Goal: Task Accomplishment & Management: Use online tool/utility

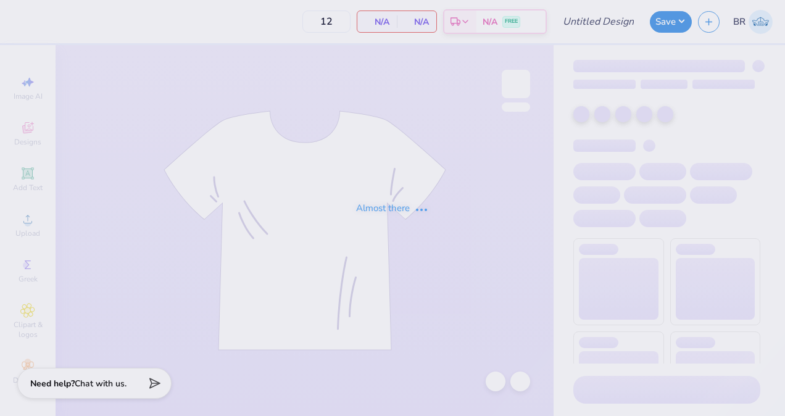
type input "WCFF White Hoodie"
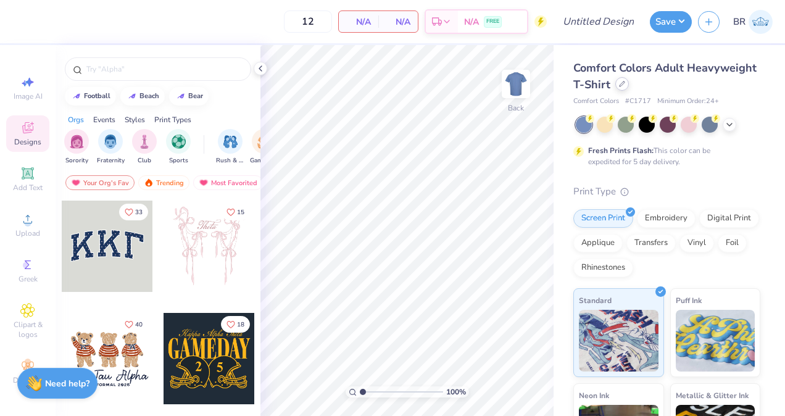
click at [690, 91] on div "Comfort Colors Adult Heavyweight T-Shirt" at bounding box center [666, 76] width 187 height 33
click at [625, 85] on icon at bounding box center [622, 84] width 6 height 6
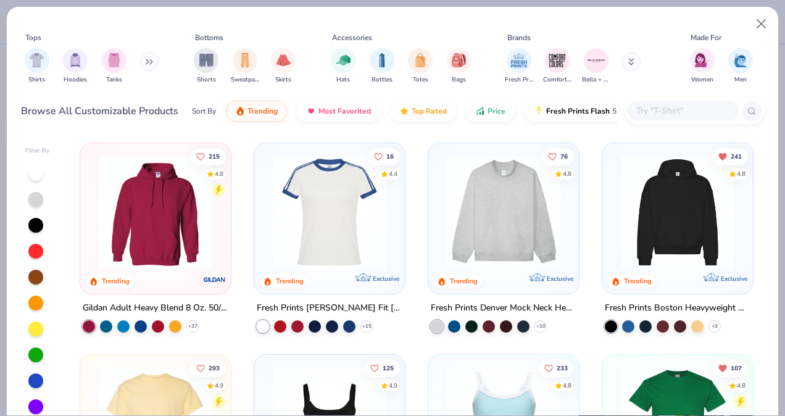
click at [666, 115] on input "text" at bounding box center [682, 111] width 95 height 14
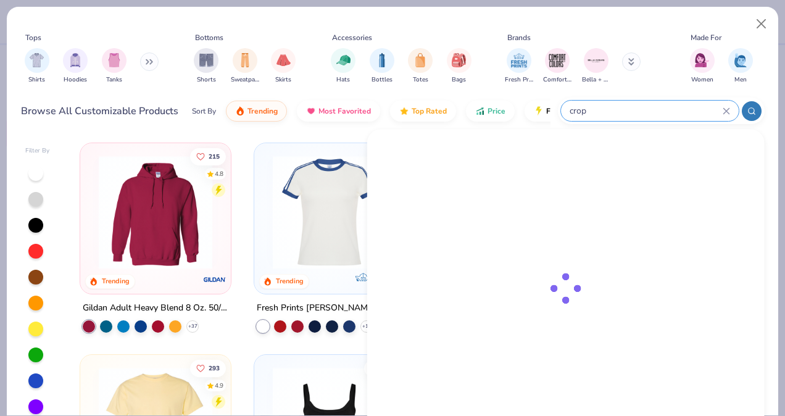
type input "crop"
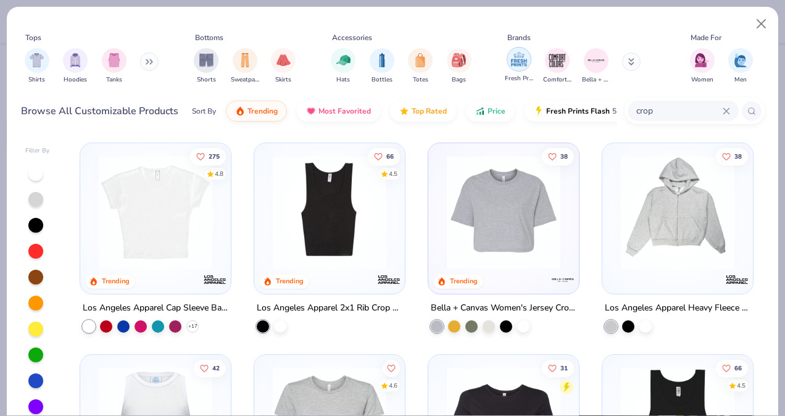
click at [527, 64] on img "filter for Fresh Prints" at bounding box center [518, 59] width 19 height 19
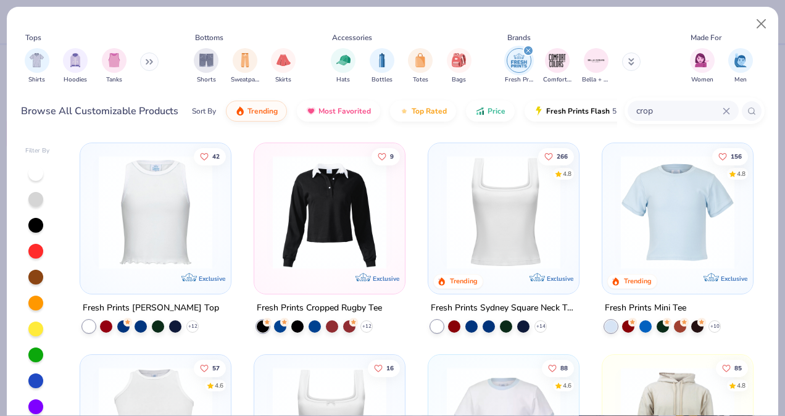
click at [526, 51] on icon "filter for Fresh Prints" at bounding box center [528, 50] width 5 height 5
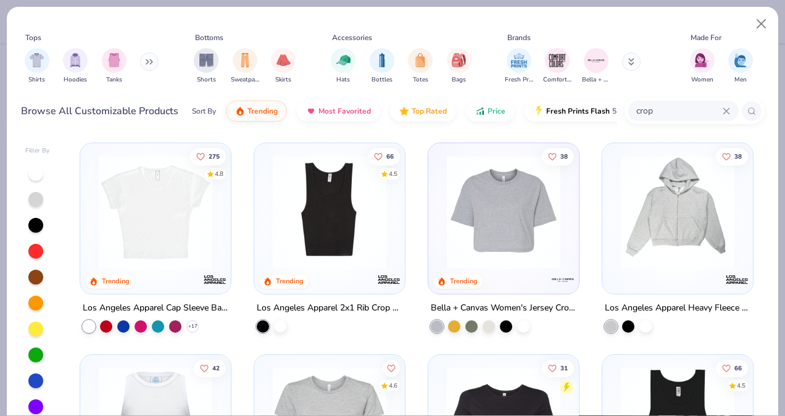
click at [198, 210] on img at bounding box center [156, 211] width 126 height 113
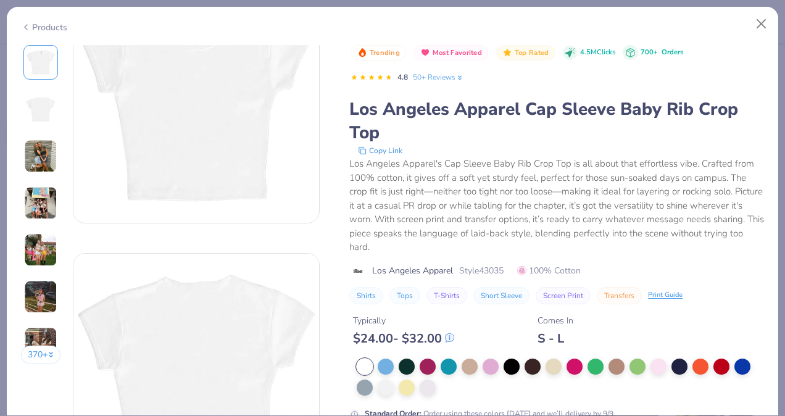
scroll to position [69, 0]
click at [432, 363] on div at bounding box center [427, 365] width 16 height 16
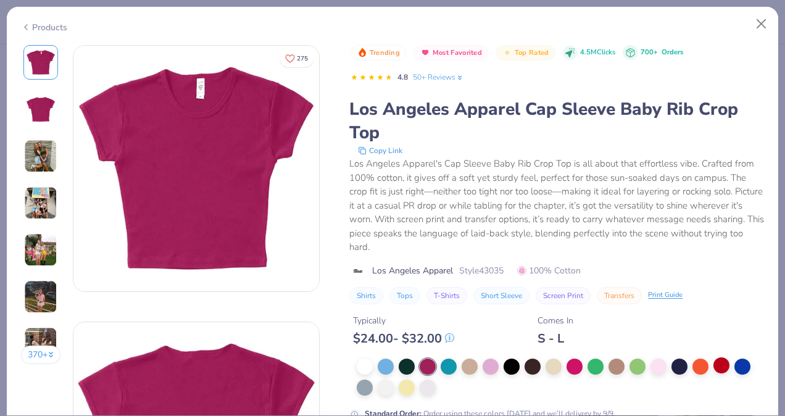
click at [715, 359] on div at bounding box center [721, 365] width 16 height 16
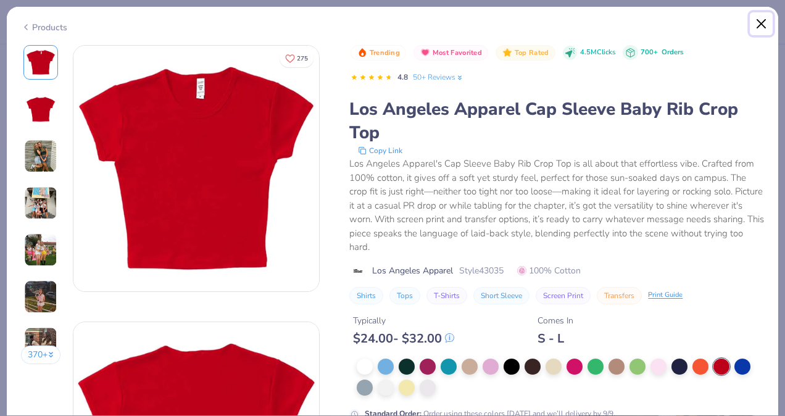
click at [760, 25] on button "Close" at bounding box center [760, 23] width 23 height 23
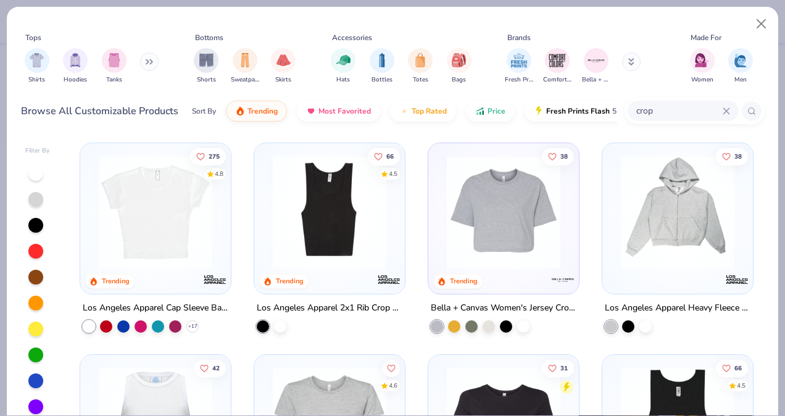
click at [30, 253] on div at bounding box center [35, 251] width 15 height 15
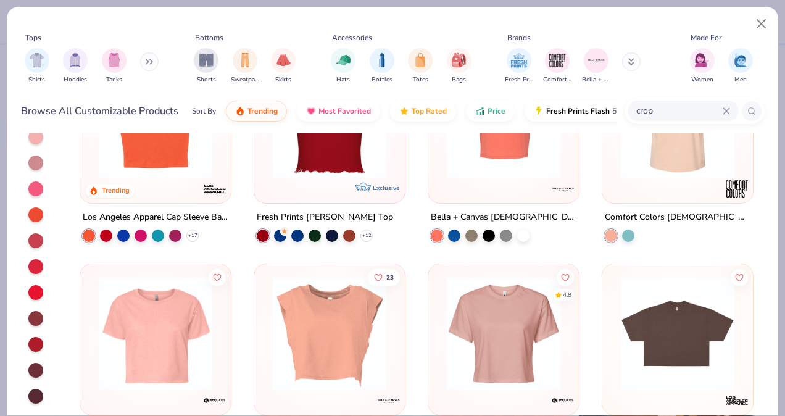
scroll to position [91, 0]
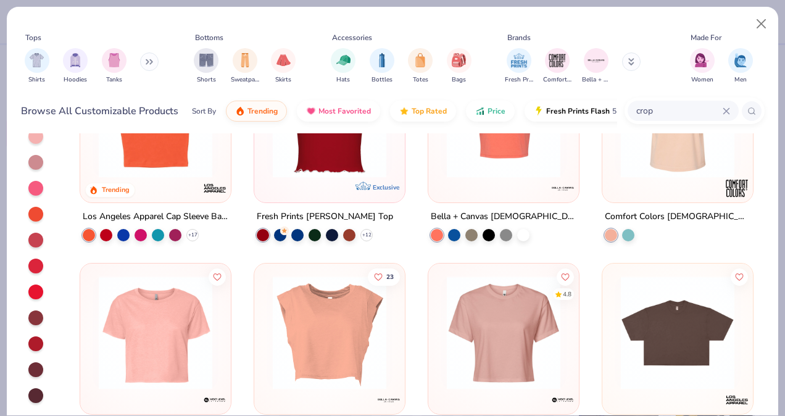
click at [33, 340] on div at bounding box center [35, 343] width 15 height 15
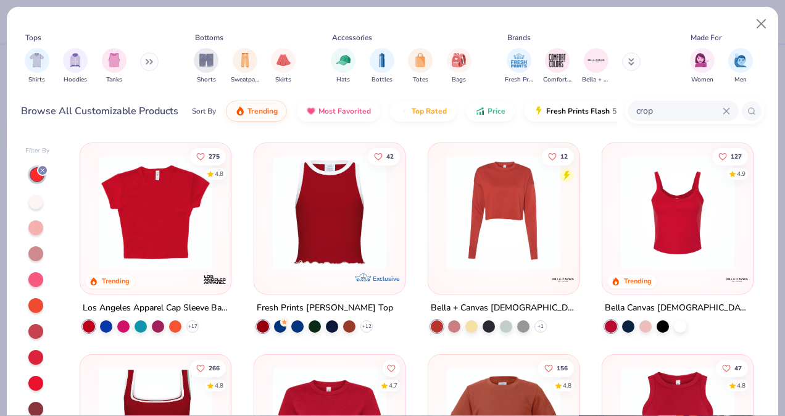
click at [148, 262] on img at bounding box center [156, 211] width 126 height 113
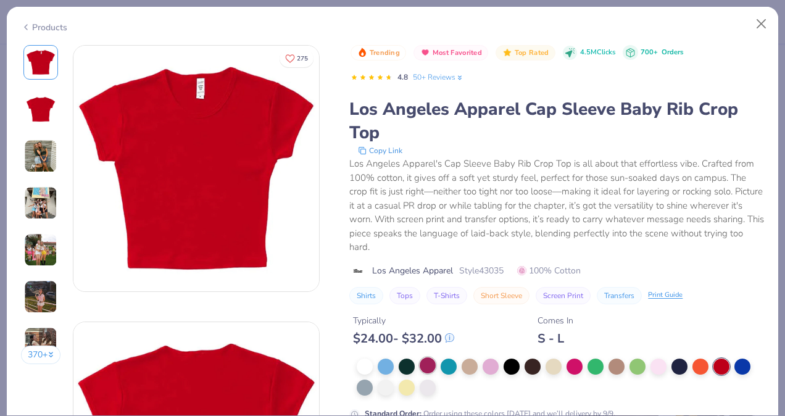
click at [429, 368] on div at bounding box center [427, 365] width 16 height 16
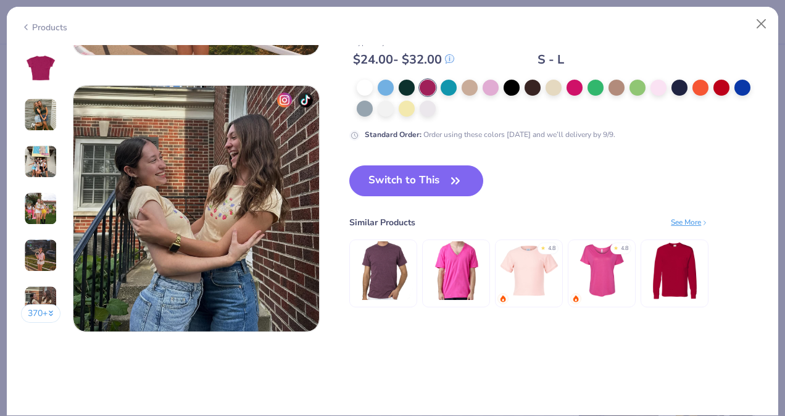
scroll to position [1617, 0]
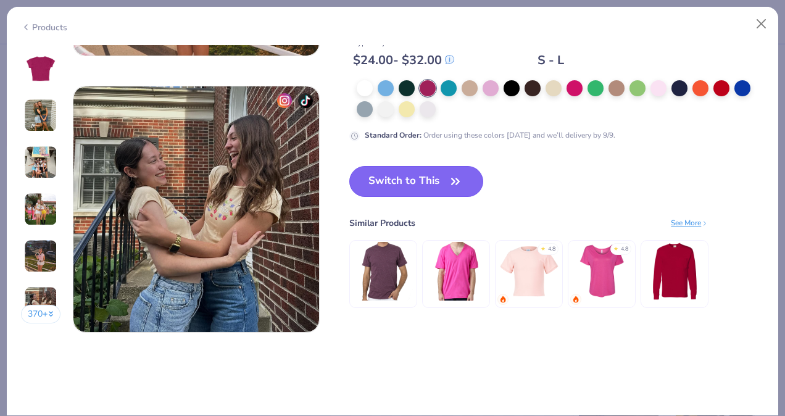
click at [413, 176] on button "Switch to This" at bounding box center [416, 181] width 134 height 31
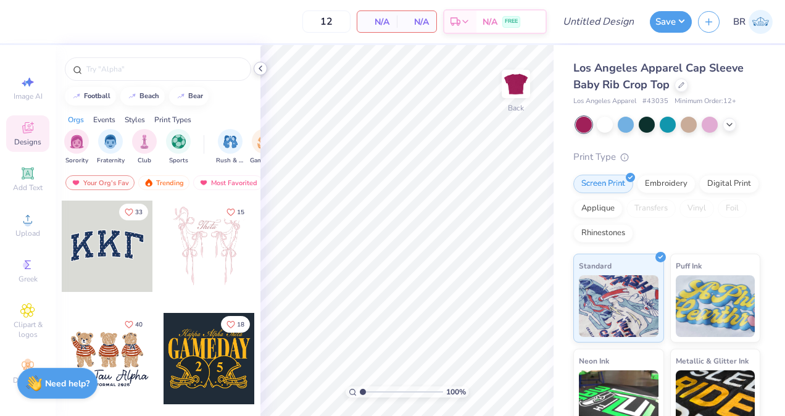
click at [259, 71] on icon at bounding box center [260, 69] width 10 height 10
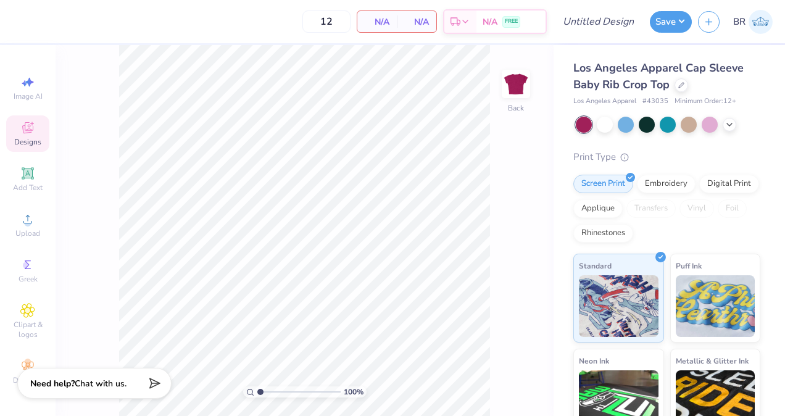
click at [685, 91] on div "Los Angeles Apparel Cap Sleeve Baby Rib Crop Top" at bounding box center [666, 76] width 187 height 33
click at [682, 89] on div at bounding box center [681, 84] width 14 height 14
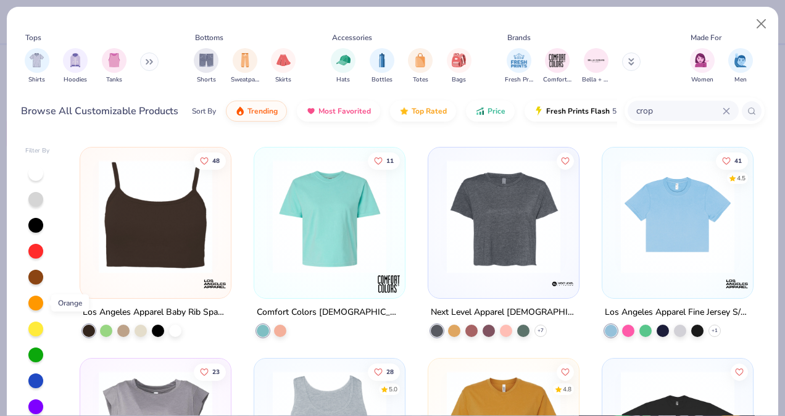
scroll to position [37, 0]
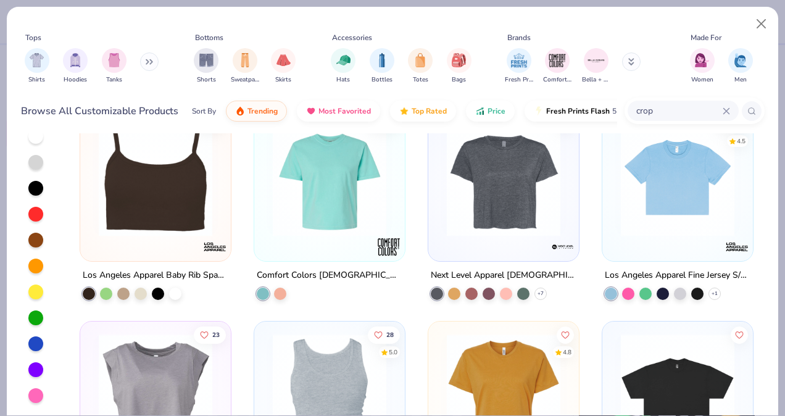
click at [38, 221] on div at bounding box center [37, 265] width 25 height 275
click at [37, 215] on div at bounding box center [35, 214] width 15 height 15
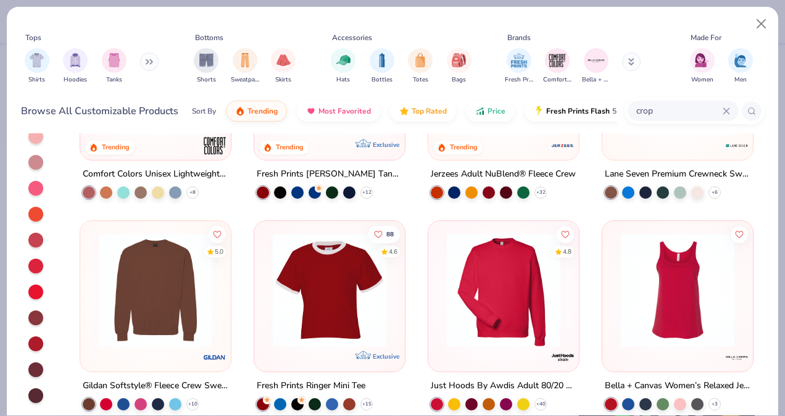
scroll to position [1088, 0]
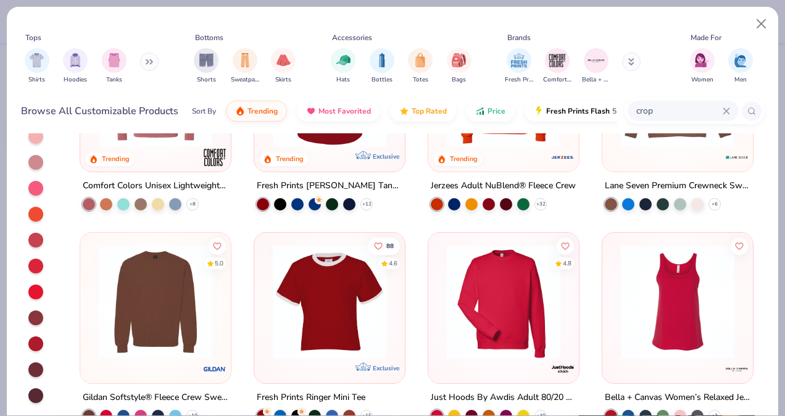
click at [316, 315] on img at bounding box center [329, 300] width 126 height 113
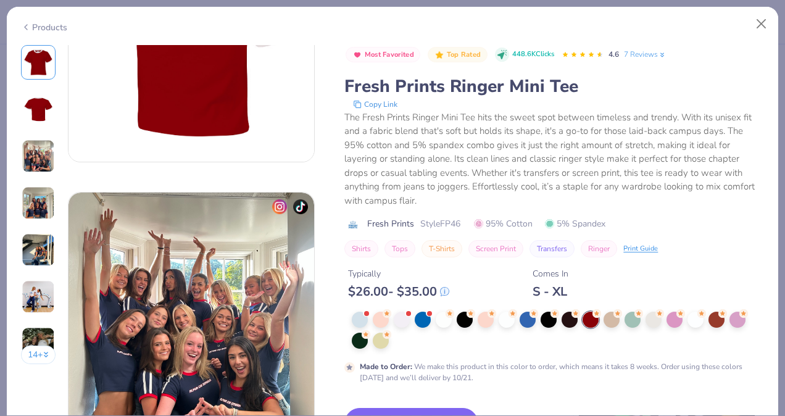
scroll to position [405, 0]
click at [717, 321] on div at bounding box center [716, 318] width 16 height 16
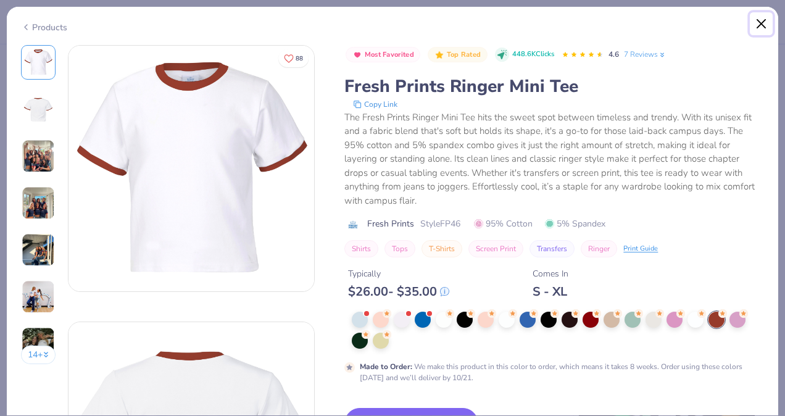
click at [764, 25] on button "Close" at bounding box center [760, 23] width 23 height 23
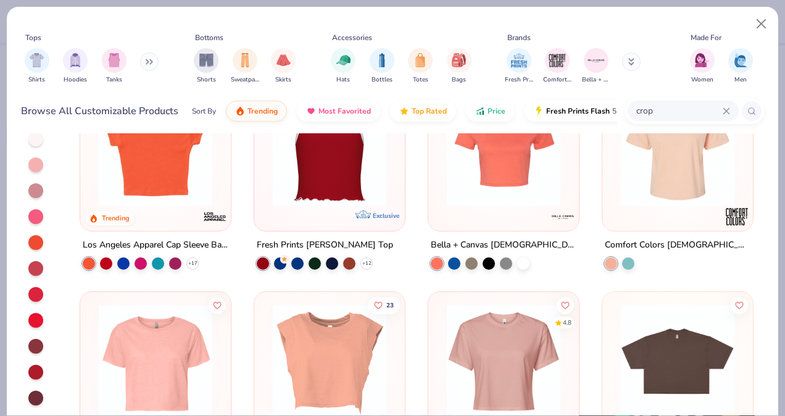
scroll to position [91, 0]
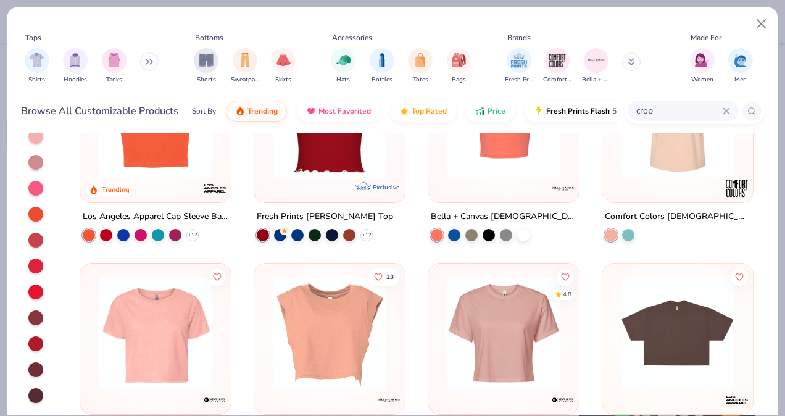
click at [40, 340] on div at bounding box center [35, 343] width 15 height 15
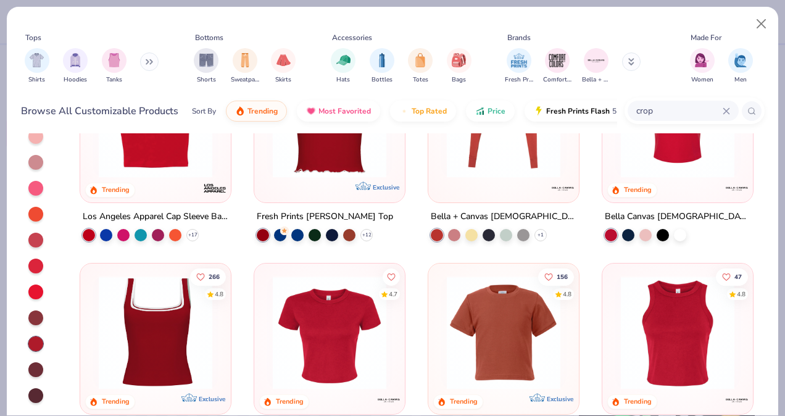
click at [39, 342] on div at bounding box center [35, 343] width 15 height 15
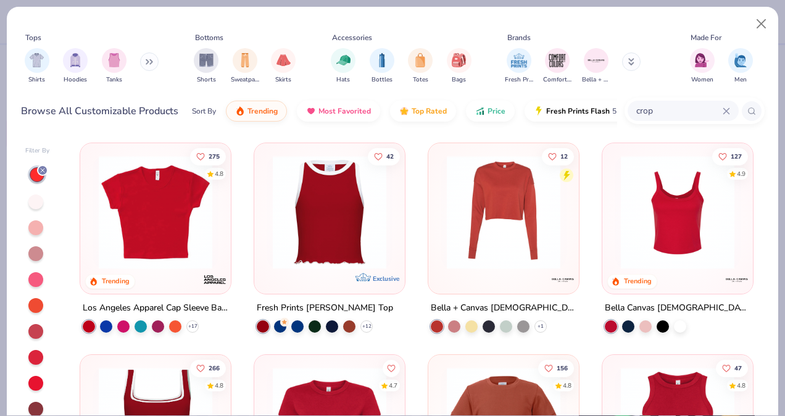
click at [138, 244] on img at bounding box center [156, 211] width 126 height 113
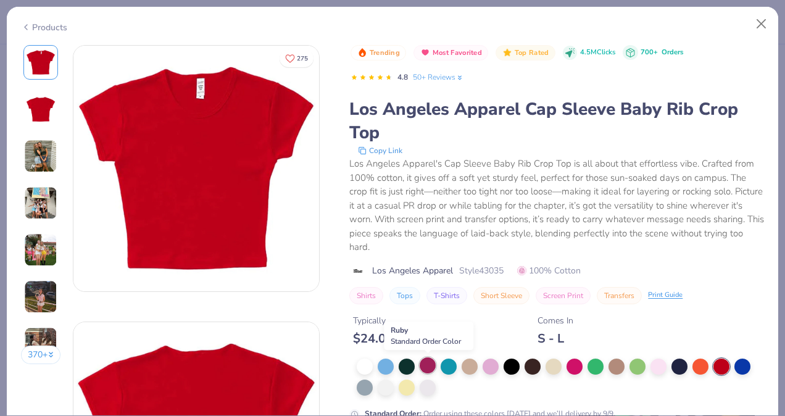
click at [425, 368] on div at bounding box center [427, 365] width 16 height 16
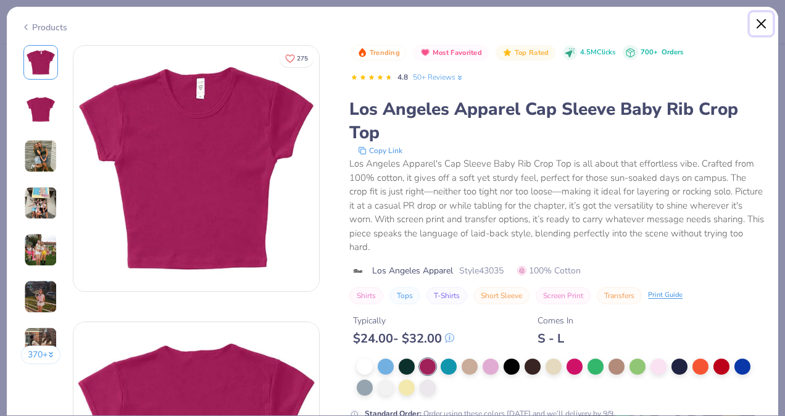
click at [758, 20] on button "Close" at bounding box center [760, 23] width 23 height 23
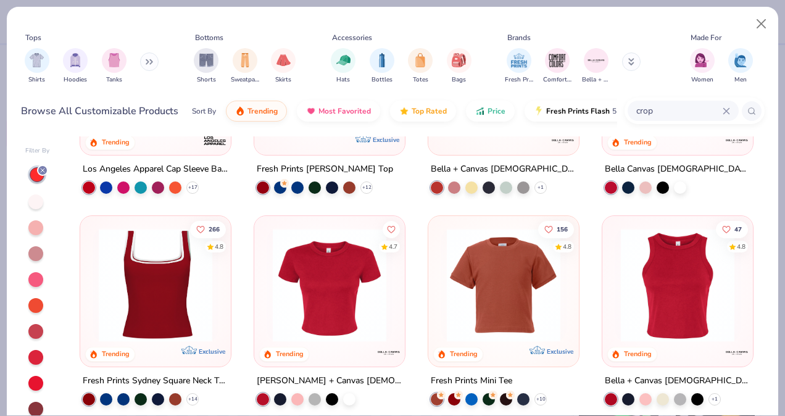
scroll to position [139, 0]
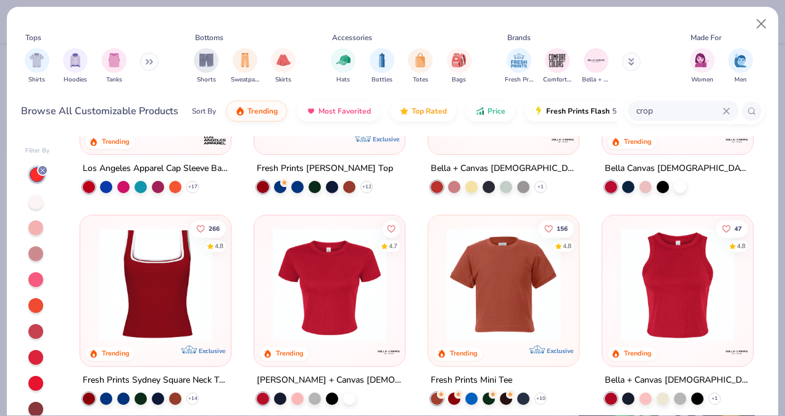
click at [351, 294] on img at bounding box center [329, 284] width 126 height 113
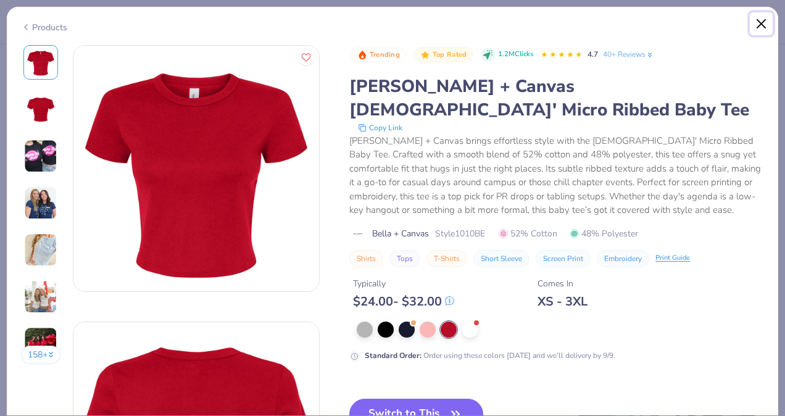
click at [758, 23] on button "Close" at bounding box center [760, 23] width 23 height 23
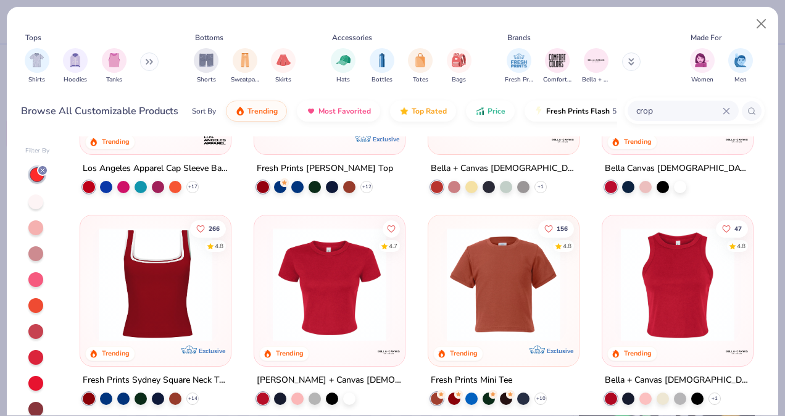
click at [530, 302] on img at bounding box center [503, 284] width 126 height 113
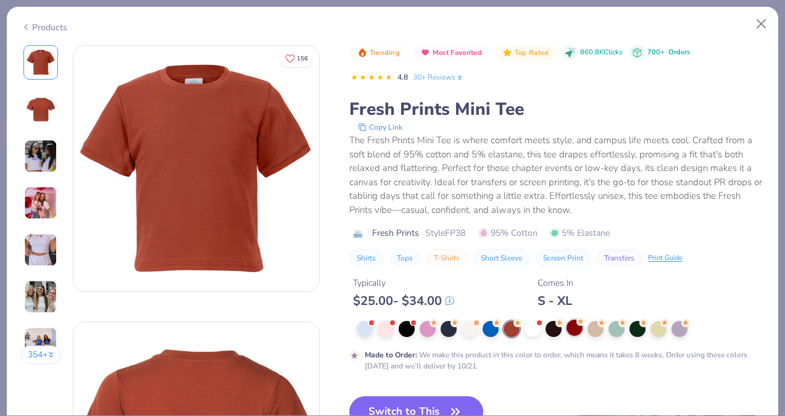
click at [573, 324] on div at bounding box center [574, 328] width 16 height 16
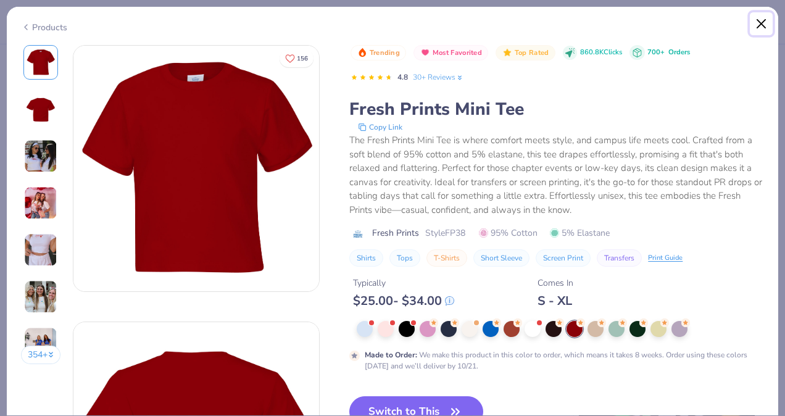
click at [760, 25] on button "Close" at bounding box center [760, 23] width 23 height 23
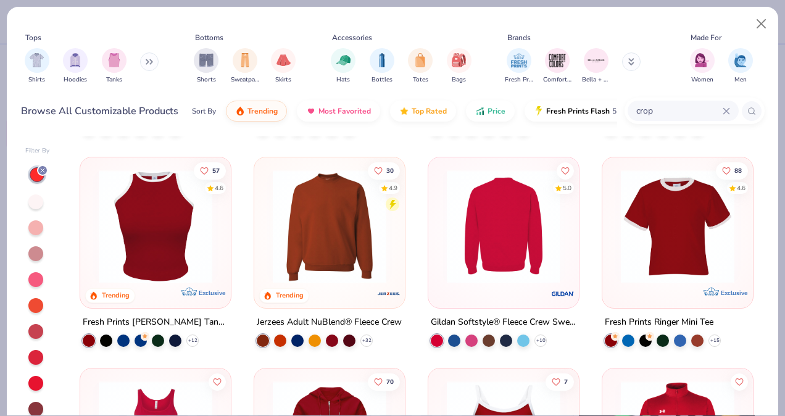
scroll to position [410, 0]
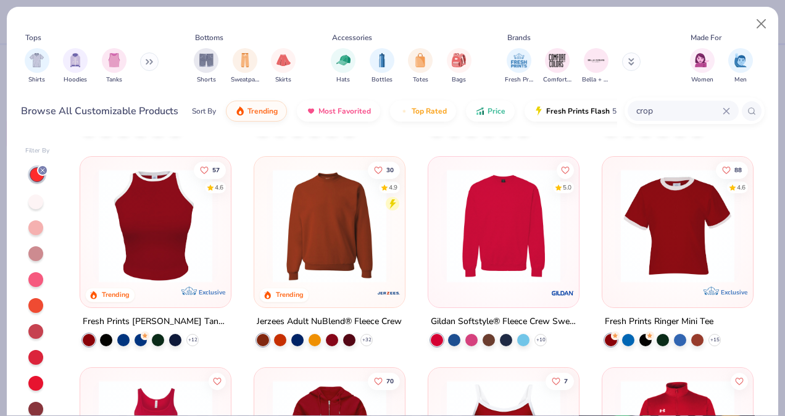
click at [660, 250] on img at bounding box center [677, 224] width 126 height 113
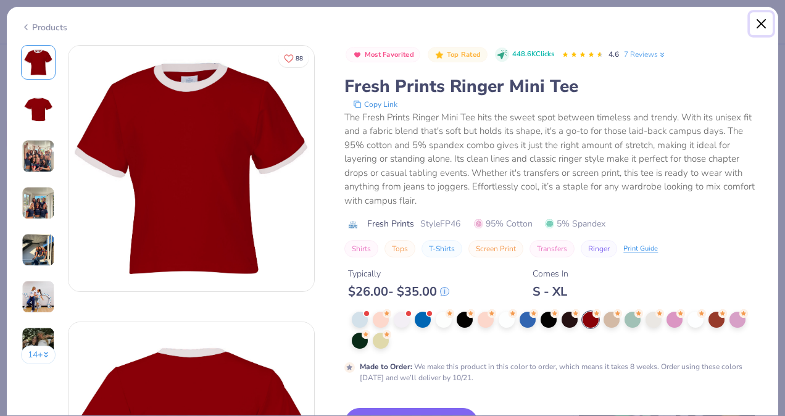
click at [759, 23] on button "Close" at bounding box center [760, 23] width 23 height 23
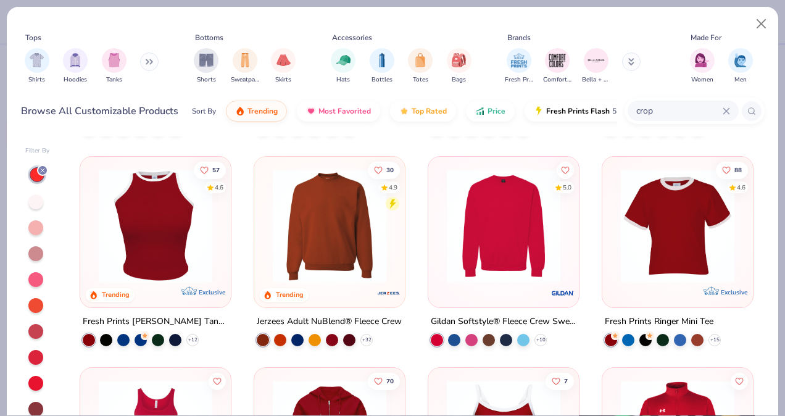
scroll to position [543, 0]
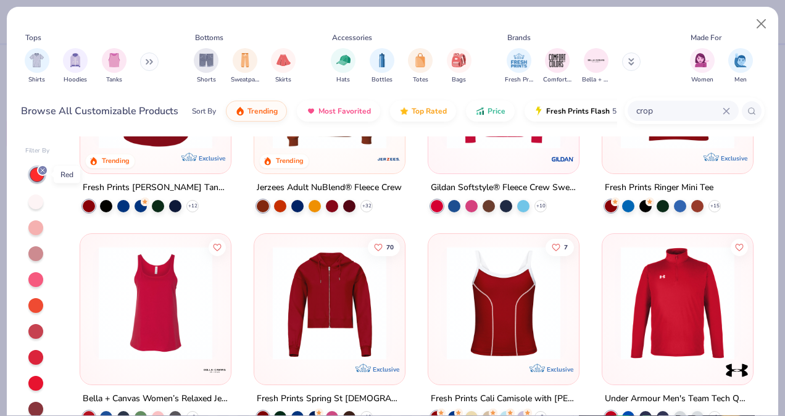
click at [40, 171] on icon at bounding box center [42, 170] width 7 height 7
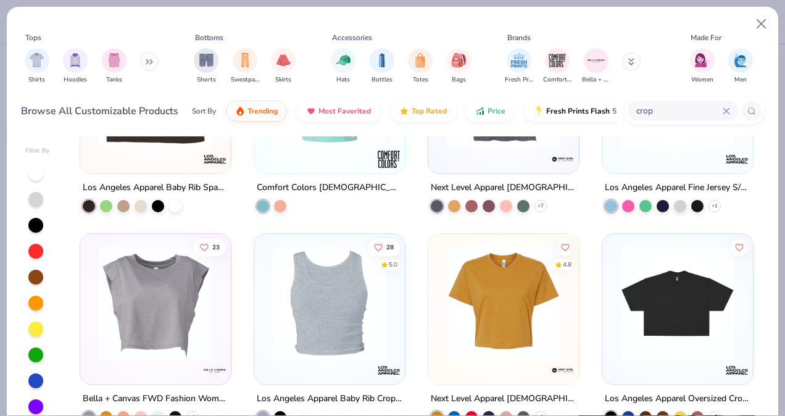
scroll to position [37, 0]
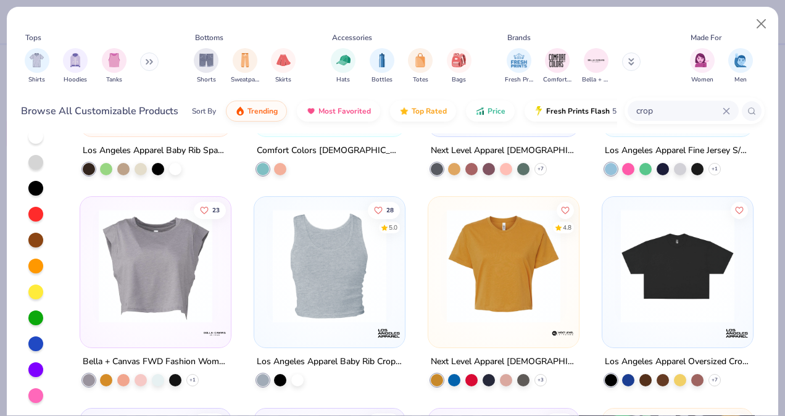
click at [38, 372] on div at bounding box center [35, 369] width 15 height 15
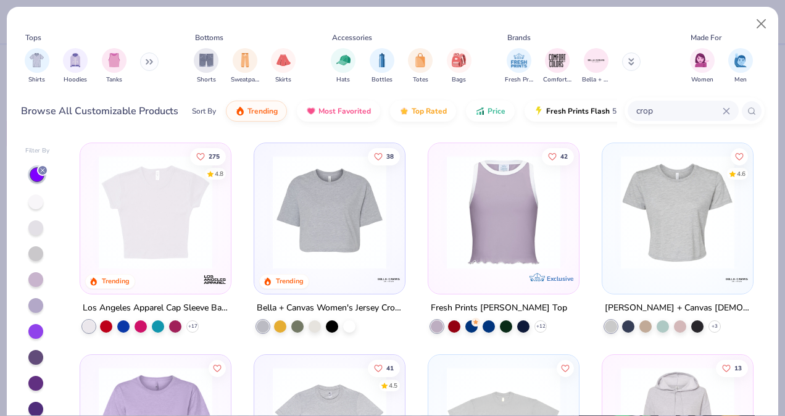
click at [39, 168] on icon at bounding box center [42, 170] width 7 height 7
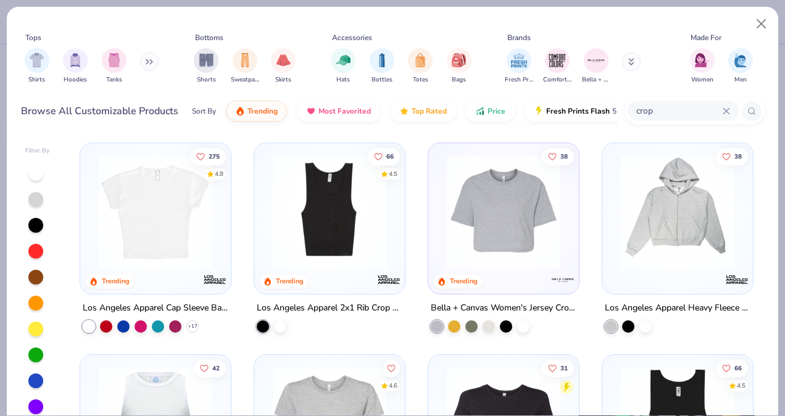
click at [37, 244] on div at bounding box center [35, 251] width 15 height 15
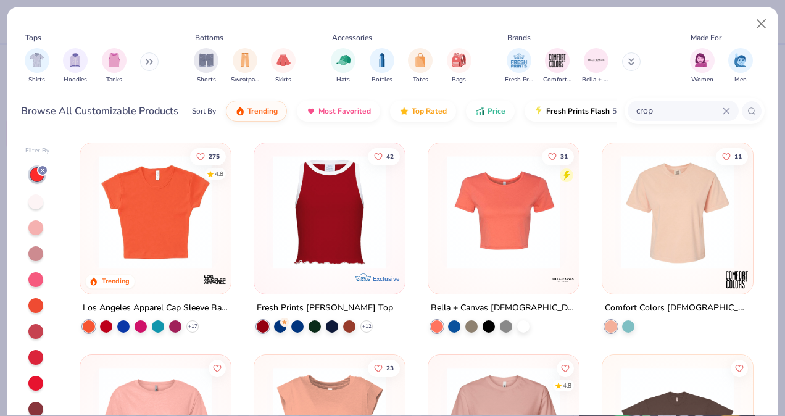
scroll to position [91, 0]
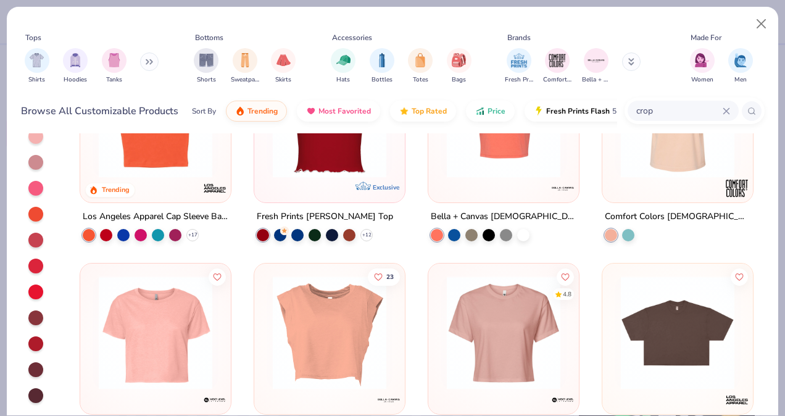
click at [32, 339] on div at bounding box center [35, 343] width 15 height 15
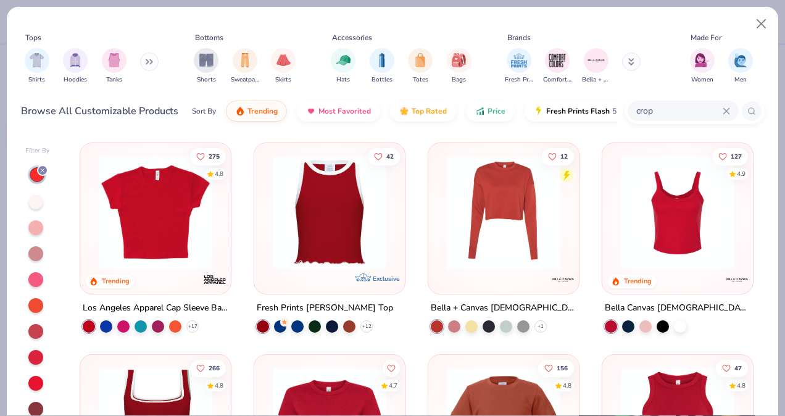
click at [36, 209] on div at bounding box center [36, 202] width 16 height 16
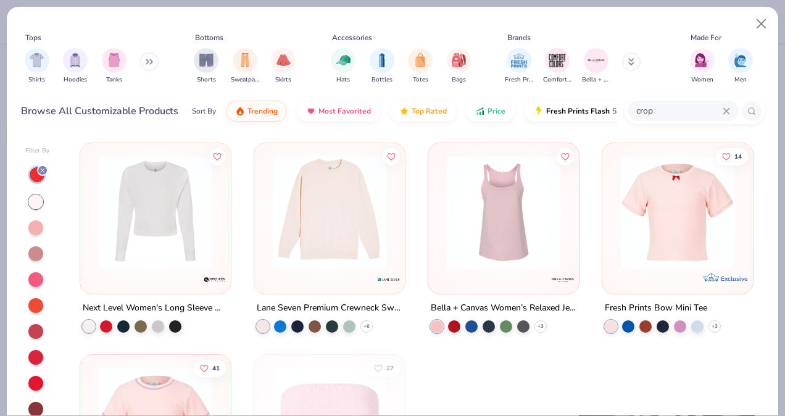
scroll to position [91, 0]
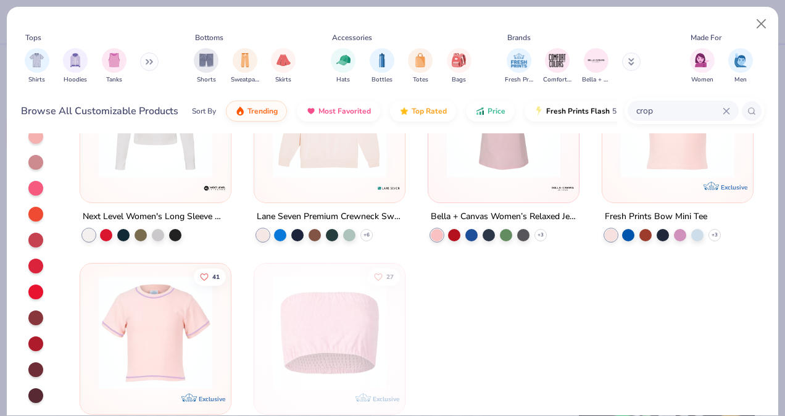
click at [35, 321] on div at bounding box center [35, 317] width 15 height 15
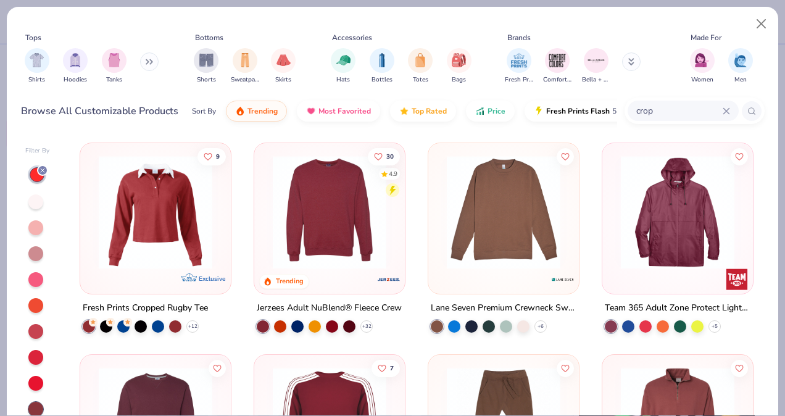
scroll to position [91, 0]
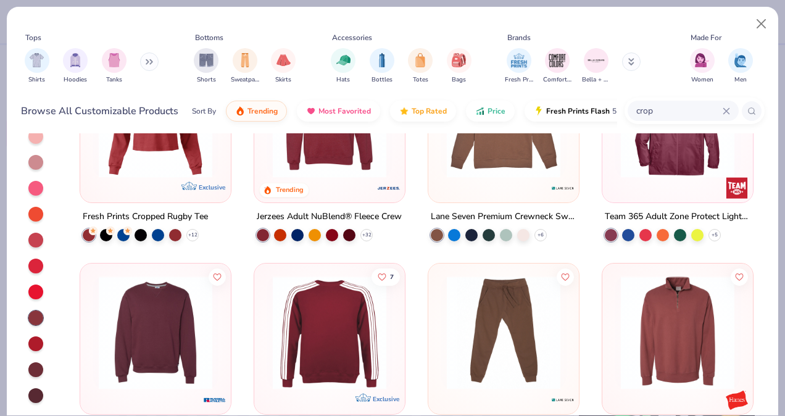
click at [36, 370] on div at bounding box center [35, 369] width 15 height 15
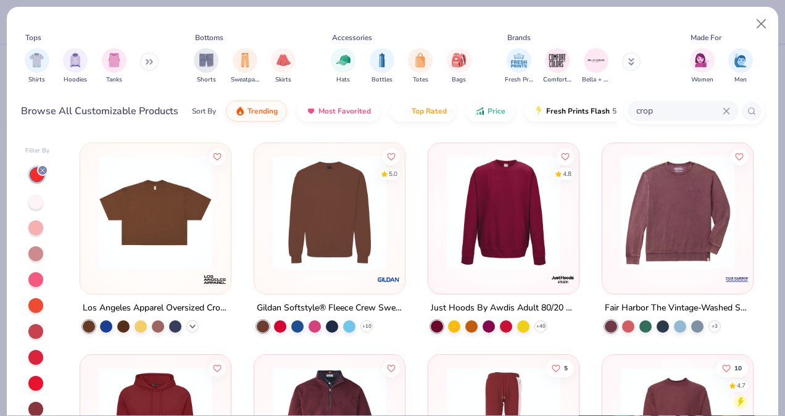
click at [192, 321] on icon at bounding box center [193, 326] width 10 height 10
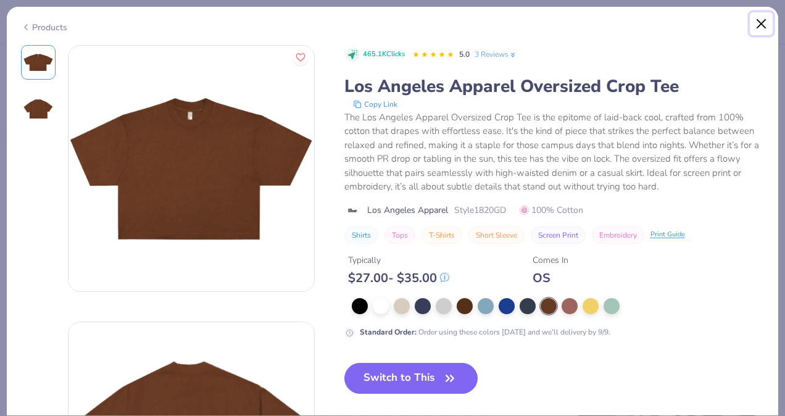
click at [760, 29] on button "Close" at bounding box center [760, 23] width 23 height 23
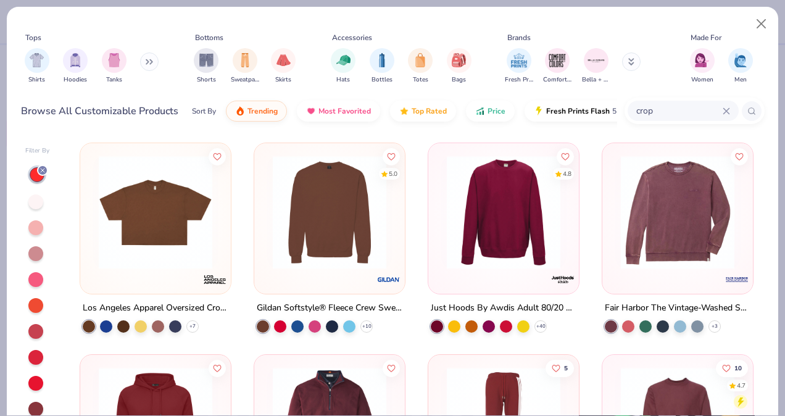
click at [31, 334] on div at bounding box center [35, 331] width 15 height 15
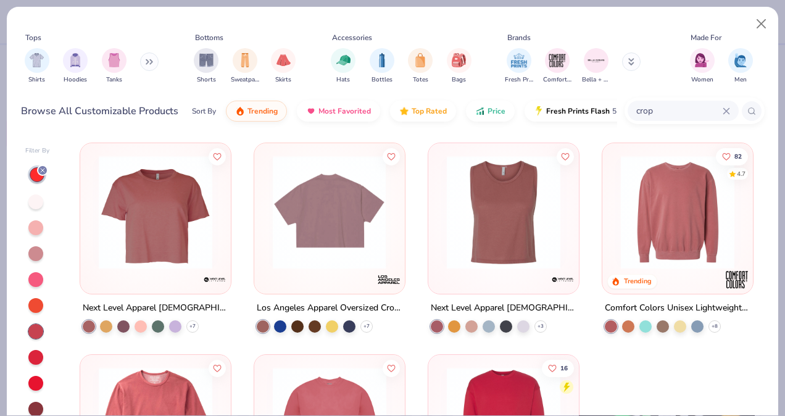
click at [327, 191] on img at bounding box center [329, 211] width 126 height 113
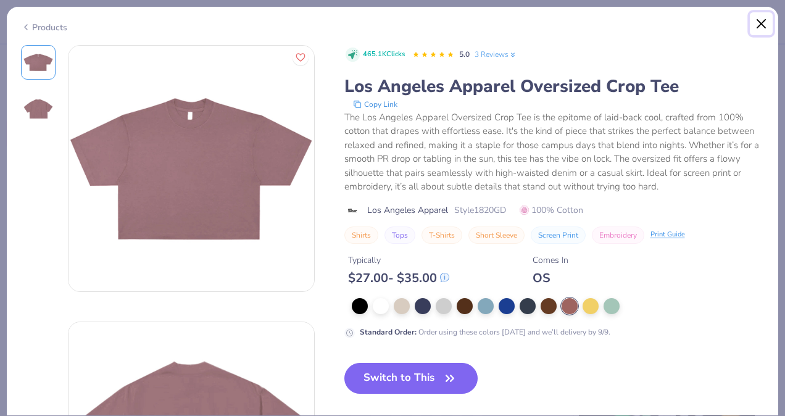
click at [759, 25] on button "Close" at bounding box center [760, 23] width 23 height 23
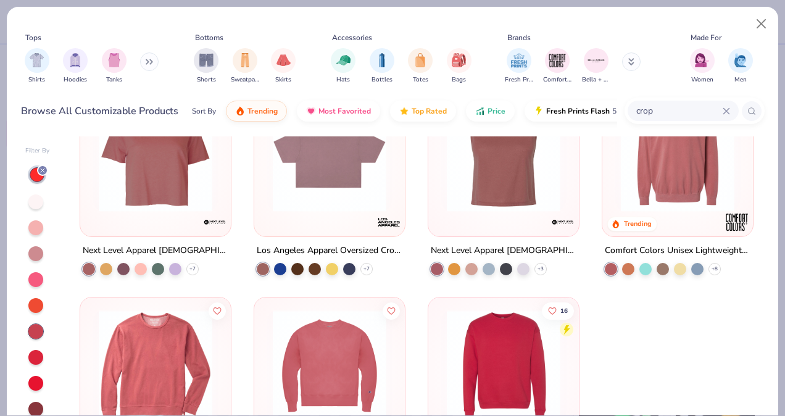
scroll to position [91, 0]
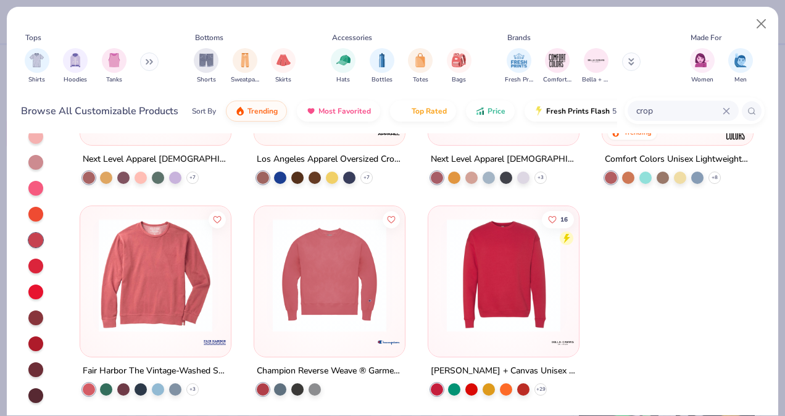
click at [40, 342] on div at bounding box center [35, 343] width 15 height 15
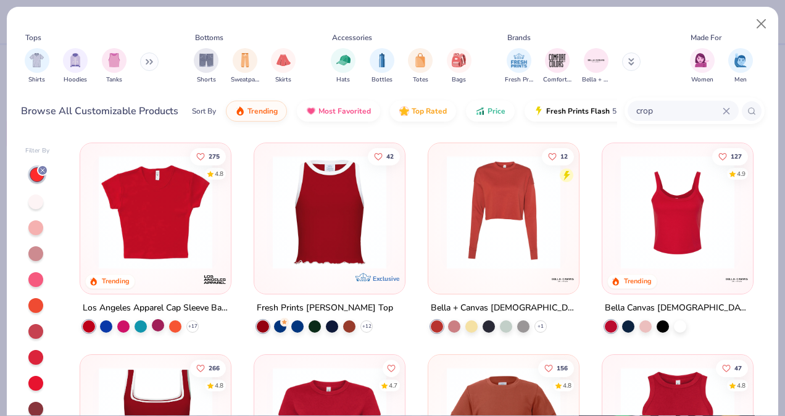
click at [152, 324] on div at bounding box center [158, 325] width 12 height 12
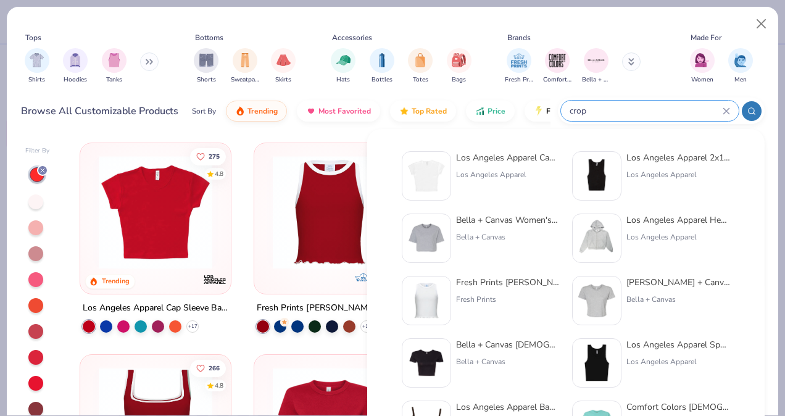
drag, startPoint x: 664, startPoint y: 112, endPoint x: 620, endPoint y: 115, distance: 43.9
click at [620, 115] on input "crop" at bounding box center [645, 111] width 154 height 14
drag, startPoint x: 604, startPoint y: 116, endPoint x: 563, endPoint y: 117, distance: 40.7
click at [563, 117] on div "crop" at bounding box center [650, 111] width 178 height 20
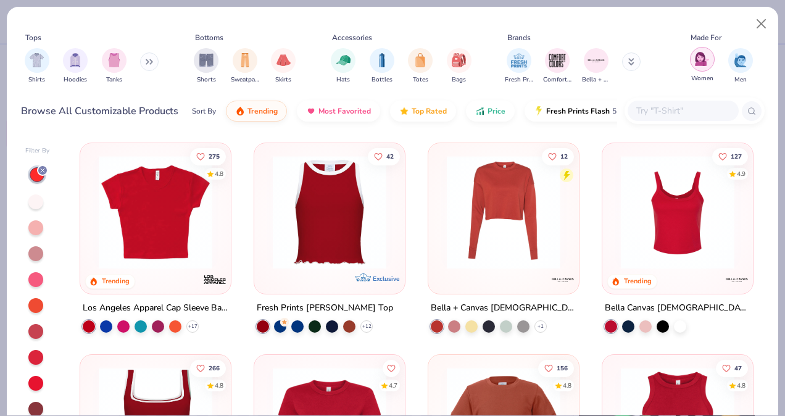
click at [692, 66] on div "filter for Women" at bounding box center [702, 59] width 25 height 25
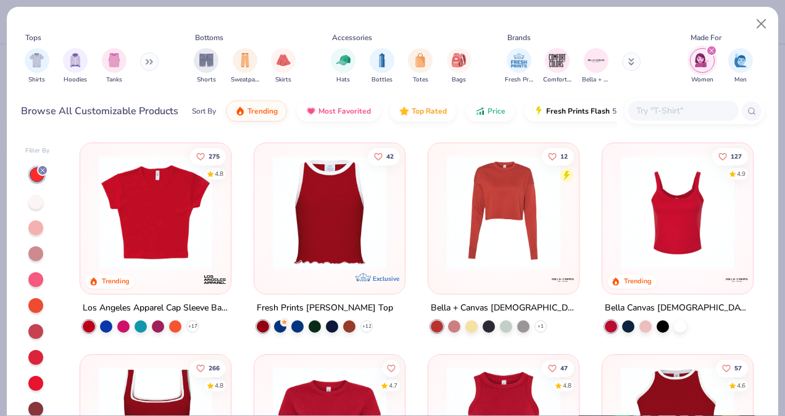
scroll to position [91, 0]
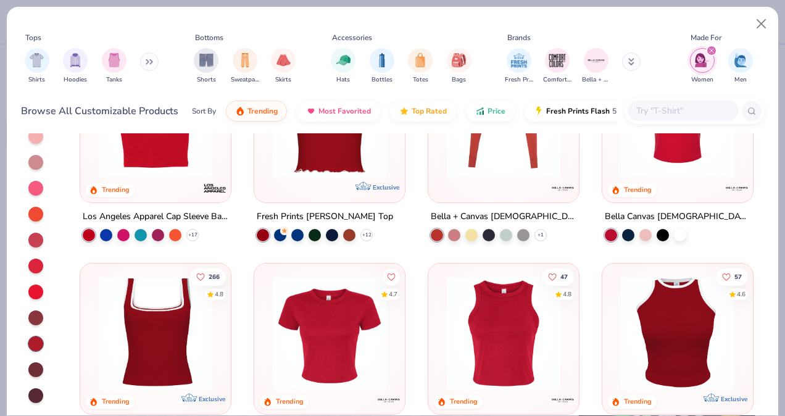
click at [38, 346] on div at bounding box center [35, 343] width 15 height 15
click at [35, 314] on div at bounding box center [35, 317] width 15 height 15
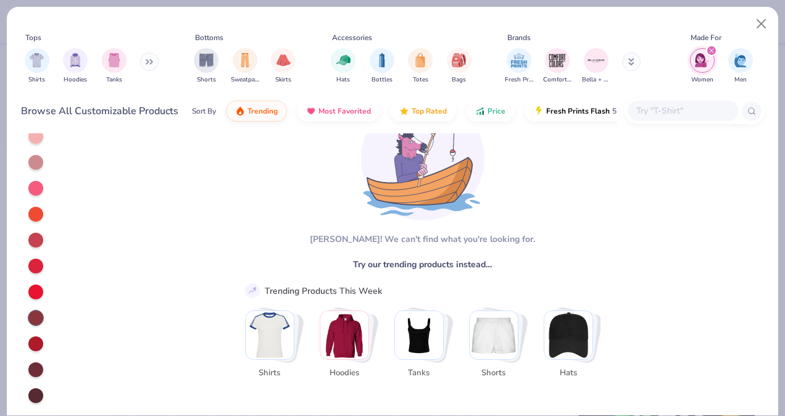
click at [35, 336] on div at bounding box center [35, 343] width 15 height 15
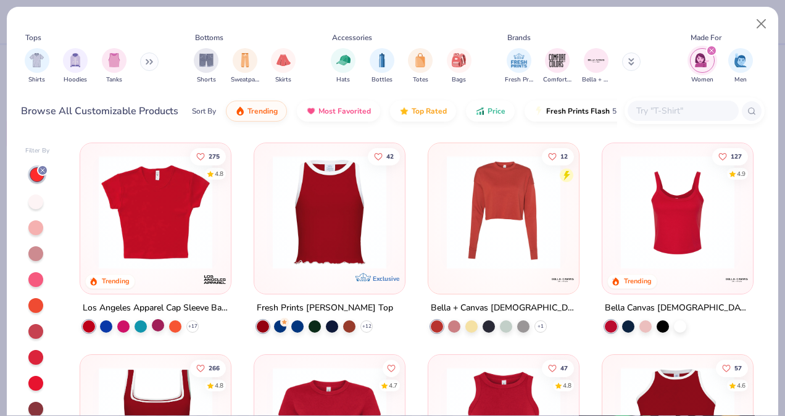
click at [152, 328] on div at bounding box center [158, 325] width 12 height 12
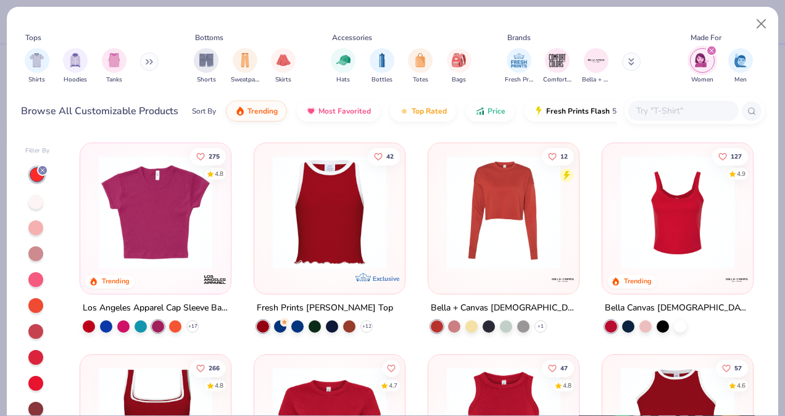
click at [181, 227] on img at bounding box center [156, 211] width 126 height 113
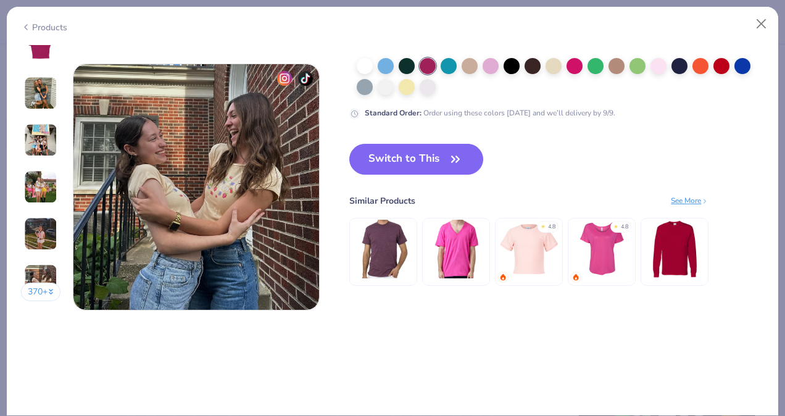
scroll to position [1626, 0]
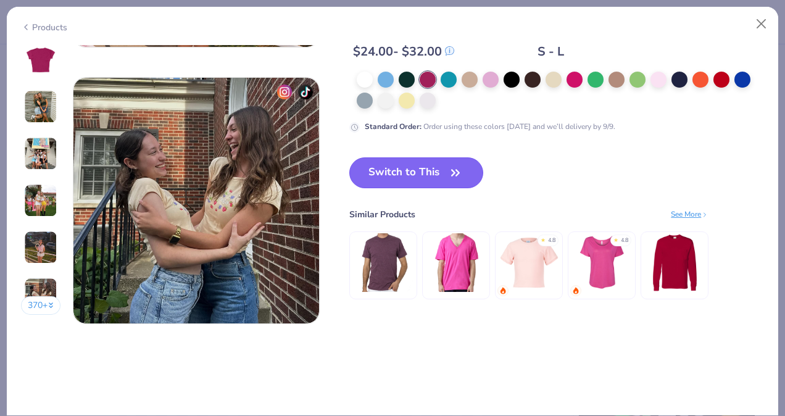
click at [411, 173] on button "Switch to This" at bounding box center [416, 172] width 134 height 31
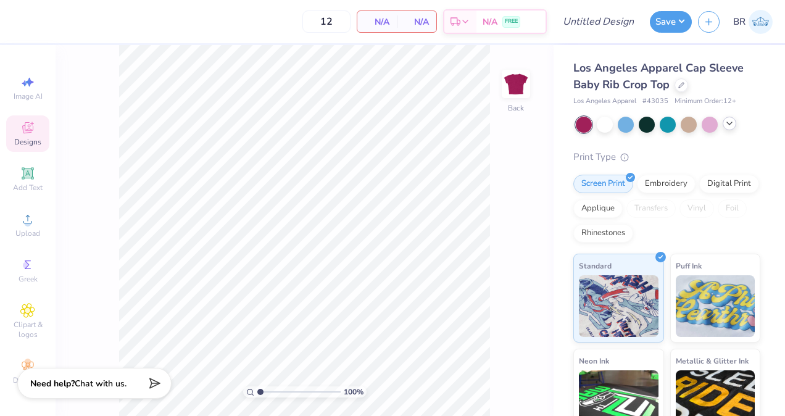
click at [730, 127] on icon at bounding box center [729, 123] width 10 height 10
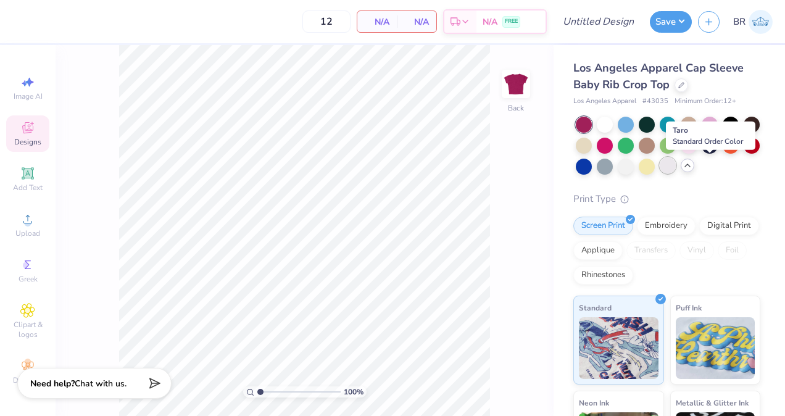
click at [675, 167] on div at bounding box center [667, 165] width 16 height 16
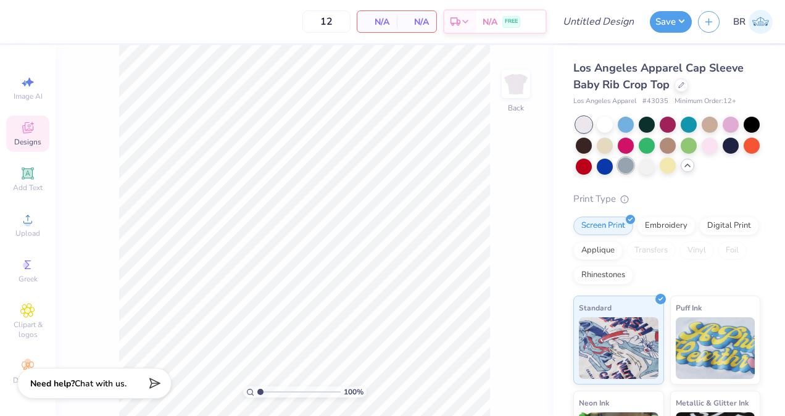
click at [633, 168] on div at bounding box center [625, 165] width 16 height 16
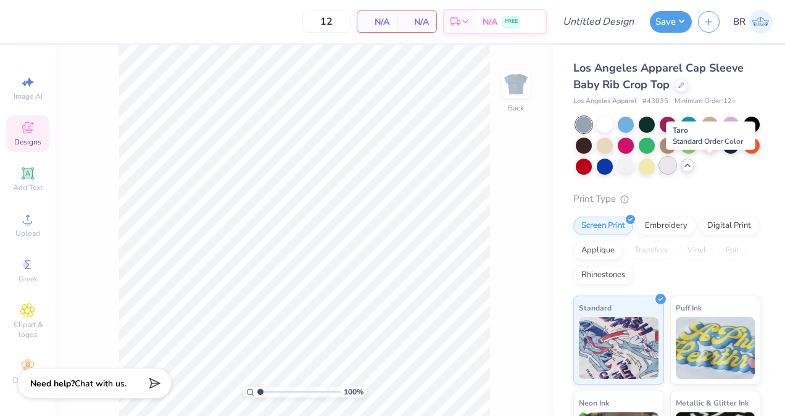
click at [675, 165] on div at bounding box center [667, 165] width 16 height 16
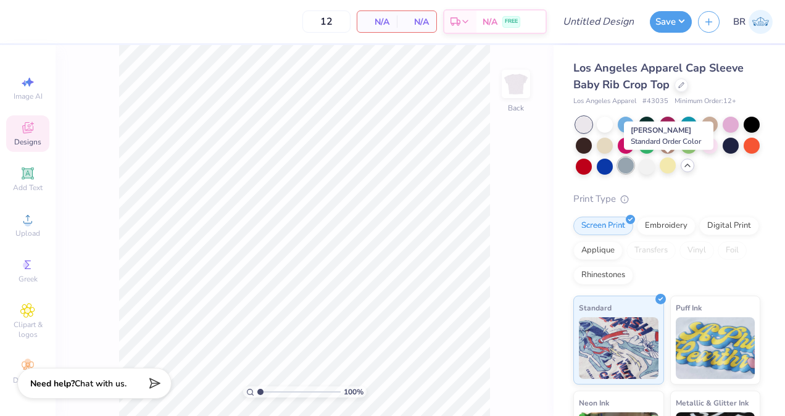
click at [633, 168] on div at bounding box center [625, 165] width 16 height 16
click at [584, 128] on div at bounding box center [583, 125] width 16 height 16
click at [633, 164] on div at bounding box center [625, 165] width 16 height 16
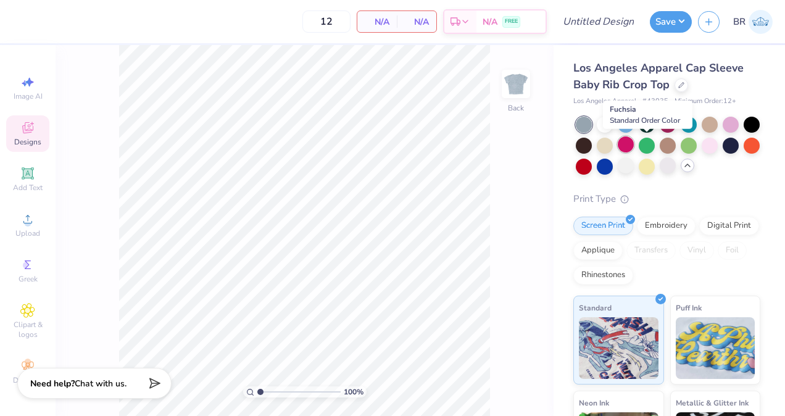
click at [633, 143] on div at bounding box center [625, 144] width 16 height 16
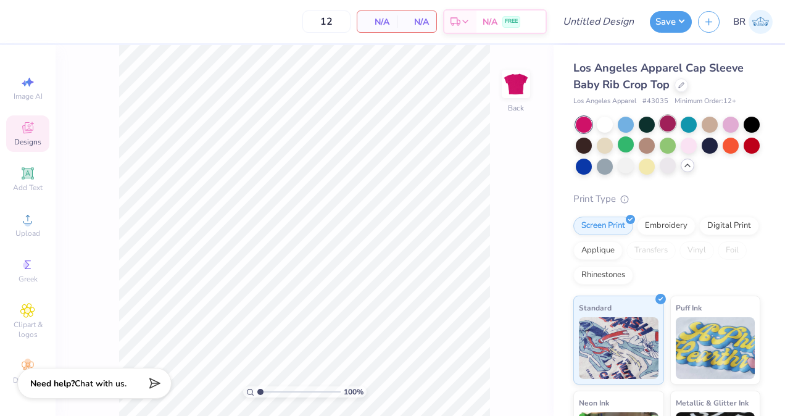
click at [662, 126] on div at bounding box center [667, 123] width 16 height 16
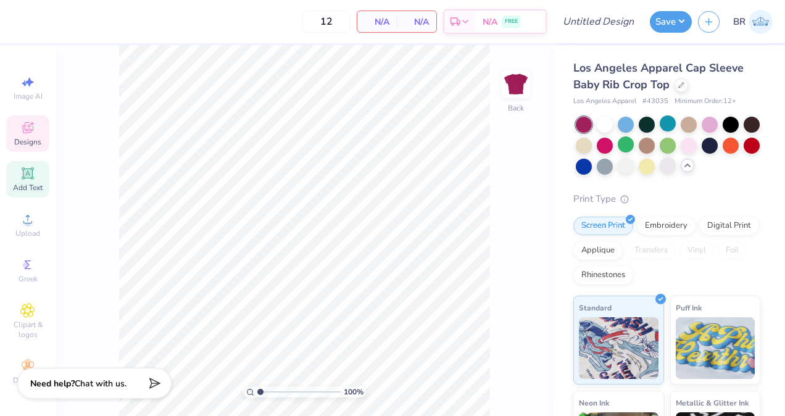
click at [35, 191] on span "Add Text" at bounding box center [28, 188] width 30 height 10
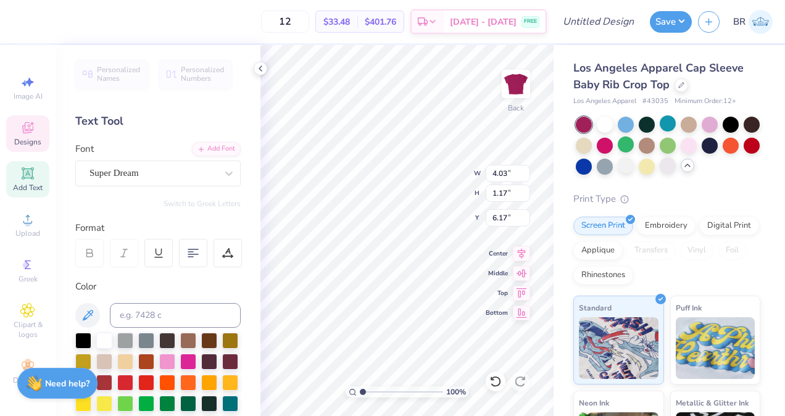
click at [20, 146] on span "Designs" at bounding box center [27, 142] width 27 height 10
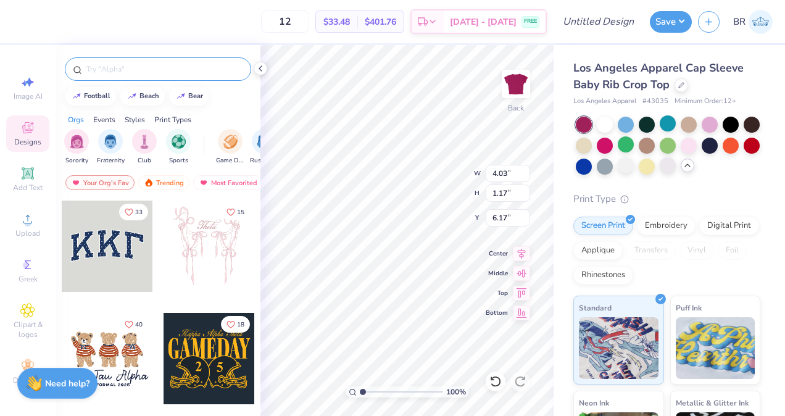
click at [104, 63] on input "text" at bounding box center [164, 69] width 158 height 12
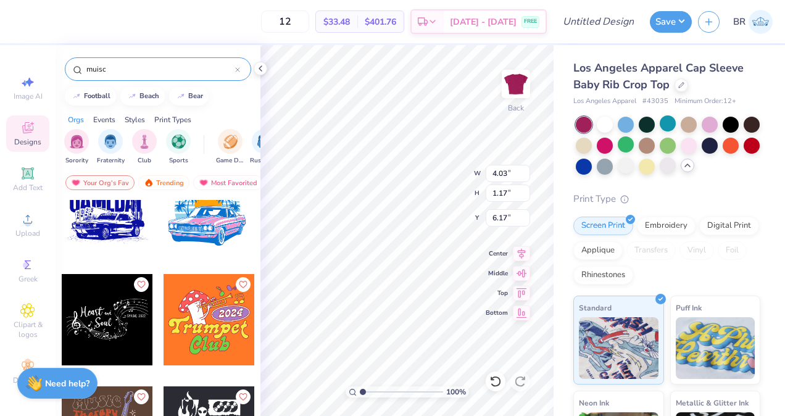
scroll to position [824, 0]
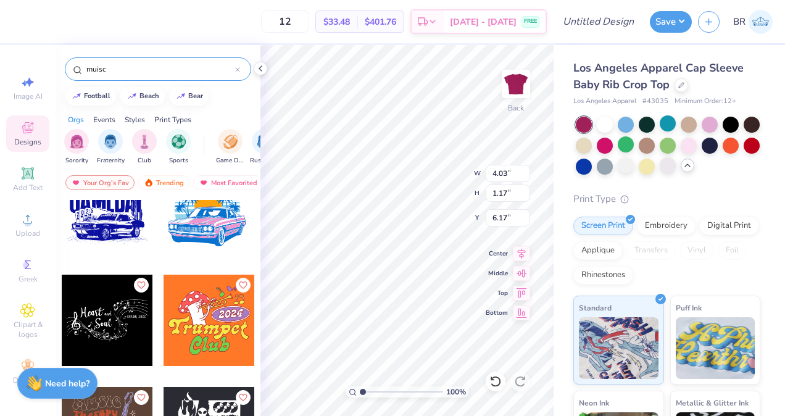
type input "muisc"
click at [115, 326] on div at bounding box center [107, 319] width 91 height 91
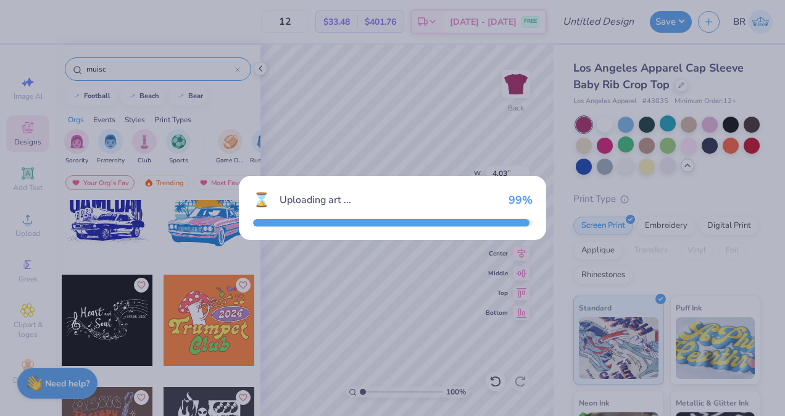
type input "6.97"
type input "3.55"
type input "3.00"
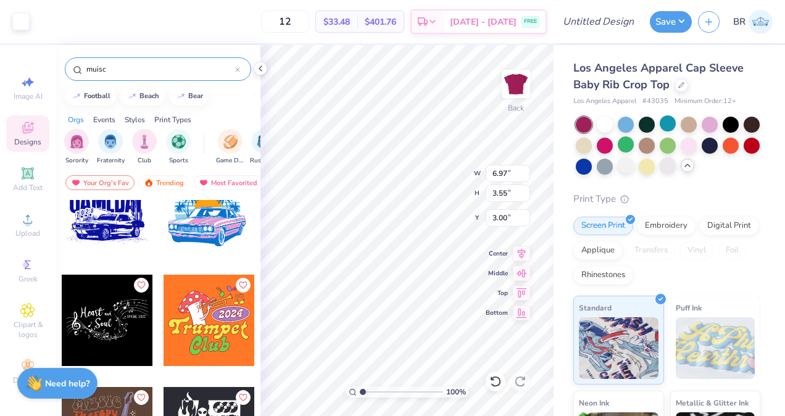
type input "4.03"
type input "1.17"
type input "6.17"
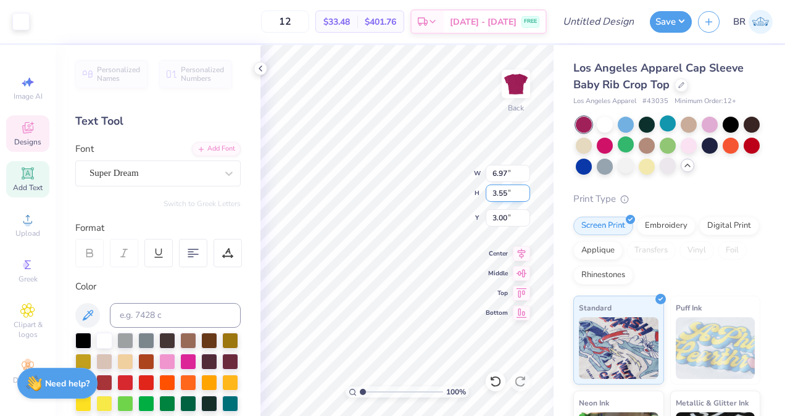
click at [511, 195] on div "100 % Back W 6.97 6.97 " H 3.55 3.55 " Y 3.00 3.00 " Center Middle Top Bottom" at bounding box center [406, 230] width 293 height 371
click at [506, 289] on div "100 % Back W 6.97 6.97 " H 3.55 3.55 " Y 3.00 3.00 " Center Middle Top Bottom" at bounding box center [406, 230] width 293 height 371
type input "4.63"
type input "5.63"
type input "2.87"
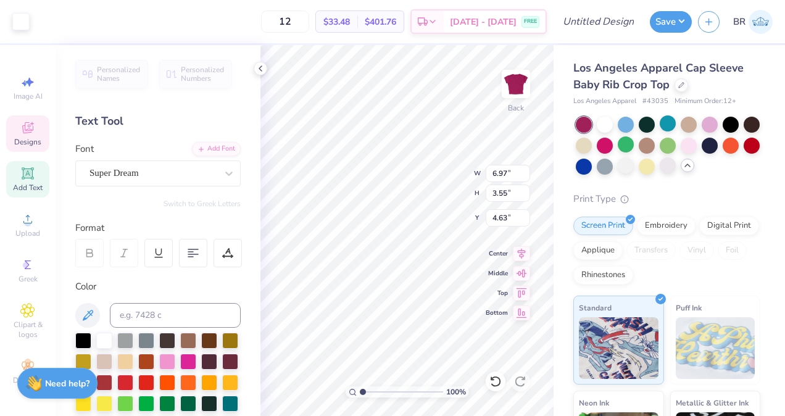
type input "5.31"
type input "6.93"
type input "3.53"
type input "3.22"
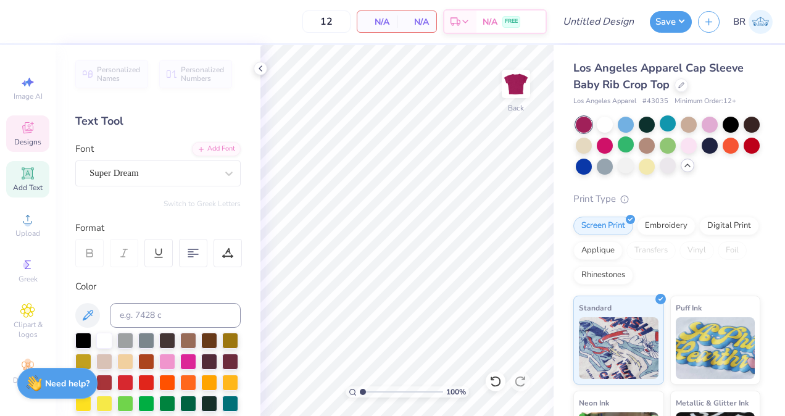
click at [28, 139] on span "Designs" at bounding box center [27, 142] width 27 height 10
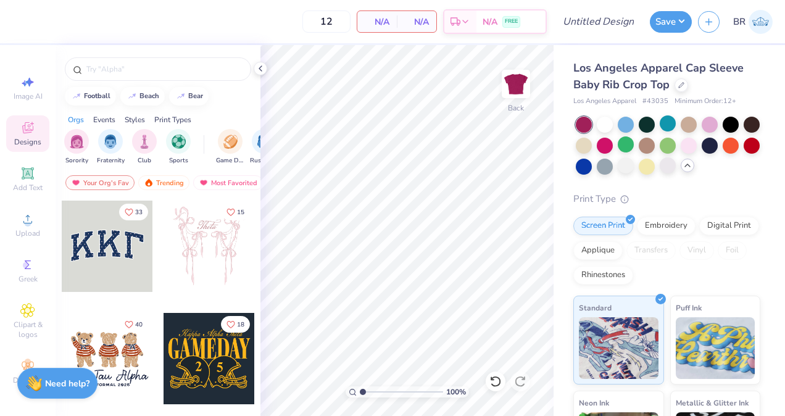
click at [133, 262] on div at bounding box center [107, 245] width 91 height 91
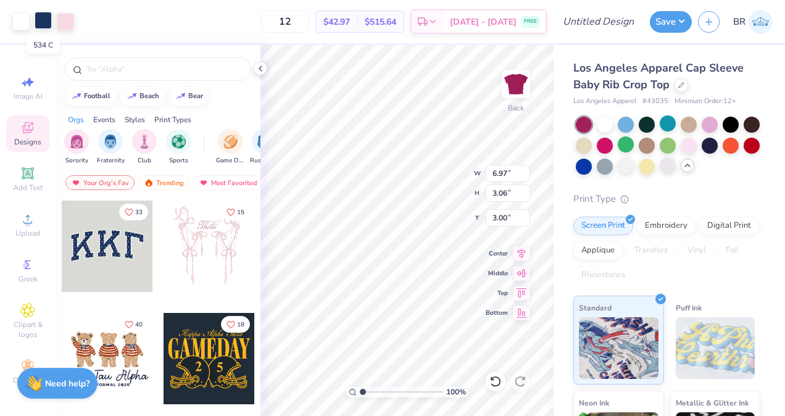
click at [43, 27] on div at bounding box center [43, 20] width 17 height 17
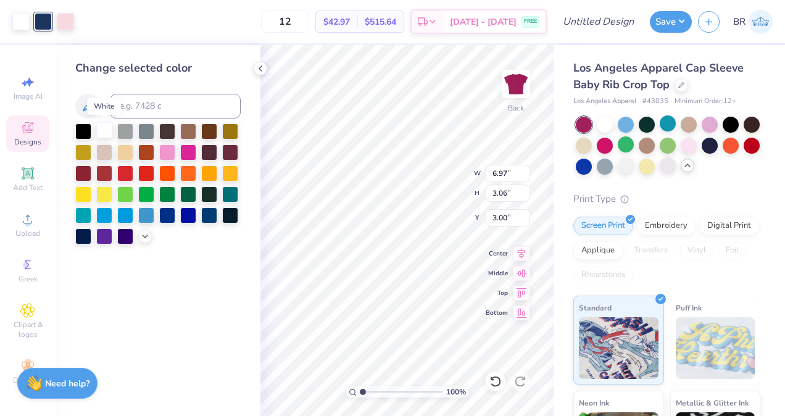
click at [104, 130] on div at bounding box center [104, 130] width 16 height 16
click at [142, 133] on div at bounding box center [146, 131] width 16 height 16
click at [46, 28] on div at bounding box center [43, 20] width 17 height 17
click at [107, 134] on div at bounding box center [104, 130] width 16 height 16
click at [21, 30] on div "Art colors" at bounding box center [26, 21] width 52 height 43
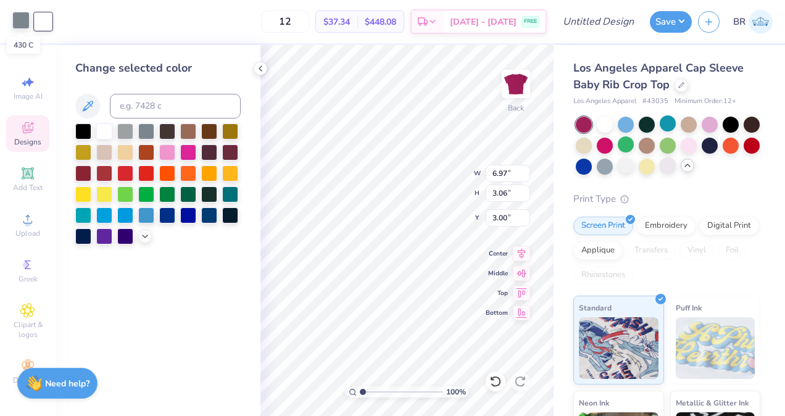
click at [20, 27] on div at bounding box center [20, 20] width 17 height 17
click at [126, 127] on div at bounding box center [125, 130] width 16 height 16
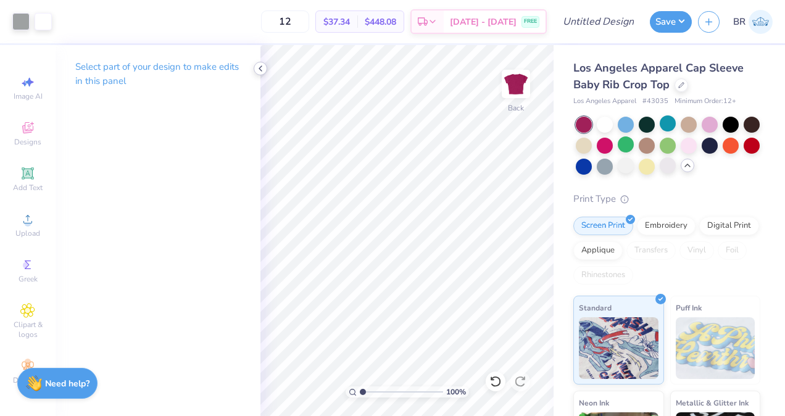
click at [259, 74] on div at bounding box center [261, 69] width 14 height 14
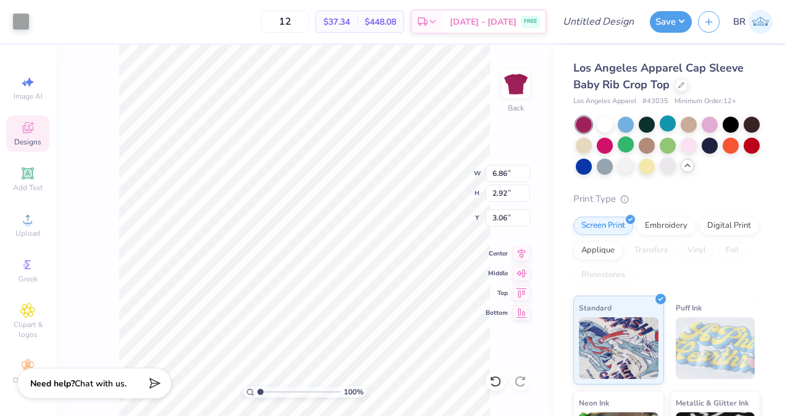
type input "6.97"
type input "3.06"
type input "3.00"
type input "6.97"
type input "3.06"
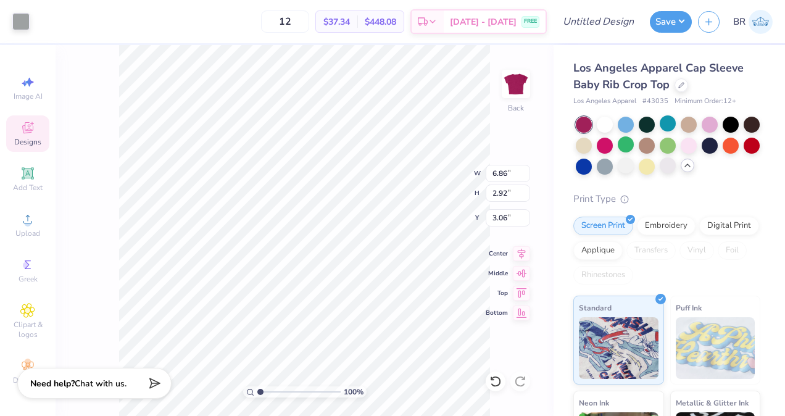
type input "3.00"
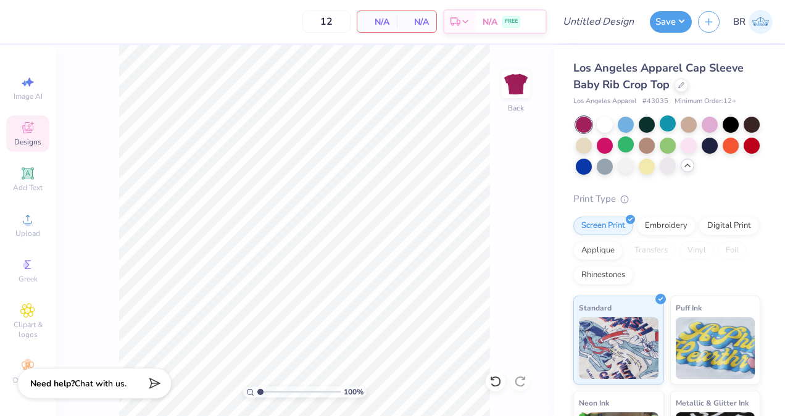
click at [23, 139] on span "Designs" at bounding box center [27, 142] width 27 height 10
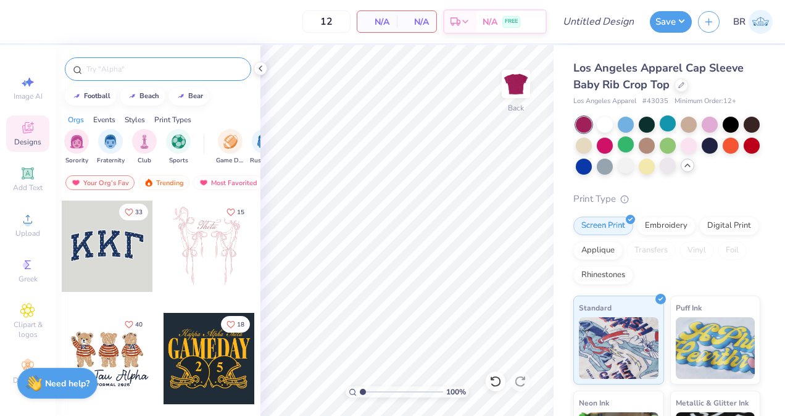
click at [123, 69] on input "text" at bounding box center [164, 69] width 158 height 12
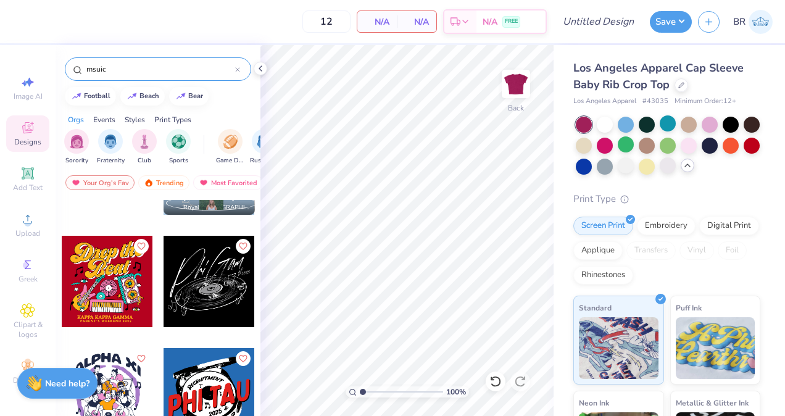
scroll to position [457, 0]
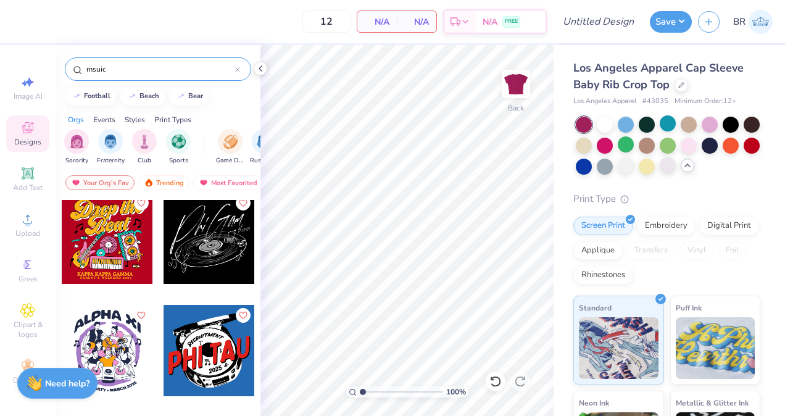
type input "msuic"
click at [187, 245] on div at bounding box center [208, 237] width 91 height 91
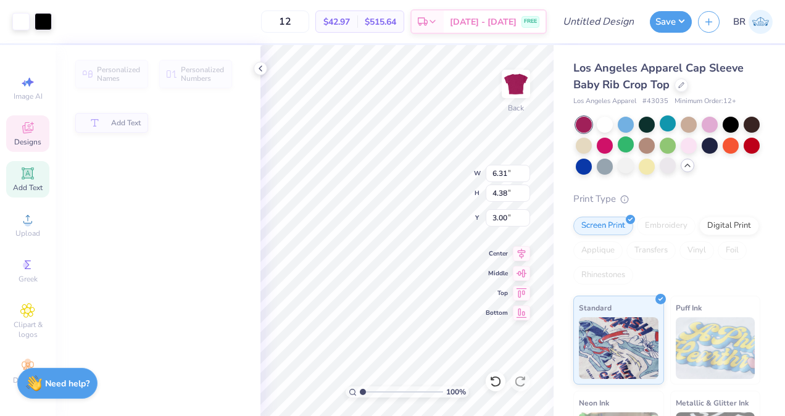
type input "6.31"
type input "4.38"
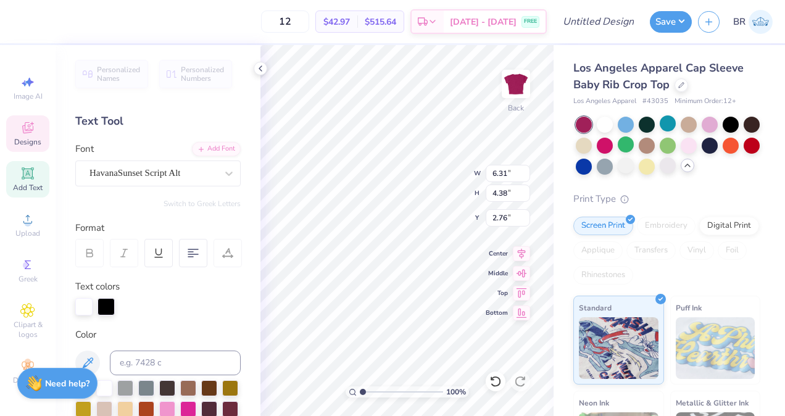
type input "2.76"
type textarea "P"
type textarea "L"
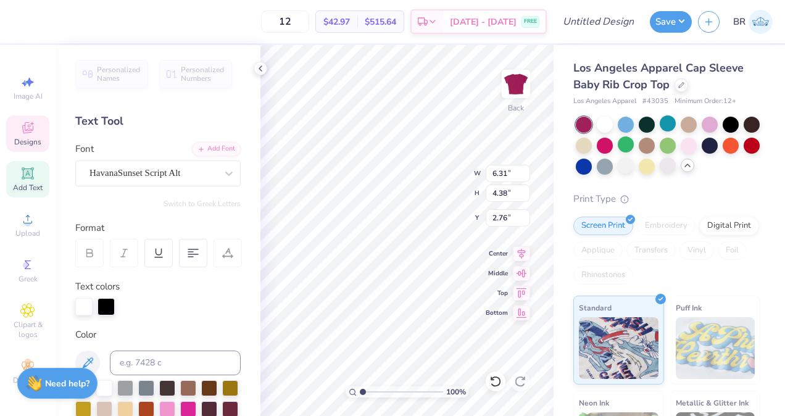
type textarea "L T A"
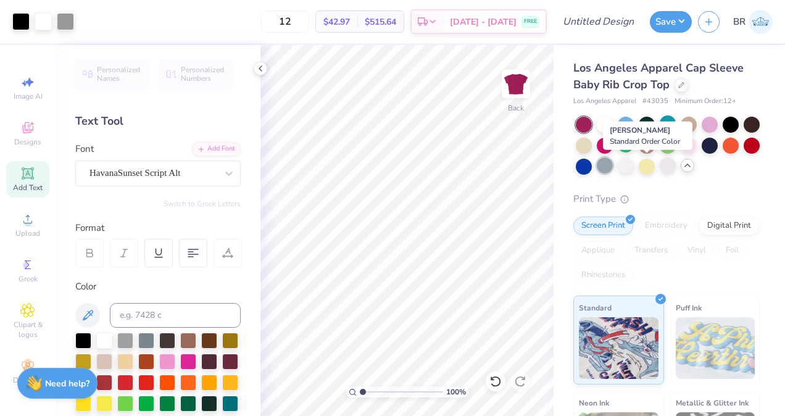
click at [612, 163] on div at bounding box center [604, 165] width 16 height 16
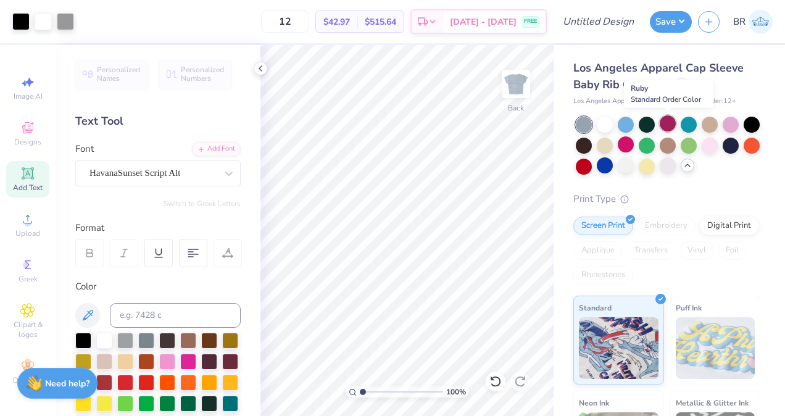
click at [666, 126] on div at bounding box center [667, 123] width 16 height 16
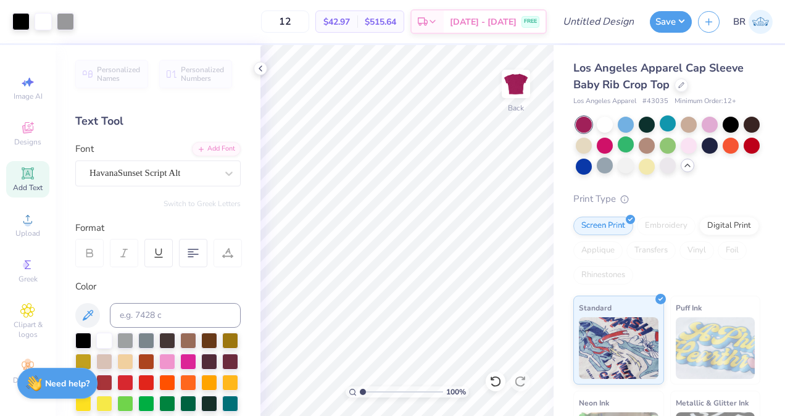
click at [44, 178] on div "Add Text" at bounding box center [27, 179] width 43 height 36
click at [30, 184] on span "Add Text" at bounding box center [28, 188] width 30 height 10
type input "4.74"
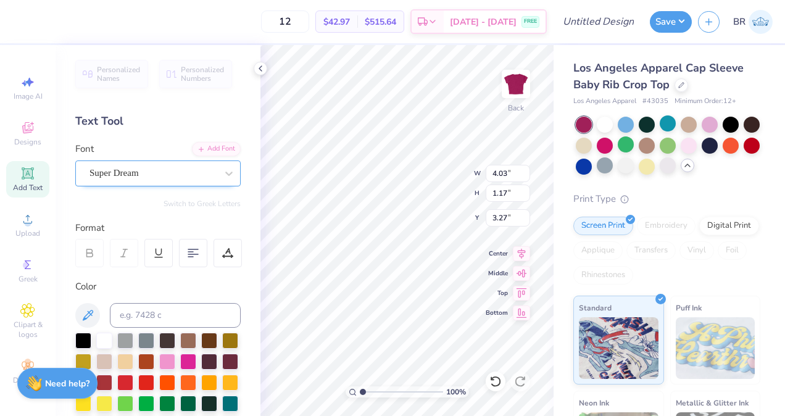
click at [201, 168] on div "Super Dream" at bounding box center [153, 172] width 130 height 19
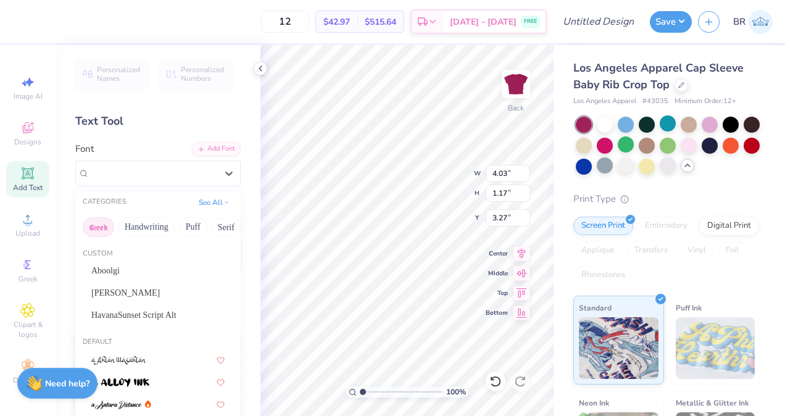
click at [102, 220] on button "Greek" at bounding box center [98, 227] width 31 height 20
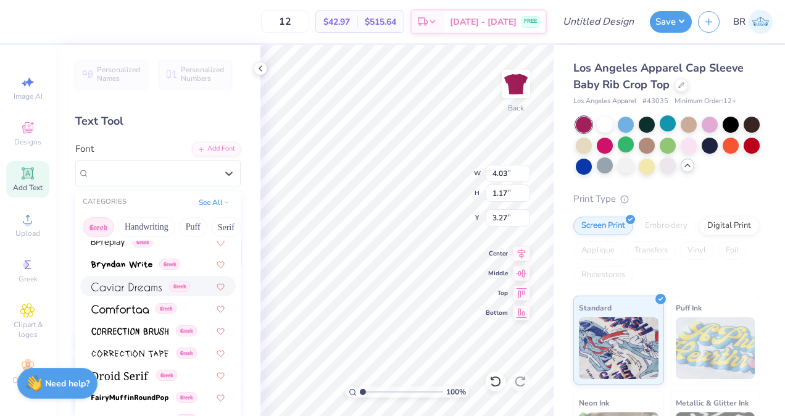
scroll to position [345, 0]
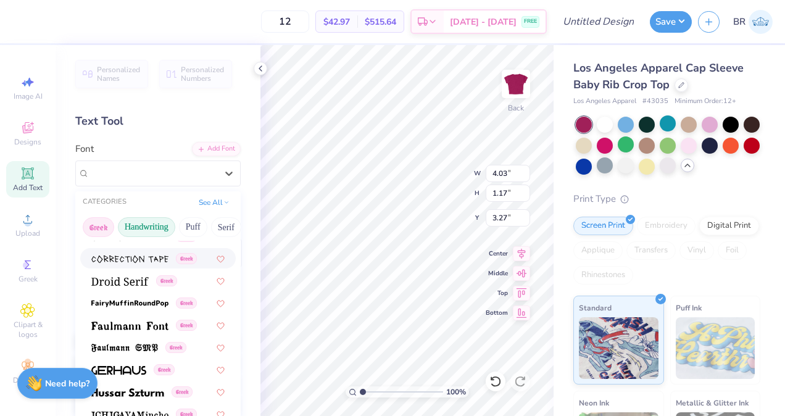
click at [157, 218] on button "Handwriting" at bounding box center [146, 227] width 57 height 20
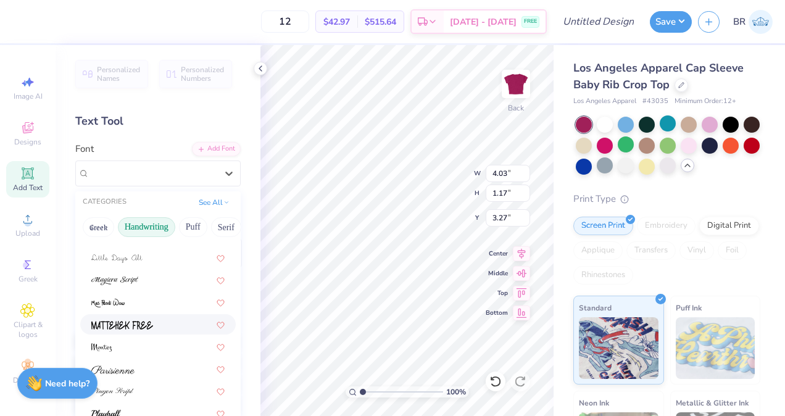
scroll to position [131, 0]
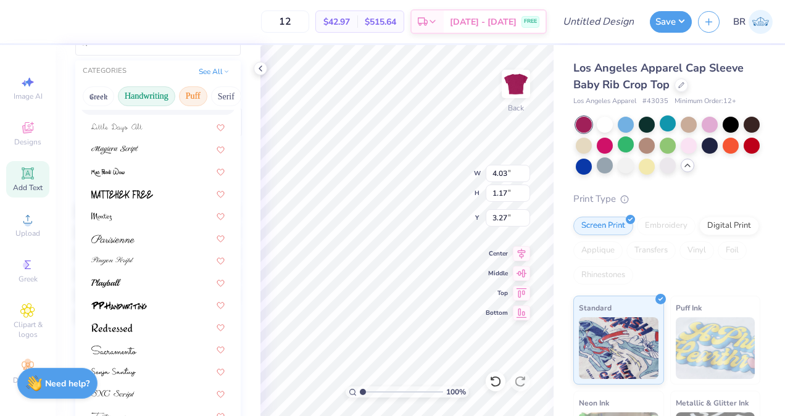
click at [196, 102] on button "Puff" at bounding box center [193, 96] width 28 height 20
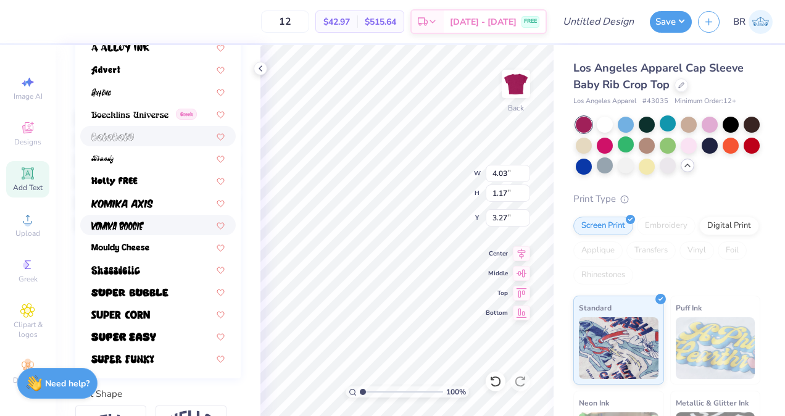
scroll to position [271, 0]
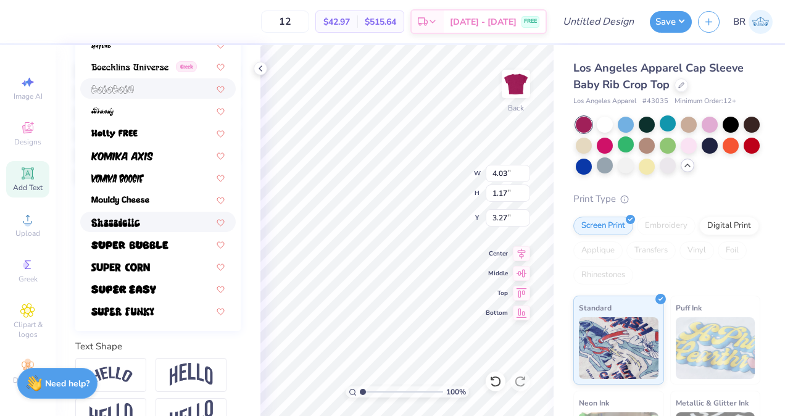
click at [150, 224] on div at bounding box center [157, 221] width 133 height 13
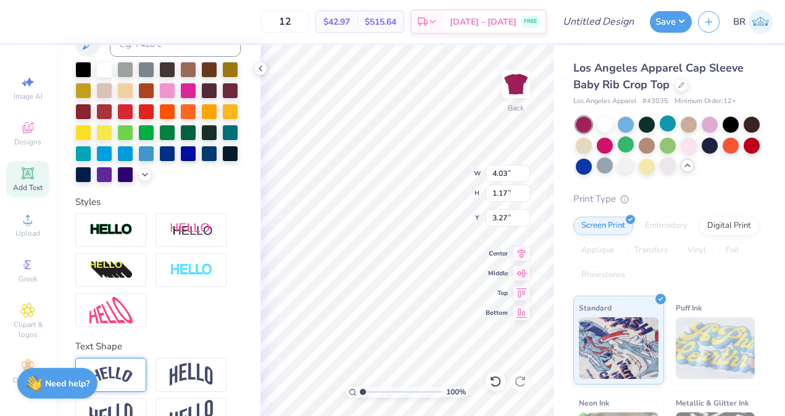
type input "5.19"
type input "1.45"
type input "3.13"
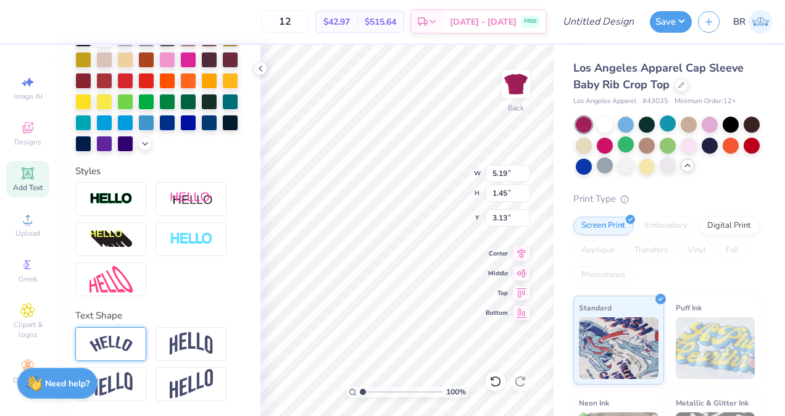
click at [125, 332] on div at bounding box center [110, 344] width 71 height 34
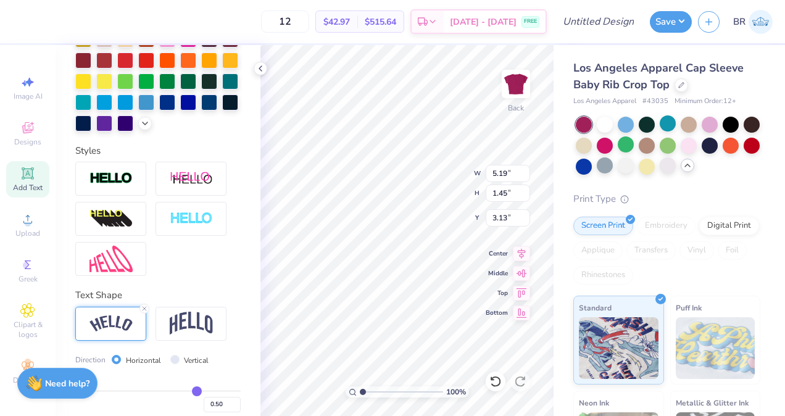
type input "6.97"
type input "1.97"
type input "2.87"
type textarea "T"
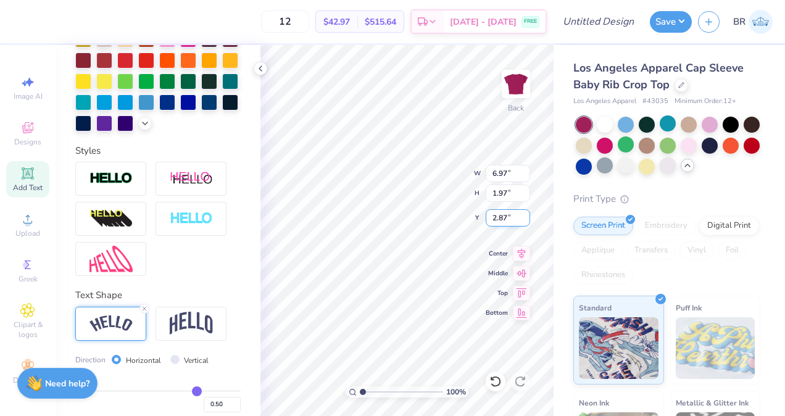
type textarea "LTA"
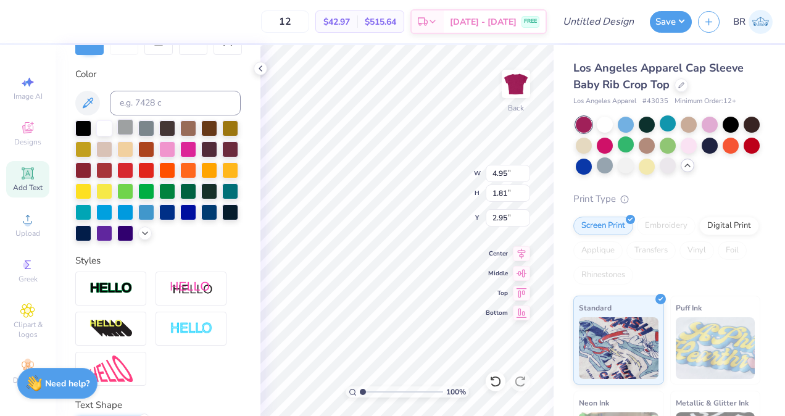
click at [127, 131] on div at bounding box center [125, 127] width 16 height 16
type input "3.00"
click at [24, 171] on icon at bounding box center [27, 172] width 9 height 9
type input "4.03"
type input "1.17"
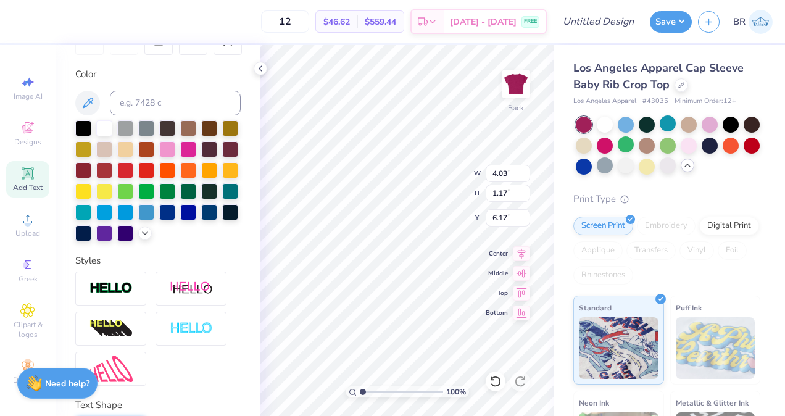
type input "6.17"
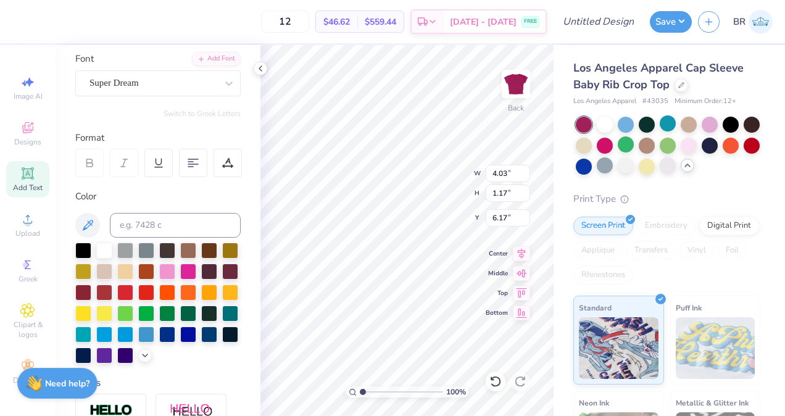
scroll to position [46, 0]
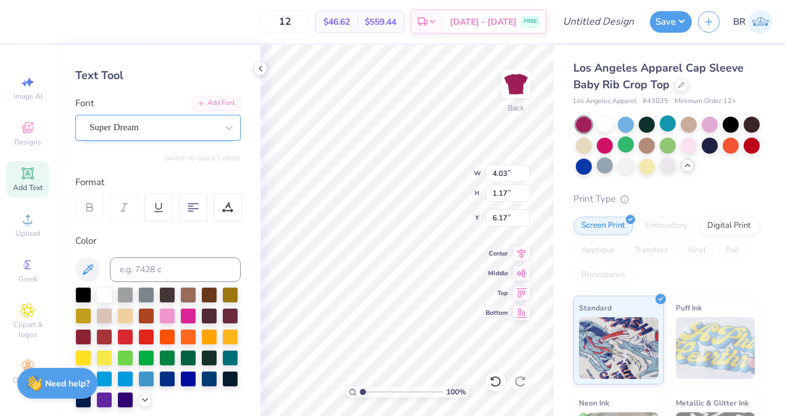
click at [126, 128] on div "Super Dream" at bounding box center [153, 127] width 130 height 19
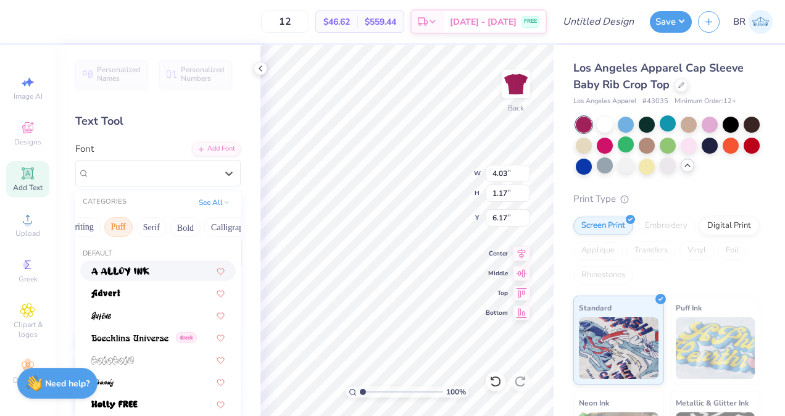
scroll to position [0, 77]
click at [157, 228] on button "Serif" at bounding box center [149, 227] width 30 height 20
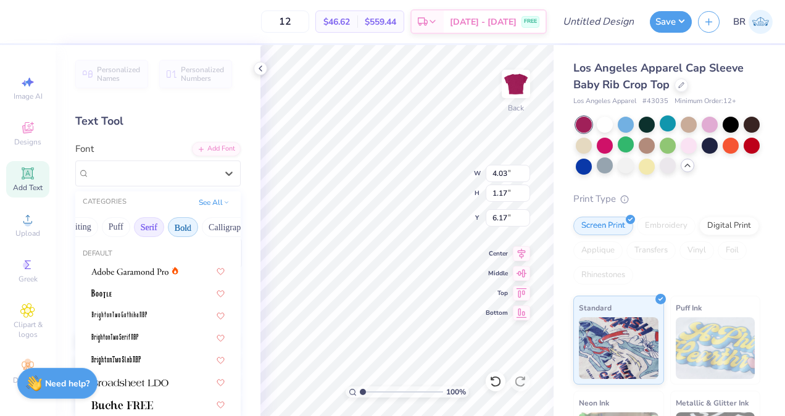
click at [171, 233] on button "Bold" at bounding box center [183, 227] width 30 height 20
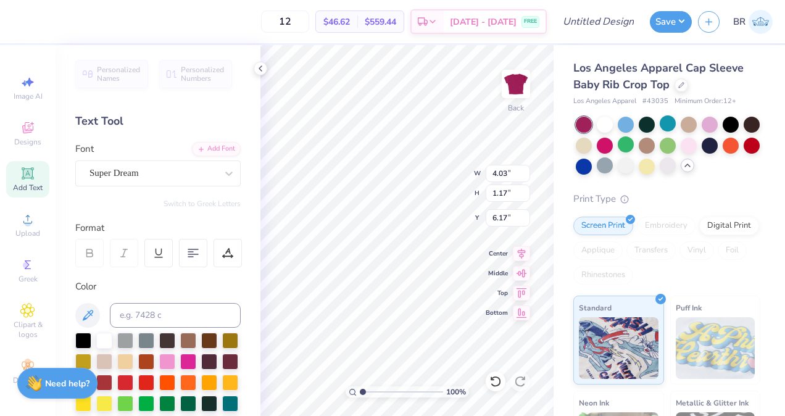
scroll to position [10, 2]
type input "4.95"
type input "1.81"
type input "3.00"
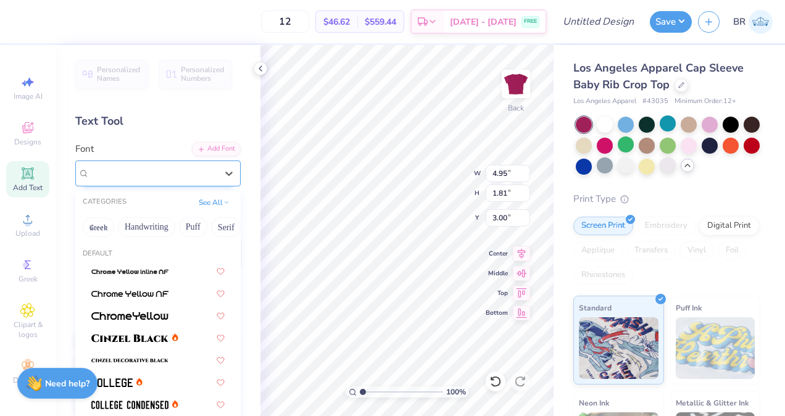
click at [163, 180] on div at bounding box center [152, 173] width 127 height 17
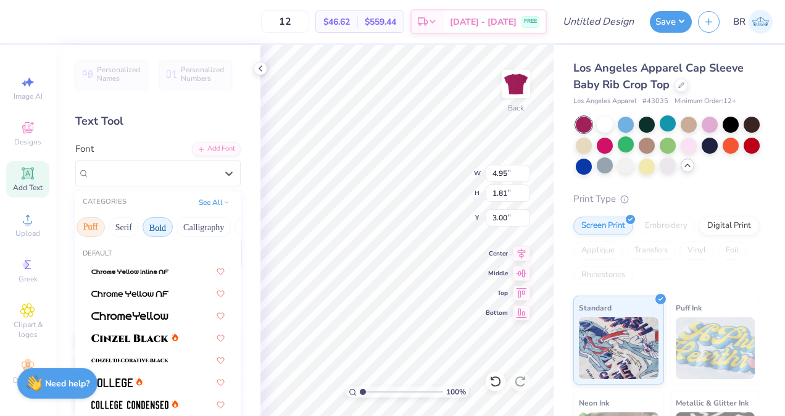
scroll to position [0, 103]
click at [199, 225] on button "Calligraphy" at bounding box center [203, 227] width 54 height 20
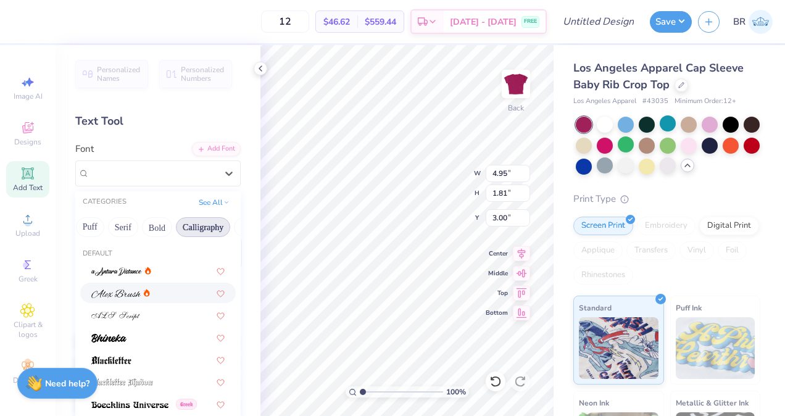
click at [152, 287] on div at bounding box center [157, 292] width 133 height 13
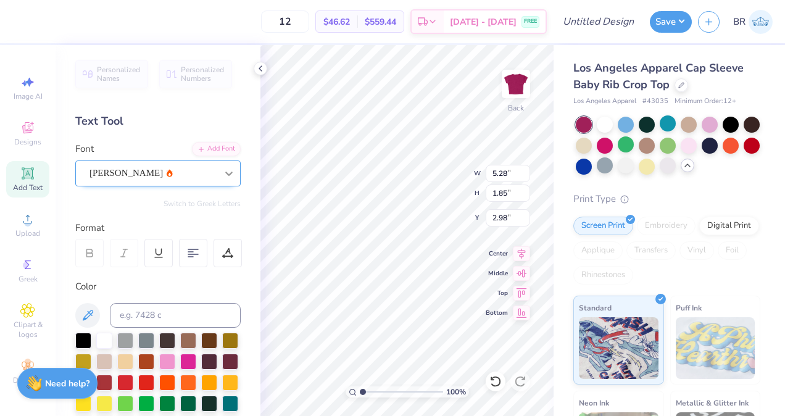
click at [218, 177] on div at bounding box center [229, 173] width 22 height 22
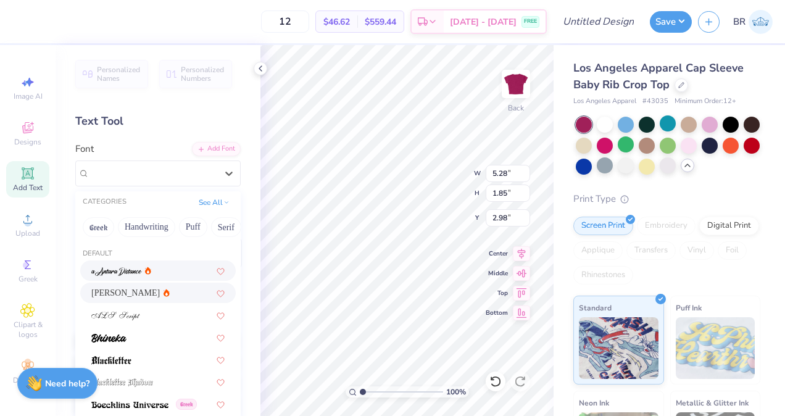
click at [167, 279] on div at bounding box center [157, 270] width 155 height 20
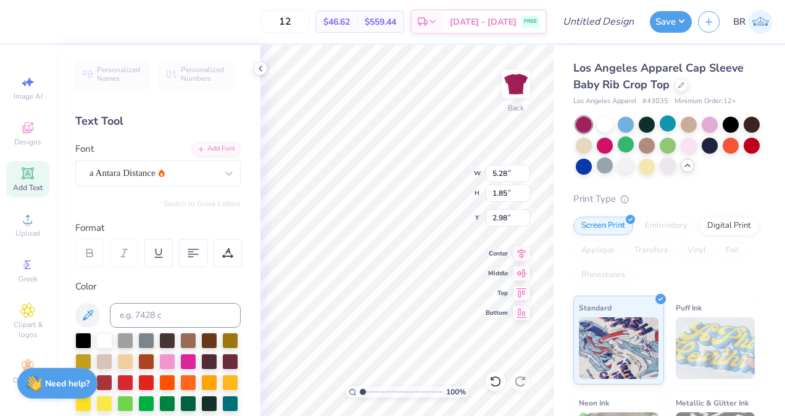
type input "4.98"
type input "2.09"
type input "2.86"
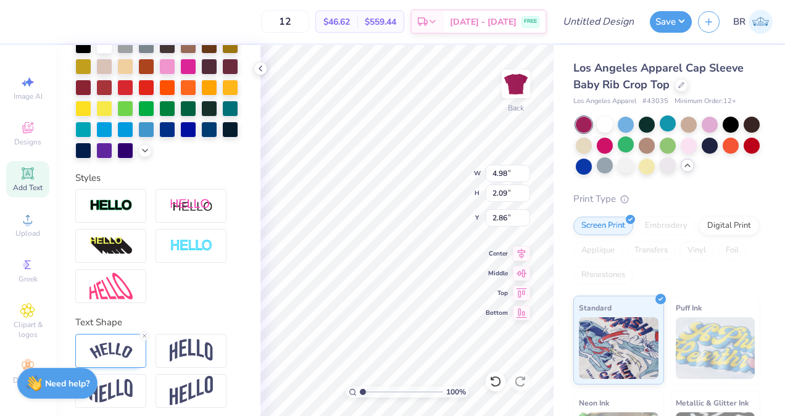
scroll to position [322, 0]
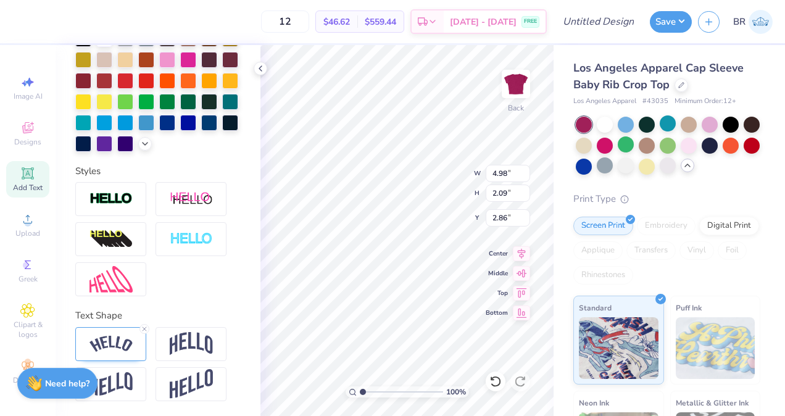
click at [142, 323] on div "Text Shape" at bounding box center [157, 354] width 165 height 93
click at [143, 326] on icon at bounding box center [144, 328] width 7 height 7
type input "3.27"
type input "1.73"
type input "3.00"
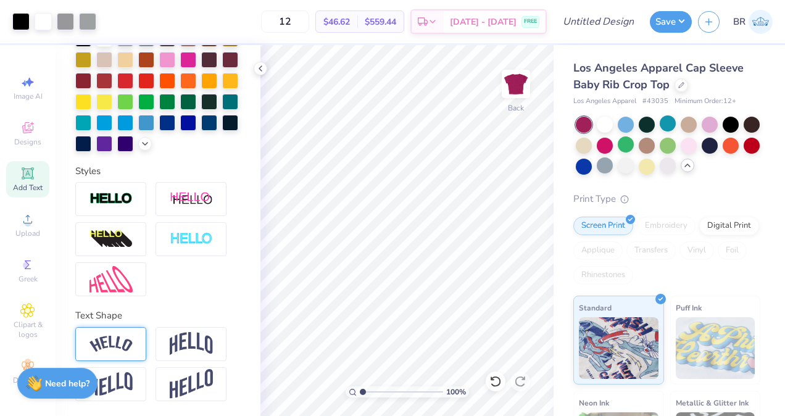
click at [32, 179] on div "Add Text" at bounding box center [27, 179] width 43 height 36
type textarea "T"
type textarea "y"
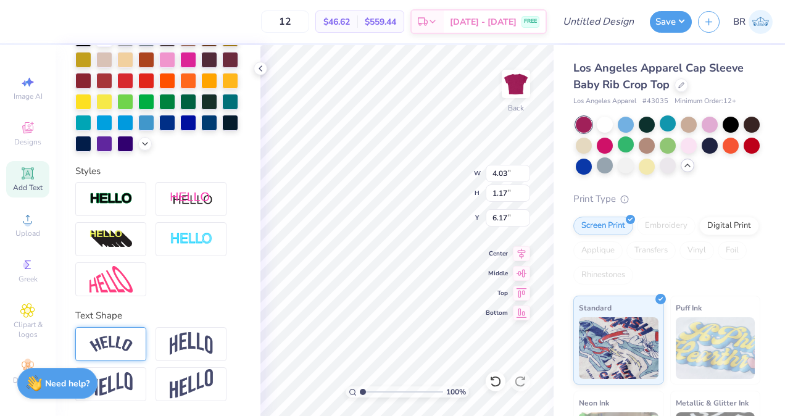
scroll to position [9, 4]
type textarea "y"
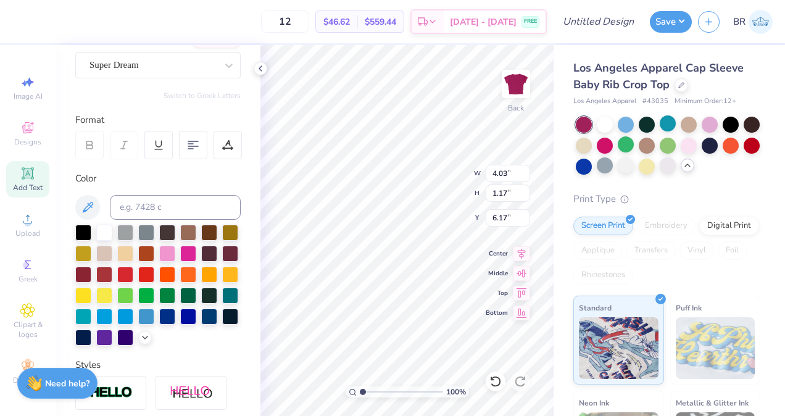
scroll to position [107, 0]
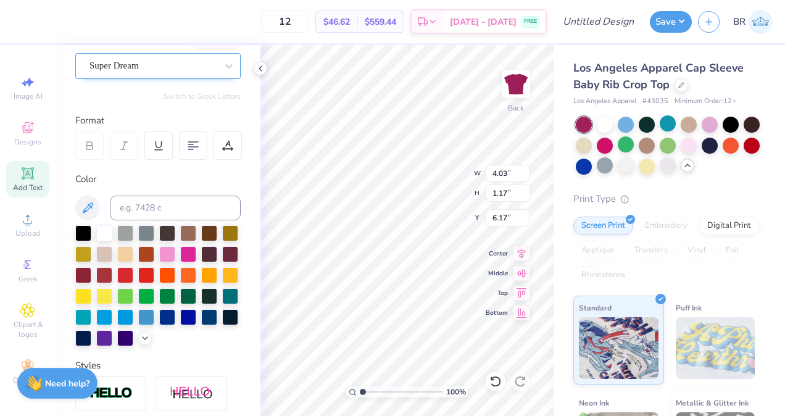
type textarea "Yard Show"
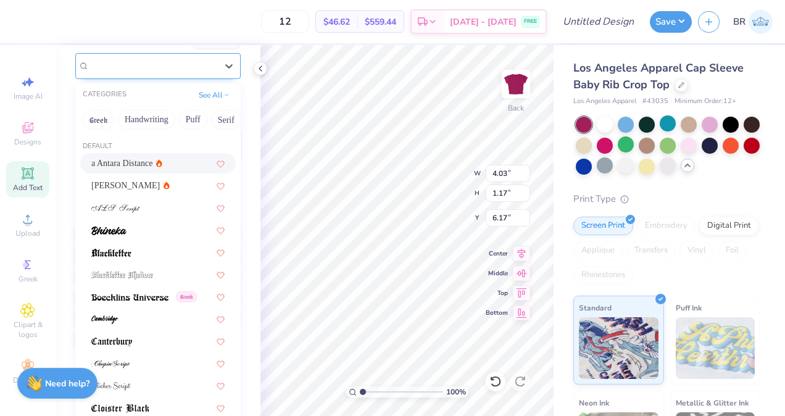
click at [165, 73] on div "Super Dream" at bounding box center [153, 65] width 130 height 19
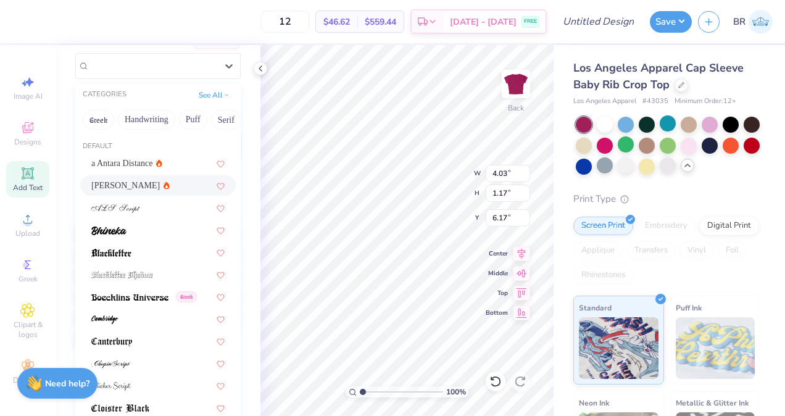
click at [155, 189] on div "[PERSON_NAME]" at bounding box center [157, 185] width 133 height 13
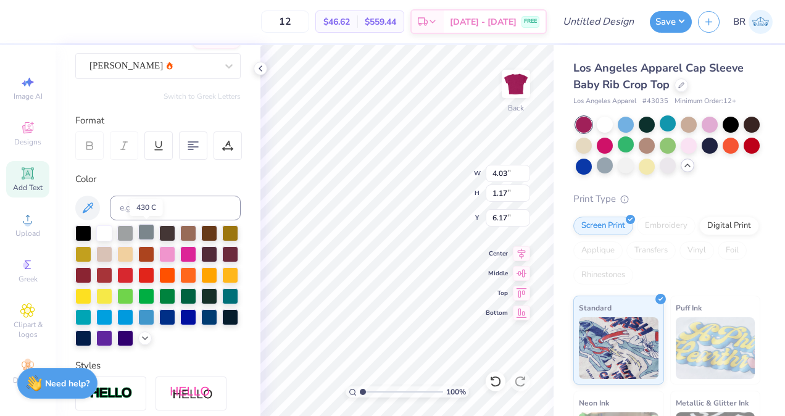
click at [146, 228] on div at bounding box center [146, 232] width 16 height 16
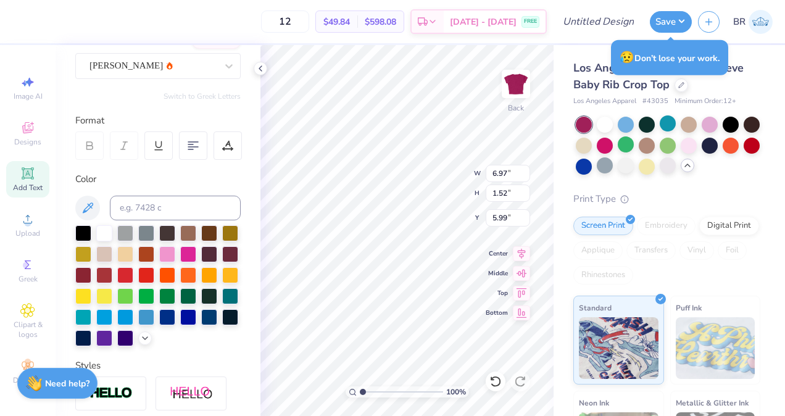
type input "3.48"
type input "0.76"
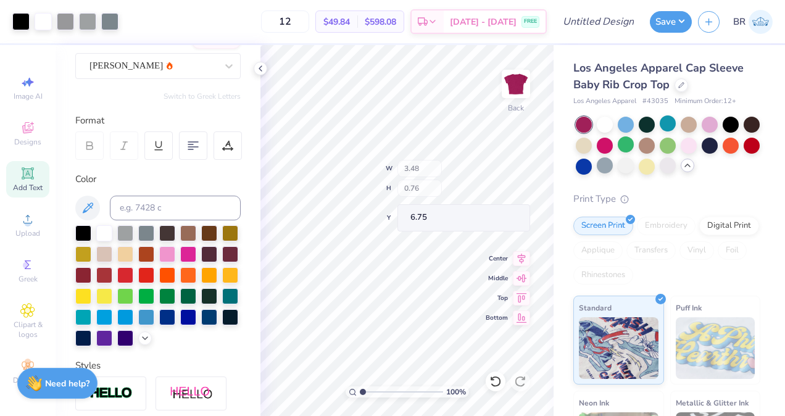
type input "4.68"
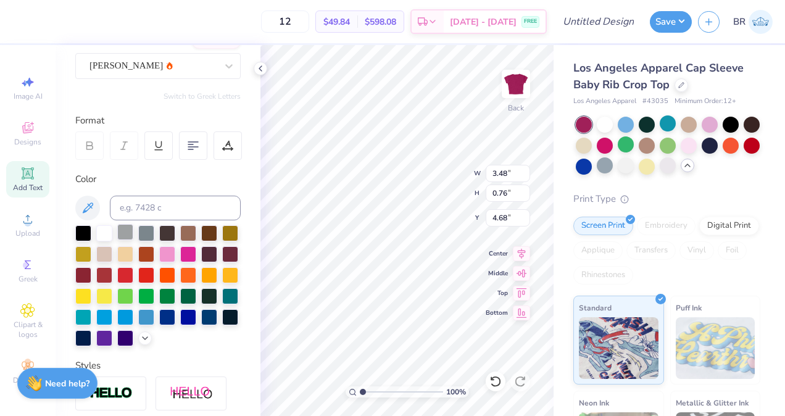
click at [122, 229] on div at bounding box center [125, 232] width 16 height 16
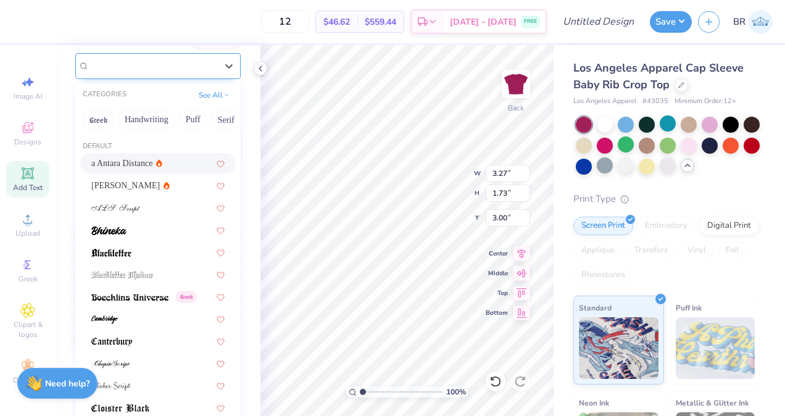
click at [159, 74] on div "a Antara Distance" at bounding box center [153, 65] width 130 height 19
click at [157, 291] on span at bounding box center [129, 296] width 77 height 13
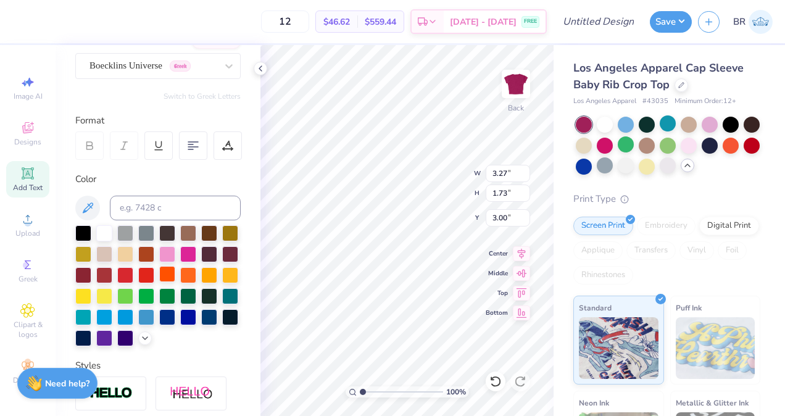
type input "3.08"
type input "1.21"
type input "3.26"
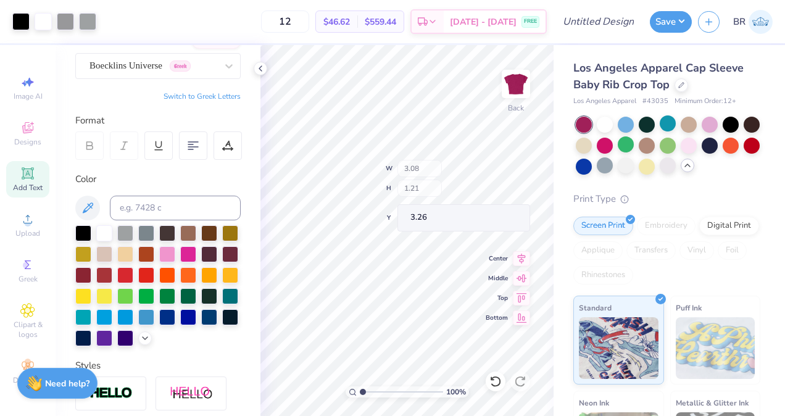
type input "3.55"
type input "1.39"
type input "3.08"
type input "3.00"
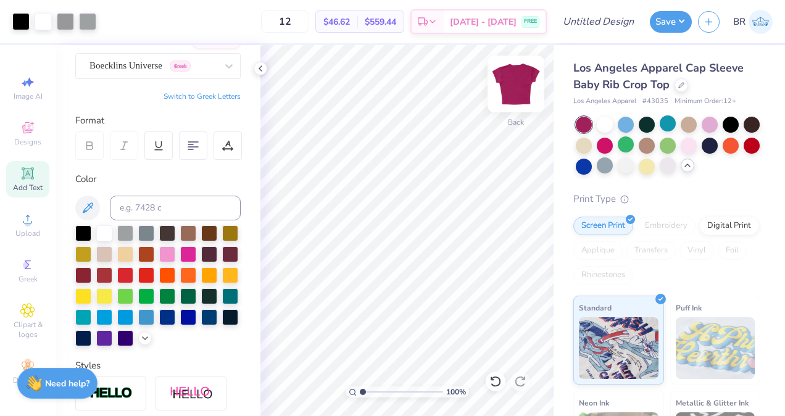
click at [521, 102] on img at bounding box center [515, 83] width 49 height 49
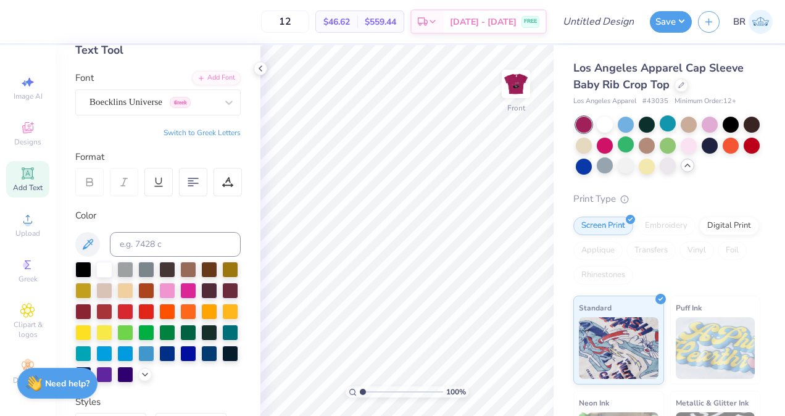
scroll to position [64, 0]
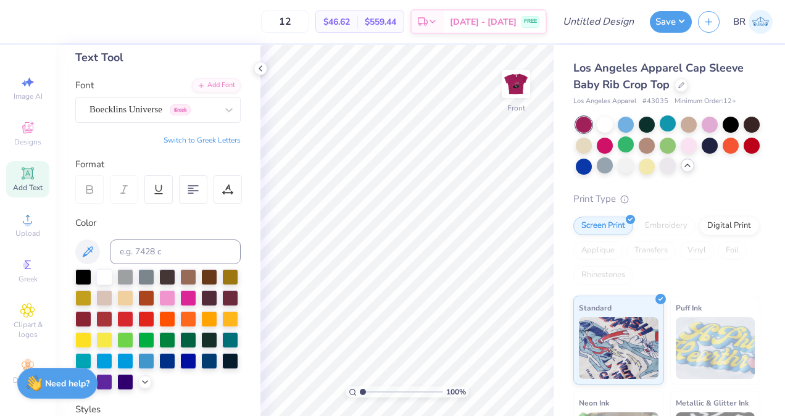
click at [33, 182] on div "Add Text" at bounding box center [27, 179] width 43 height 36
type textarea "T"
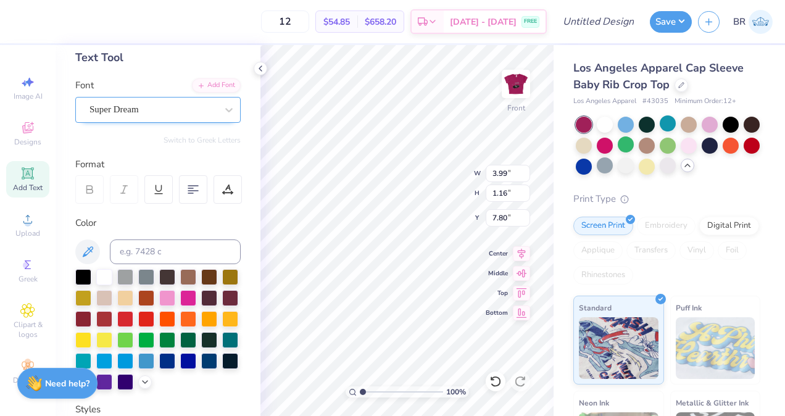
type textarea "1"
click at [154, 101] on div at bounding box center [152, 109] width 127 height 17
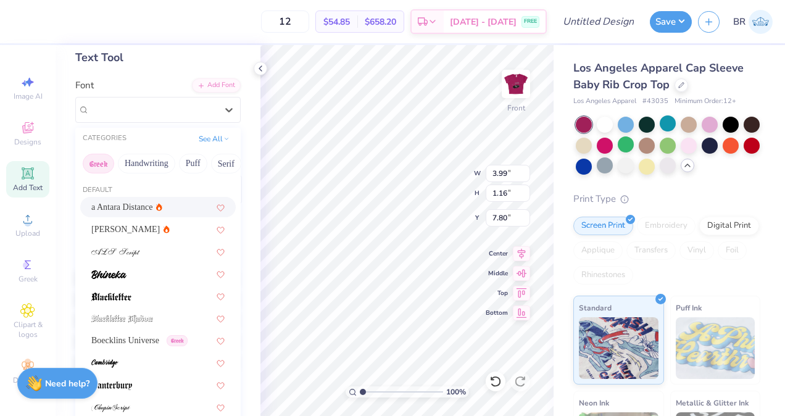
click at [111, 166] on button "Greek" at bounding box center [98, 164] width 31 height 20
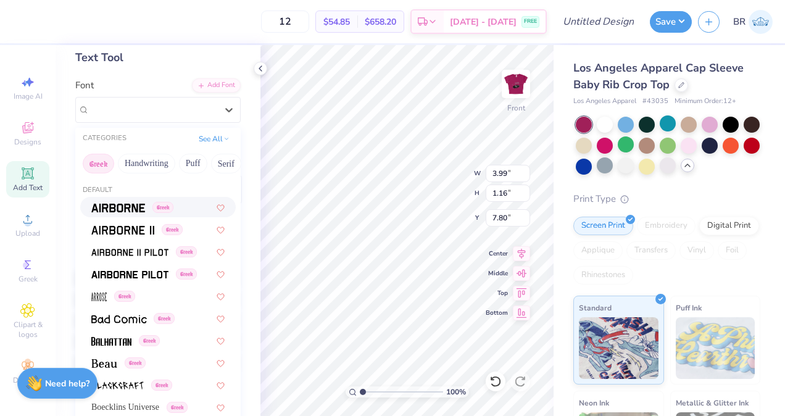
click at [120, 214] on div "Greek" at bounding box center [157, 207] width 155 height 20
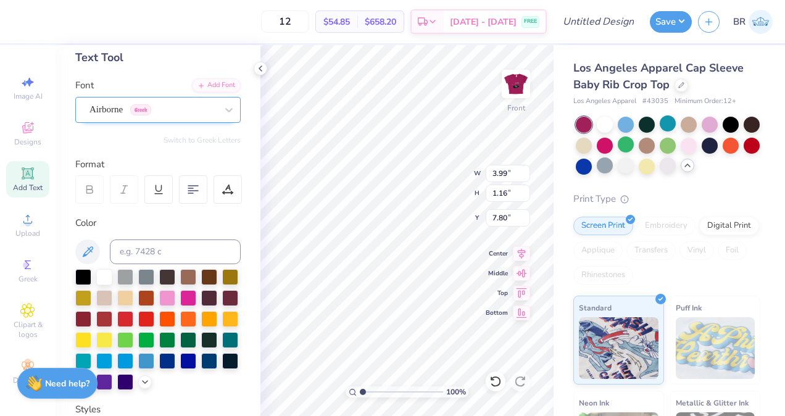
click at [136, 110] on div "Airborne Greek" at bounding box center [153, 109] width 130 height 19
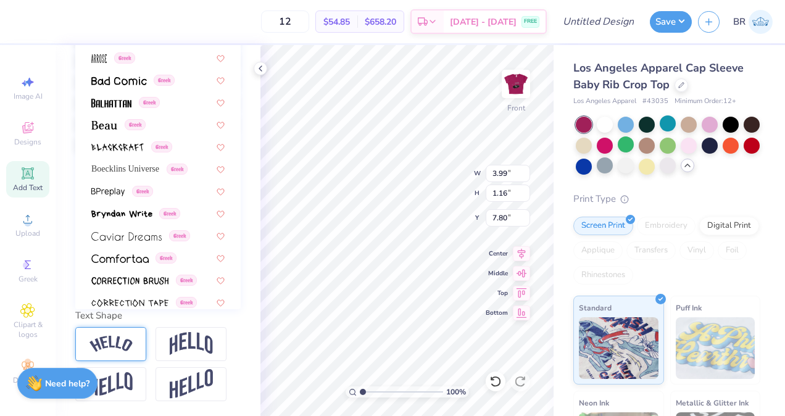
scroll to position [0, 0]
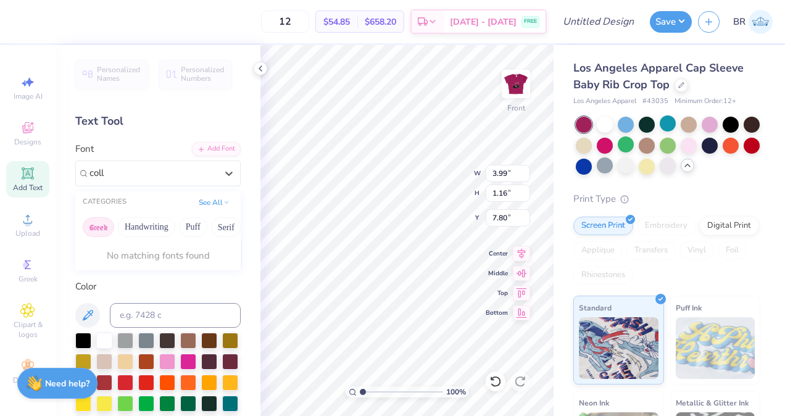
type input "col"
click at [102, 219] on button "Greek" at bounding box center [98, 227] width 31 height 20
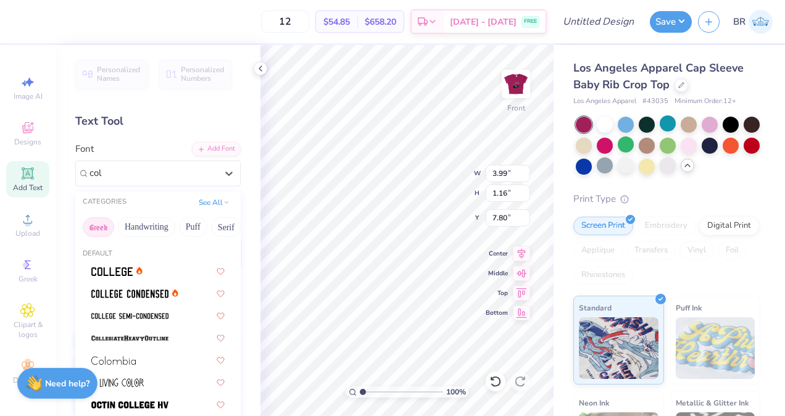
click at [104, 228] on button "Greek" at bounding box center [98, 227] width 31 height 20
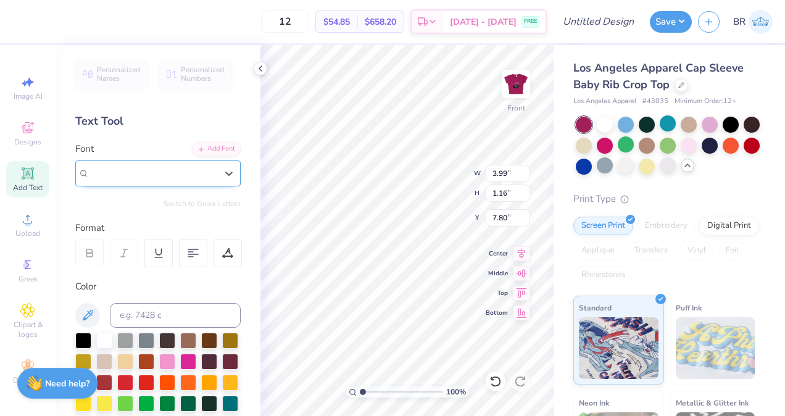
drag, startPoint x: 123, startPoint y: 180, endPoint x: 109, endPoint y: 180, distance: 14.8
click at [109, 180] on div at bounding box center [152, 173] width 127 height 17
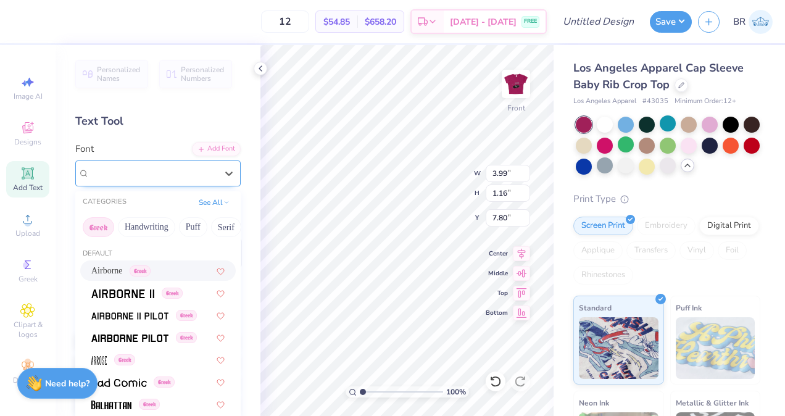
click at [123, 176] on span "Airborne" at bounding box center [105, 173] width 33 height 14
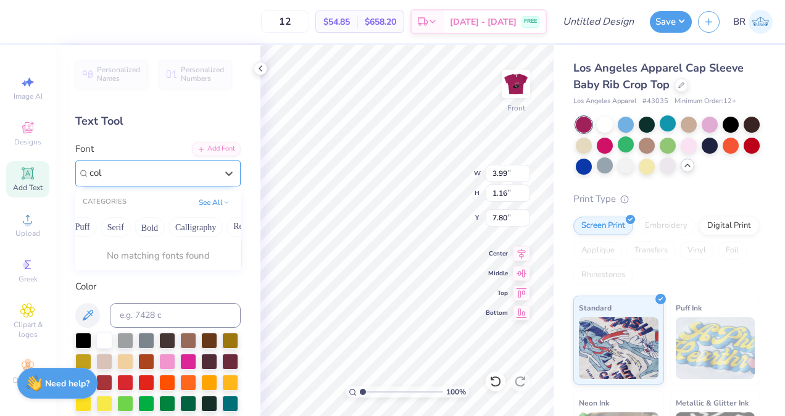
scroll to position [0, 111]
click at [156, 228] on button "Bold" at bounding box center [149, 227] width 30 height 20
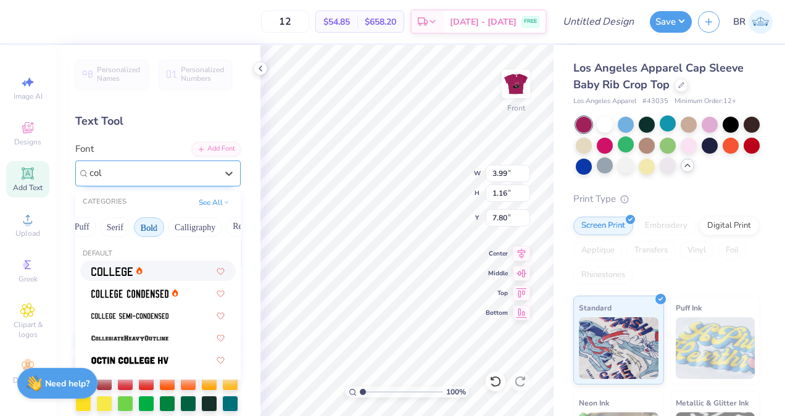
click at [162, 271] on div at bounding box center [157, 270] width 133 height 13
type input "col"
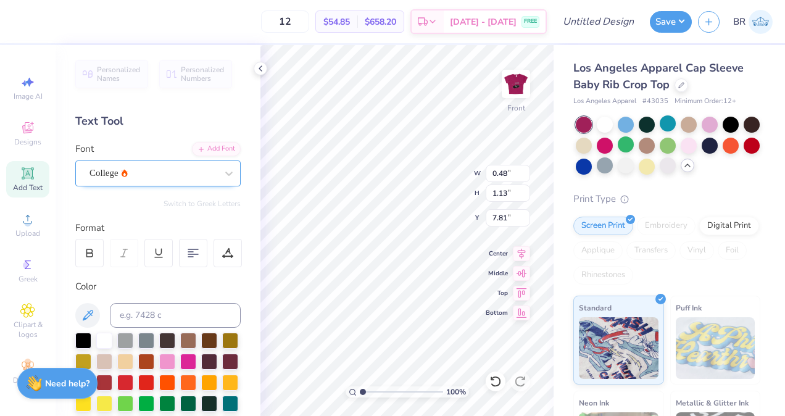
type input "2.57"
type input "6.00"
type input "4.38"
type input "5.07"
type input "3.10"
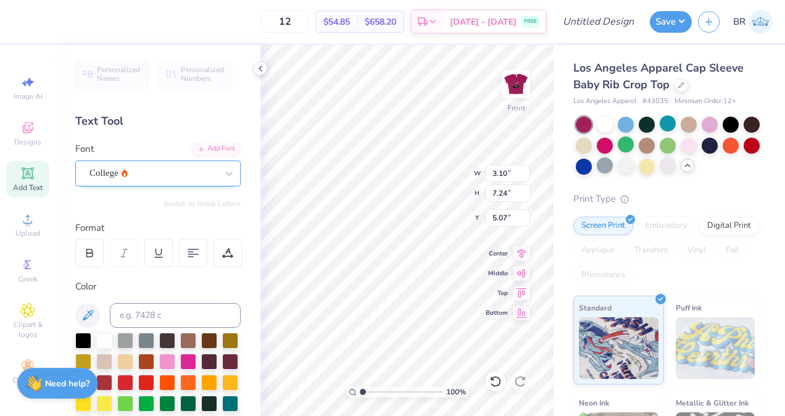
type input "7.24"
type input "4.98"
click at [519, 99] on img at bounding box center [515, 83] width 49 height 49
click at [261, 73] on div at bounding box center [261, 69] width 14 height 14
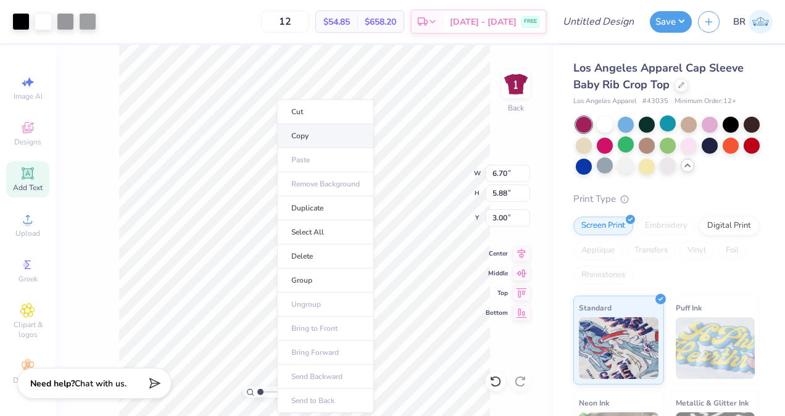
click at [311, 140] on li "Copy" at bounding box center [325, 136] width 97 height 24
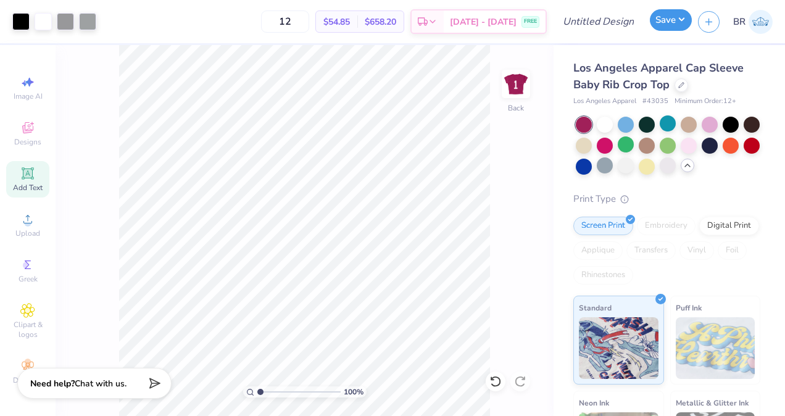
click at [666, 26] on button "Save" at bounding box center [671, 20] width 42 height 22
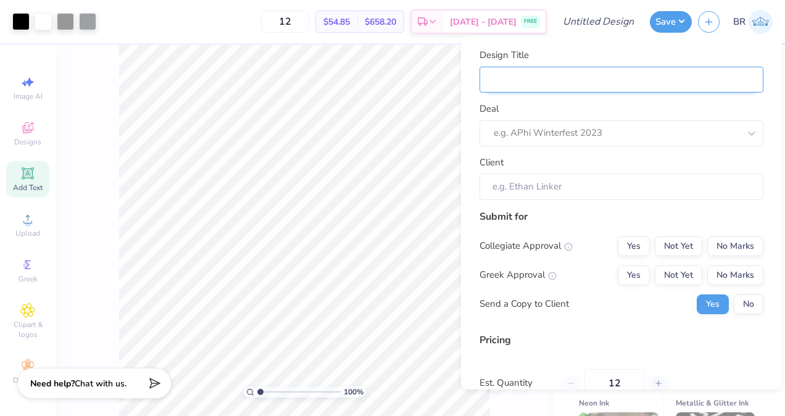
click at [600, 92] on input "Design Title" at bounding box center [621, 79] width 284 height 27
type input "L"
type input "LT"
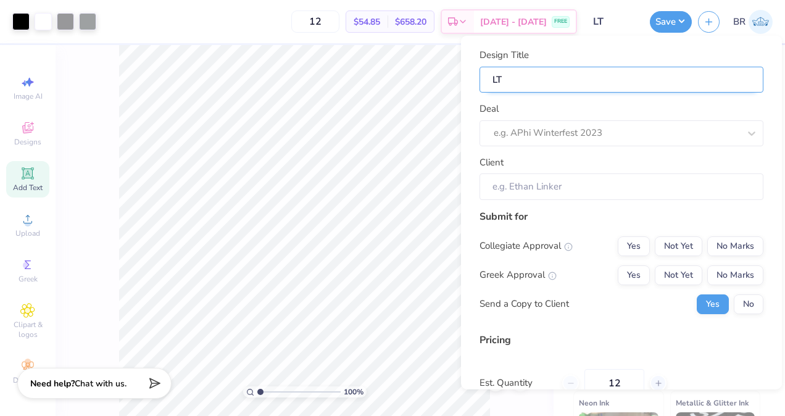
type input "LTA"
type input "LTA Y"
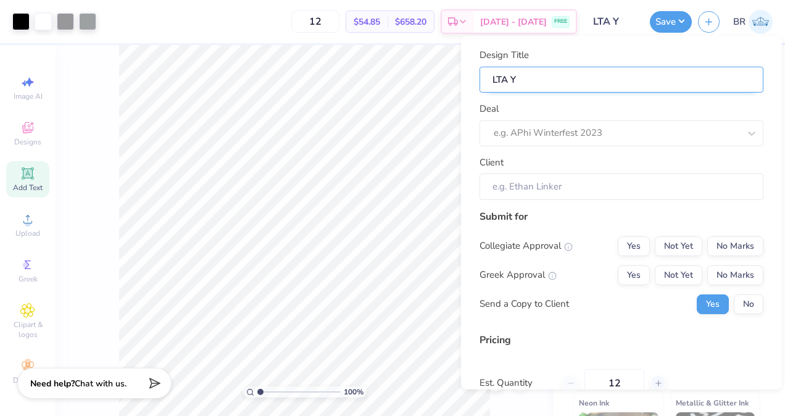
type input "LTA [PERSON_NAME]"
type input "LTA Yar"
type input "LTA Yard"
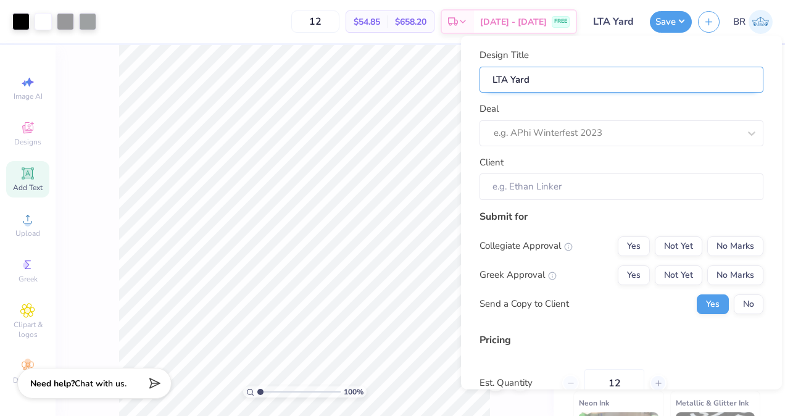
type input "LTA Yard"
type input "LTA Yard S"
type input "LTA Yard Sh"
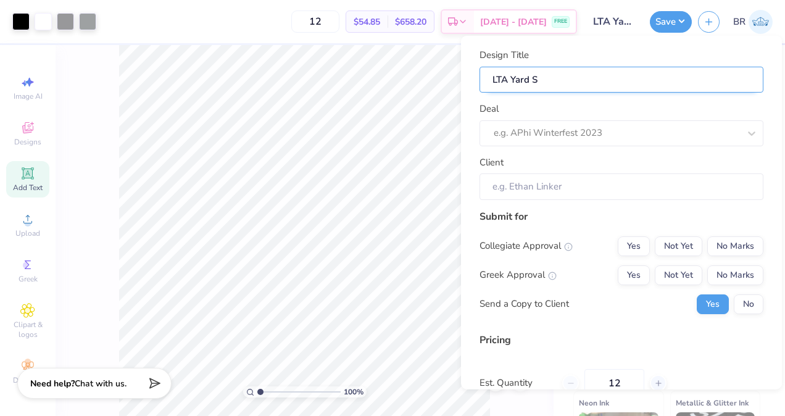
type input "LTA Yard Sh"
type input "LTA Yard Sho"
type input "LTA Yard Show"
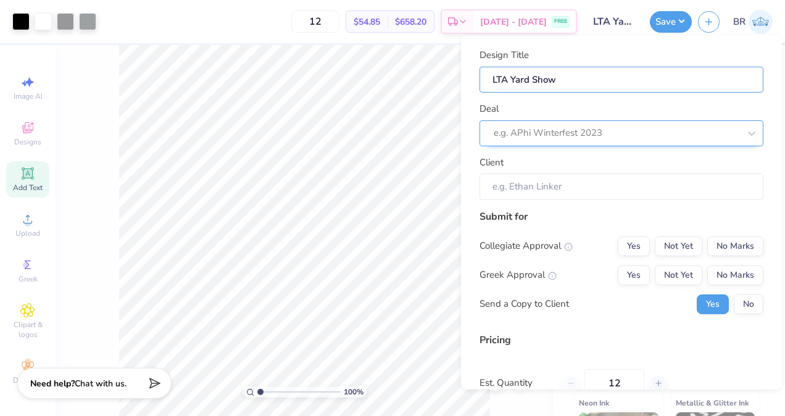
type input "LTA Yard Show"
click at [585, 131] on div at bounding box center [615, 133] width 245 height 17
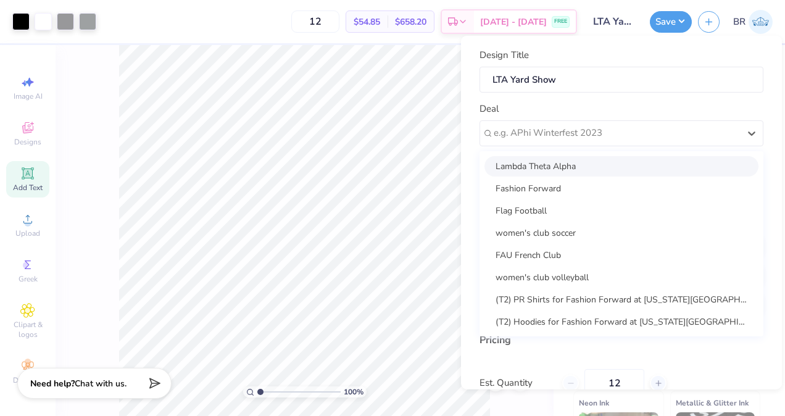
click at [576, 164] on div "Lambda Theta Alpha" at bounding box center [621, 165] width 274 height 20
type input "Nathalia Recruitment"
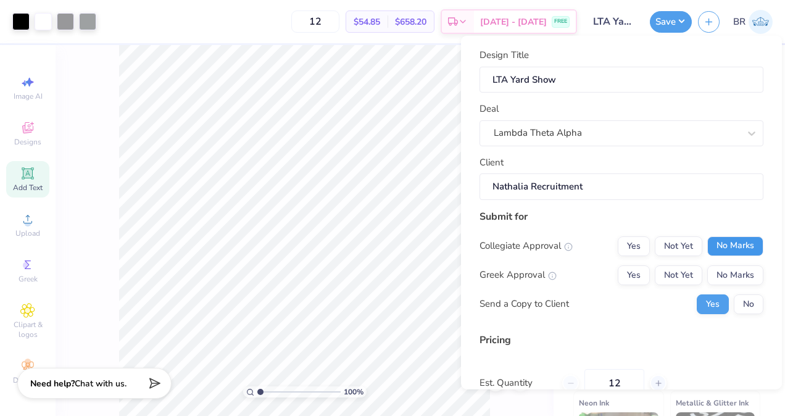
click at [709, 244] on button "No Marks" at bounding box center [735, 246] width 56 height 20
click at [685, 271] on button "Not Yet" at bounding box center [677, 275] width 47 height 20
type input "$54.85"
click at [734, 298] on button "No" at bounding box center [748, 304] width 30 height 20
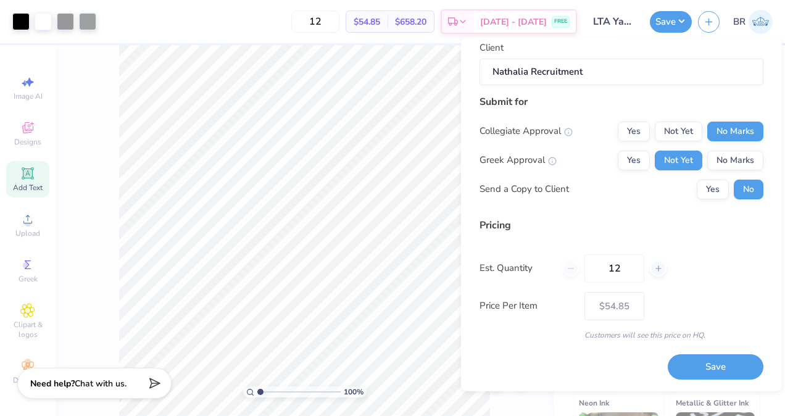
scroll to position [0, 0]
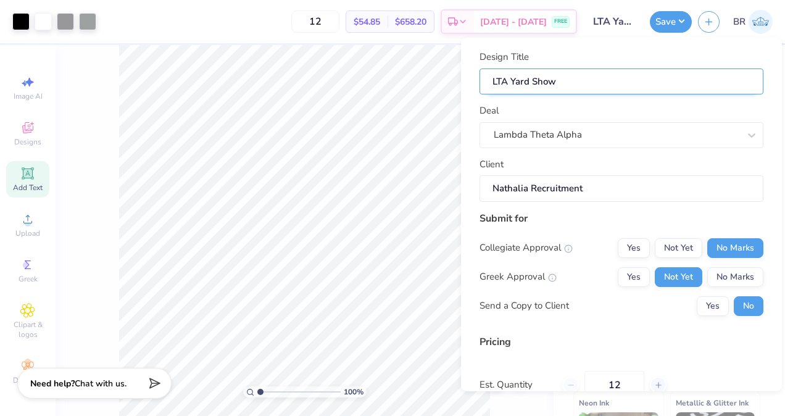
click at [567, 78] on input "LTA Yard Show" at bounding box center [621, 81] width 284 height 27
type input "LTA Yard Show"
type input "LTA Yard Show R"
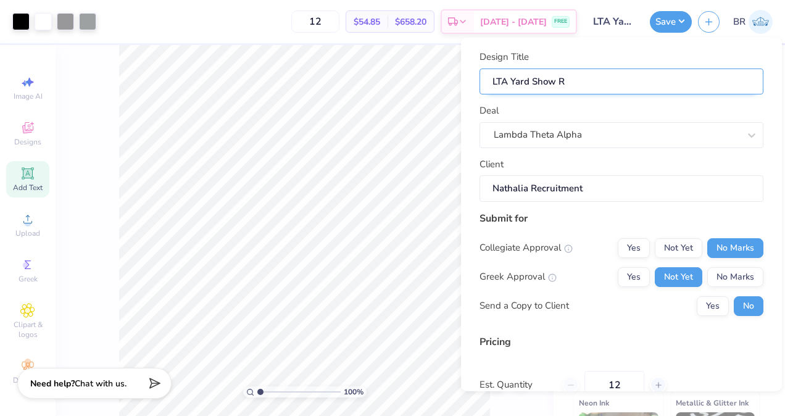
type input "LTA Yard Show Re"
type input "LTA Yard Show Rec"
type input "LTA Yard Show Reco"
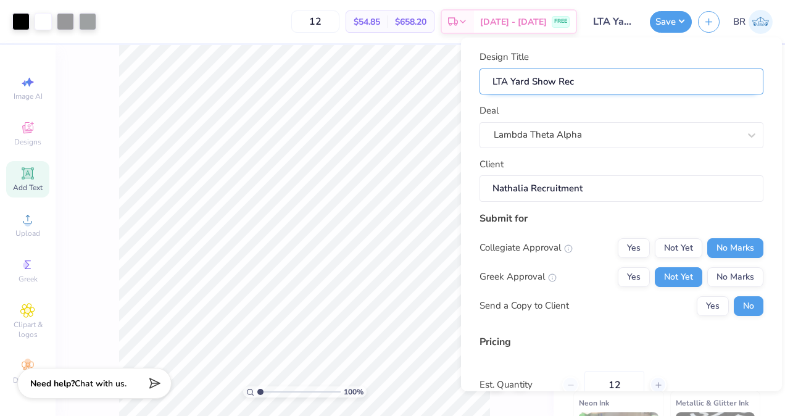
type input "LTA Yard Show Reco"
type input "LTA Yard Show Recor"
type input "LTA Yard Show Record"
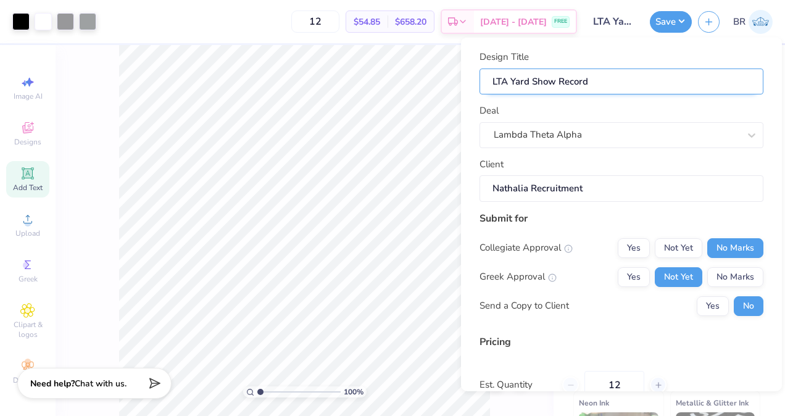
type input "LTA Yard Show Record"
click at [556, 86] on input "LTA Yard Show Record" at bounding box center [621, 81] width 284 height 27
type input "LTA Yard Show Record"
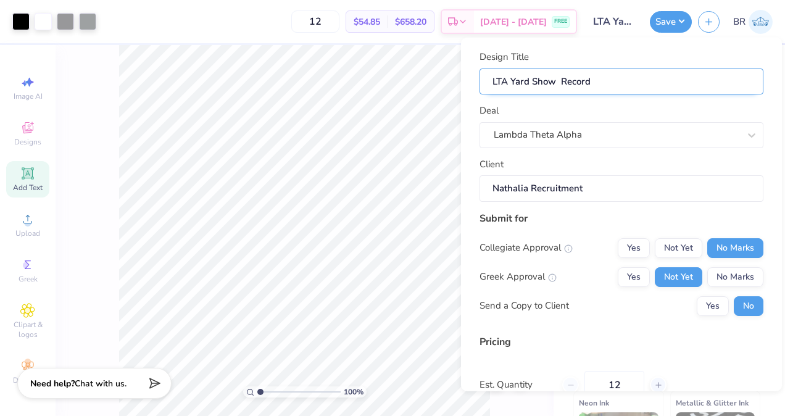
type input "LTA Yard Show R Record"
type input "LTA Yard Show RU Record"
type input "LTA Yard Show R Record"
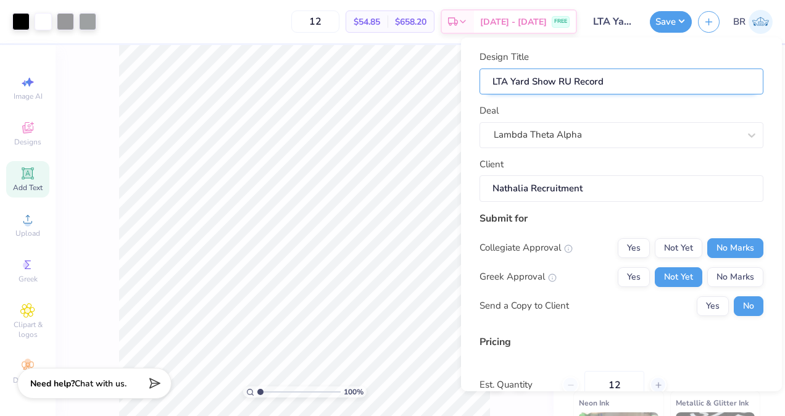
type input "LTA Yard Show R Record"
type input "LTA Yard Show Ru Record"
type input "LTA Yard Show Rub Record"
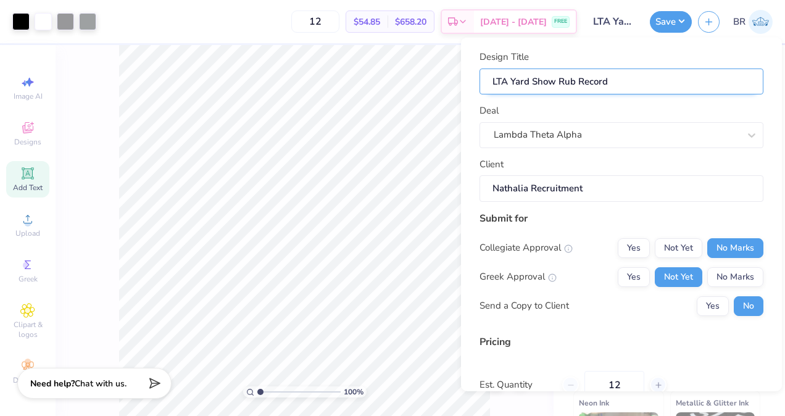
type input "LTA Yard Show Ruby Record"
click at [613, 84] on input "LTA Yard Show Ruby Record" at bounding box center [621, 81] width 284 height 27
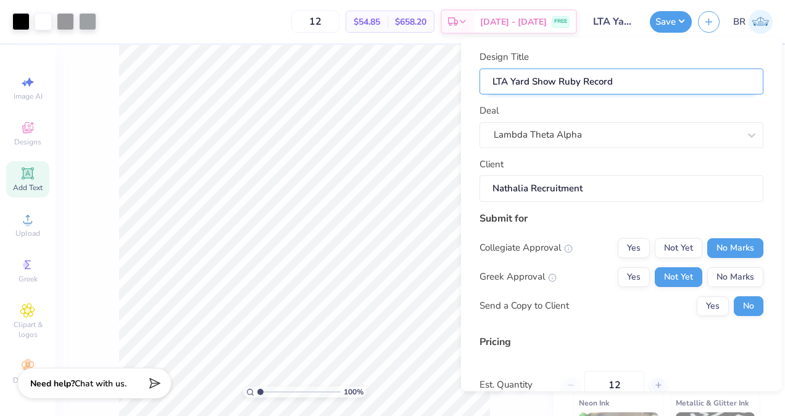
type input "LTA Yard Show Ruby Record C"
type input "LTA Yard Show Ruby Record Cr"
type input "LTA Yard Show Ruby Record Cro"
type input "LTA Yard Show Ruby Record Crop"
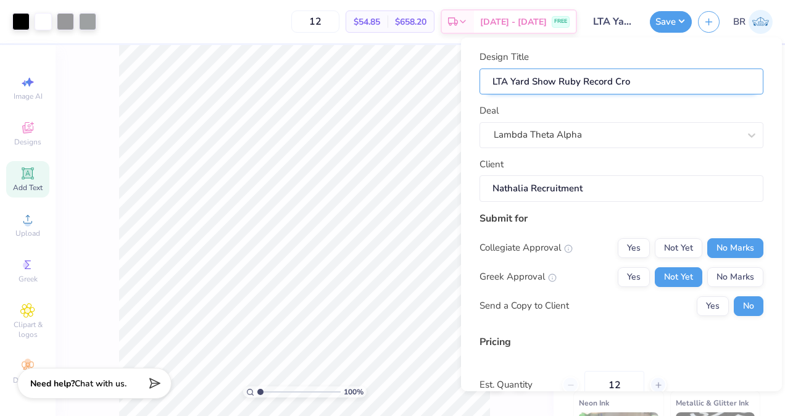
type input "LTA Yard Show Ruby Record Crop"
type input "LTA Yard Show Ruby Record [PERSON_NAME]"
type input "LTA Yard Show Ruby Record Croppe"
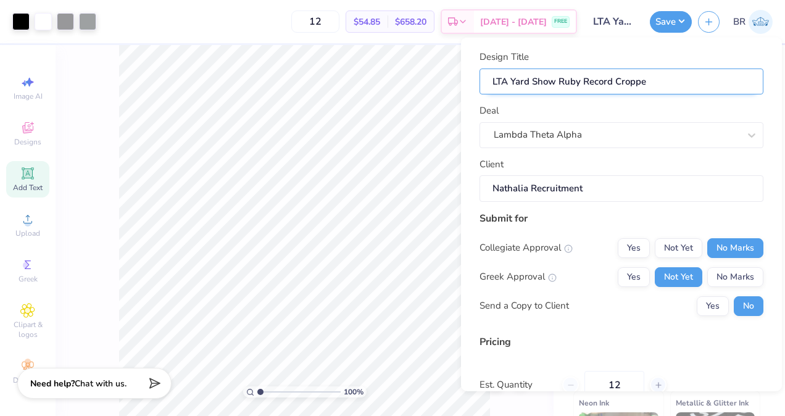
type input "LTA Yard Show Ruby Record Cropped"
type input "LTA Yard Show Ruby Record Cropped T"
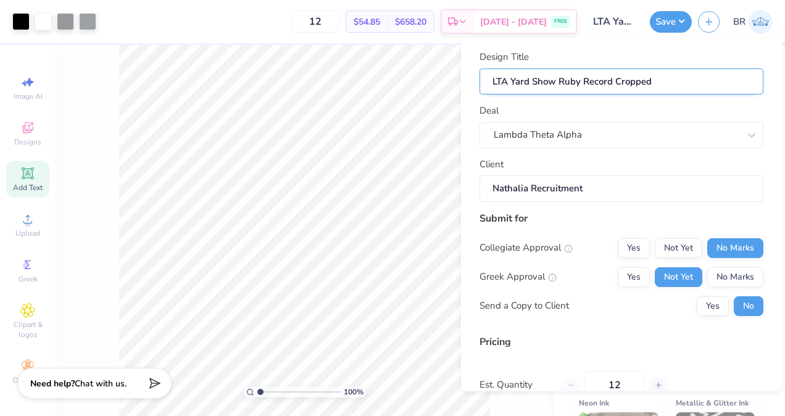
type input "LTA Yard Show Ruby Record Cropped T"
type input "LTA Yard Show Ruby Record Cropped Te"
type input "LTA Yard Show Ruby Record Cropped Tee"
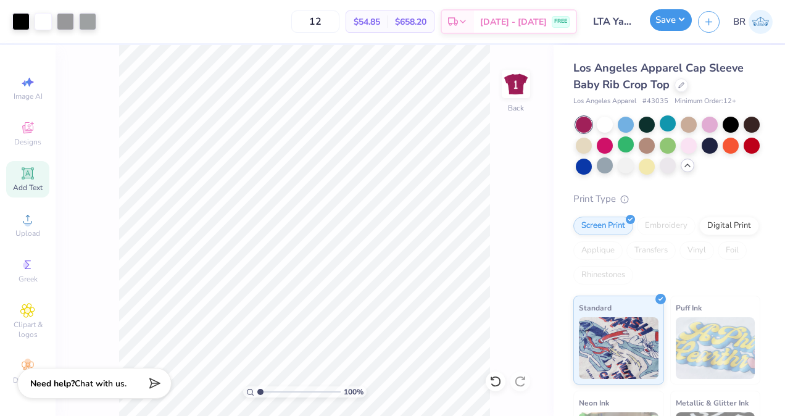
click at [659, 28] on button "Save" at bounding box center [671, 20] width 42 height 22
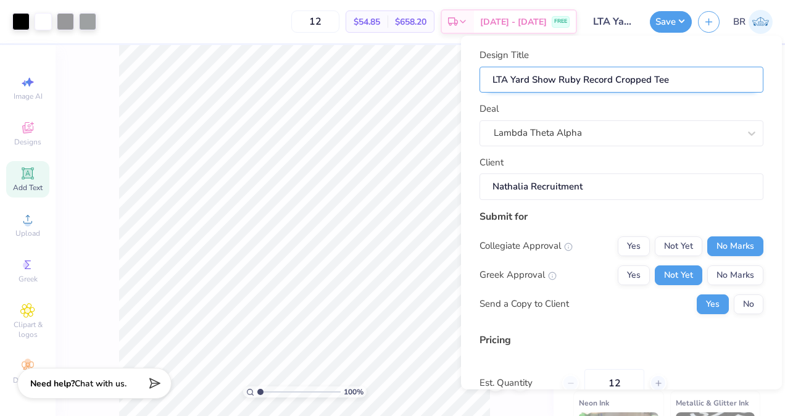
click at [666, 73] on input "LTA Yard Show Ruby Record Cropped Tee" at bounding box center [621, 79] width 284 height 27
type input "LTA Yard Show Ruby Record Cropped Te"
type input "LTA Yard Show Ruby Record Cropped T"
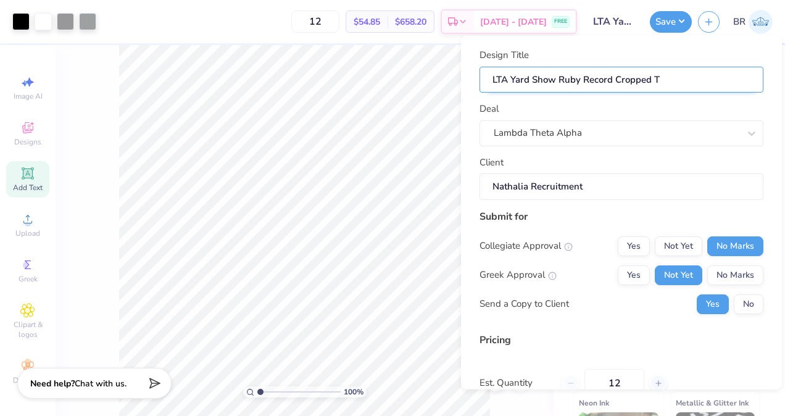
type input "LTA Yard Show Ruby Record Cropped"
type input "LTA Yard Show Ruby Record Croppe"
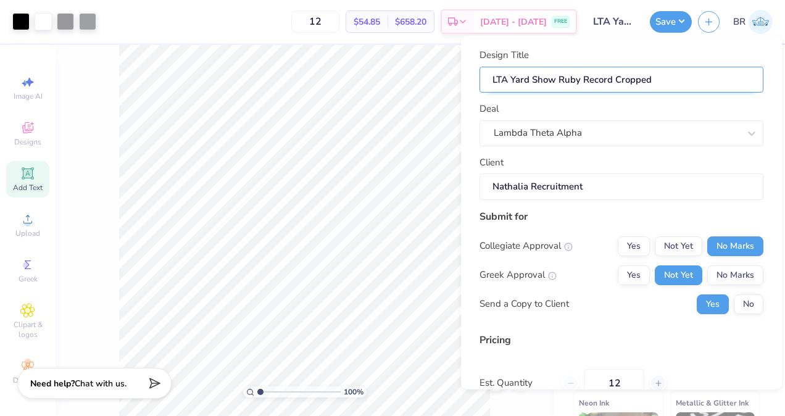
type input "LTA Yard Show Ruby Record Croppe"
type input "LTA Yard Show Ruby Record [PERSON_NAME]"
type input "LTA Yard Show Ruby Record Crop"
type input "LTA Yard Show Ruby Record Cro"
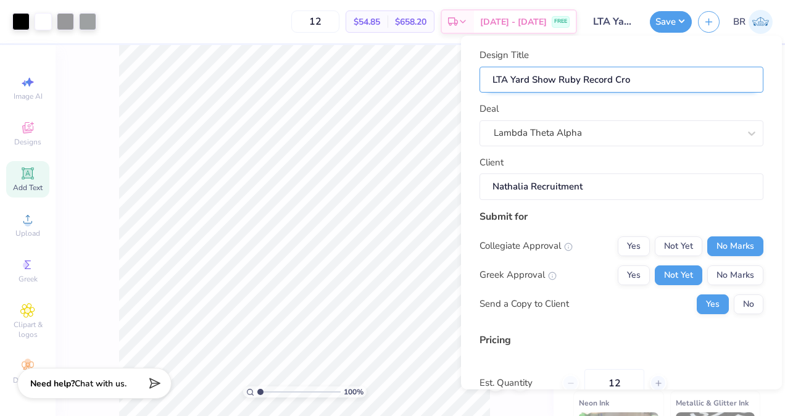
type input "LTA Yard Show Ruby Record Crop"
type input "LTA Yard Show Ruby Record Crop T"
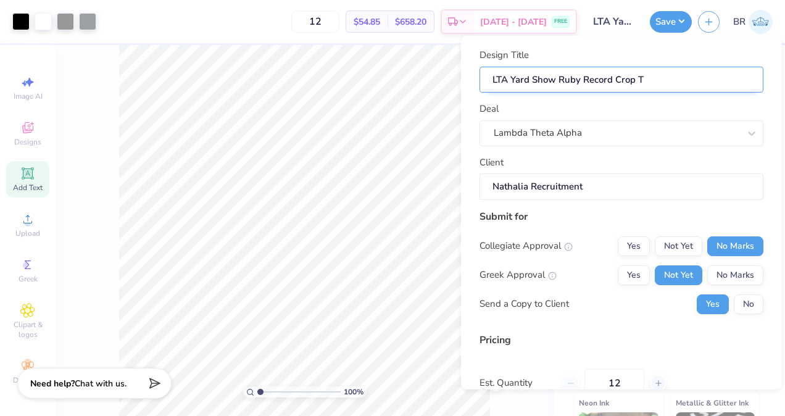
type input "LTA Yard Show Ruby Record Crop To"
type input "LTA Yard Show Ruby Record Crop Top"
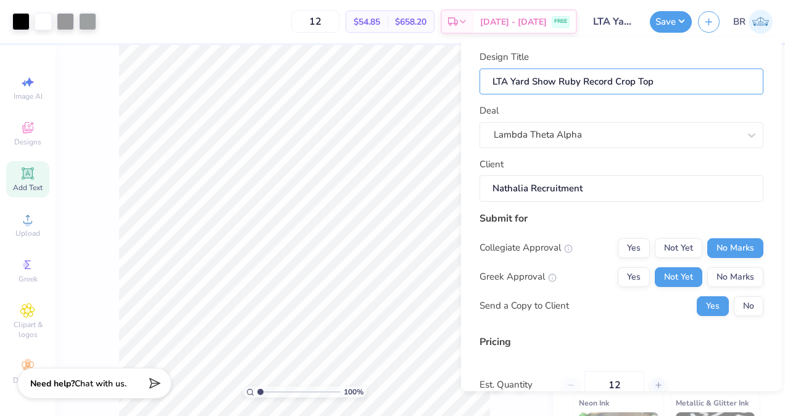
scroll to position [117, 0]
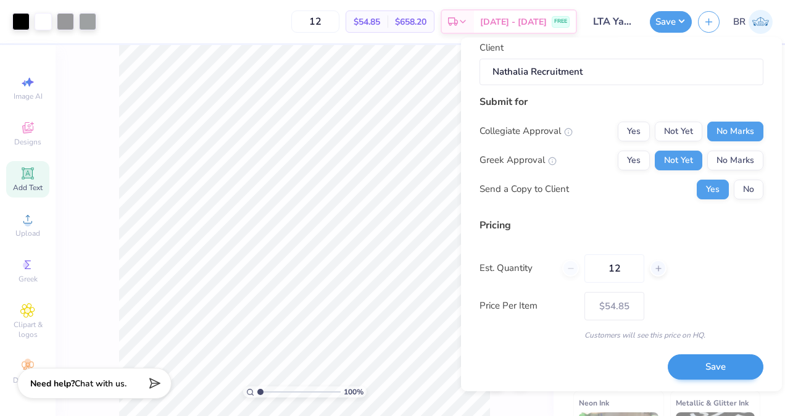
type input "LTA Yard Show Ruby Record Crop Top"
click at [732, 372] on button "Save" at bounding box center [715, 366] width 96 height 25
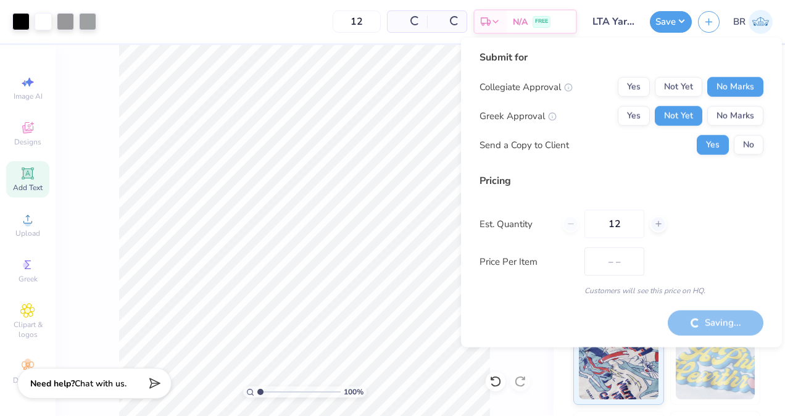
type input "$54.85"
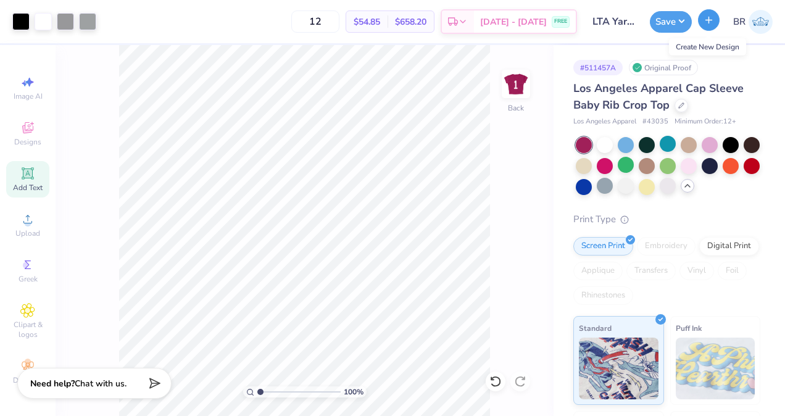
click at [704, 19] on icon "button" at bounding box center [708, 20] width 10 height 10
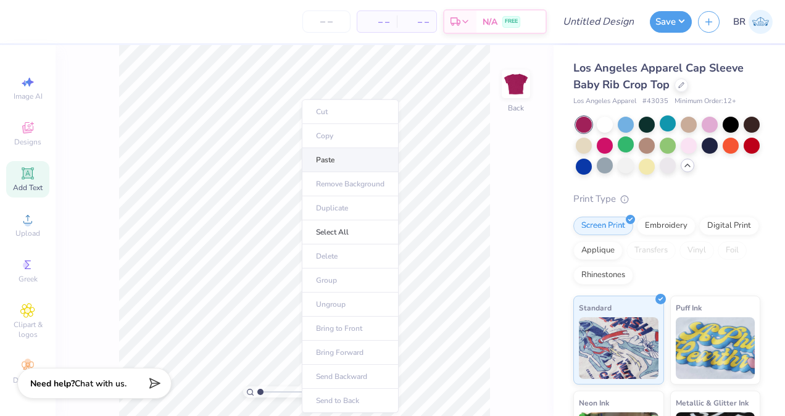
click at [337, 167] on li "Paste" at bounding box center [350, 160] width 97 height 24
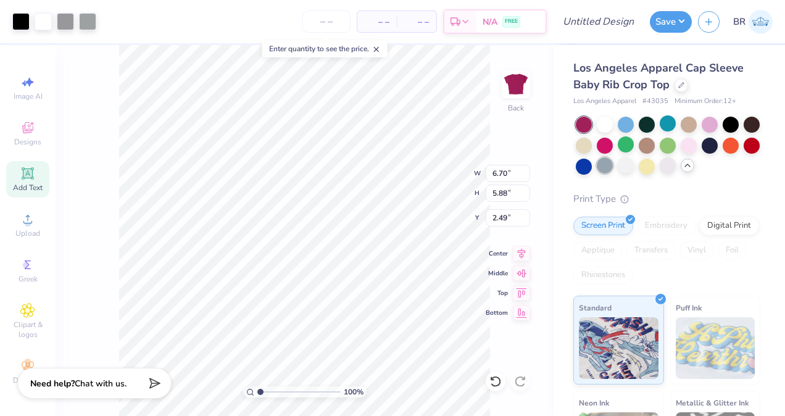
click at [612, 164] on div at bounding box center [604, 165] width 16 height 16
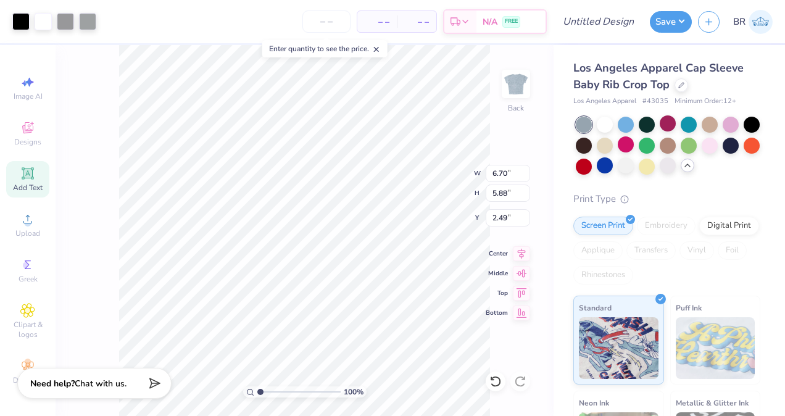
type input "3.00"
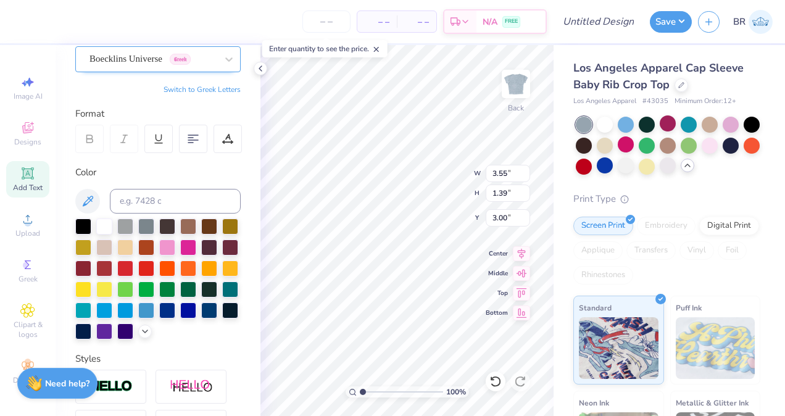
scroll to position [115, 0]
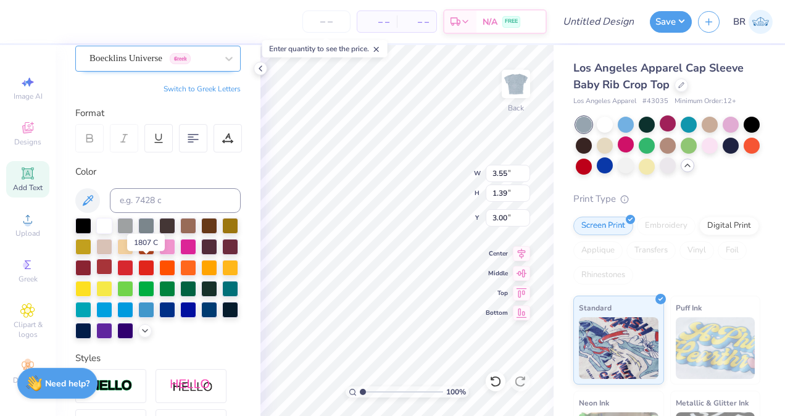
click at [112, 270] on div at bounding box center [104, 266] width 16 height 16
click at [91, 269] on div at bounding box center [83, 266] width 16 height 16
click at [91, 265] on div at bounding box center [83, 266] width 16 height 16
type input "6.06"
type input "3.01"
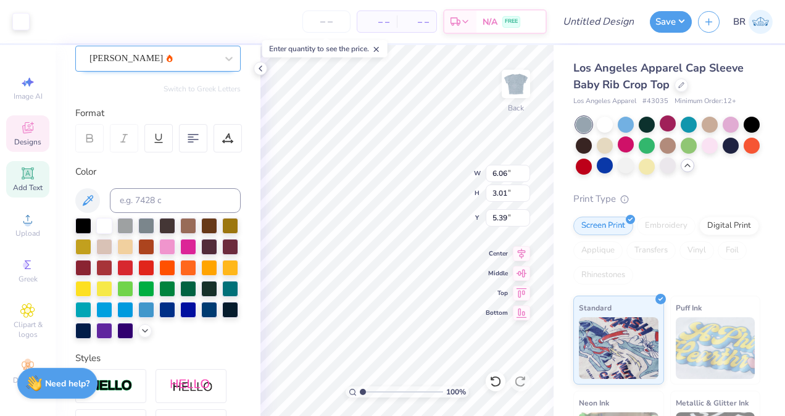
type input "5.39"
type input "0.68"
type input "0.97"
type input "7.55"
click at [122, 257] on div at bounding box center [157, 278] width 165 height 121
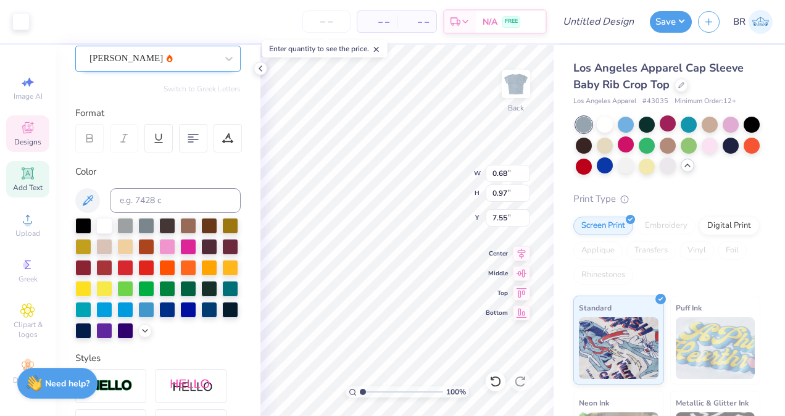
click at [27, 35] on div "Art colors" at bounding box center [15, 21] width 30 height 43
click at [24, 23] on div at bounding box center [20, 20] width 17 height 17
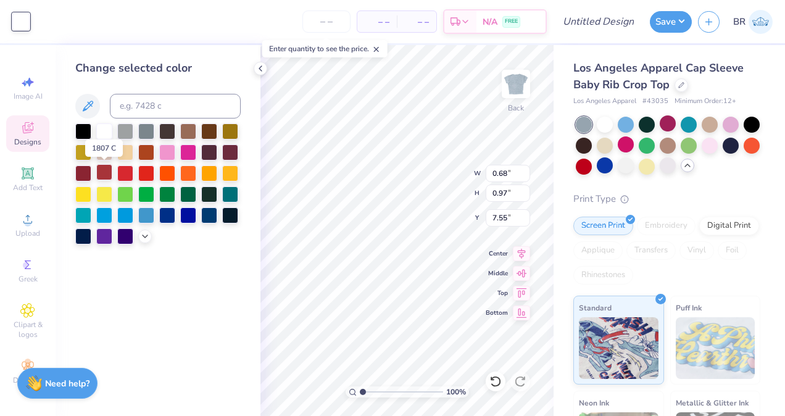
click at [112, 173] on div at bounding box center [104, 172] width 16 height 16
type input "0.67"
type input "1.57"
type input "7.30"
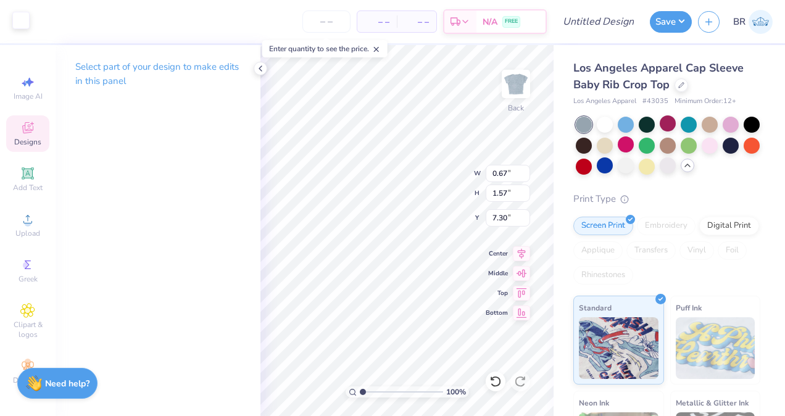
click at [21, 25] on div at bounding box center [20, 20] width 17 height 17
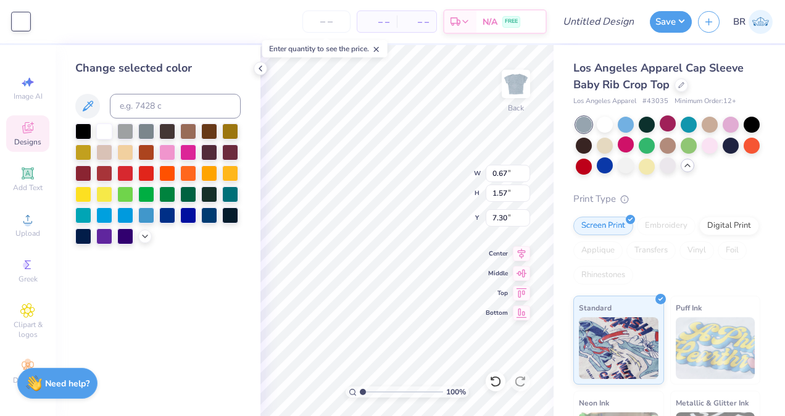
click at [106, 162] on div at bounding box center [157, 183] width 165 height 121
click at [106, 163] on div at bounding box center [157, 183] width 165 height 121
click at [106, 168] on div at bounding box center [104, 172] width 16 height 16
type input "0.61"
type input "0.84"
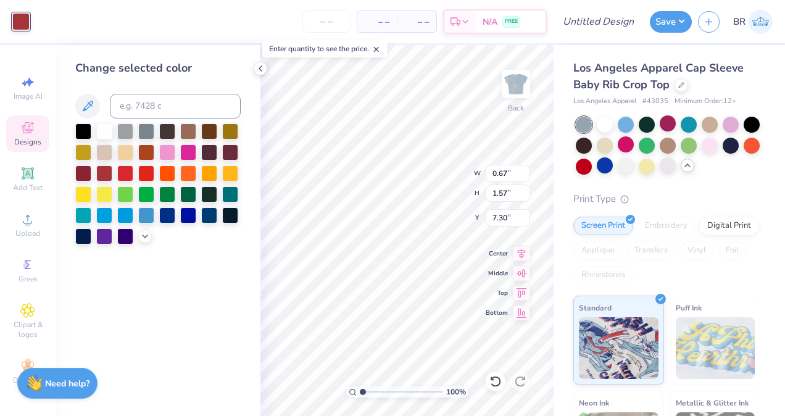
type input "6.74"
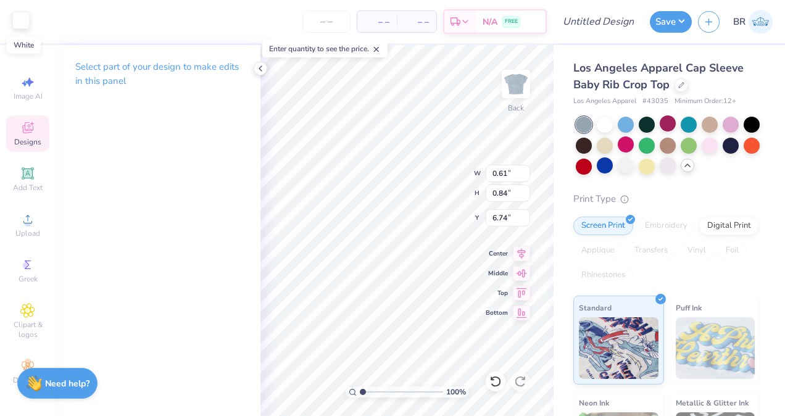
click at [19, 16] on div at bounding box center [20, 20] width 17 height 17
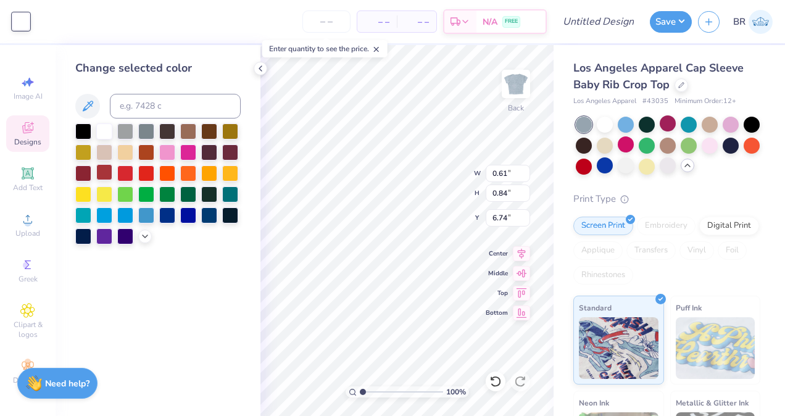
click at [99, 164] on div at bounding box center [104, 172] width 16 height 16
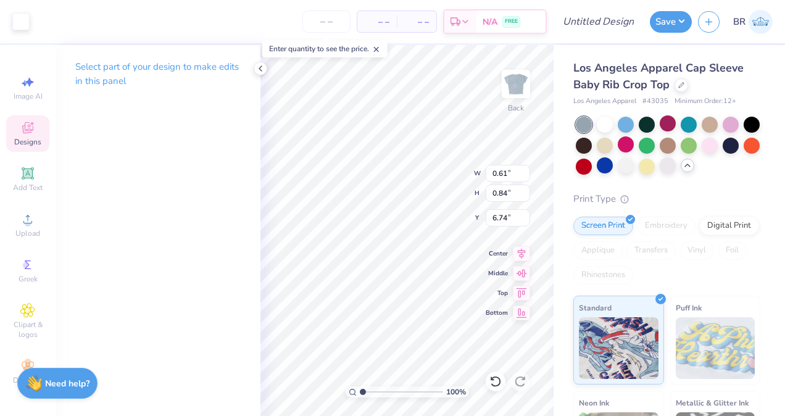
type input "1.00"
type input "1.17"
type input "5.21"
click at [22, 27] on div at bounding box center [20, 20] width 17 height 17
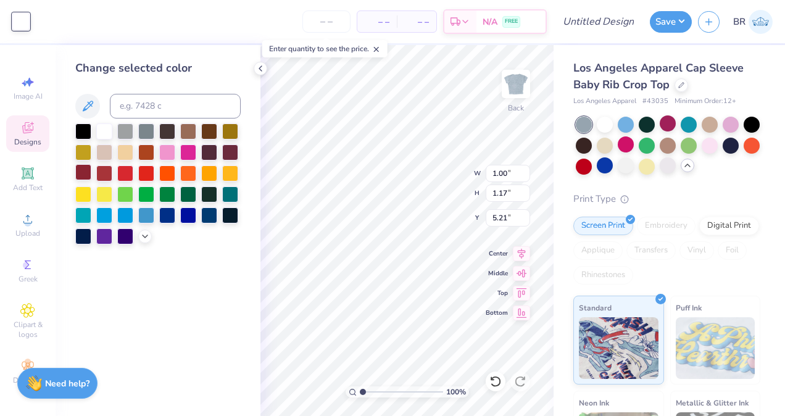
click at [89, 171] on div at bounding box center [83, 172] width 16 height 16
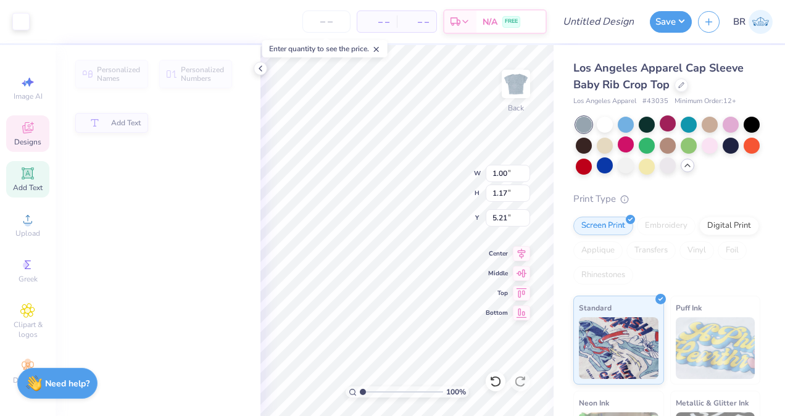
type input "0.51"
type input "0.70"
type input "4.74"
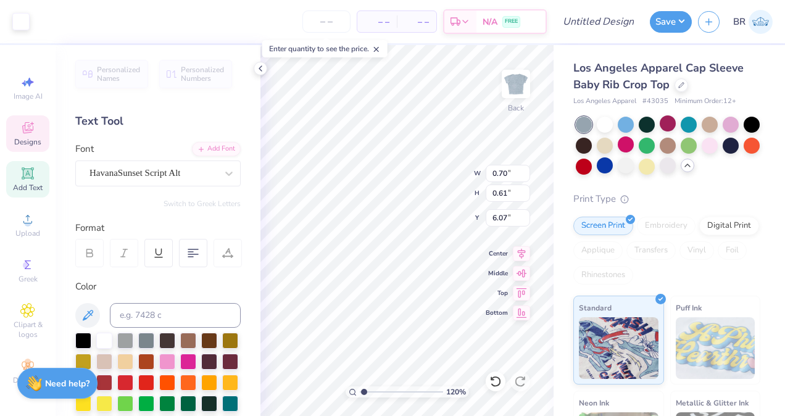
click at [24, 33] on div "Art colors" at bounding box center [15, 21] width 30 height 43
click at [19, 27] on div at bounding box center [20, 20] width 17 height 17
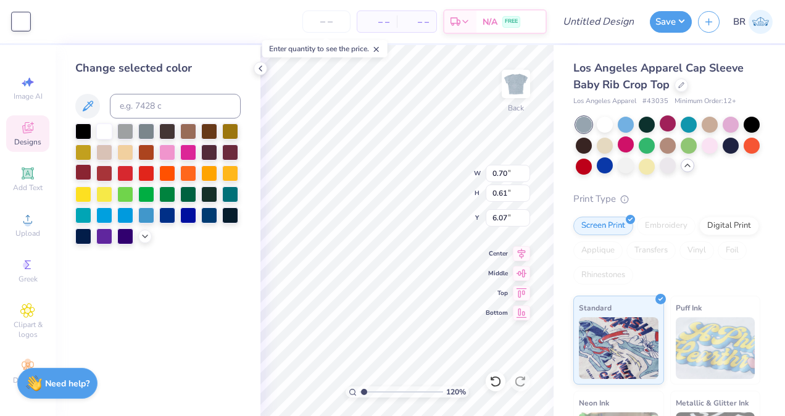
click at [85, 172] on div at bounding box center [83, 172] width 16 height 16
type input "1.19929185203251"
type input "0.98"
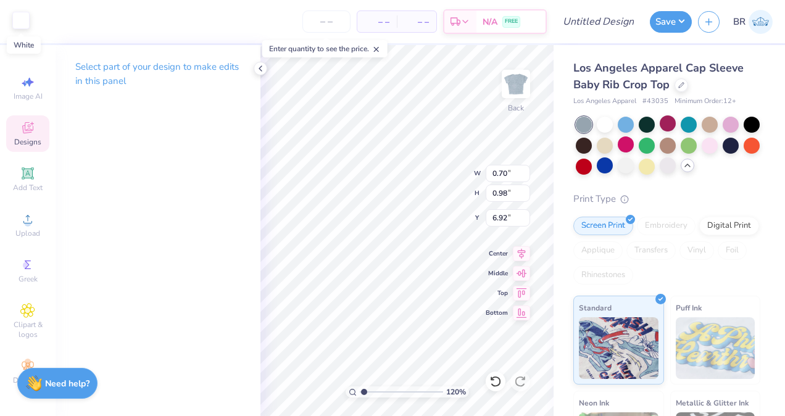
click at [21, 18] on div at bounding box center [20, 20] width 17 height 17
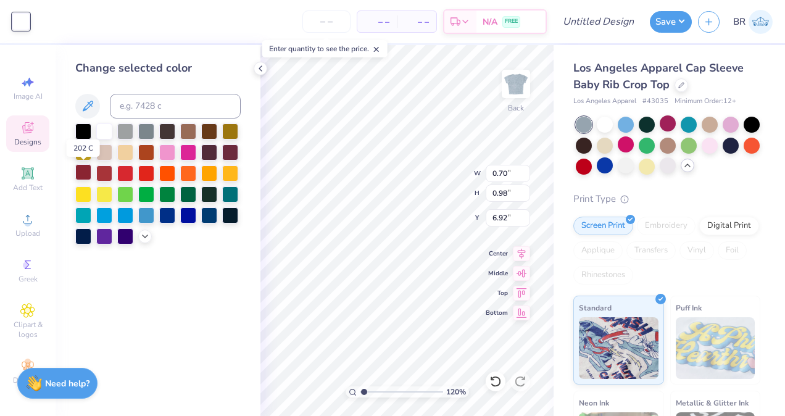
click at [83, 174] on div at bounding box center [83, 172] width 16 height 16
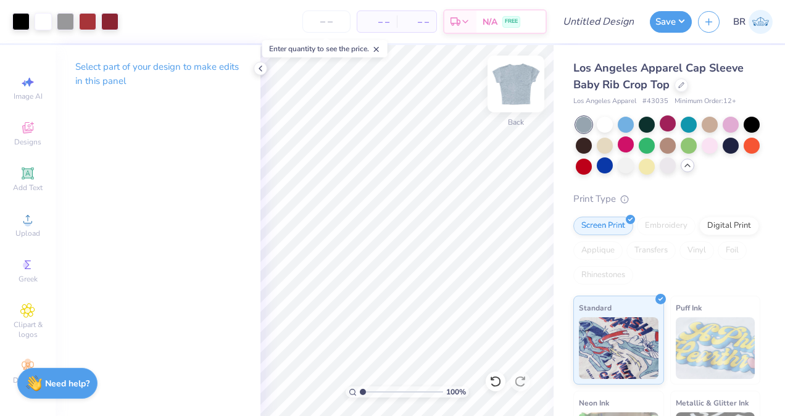
click at [524, 81] on img at bounding box center [515, 83] width 49 height 49
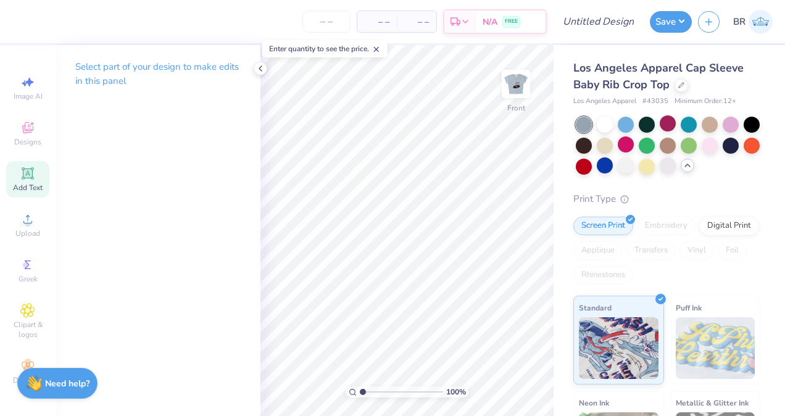
click at [31, 171] on div "Add Text" at bounding box center [27, 179] width 43 height 36
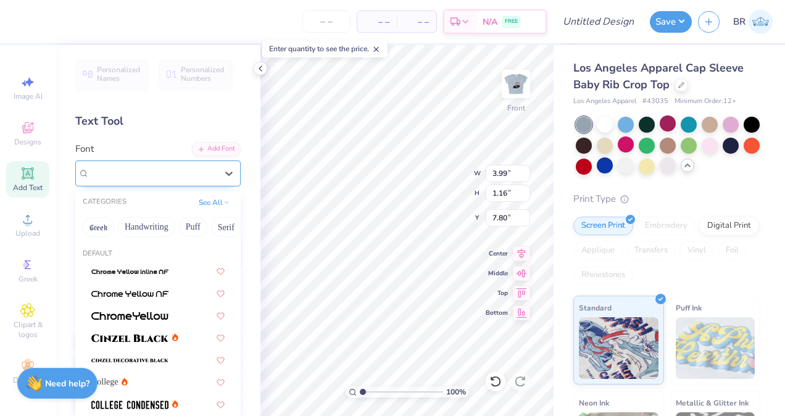
click at [145, 179] on div "Super Dream" at bounding box center [153, 172] width 130 height 19
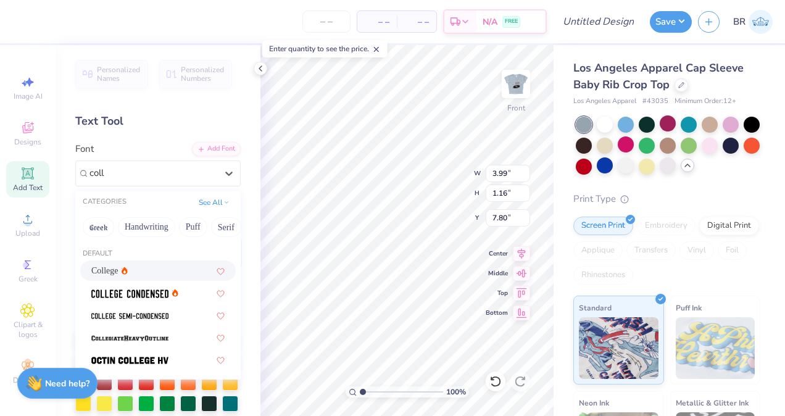
click at [159, 270] on div "College" at bounding box center [157, 270] width 133 height 13
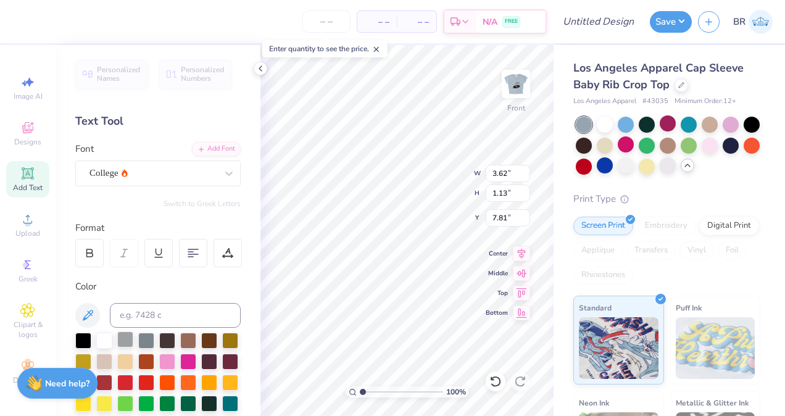
scroll to position [61, 0]
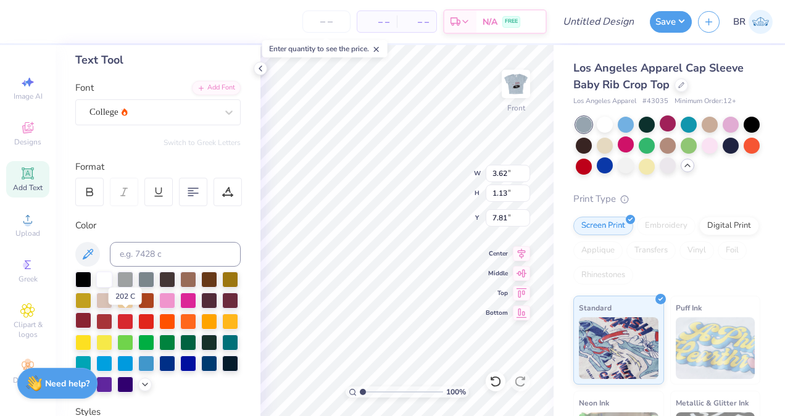
click at [91, 323] on div at bounding box center [83, 320] width 16 height 16
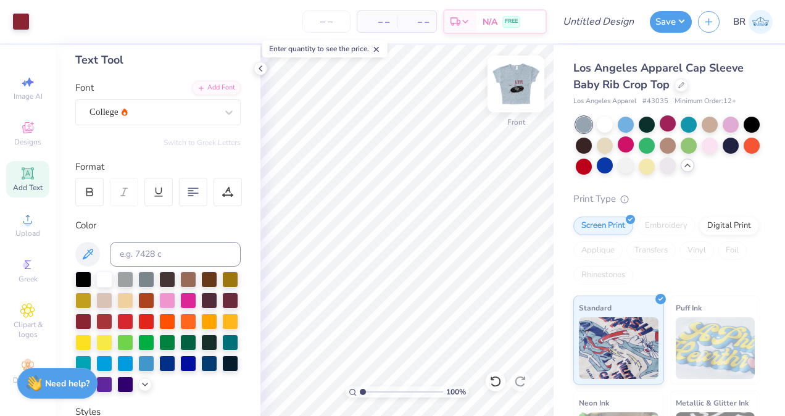
click at [519, 91] on img at bounding box center [515, 83] width 49 height 49
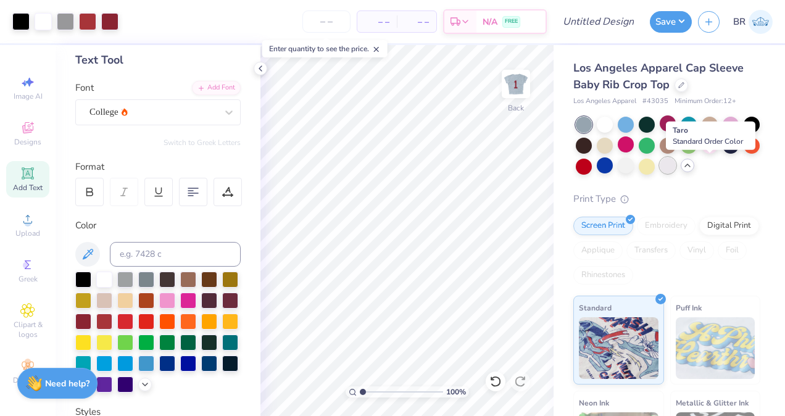
click at [675, 160] on div at bounding box center [667, 165] width 16 height 16
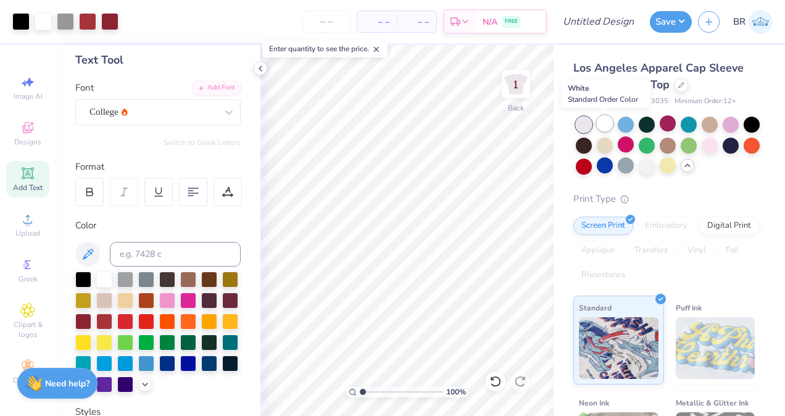
click at [604, 126] on div at bounding box center [604, 123] width 16 height 16
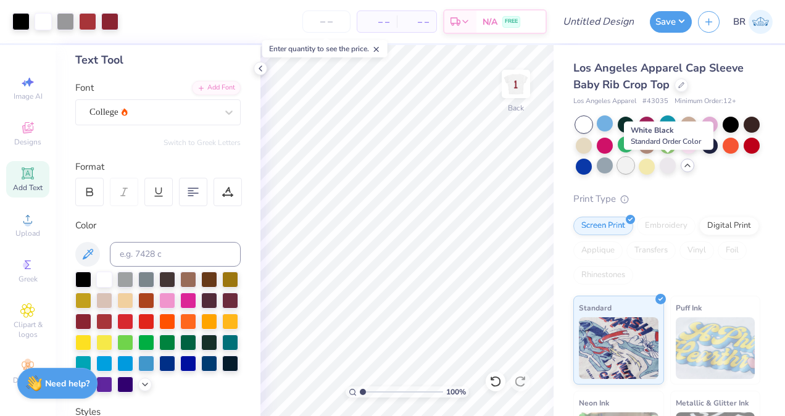
click at [633, 172] on div at bounding box center [625, 165] width 16 height 16
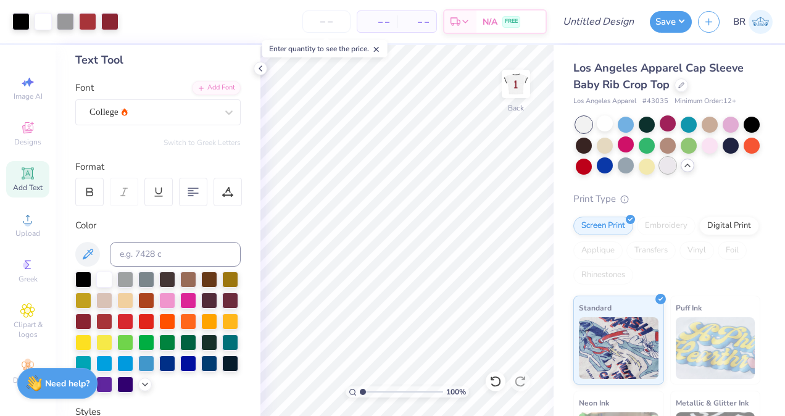
click at [675, 171] on div at bounding box center [667, 165] width 16 height 16
click at [259, 70] on icon at bounding box center [260, 69] width 10 height 10
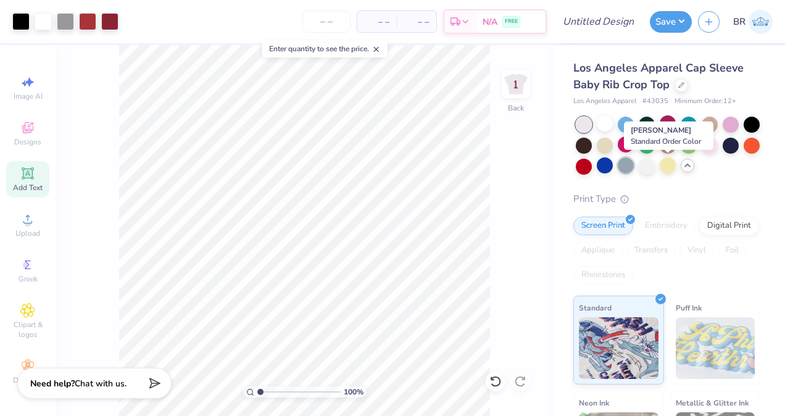
click at [633, 162] on div at bounding box center [625, 165] width 16 height 16
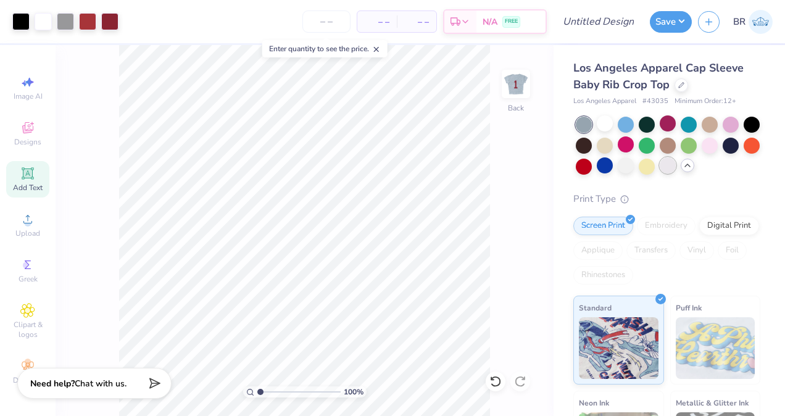
click at [675, 165] on div at bounding box center [667, 165] width 16 height 16
click at [669, 28] on button "Save" at bounding box center [671, 20] width 42 height 22
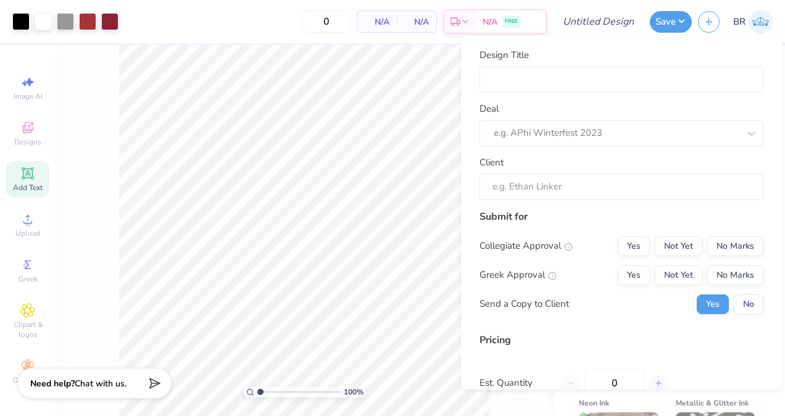
click at [605, 96] on div "Design Title Deal e.g. APhi Winterfest 2023 Client" at bounding box center [621, 123] width 284 height 151
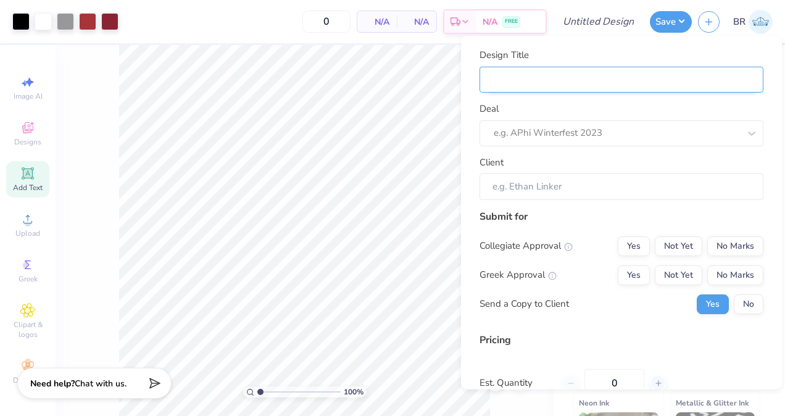
click at [592, 90] on input "Design Title" at bounding box center [621, 79] width 284 height 27
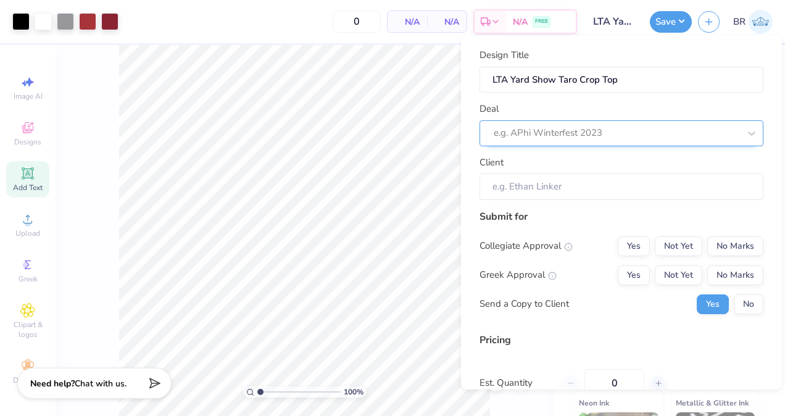
click at [585, 131] on div at bounding box center [615, 133] width 245 height 17
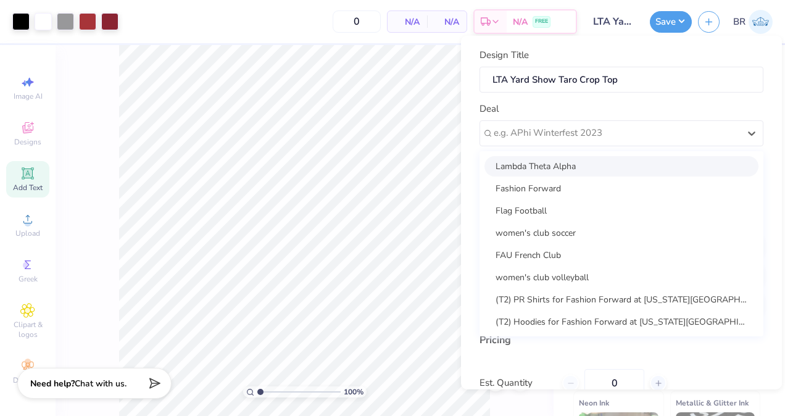
click at [580, 164] on div "Lambda Theta Alpha" at bounding box center [621, 165] width 274 height 20
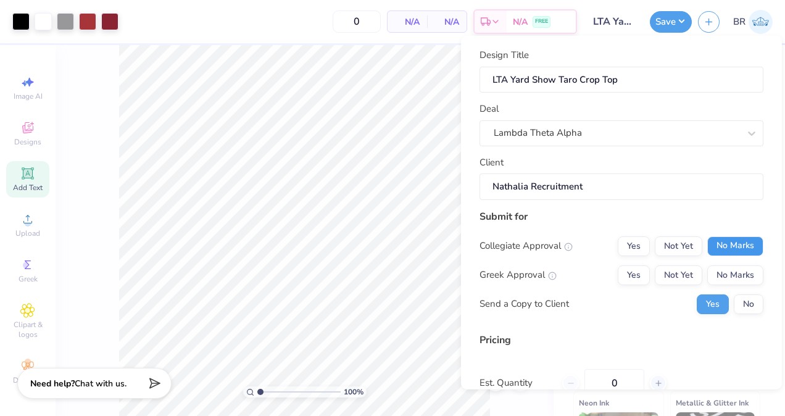
click at [707, 239] on button "No Marks" at bounding box center [735, 246] width 56 height 20
click at [674, 268] on button "Not Yet" at bounding box center [677, 275] width 47 height 20
click at [733, 295] on button "No" at bounding box center [748, 304] width 30 height 20
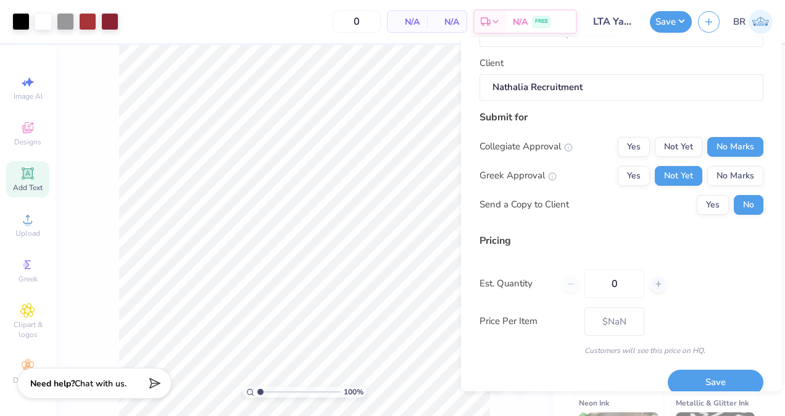
scroll to position [102, 0]
click at [629, 286] on input "0" at bounding box center [614, 282] width 60 height 28
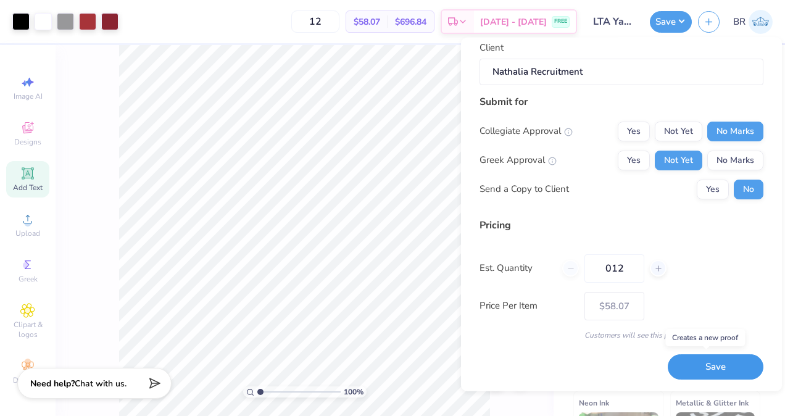
click at [682, 360] on button "Save" at bounding box center [715, 366] width 96 height 25
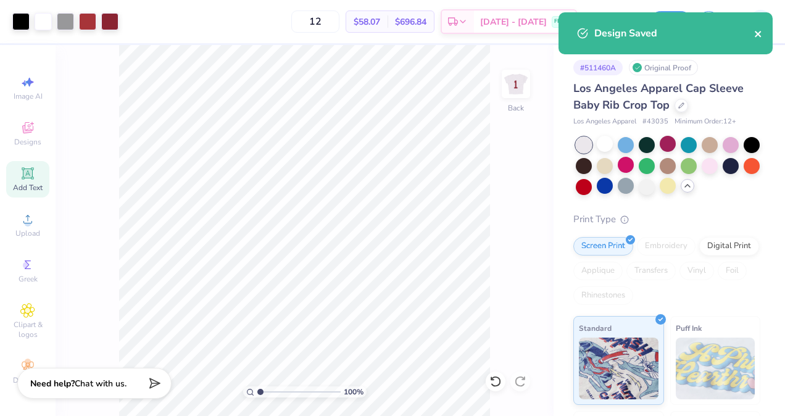
click at [756, 33] on icon "close" at bounding box center [757, 34] width 6 height 6
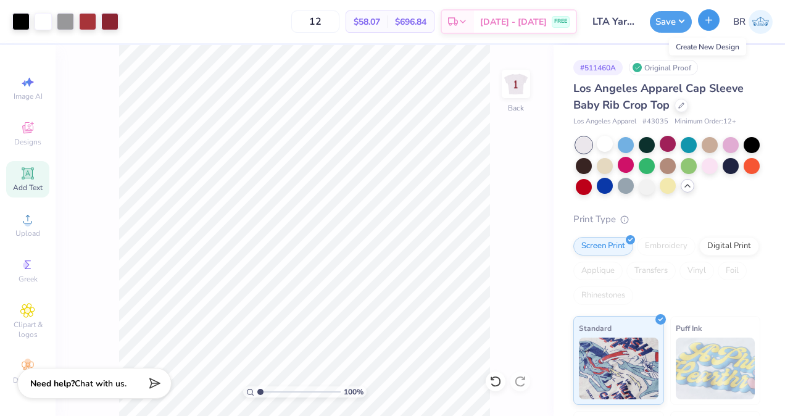
click at [711, 30] on button "button" at bounding box center [709, 20] width 22 height 22
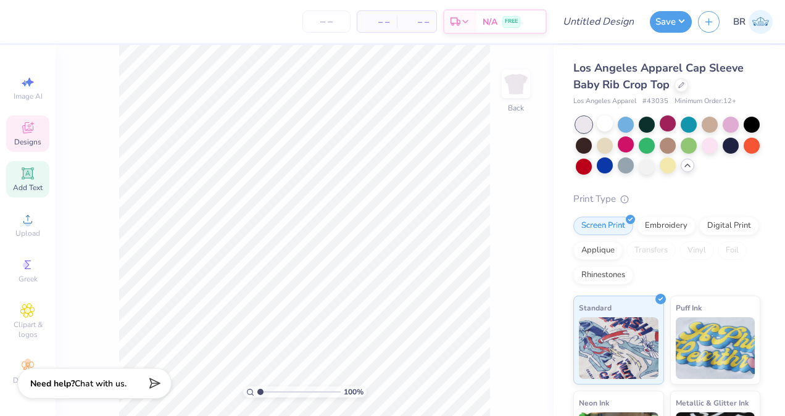
click at [25, 118] on div "Designs" at bounding box center [27, 133] width 43 height 36
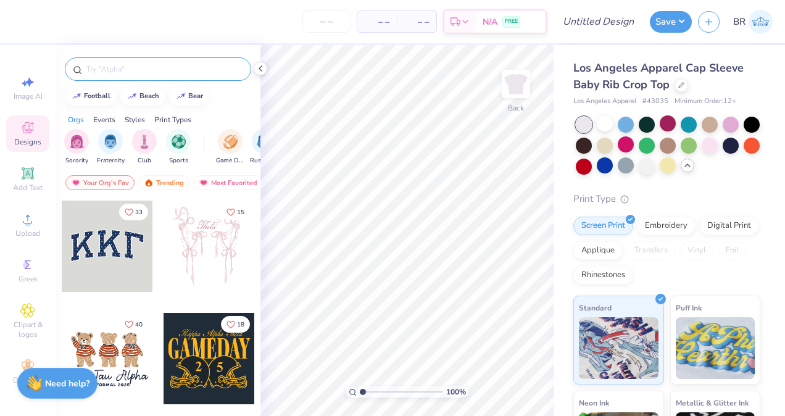
click at [116, 75] on input "text" at bounding box center [164, 69] width 158 height 12
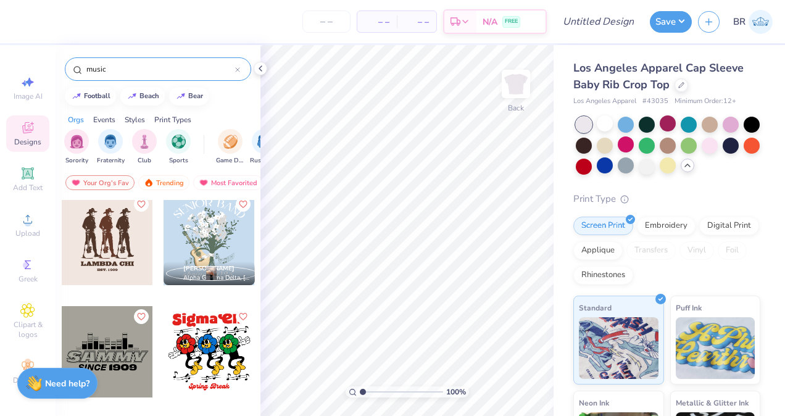
scroll to position [120, 0]
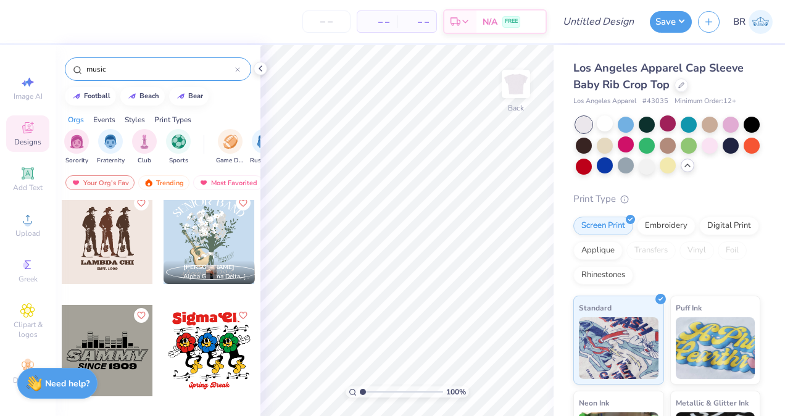
click at [163, 227] on div at bounding box center [117, 237] width 91 height 91
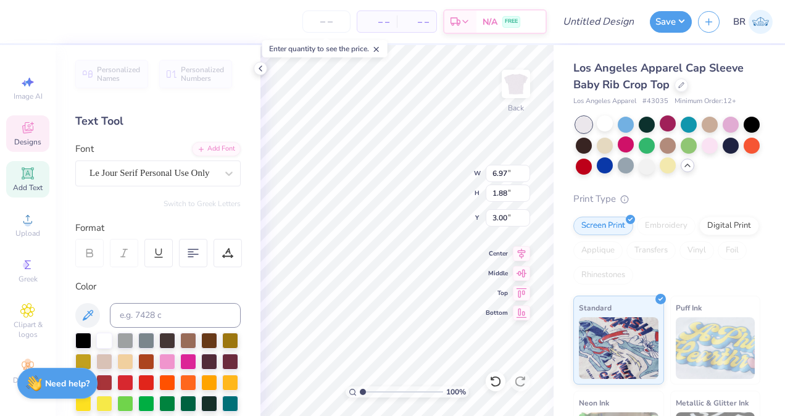
scroll to position [10, 5]
click at [144, 336] on div at bounding box center [146, 339] width 16 height 16
click at [141, 342] on div at bounding box center [146, 339] width 16 height 16
click at [20, 17] on div at bounding box center [20, 20] width 17 height 17
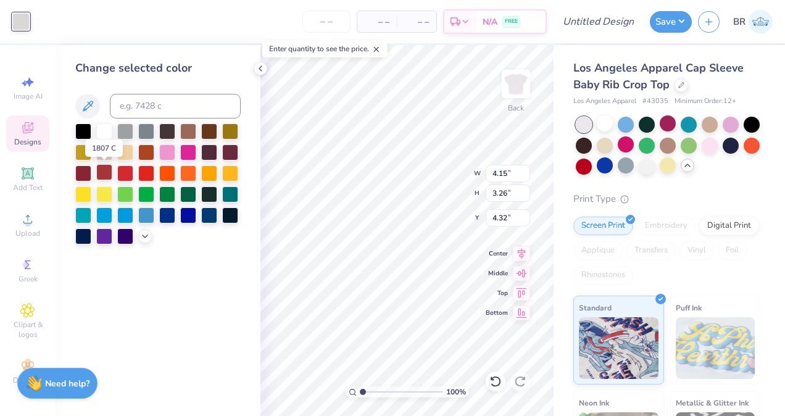
click at [106, 166] on div at bounding box center [104, 172] width 16 height 16
click at [81, 170] on div at bounding box center [83, 172] width 16 height 16
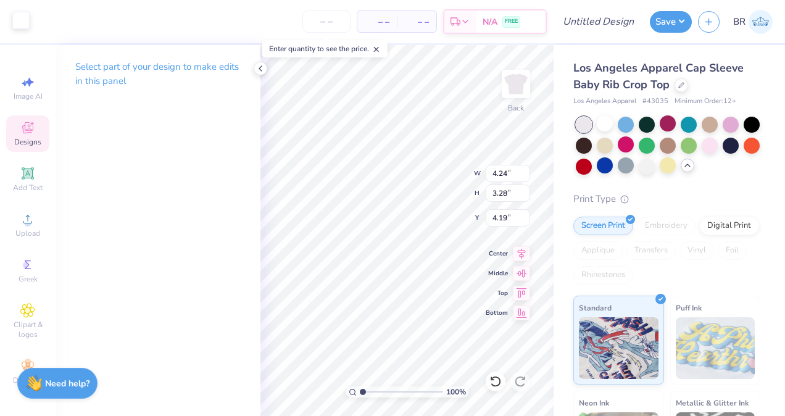
click at [25, 16] on div at bounding box center [20, 20] width 17 height 17
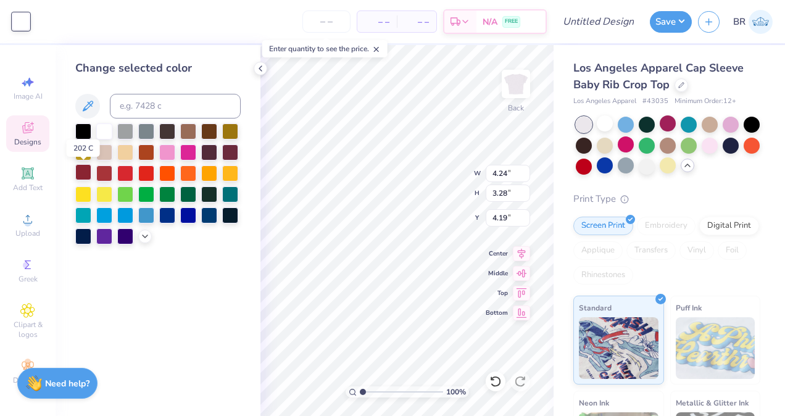
click at [90, 168] on div at bounding box center [83, 172] width 16 height 16
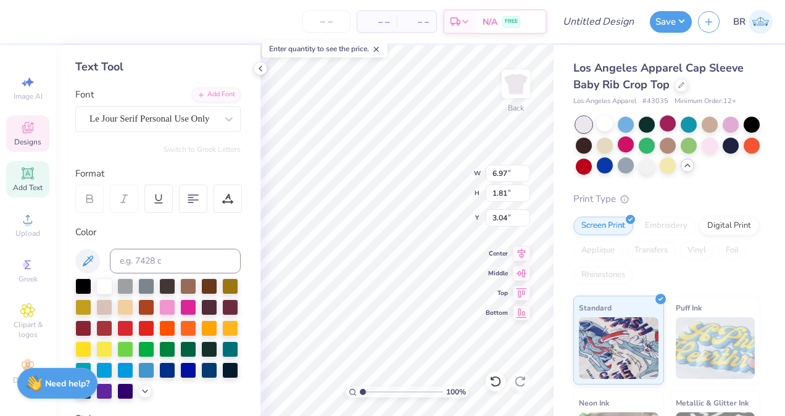
scroll to position [73, 0]
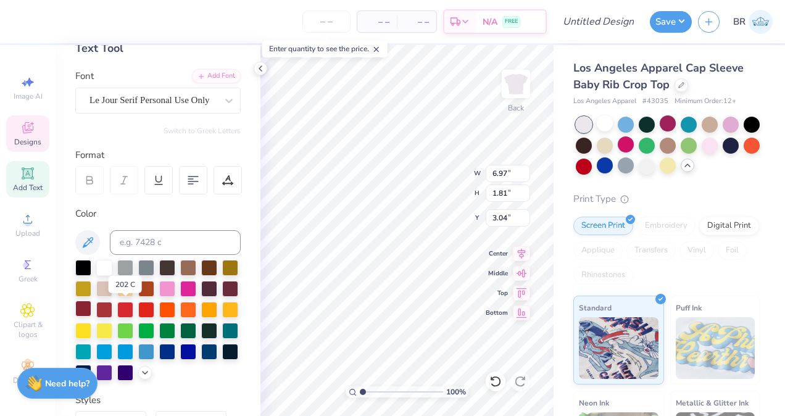
click at [91, 310] on div at bounding box center [83, 308] width 16 height 16
click at [91, 309] on div at bounding box center [83, 308] width 16 height 16
click at [91, 303] on div at bounding box center [83, 308] width 16 height 16
click at [24, 29] on div at bounding box center [20, 20] width 17 height 17
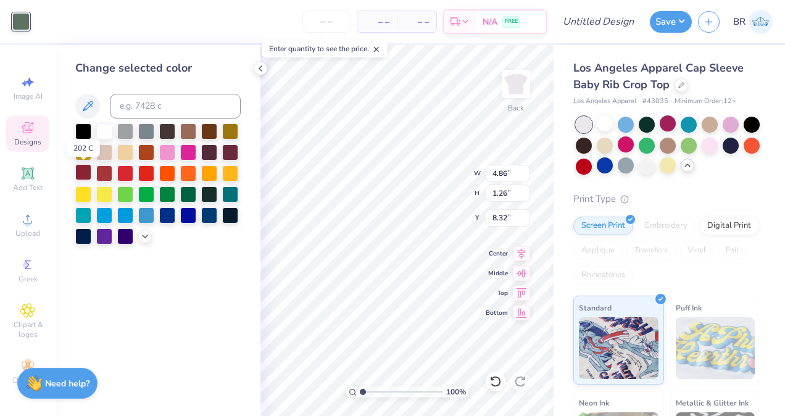
click at [87, 173] on div at bounding box center [83, 172] width 16 height 16
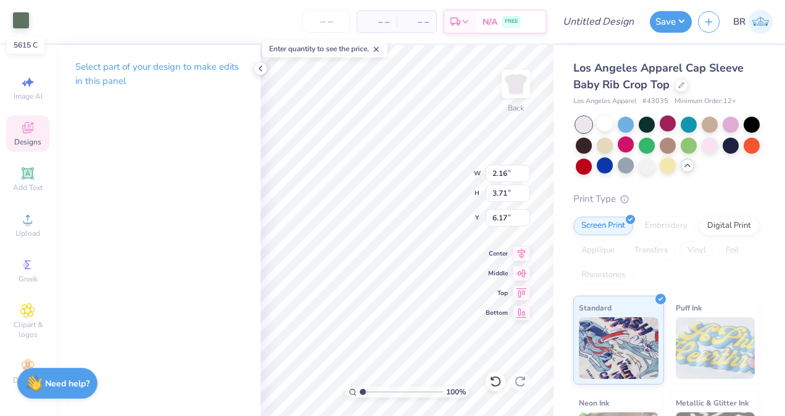
click at [23, 17] on div at bounding box center [20, 20] width 17 height 17
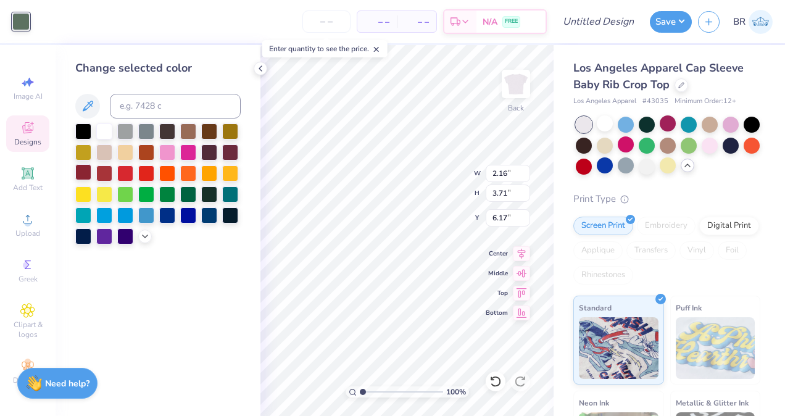
click at [91, 170] on div at bounding box center [83, 172] width 16 height 16
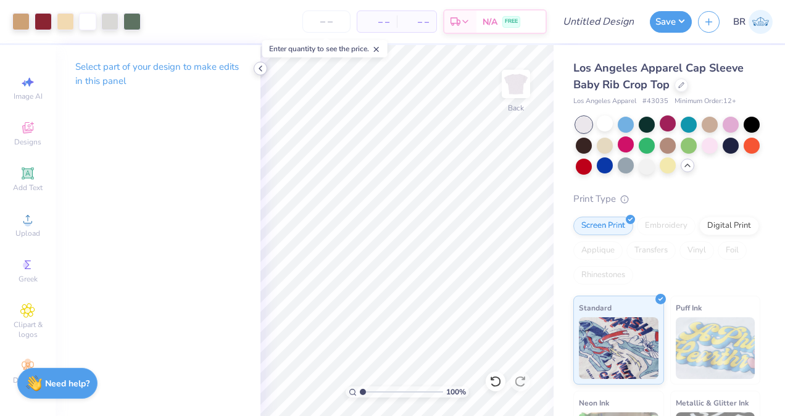
click at [260, 72] on icon at bounding box center [260, 69] width 10 height 10
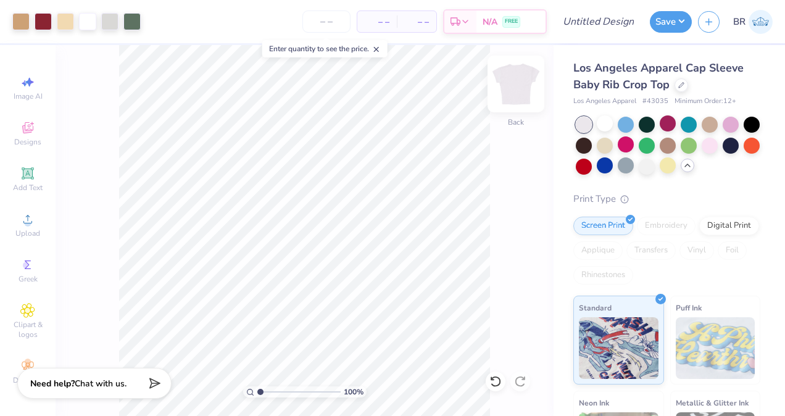
click at [526, 106] on img at bounding box center [515, 83] width 49 height 49
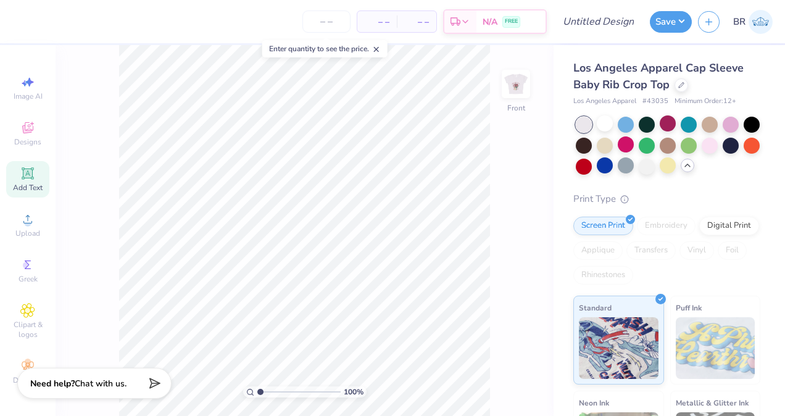
click at [33, 167] on div "Add Text" at bounding box center [27, 179] width 43 height 36
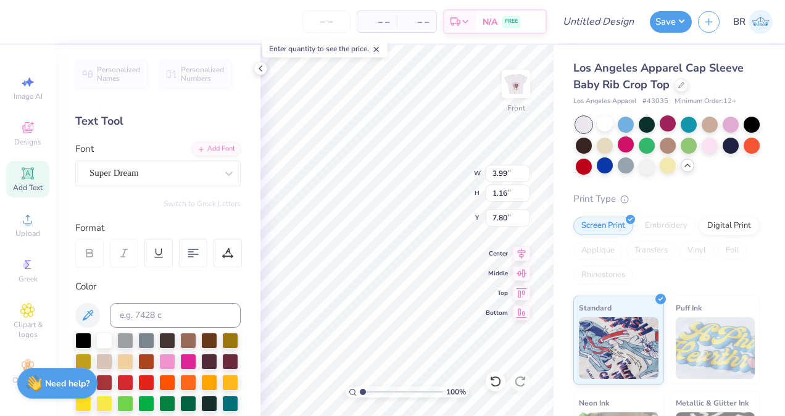
scroll to position [10, 1]
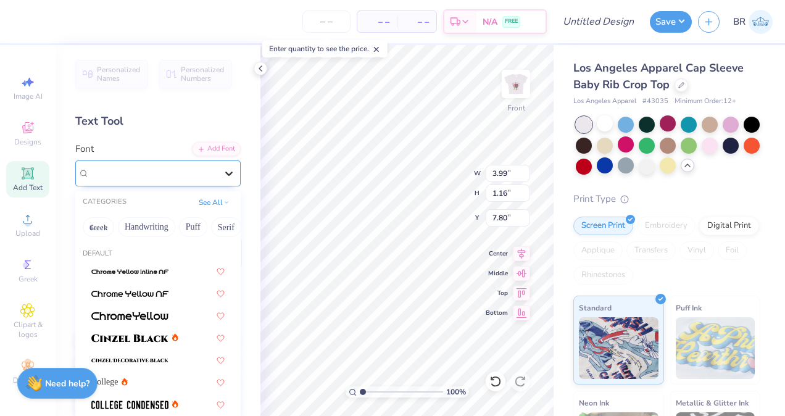
click at [223, 176] on icon at bounding box center [229, 173] width 12 height 12
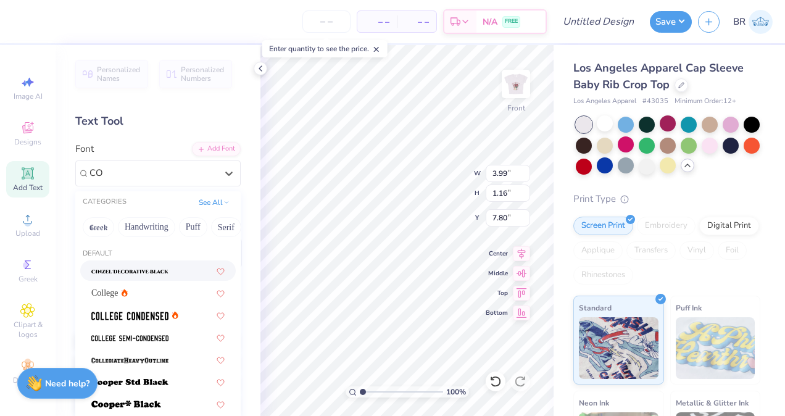
scroll to position [0, 0]
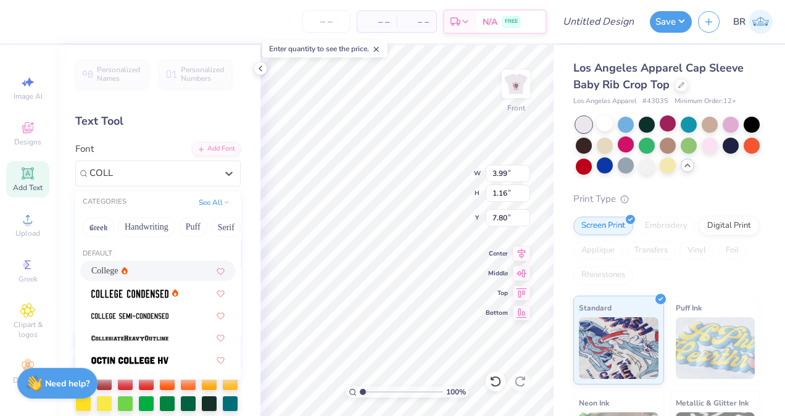
click at [154, 270] on div "College" at bounding box center [157, 270] width 133 height 13
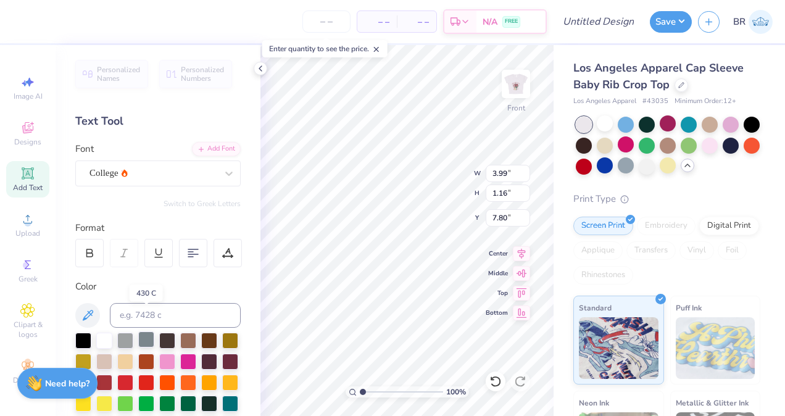
scroll to position [104, 0]
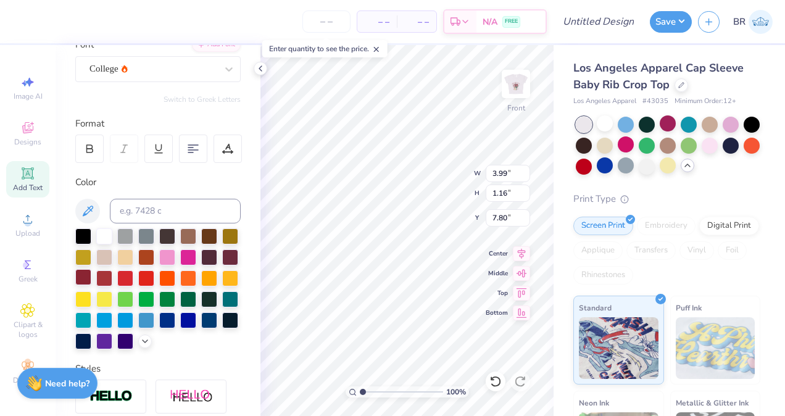
click at [91, 281] on div at bounding box center [83, 277] width 16 height 16
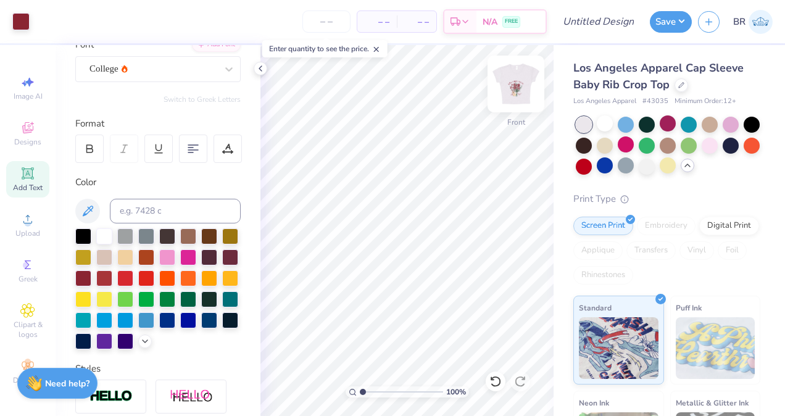
click at [517, 88] on img at bounding box center [515, 83] width 49 height 49
click at [263, 72] on icon at bounding box center [260, 69] width 10 height 10
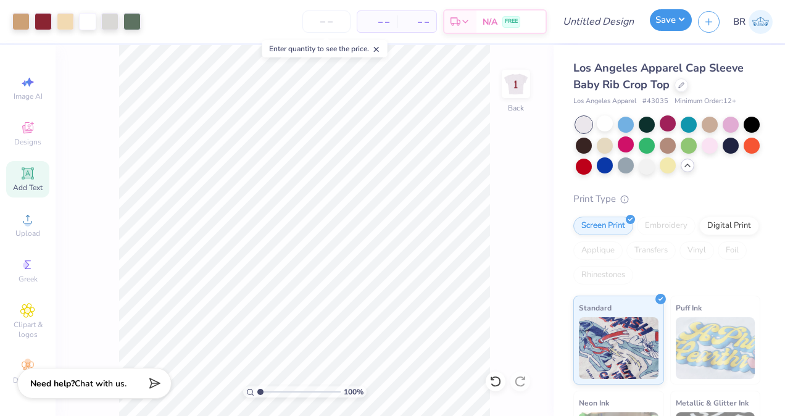
click at [667, 30] on button "Save" at bounding box center [671, 20] width 42 height 22
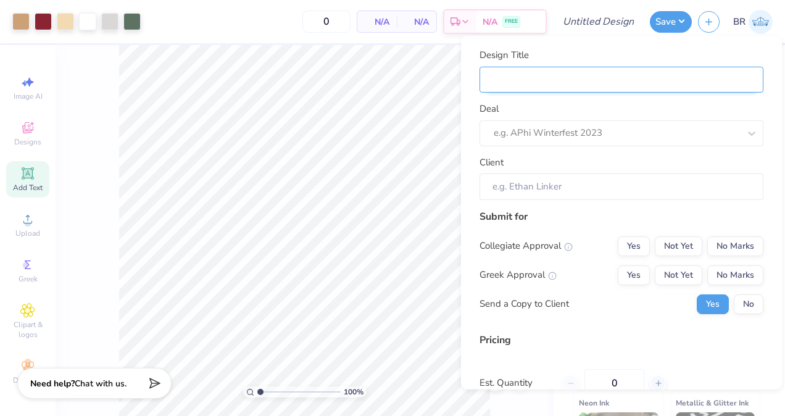
click at [619, 81] on input "Design Title" at bounding box center [621, 79] width 284 height 27
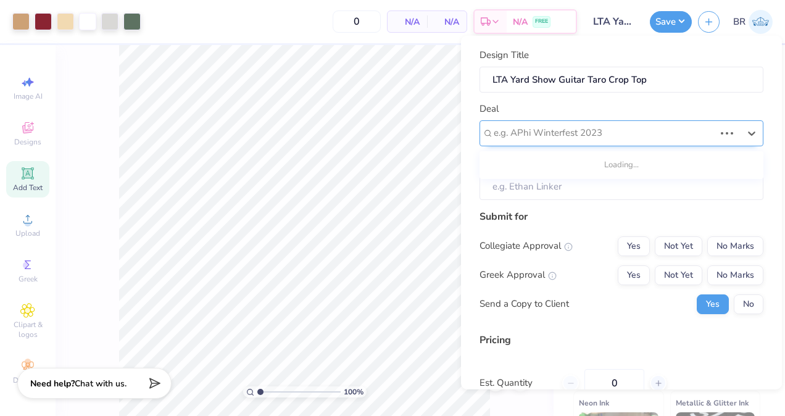
click at [592, 133] on div at bounding box center [603, 133] width 221 height 17
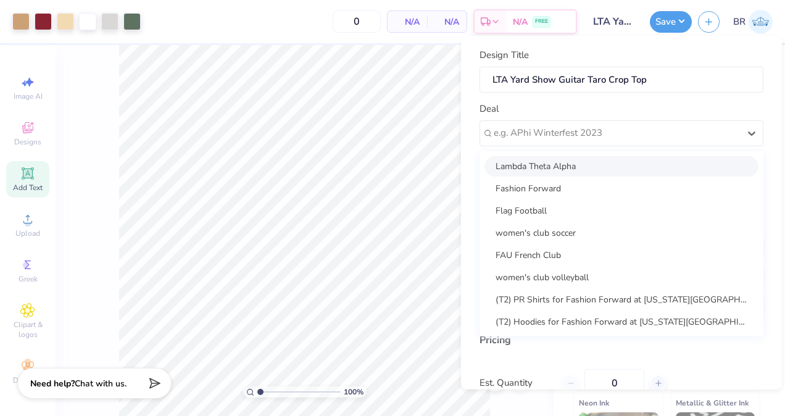
click at [588, 161] on div "Lambda Theta Alpha" at bounding box center [621, 165] width 274 height 20
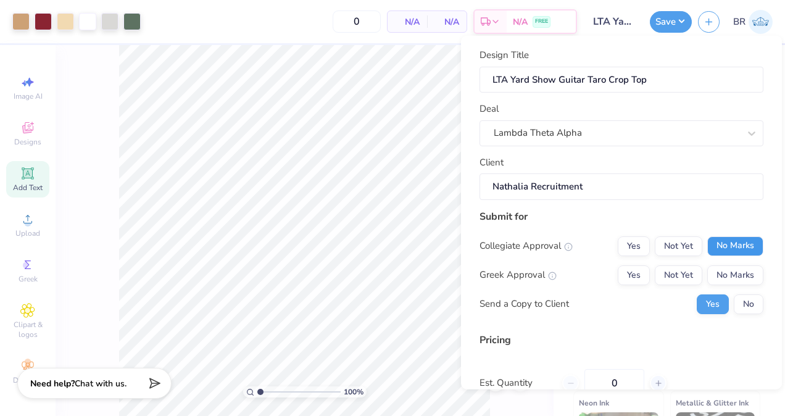
click at [707, 238] on button "No Marks" at bounding box center [735, 246] width 56 height 20
click at [678, 272] on button "Not Yet" at bounding box center [677, 275] width 47 height 20
click at [734, 297] on button "No" at bounding box center [748, 304] width 30 height 20
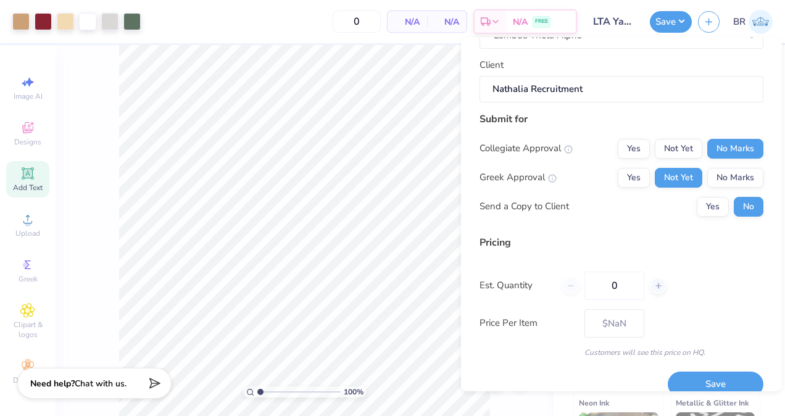
scroll to position [100, 0]
click at [622, 293] on input "0" at bounding box center [614, 284] width 60 height 28
click at [687, 324] on div "Pricing Est. Quantity 12 Price Per Item $NaN Customers will see this price on H…" at bounding box center [621, 295] width 284 height 123
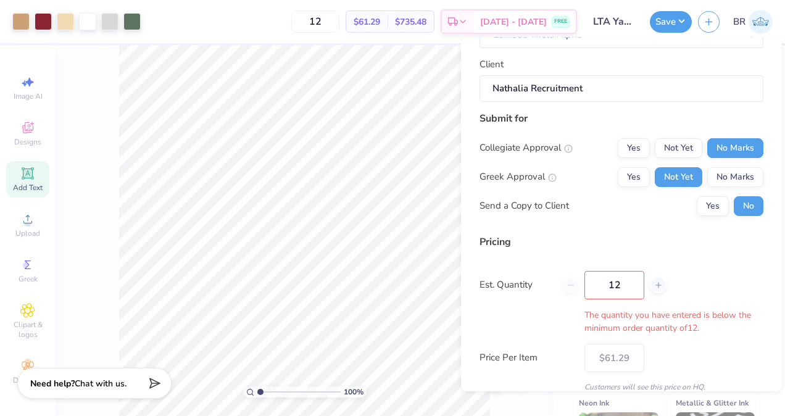
scroll to position [152, 0]
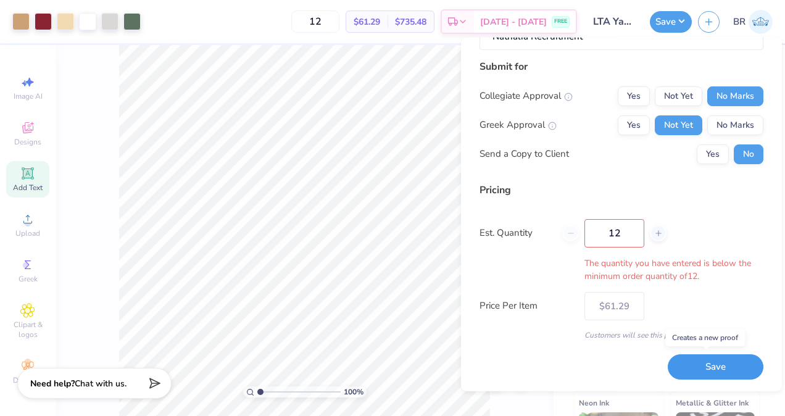
click at [678, 361] on button "Save" at bounding box center [715, 366] width 96 height 25
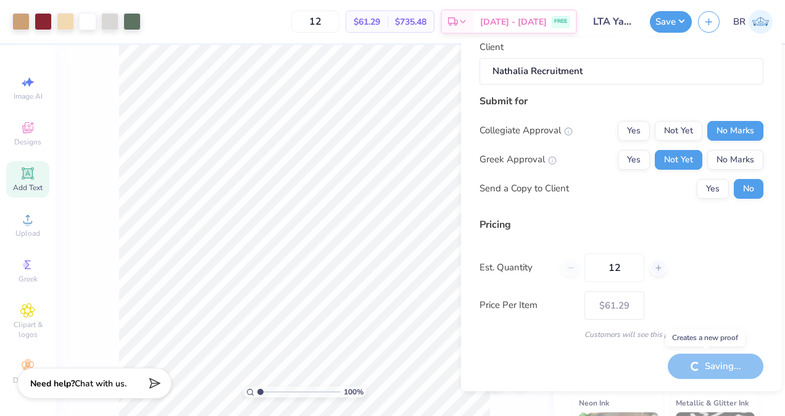
scroll to position [117, 0]
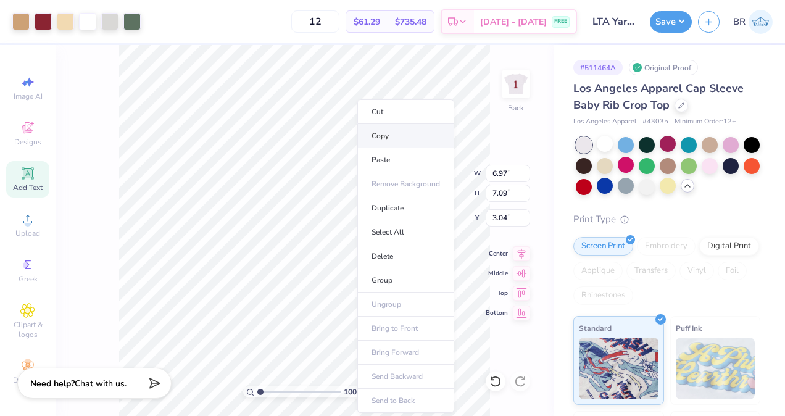
click at [388, 135] on li "Copy" at bounding box center [405, 136] width 97 height 24
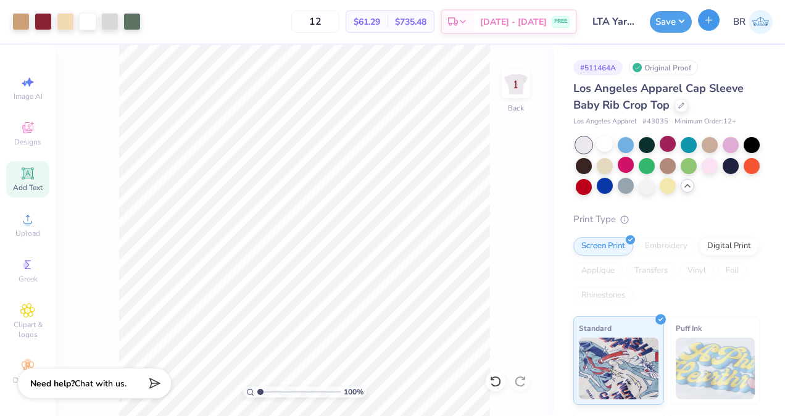
click at [708, 28] on button "button" at bounding box center [709, 20] width 22 height 22
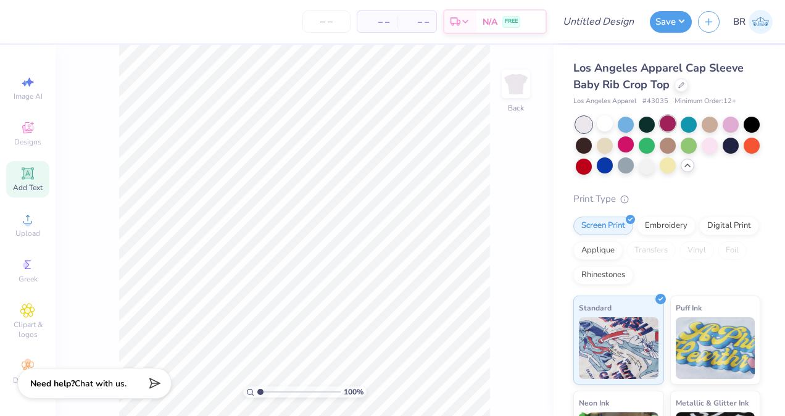
click at [667, 125] on div at bounding box center [667, 123] width 16 height 16
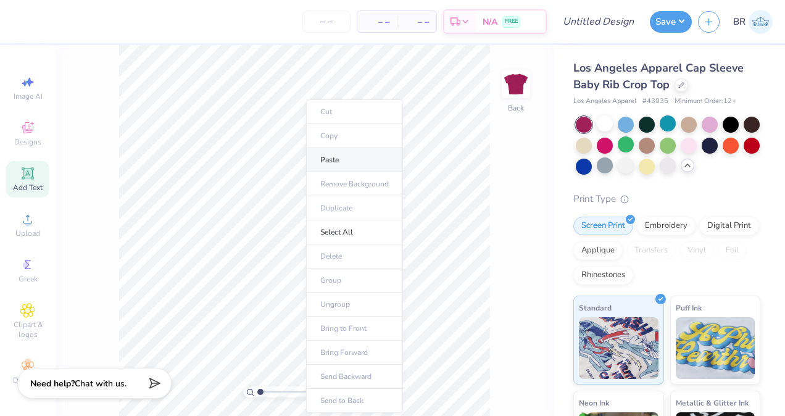
click at [342, 156] on li "Paste" at bounding box center [354, 160] width 97 height 24
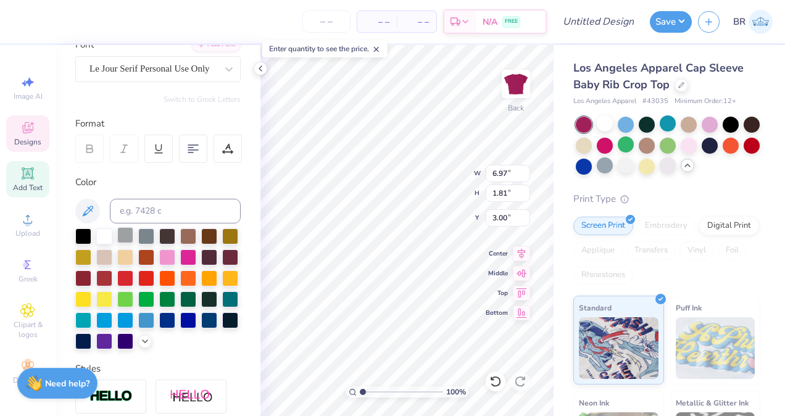
click at [125, 236] on div at bounding box center [125, 235] width 16 height 16
click at [29, 147] on div "Designs" at bounding box center [27, 133] width 43 height 36
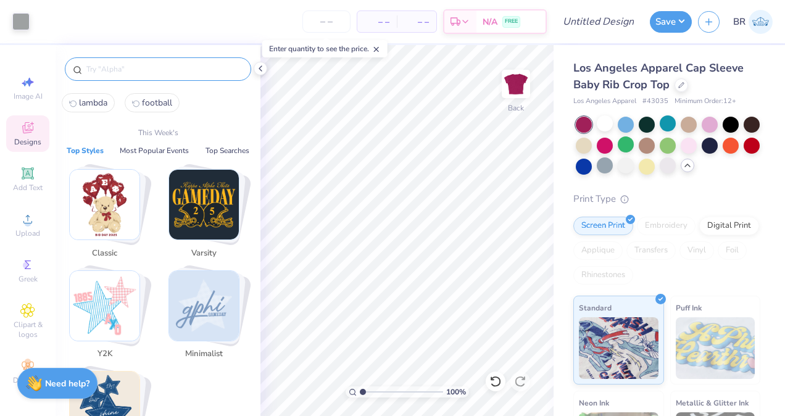
click at [100, 73] on input "text" at bounding box center [164, 69] width 158 height 12
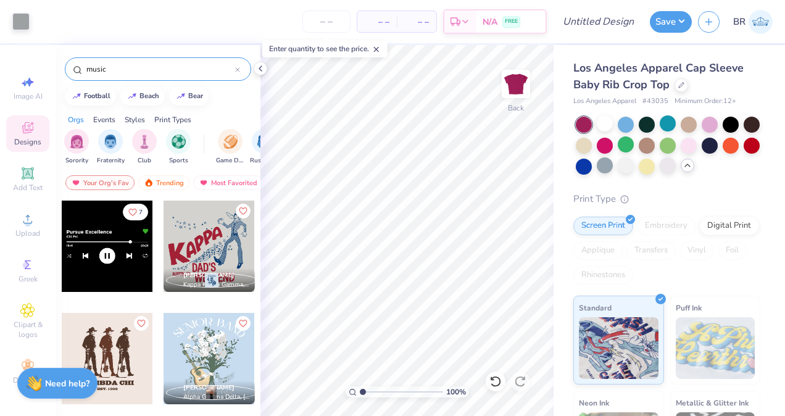
scroll to position [39, 0]
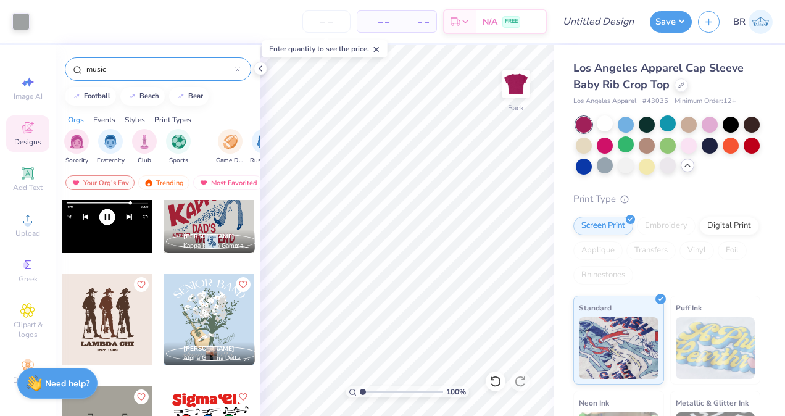
click at [232, 321] on div at bounding box center [208, 319] width 91 height 91
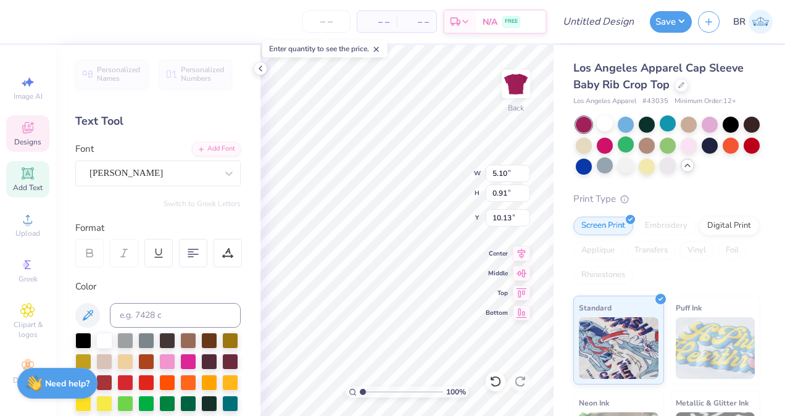
scroll to position [10, 1]
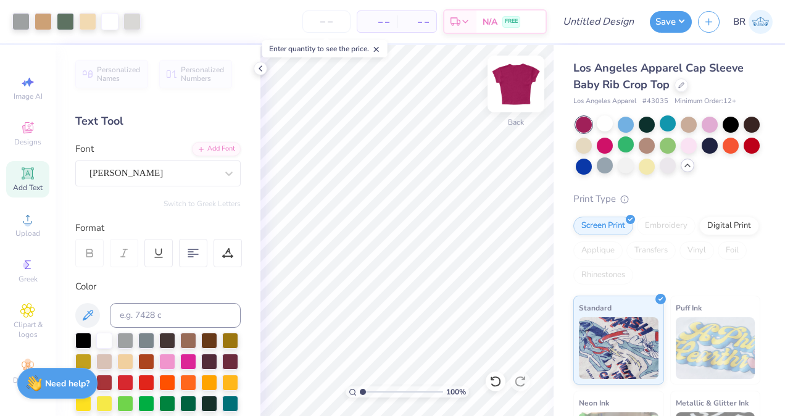
click at [515, 93] on img at bounding box center [515, 83] width 49 height 49
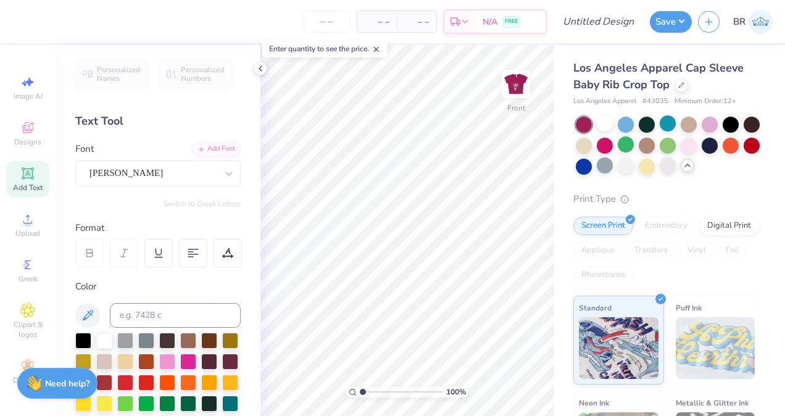
click at [36, 185] on span "Add Text" at bounding box center [28, 188] width 30 height 10
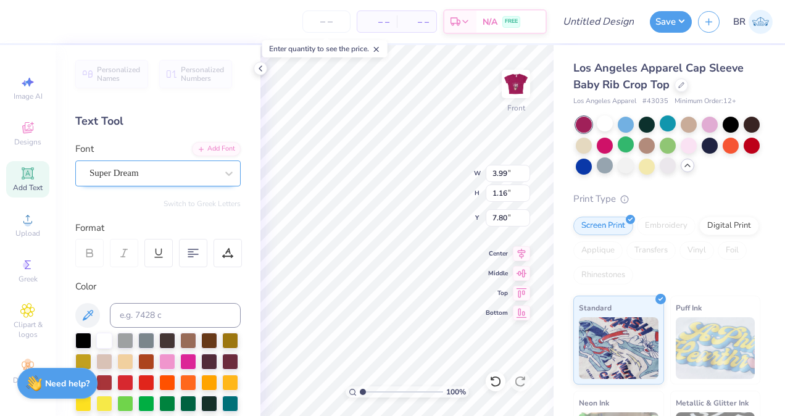
click at [150, 175] on div "Super Dream" at bounding box center [153, 172] width 130 height 19
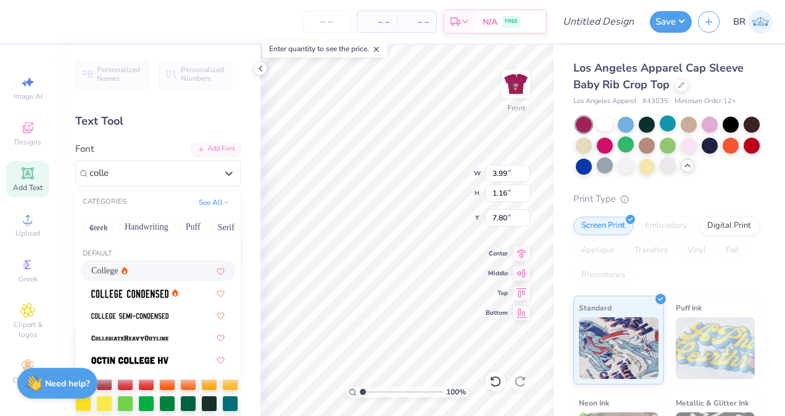
click at [141, 266] on div "College" at bounding box center [157, 270] width 133 height 13
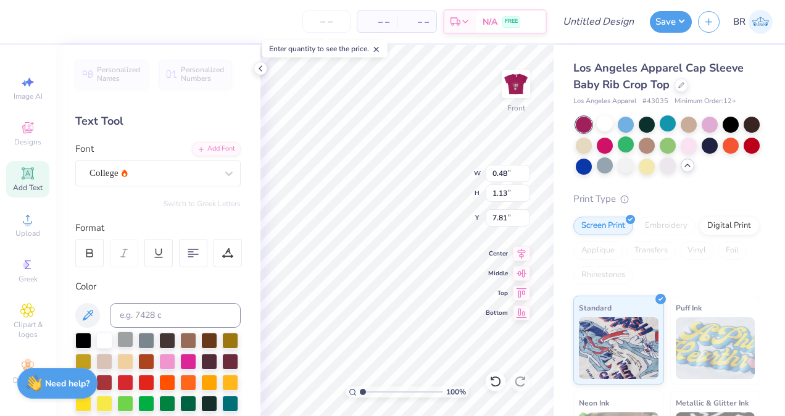
click at [123, 338] on div at bounding box center [125, 339] width 16 height 16
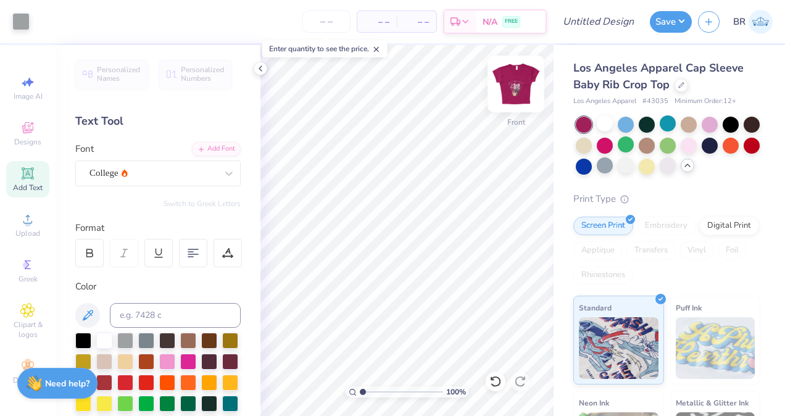
click at [505, 83] on img at bounding box center [515, 83] width 49 height 49
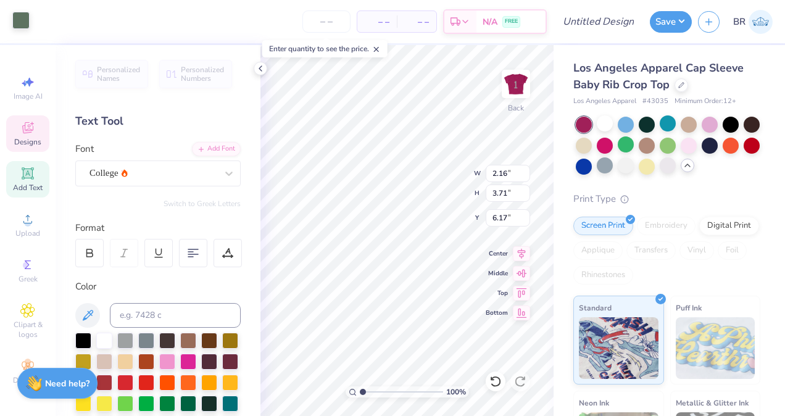
click at [27, 17] on div at bounding box center [20, 20] width 17 height 17
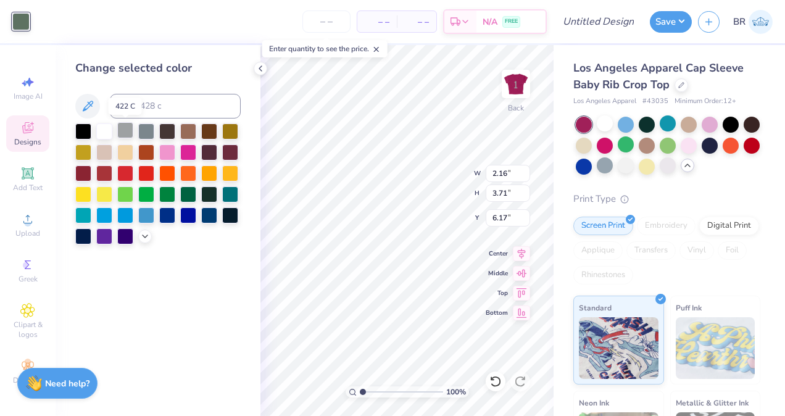
click at [121, 126] on div at bounding box center [125, 130] width 16 height 16
click at [147, 134] on div at bounding box center [146, 130] width 16 height 16
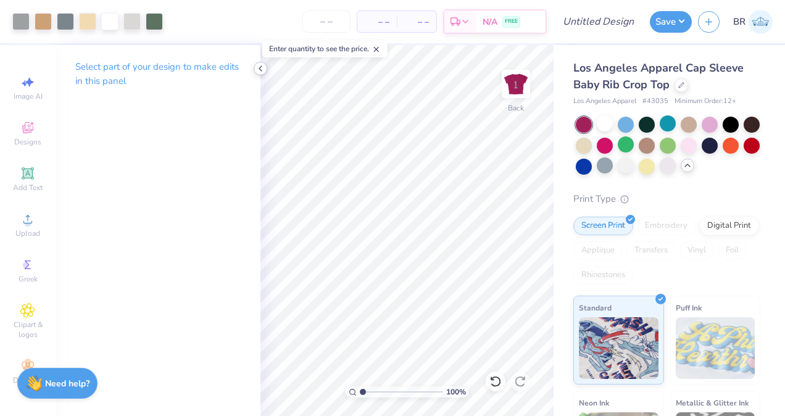
click at [257, 70] on icon at bounding box center [260, 69] width 10 height 10
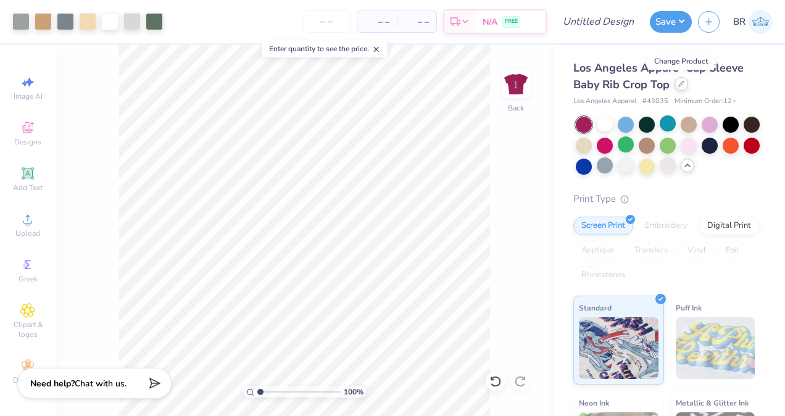
click at [679, 89] on div at bounding box center [681, 84] width 14 height 14
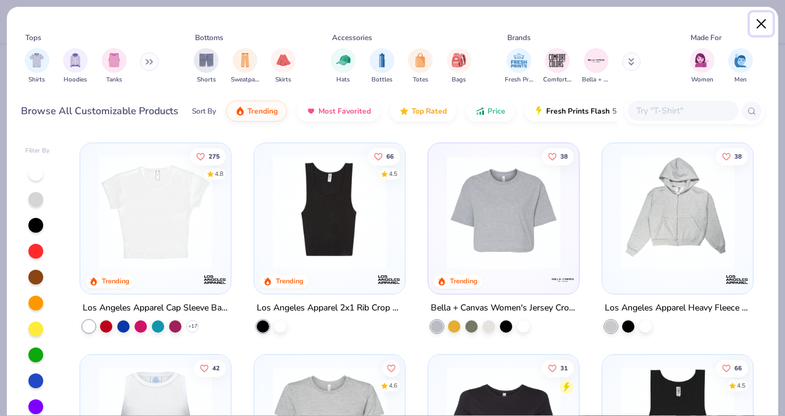
click at [761, 29] on button "Close" at bounding box center [760, 23] width 23 height 23
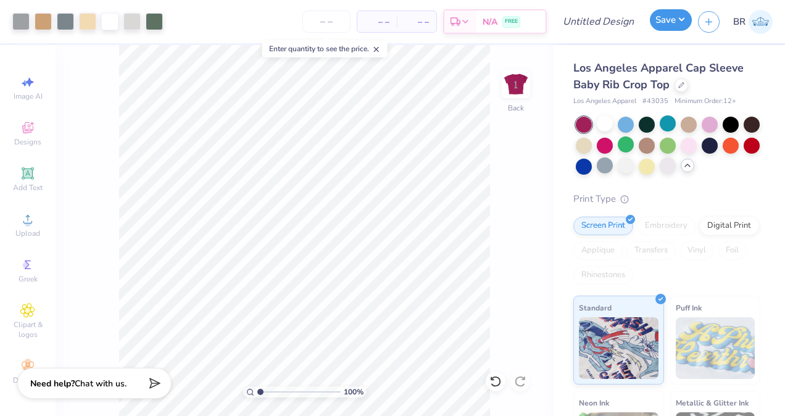
click at [676, 30] on button "Save" at bounding box center [671, 20] width 42 height 22
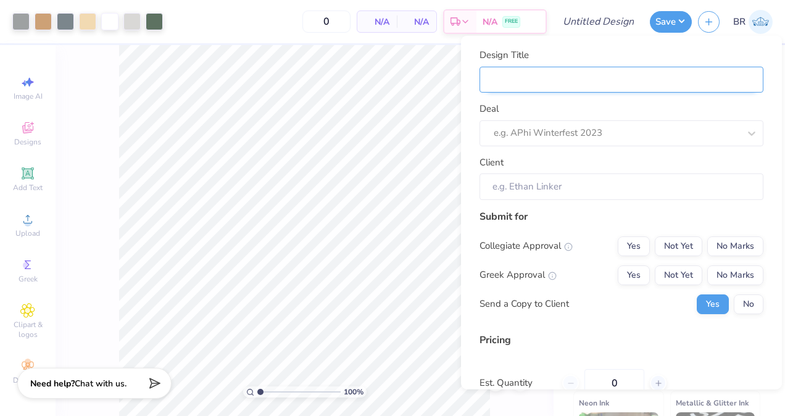
click at [608, 88] on input "Design Title" at bounding box center [621, 79] width 284 height 27
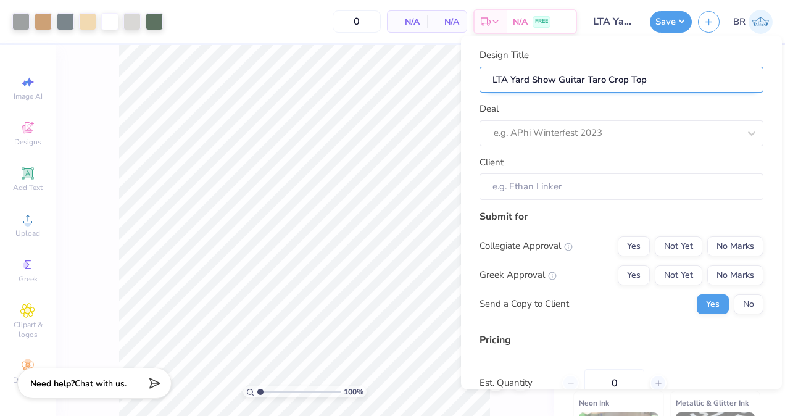
click at [605, 83] on input "LTA Yard Show Guitar Taro Crop Top" at bounding box center [621, 79] width 284 height 27
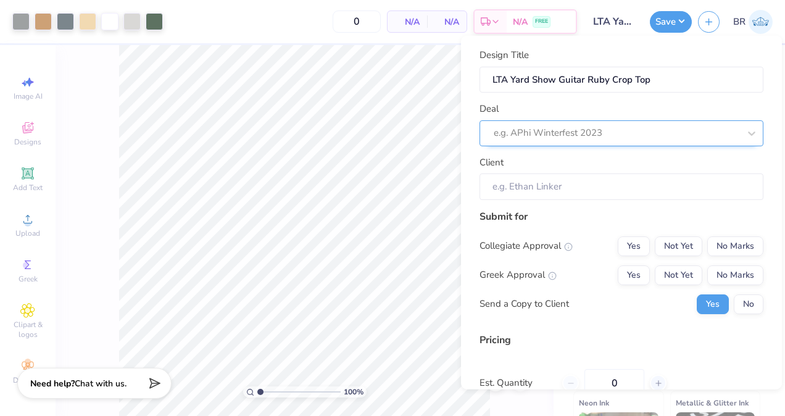
click at [588, 123] on div "e.g. APhi Winterfest 2023" at bounding box center [616, 132] width 248 height 19
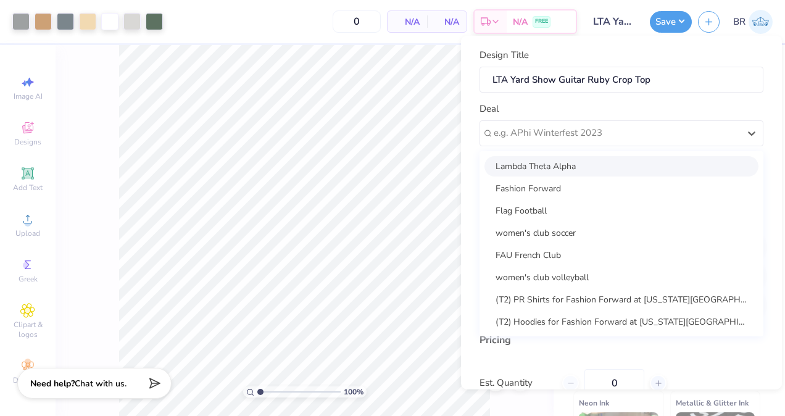
click at [586, 170] on div "Lambda Theta Alpha" at bounding box center [621, 165] width 274 height 20
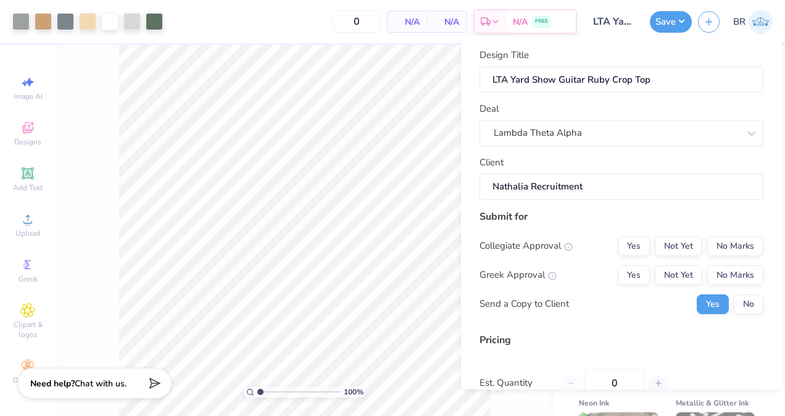
click at [590, 183] on input "Nathalia Recruitment" at bounding box center [621, 186] width 284 height 27
click at [730, 251] on button "No Marks" at bounding box center [735, 246] width 56 height 20
click at [677, 278] on button "Not Yet" at bounding box center [677, 275] width 47 height 20
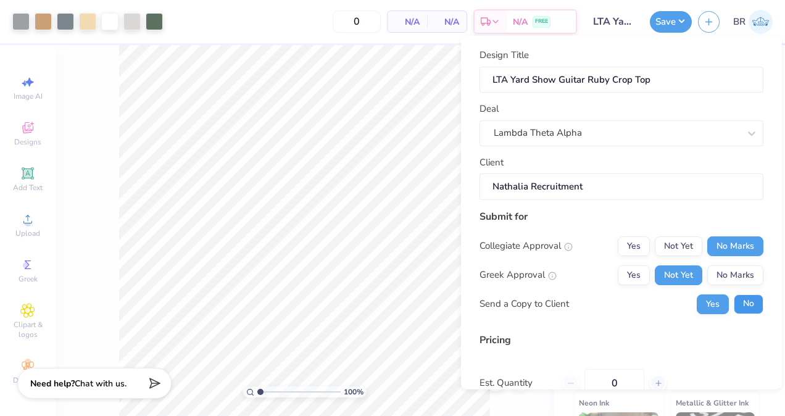
click at [733, 297] on button "No" at bounding box center [748, 304] width 30 height 20
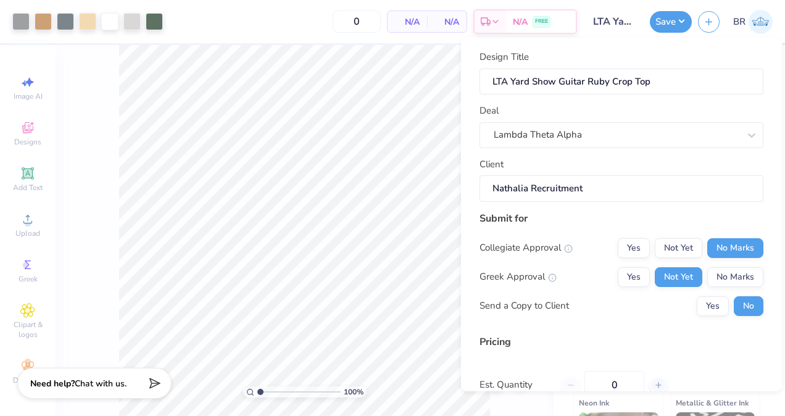
scroll to position [117, 0]
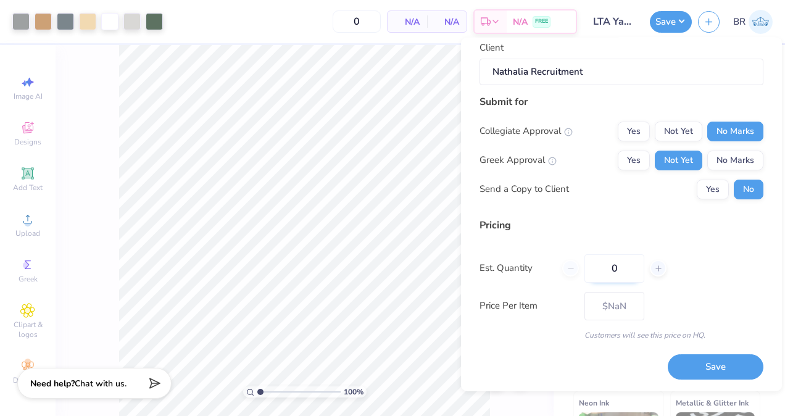
click at [631, 281] on input "0" at bounding box center [614, 268] width 60 height 28
click at [698, 363] on button "Save" at bounding box center [715, 366] width 96 height 25
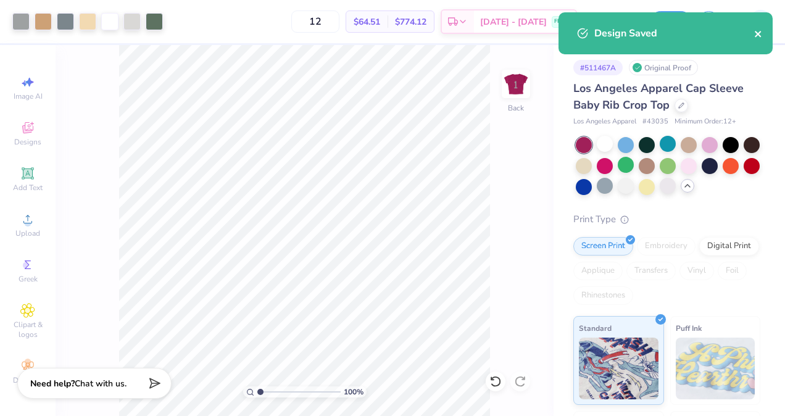
click at [759, 29] on icon "close" at bounding box center [758, 34] width 9 height 10
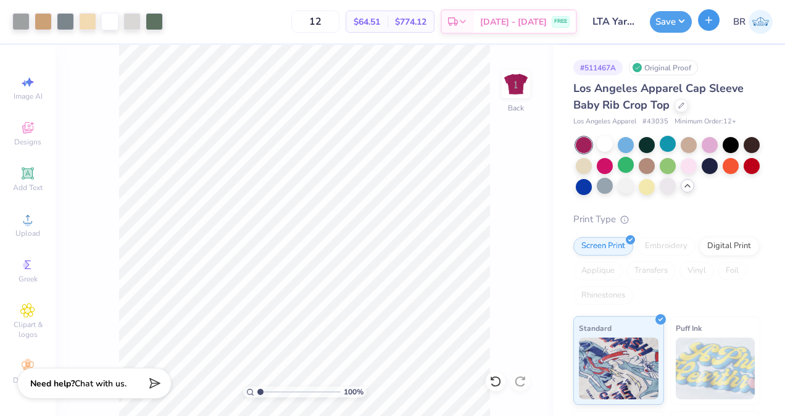
click at [707, 24] on icon "button" at bounding box center [708, 20] width 10 height 10
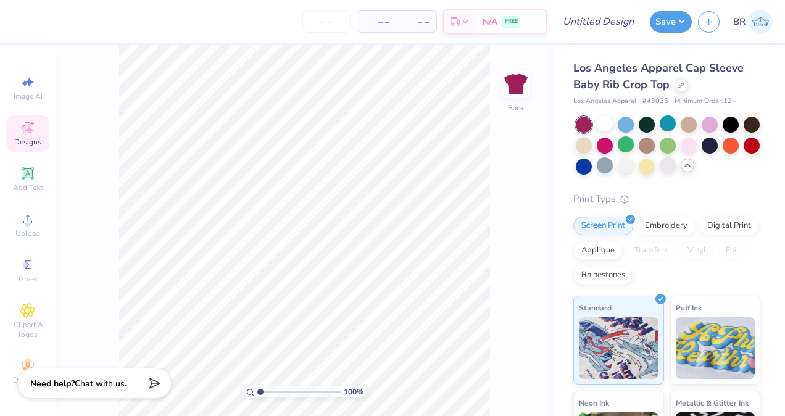
click at [30, 144] on span "Designs" at bounding box center [27, 142] width 27 height 10
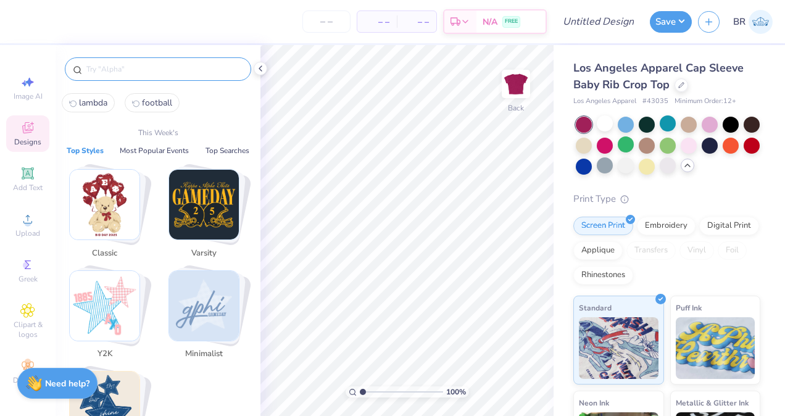
click at [104, 68] on input "text" at bounding box center [164, 69] width 158 height 12
click at [107, 300] on img "Stack Card Button Y2K" at bounding box center [105, 306] width 70 height 70
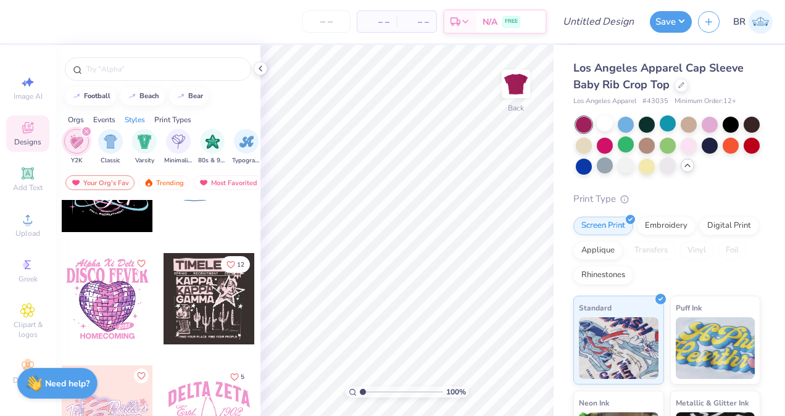
scroll to position [1293, 0]
click at [109, 291] on div at bounding box center [107, 299] width 91 height 91
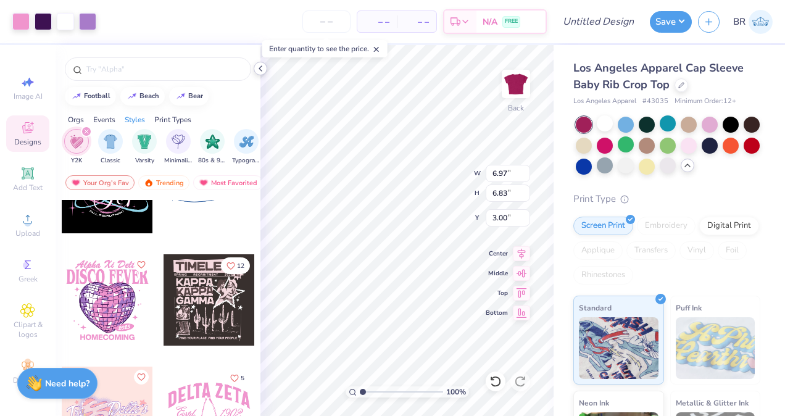
click at [257, 73] on div at bounding box center [261, 69] width 14 height 14
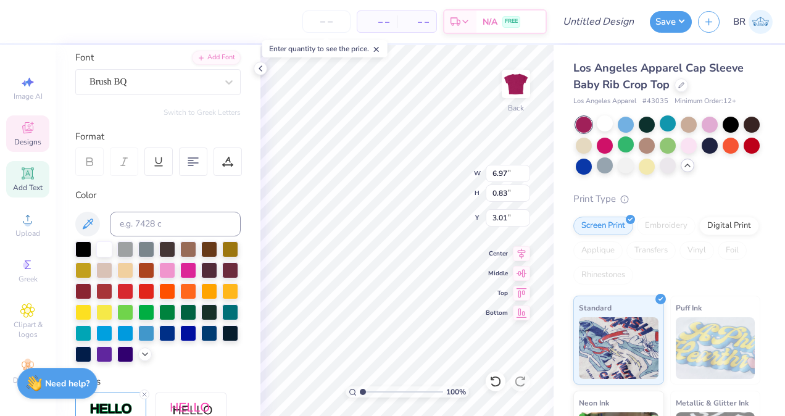
scroll to position [92, 0]
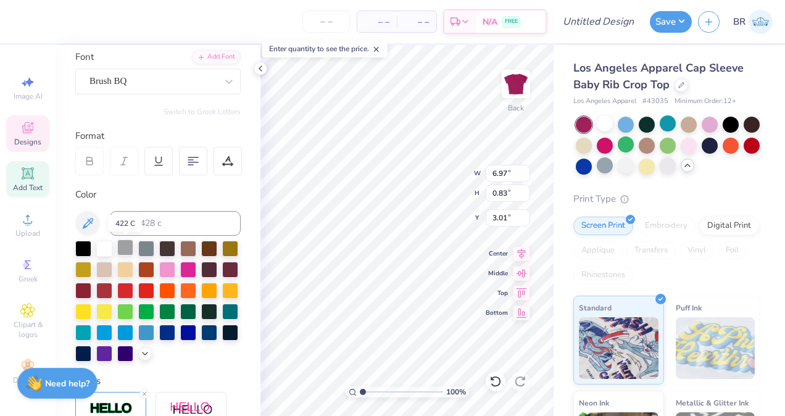
click at [129, 250] on div at bounding box center [125, 247] width 16 height 16
click at [117, 250] on div at bounding box center [125, 247] width 16 height 16
click at [123, 245] on div at bounding box center [125, 247] width 16 height 16
click at [17, 23] on div at bounding box center [20, 20] width 17 height 17
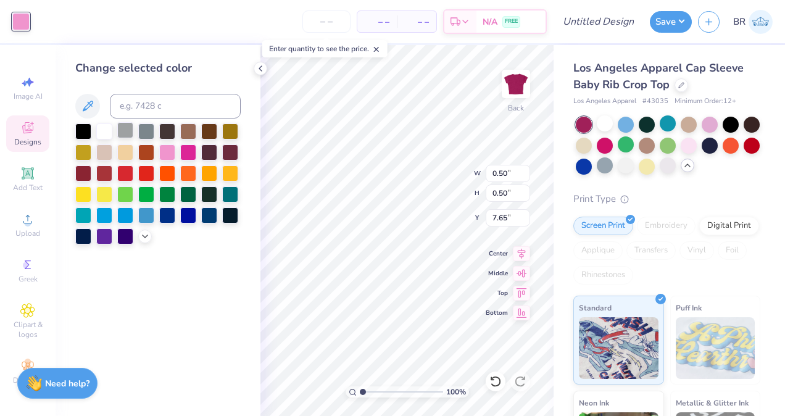
click at [128, 126] on div at bounding box center [125, 130] width 16 height 16
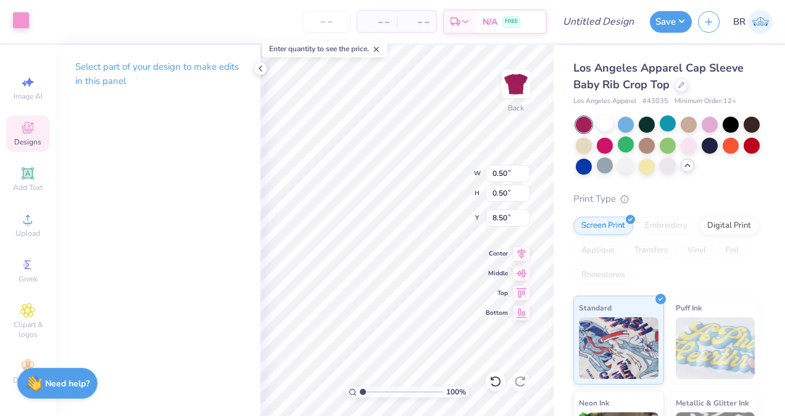
click at [25, 27] on div at bounding box center [20, 20] width 17 height 17
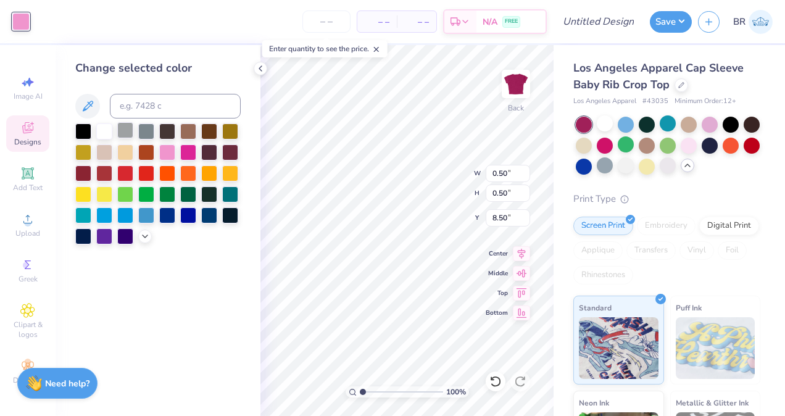
click at [126, 129] on div at bounding box center [125, 130] width 16 height 16
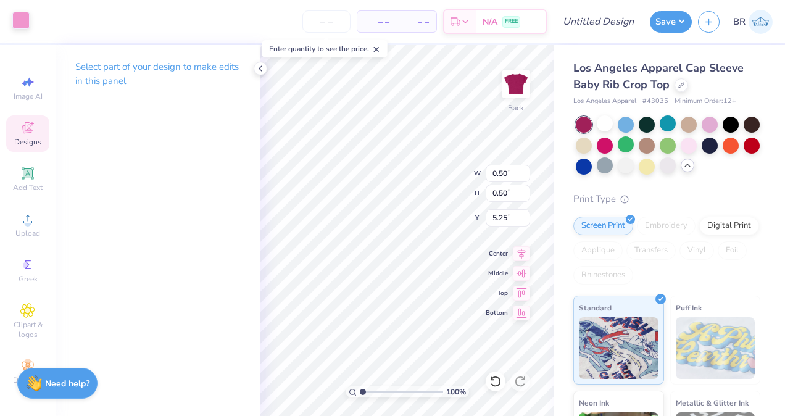
click at [20, 30] on div "Art colors" at bounding box center [15, 21] width 30 height 43
click at [20, 25] on div at bounding box center [20, 20] width 17 height 17
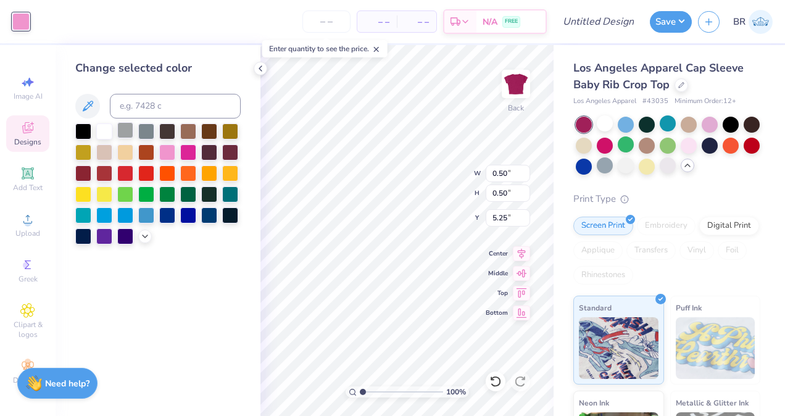
click at [126, 126] on div at bounding box center [125, 130] width 16 height 16
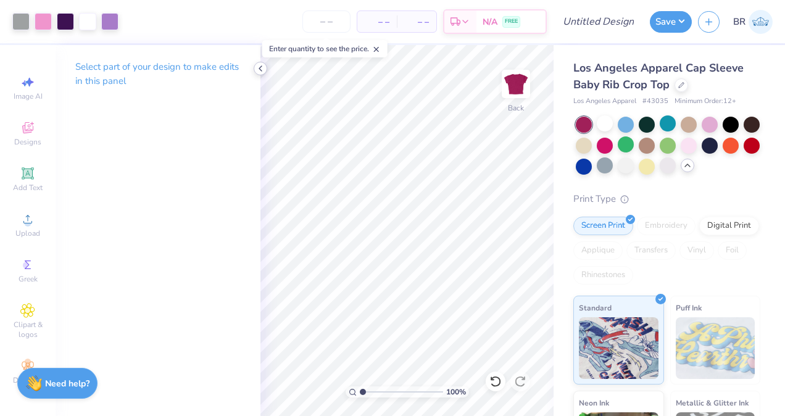
click at [262, 70] on icon at bounding box center [260, 69] width 10 height 10
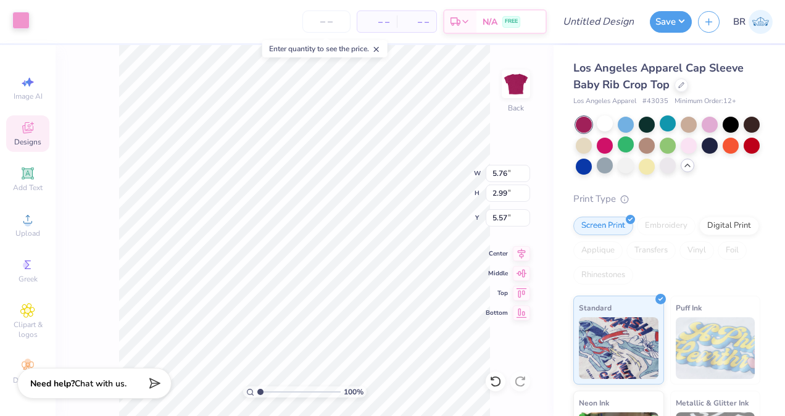
click at [28, 19] on div at bounding box center [20, 20] width 17 height 17
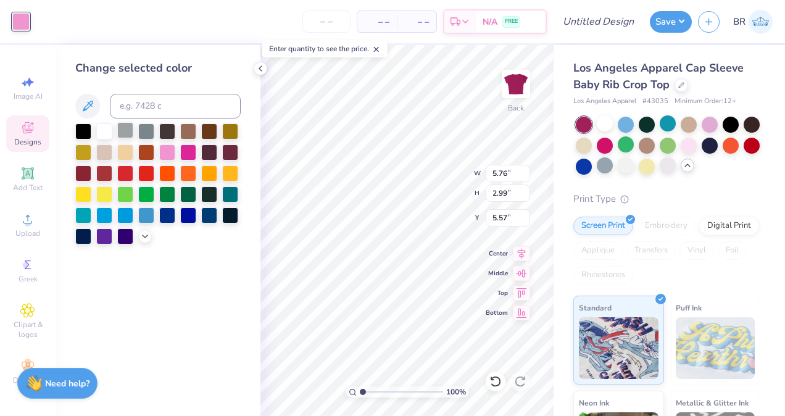
click at [128, 128] on div at bounding box center [125, 130] width 16 height 16
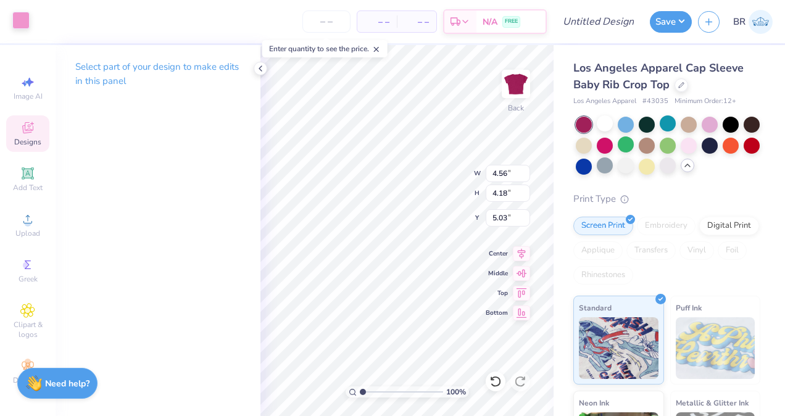
click at [19, 15] on div at bounding box center [20, 20] width 17 height 17
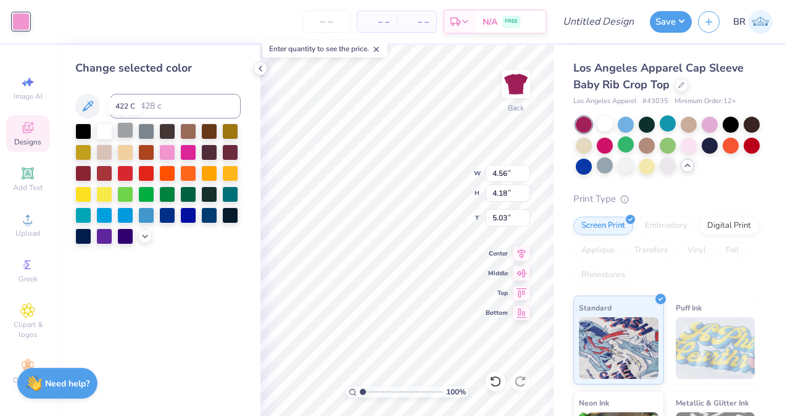
click at [128, 133] on div at bounding box center [125, 130] width 16 height 16
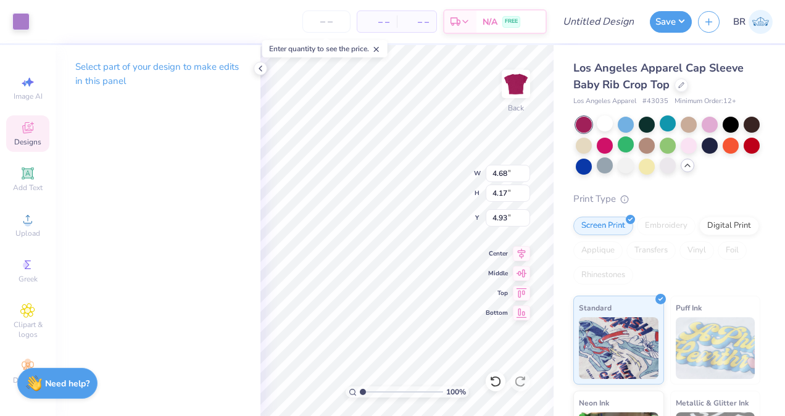
click at [22, 31] on div "Art colors" at bounding box center [15, 21] width 30 height 43
click at [22, 29] on div at bounding box center [20, 20] width 17 height 17
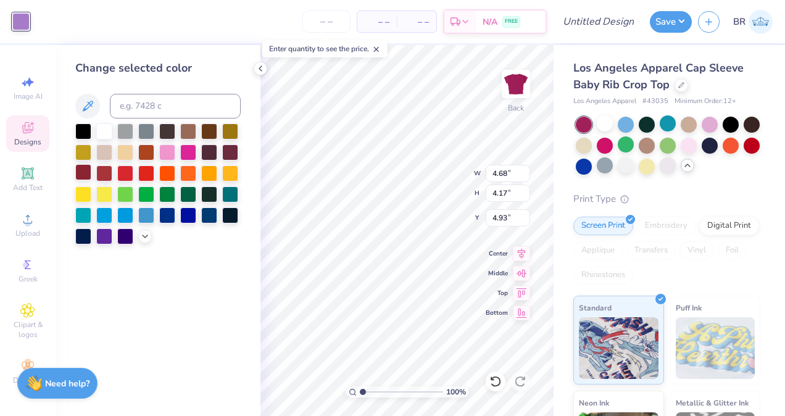
click at [84, 169] on div at bounding box center [83, 172] width 16 height 16
click at [102, 176] on div at bounding box center [104, 172] width 16 height 16
click at [163, 156] on div at bounding box center [167, 151] width 16 height 16
click at [212, 138] on div at bounding box center [209, 130] width 16 height 16
click at [84, 134] on div at bounding box center [83, 130] width 16 height 16
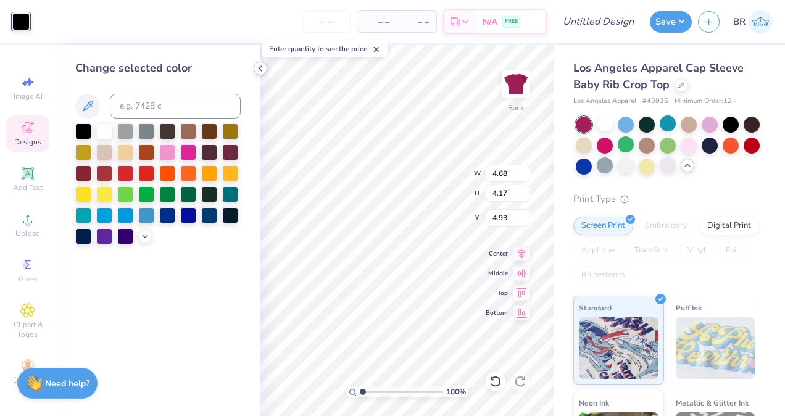
click at [255, 71] on div at bounding box center [261, 69] width 14 height 14
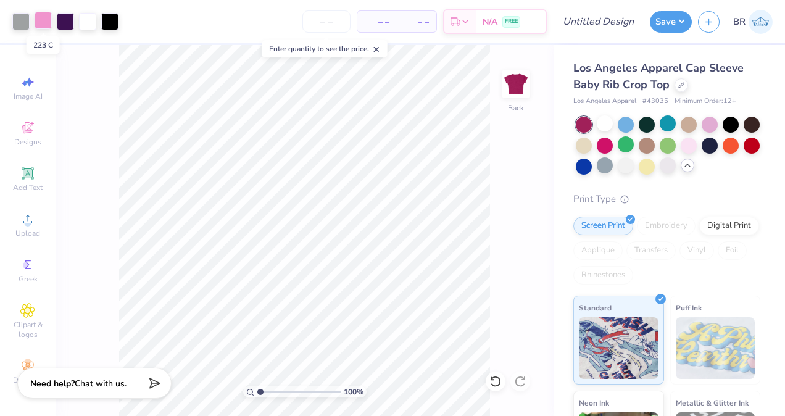
click at [43, 20] on div at bounding box center [43, 20] width 17 height 17
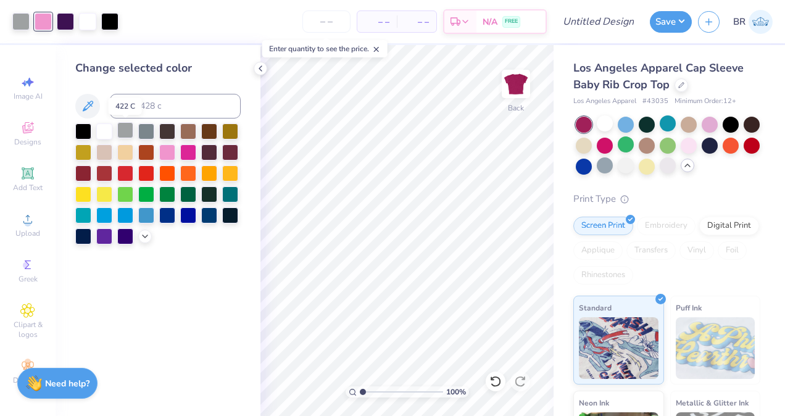
click at [127, 128] on div at bounding box center [125, 130] width 16 height 16
click at [44, 29] on div at bounding box center [43, 20] width 17 height 17
click at [122, 128] on div at bounding box center [125, 130] width 16 height 16
click at [85, 135] on div at bounding box center [83, 130] width 16 height 16
click at [103, 138] on div at bounding box center [104, 130] width 16 height 16
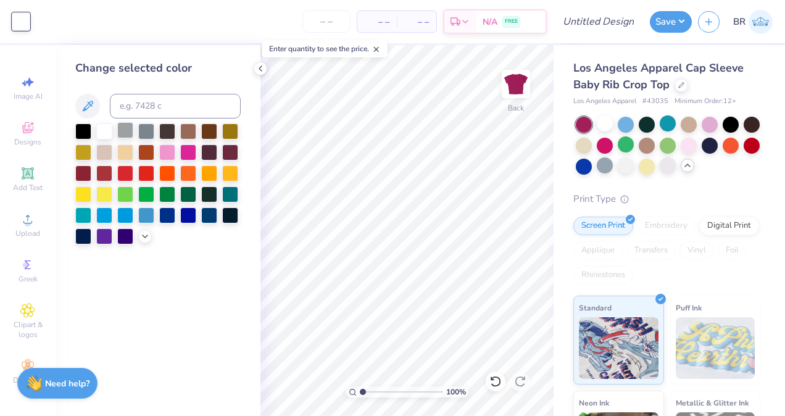
click at [125, 130] on div at bounding box center [125, 130] width 16 height 16
click at [495, 373] on div at bounding box center [495, 381] width 20 height 20
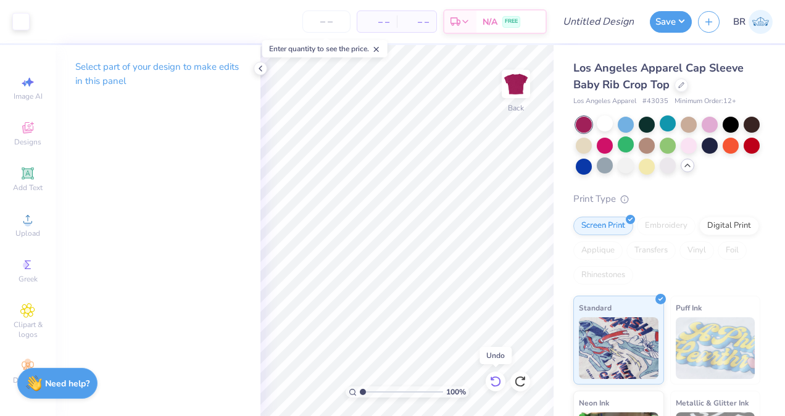
click at [495, 373] on div at bounding box center [495, 381] width 20 height 20
click at [502, 376] on div at bounding box center [495, 381] width 20 height 20
click at [501, 376] on div at bounding box center [495, 381] width 20 height 20
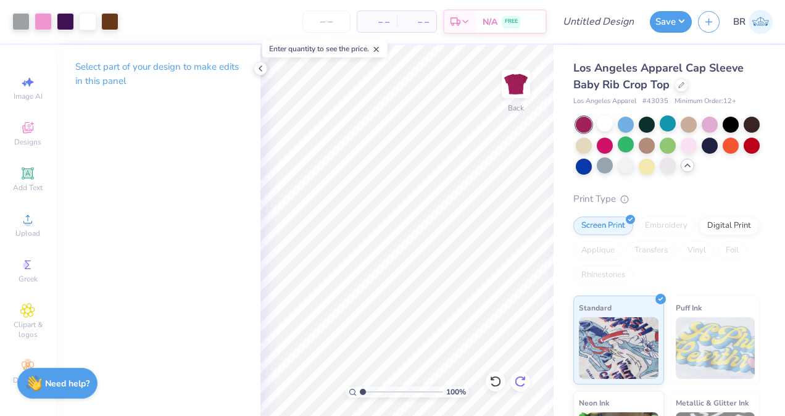
click at [514, 378] on icon at bounding box center [520, 381] width 12 height 12
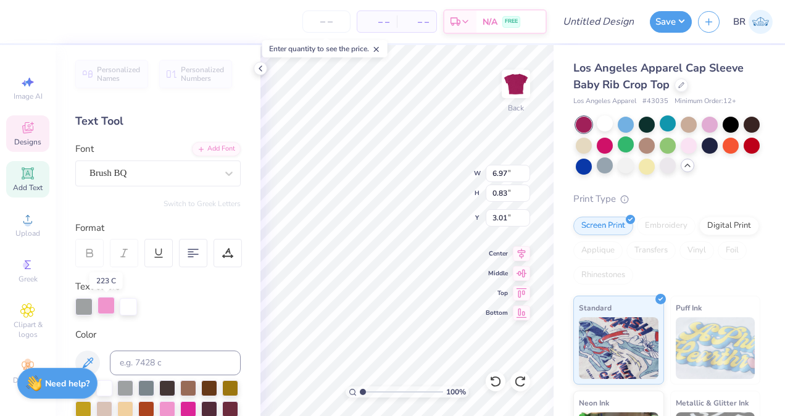
click at [108, 300] on div at bounding box center [105, 305] width 17 height 17
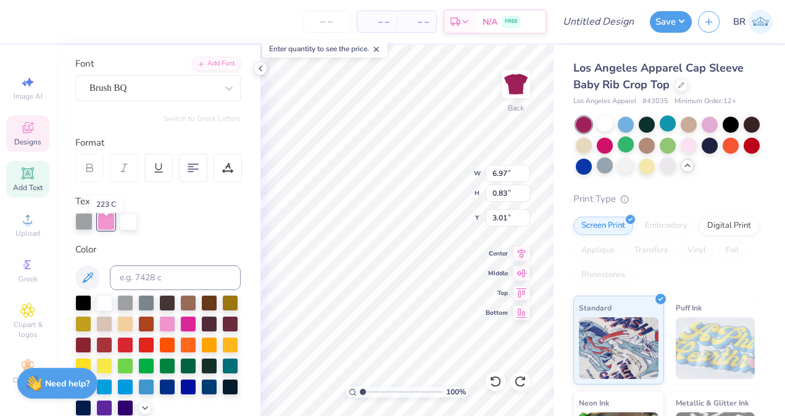
scroll to position [88, 0]
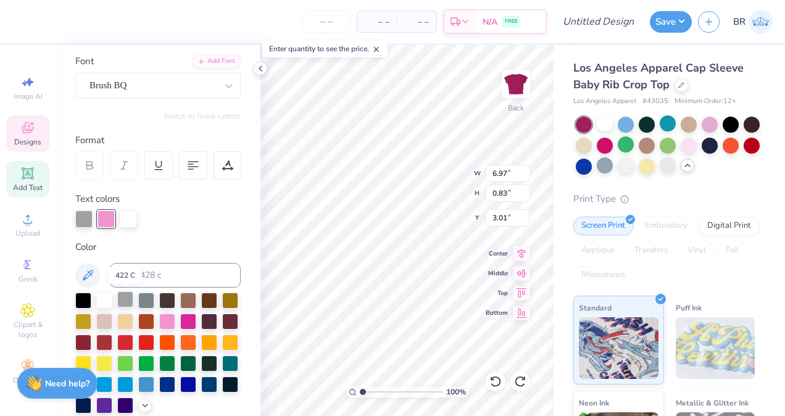
click at [122, 300] on div at bounding box center [125, 299] width 16 height 16
click at [107, 217] on div at bounding box center [105, 217] width 17 height 17
click at [131, 302] on div at bounding box center [125, 299] width 16 height 16
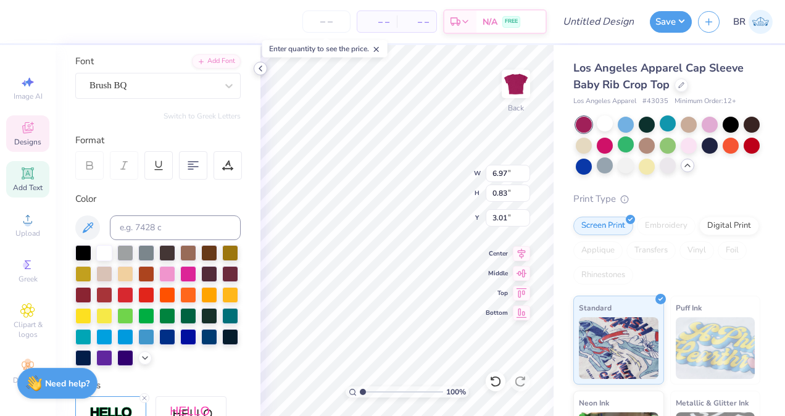
click at [258, 70] on icon at bounding box center [260, 69] width 10 height 10
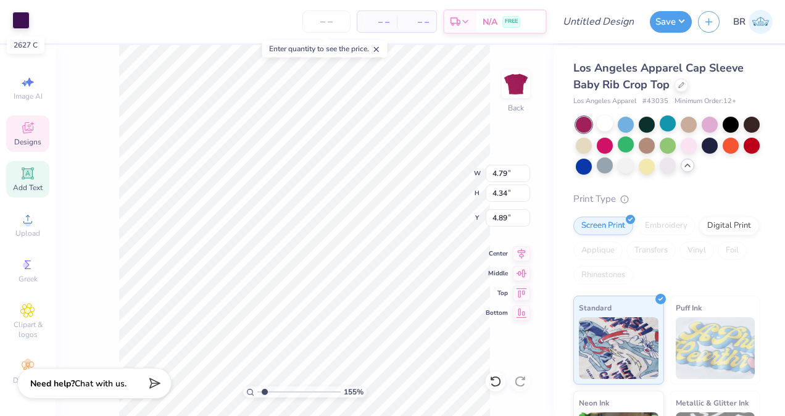
click at [25, 20] on div at bounding box center [20, 20] width 17 height 17
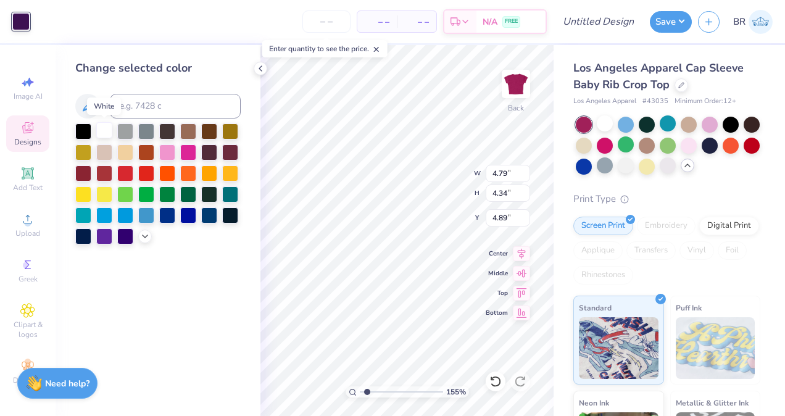
click at [108, 130] on div at bounding box center [104, 130] width 16 height 16
click at [90, 130] on div at bounding box center [83, 130] width 16 height 16
click at [263, 68] on icon at bounding box center [260, 69] width 10 height 10
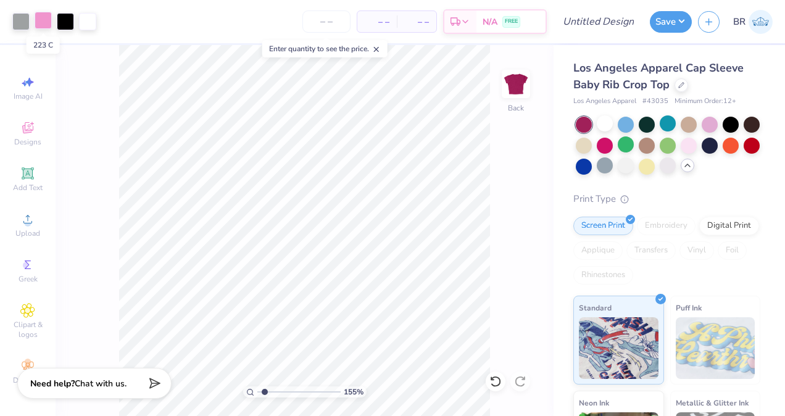
click at [51, 17] on div at bounding box center [43, 20] width 17 height 17
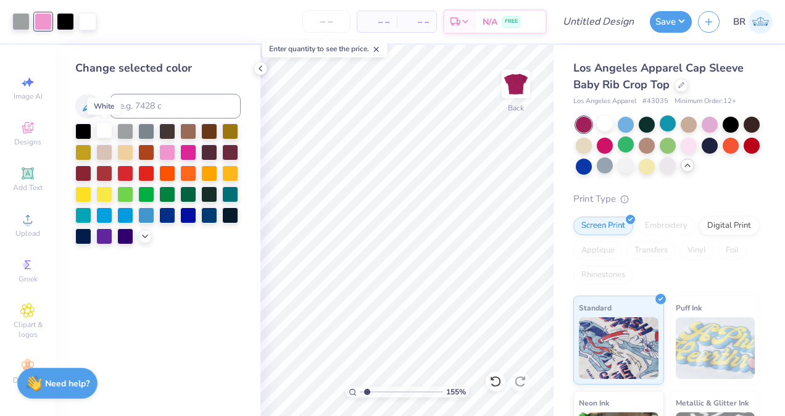
click at [106, 129] on div at bounding box center [104, 130] width 16 height 16
click at [264, 73] on div at bounding box center [261, 69] width 14 height 14
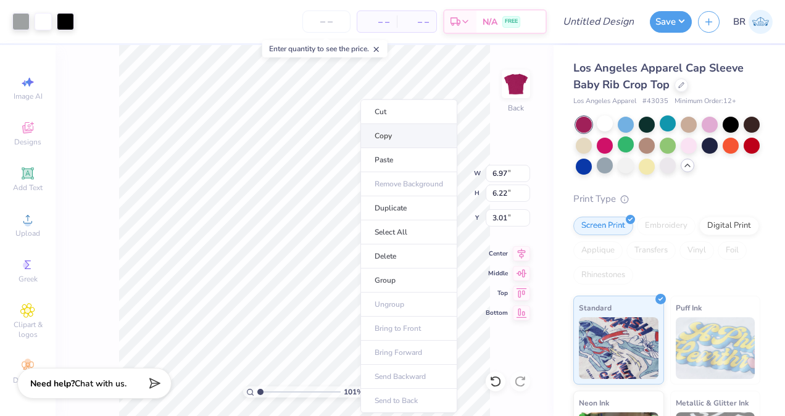
click at [390, 144] on li "Copy" at bounding box center [408, 136] width 97 height 24
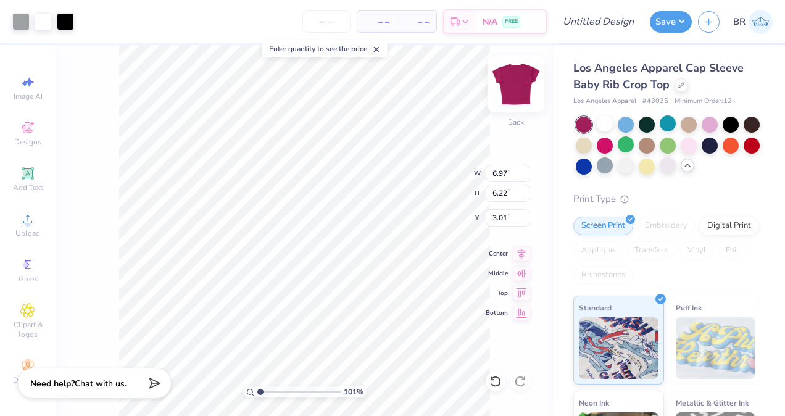
click at [509, 89] on img at bounding box center [515, 83] width 49 height 49
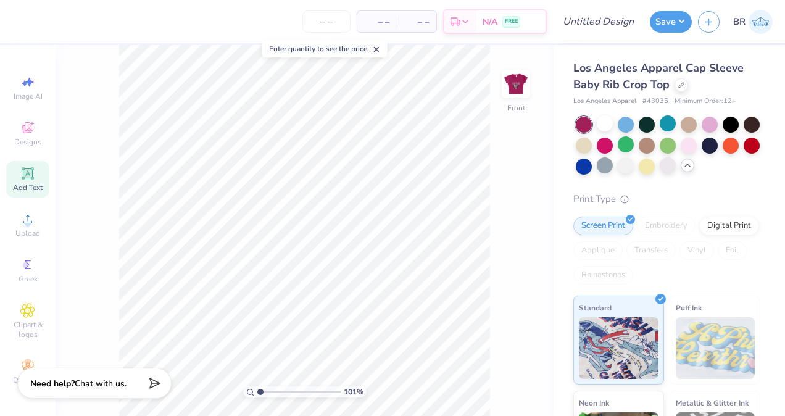
click at [33, 176] on div "Add Text" at bounding box center [27, 179] width 43 height 36
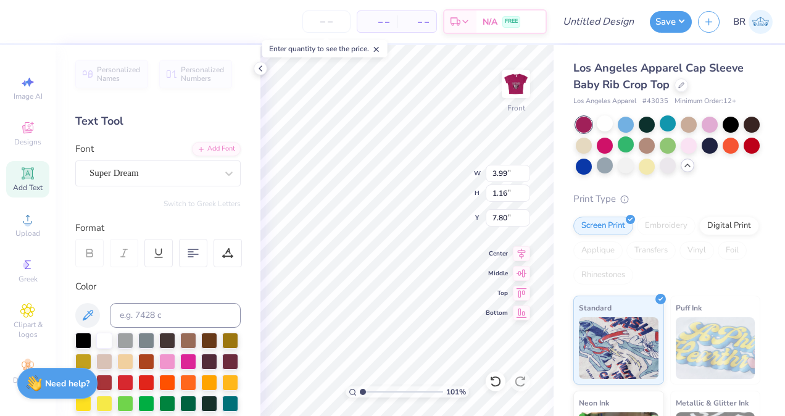
scroll to position [10, 1]
click at [199, 180] on div at bounding box center [152, 173] width 127 height 17
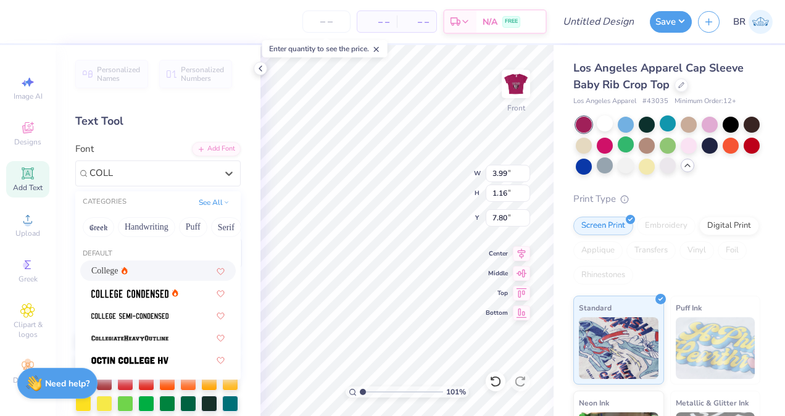
click at [164, 262] on div "College" at bounding box center [157, 270] width 155 height 20
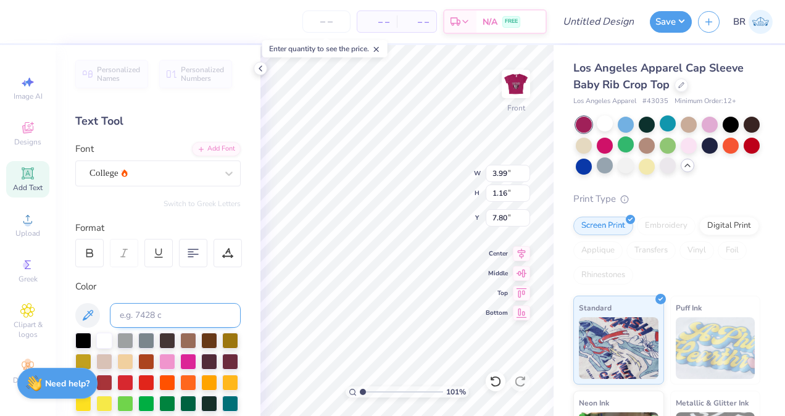
scroll to position [49, 0]
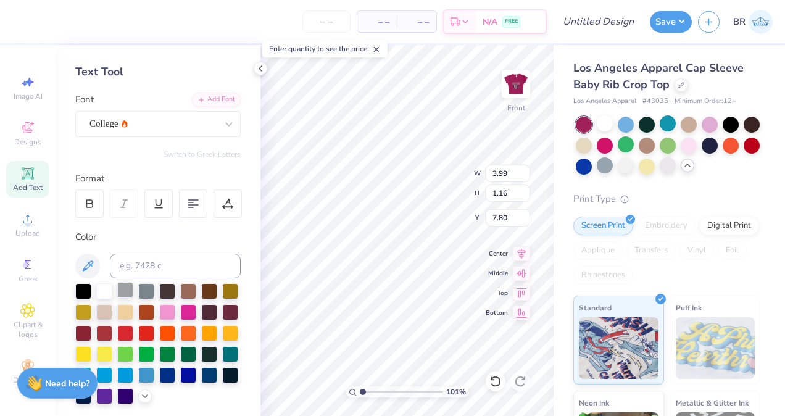
click at [132, 295] on div at bounding box center [125, 290] width 16 height 16
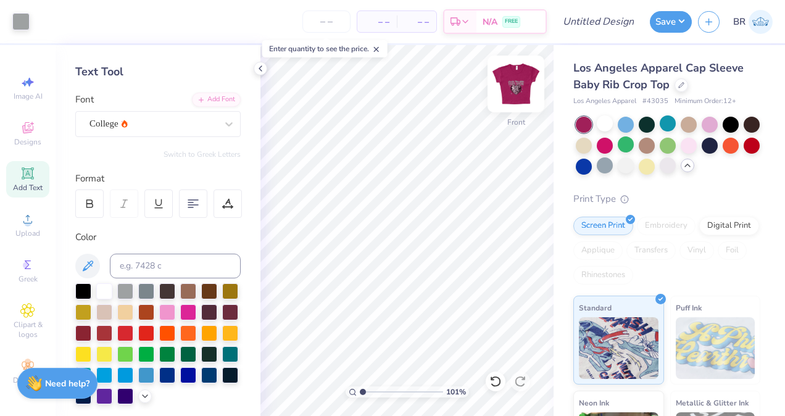
click at [528, 77] on img at bounding box center [515, 83] width 49 height 49
click at [263, 70] on icon at bounding box center [260, 69] width 10 height 10
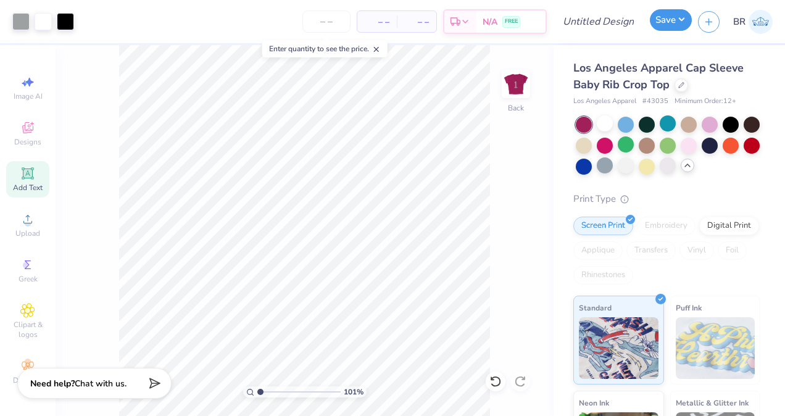
click at [670, 27] on button "Save" at bounding box center [671, 20] width 42 height 22
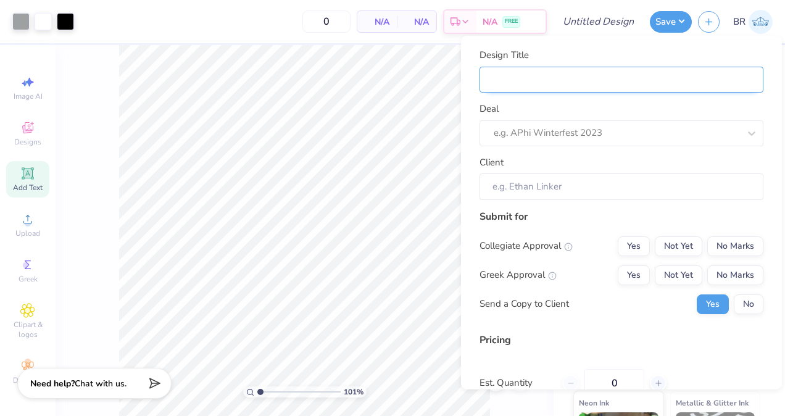
click at [624, 77] on input "Design Title" at bounding box center [621, 79] width 284 height 27
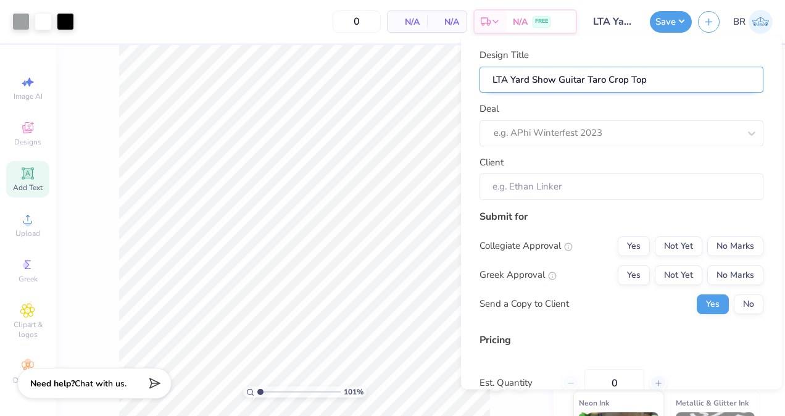
drag, startPoint x: 603, startPoint y: 84, endPoint x: 559, endPoint y: 81, distance: 43.9
click at [559, 81] on input "LTA Yard Show Guitar Taro Crop Top" at bounding box center [621, 79] width 284 height 27
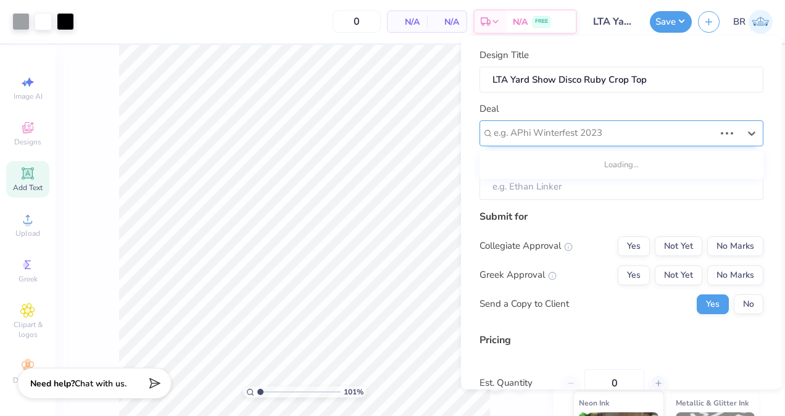
click at [577, 135] on div at bounding box center [603, 133] width 221 height 17
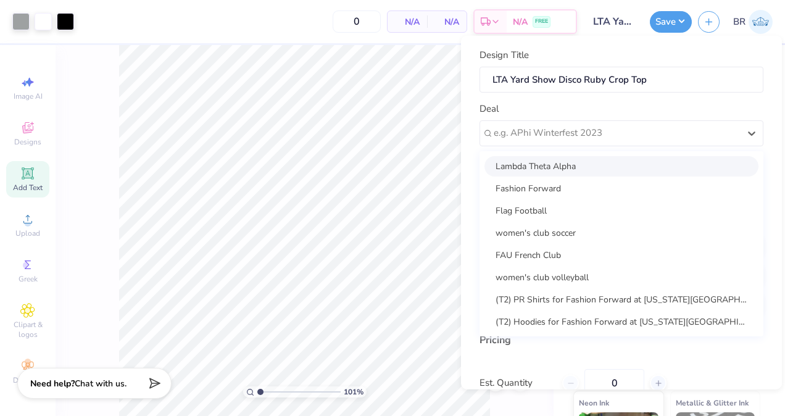
click at [580, 159] on div "Lambda Theta Alpha" at bounding box center [621, 165] width 274 height 20
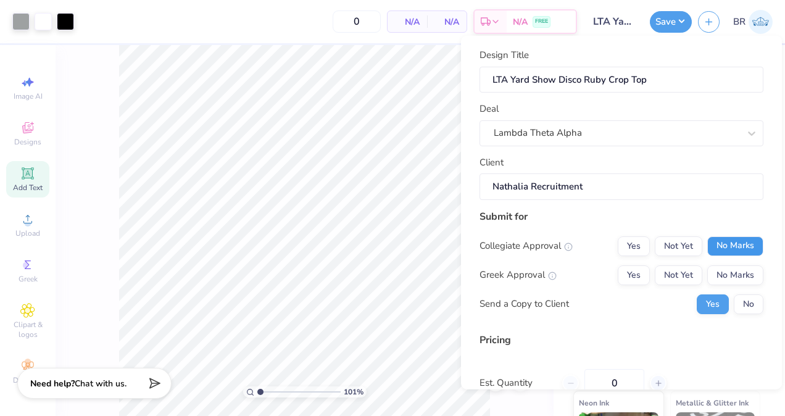
click at [708, 241] on button "No Marks" at bounding box center [735, 246] width 56 height 20
click at [679, 264] on div "Collegiate Approval Yes Not Yet No Marks Greek Approval Yes Not Yet No Marks Se…" at bounding box center [621, 275] width 284 height 78
click at [678, 269] on button "Not Yet" at bounding box center [677, 275] width 47 height 20
click at [733, 299] on button "No" at bounding box center [748, 304] width 30 height 20
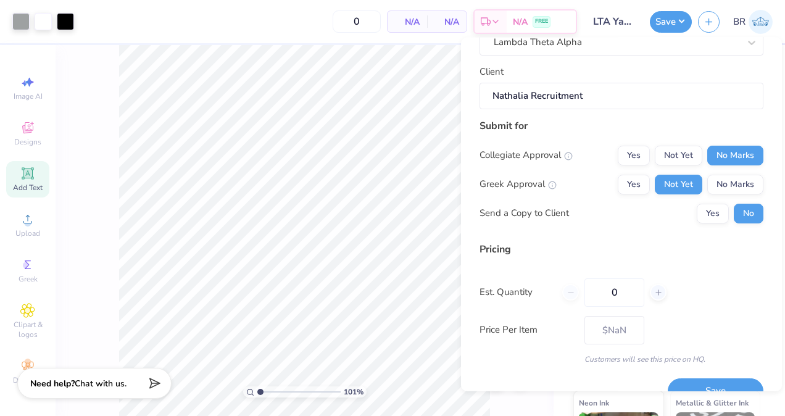
scroll to position [93, 0]
click at [619, 294] on input "0" at bounding box center [614, 291] width 60 height 28
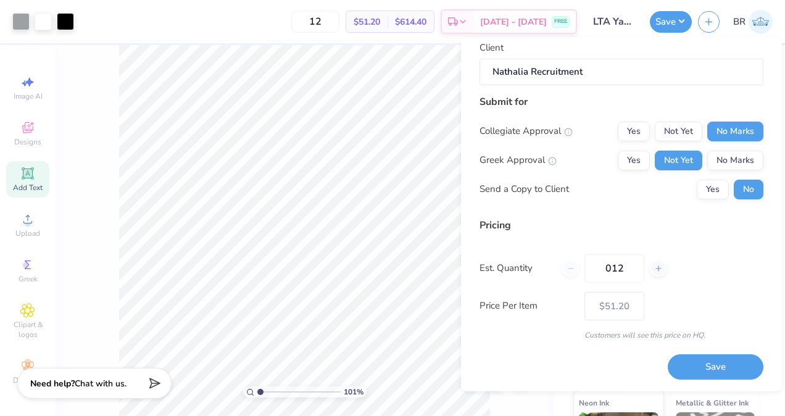
click at [690, 352] on div "Save" at bounding box center [715, 359] width 96 height 39
click at [692, 360] on button "Save" at bounding box center [715, 366] width 96 height 25
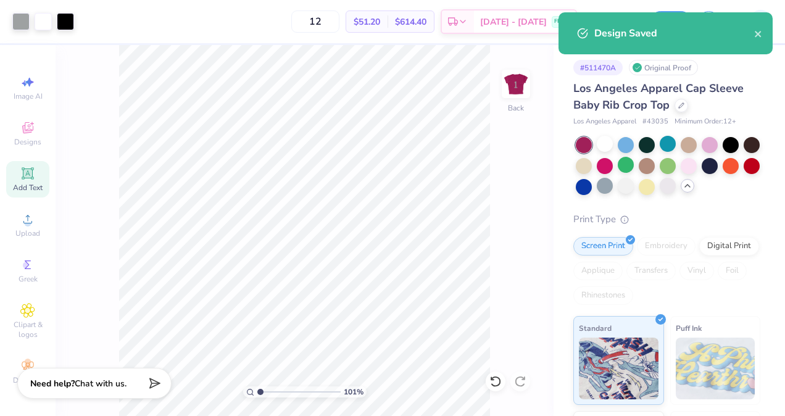
click at [759, 41] on div "Design Saved" at bounding box center [665, 33] width 214 height 42
click at [758, 33] on icon "close" at bounding box center [758, 34] width 9 height 10
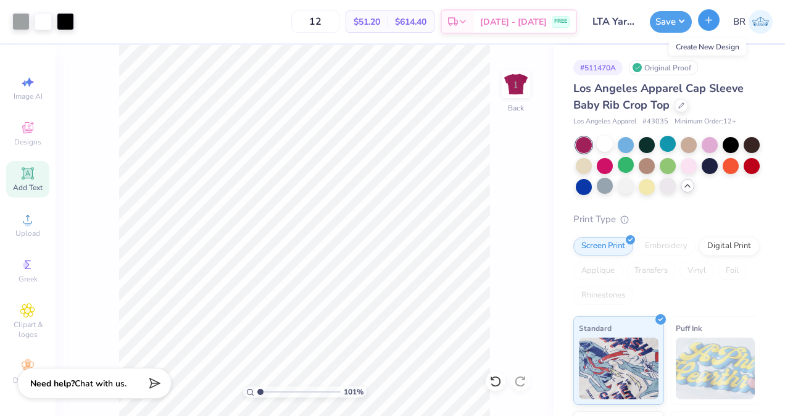
click at [708, 20] on line "button" at bounding box center [709, 20] width 6 height 0
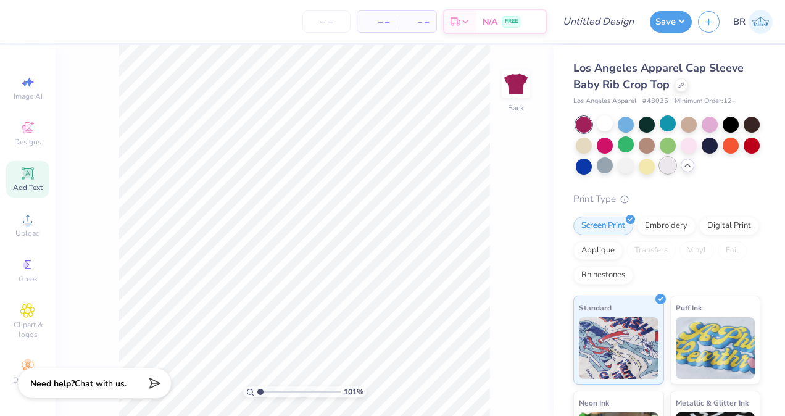
click at [675, 162] on div at bounding box center [667, 165] width 16 height 16
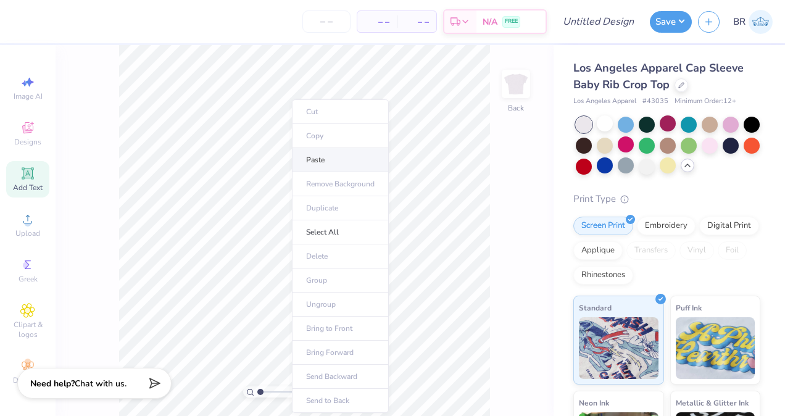
click at [331, 156] on li "Paste" at bounding box center [340, 160] width 97 height 24
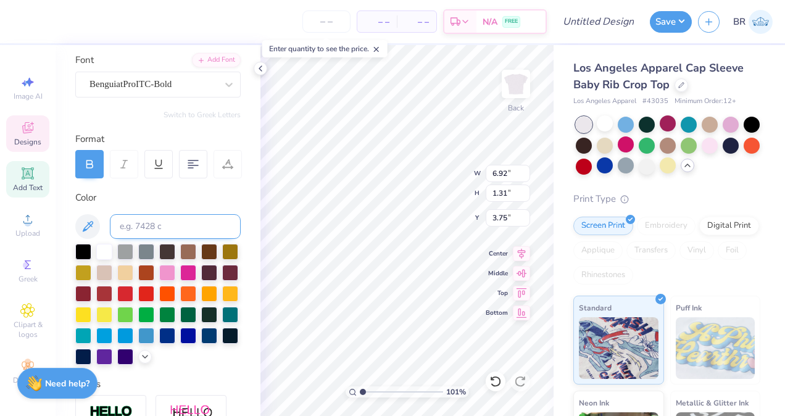
scroll to position [102, 0]
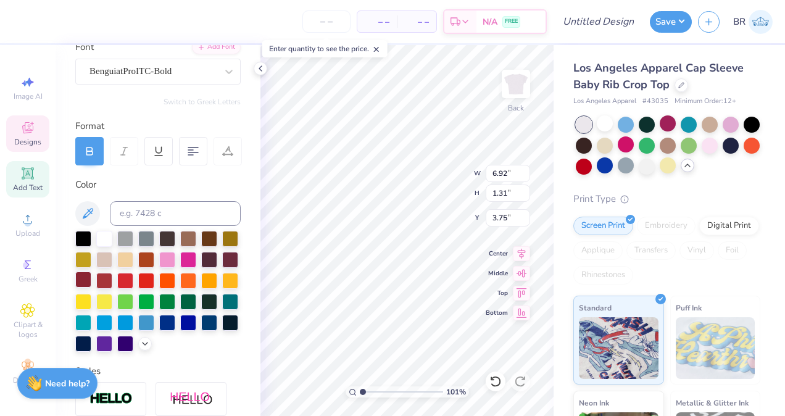
click at [91, 280] on div at bounding box center [83, 279] width 16 height 16
click at [91, 277] on div at bounding box center [83, 279] width 16 height 16
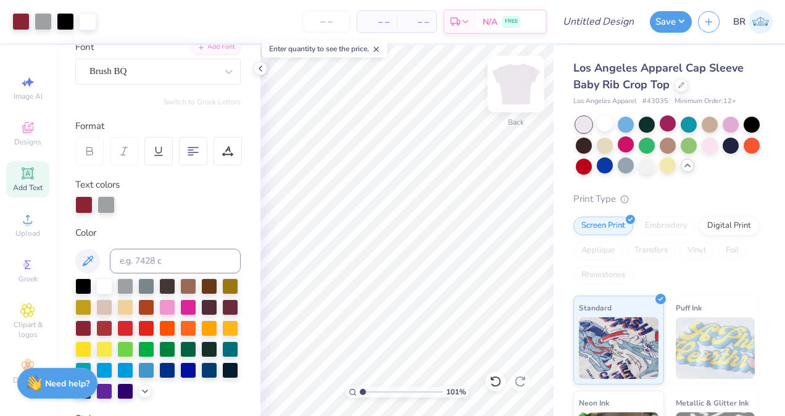
click at [518, 88] on img at bounding box center [515, 83] width 49 height 49
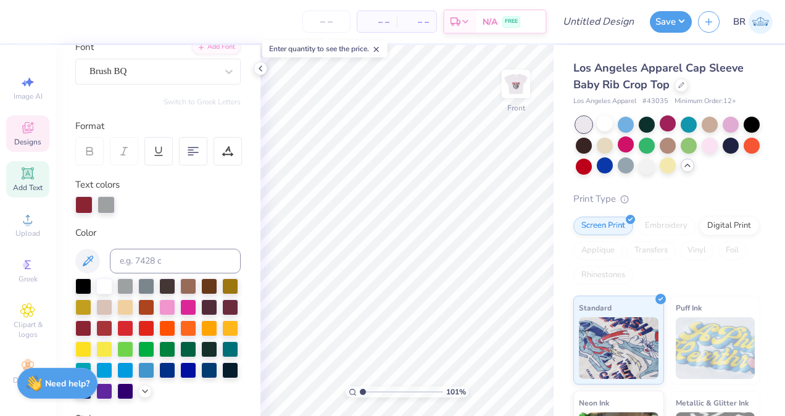
click at [31, 144] on span "Designs" at bounding box center [27, 142] width 27 height 10
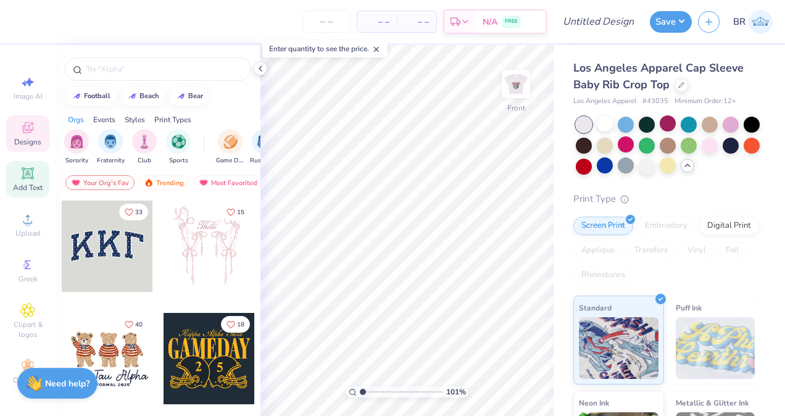
click at [30, 185] on span "Add Text" at bounding box center [28, 188] width 30 height 10
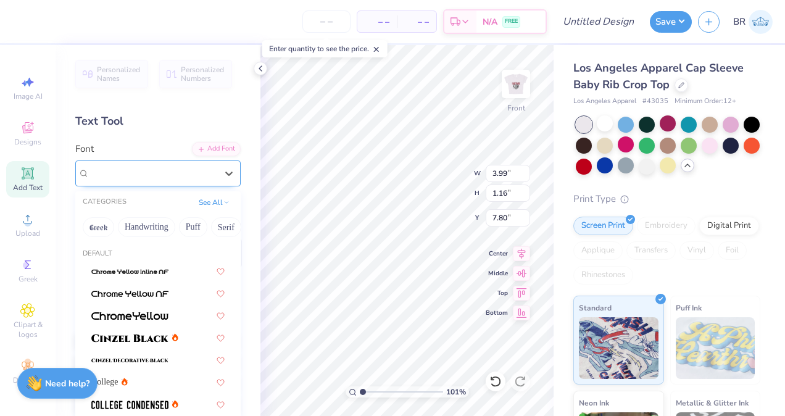
click at [178, 176] on div "Super Dream" at bounding box center [153, 172] width 130 height 19
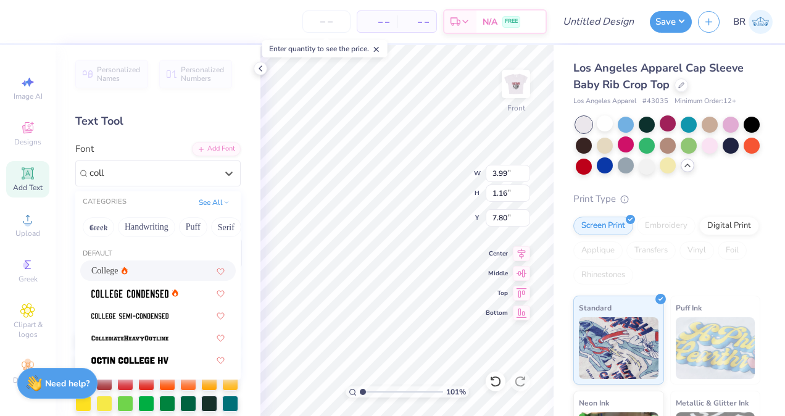
click at [155, 275] on div "College" at bounding box center [157, 270] width 133 height 13
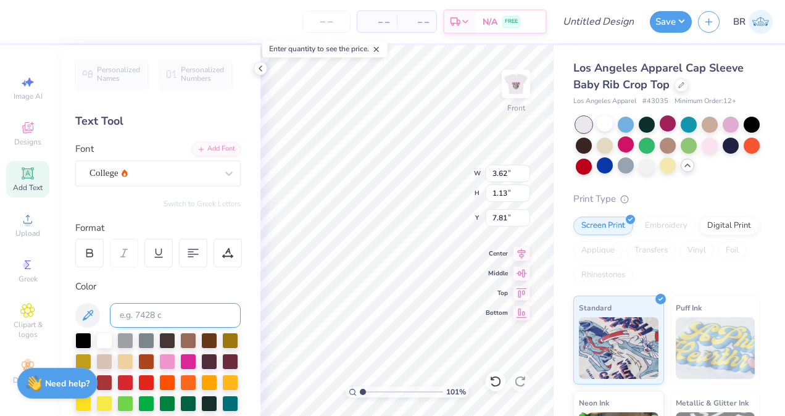
scroll to position [62, 0]
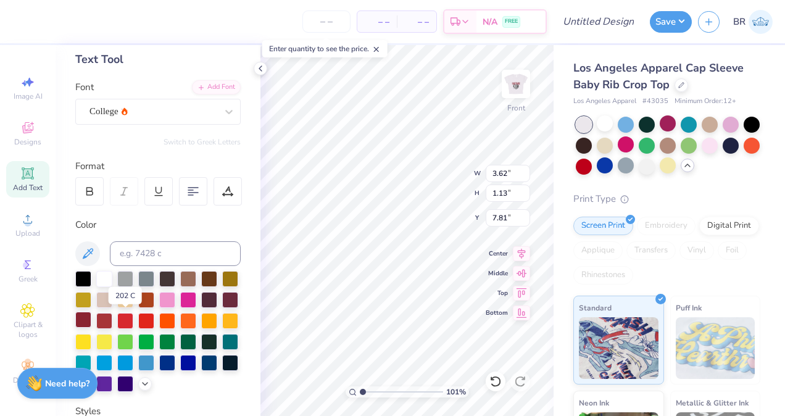
click at [91, 316] on div at bounding box center [83, 319] width 16 height 16
click at [264, 70] on icon at bounding box center [260, 69] width 10 height 10
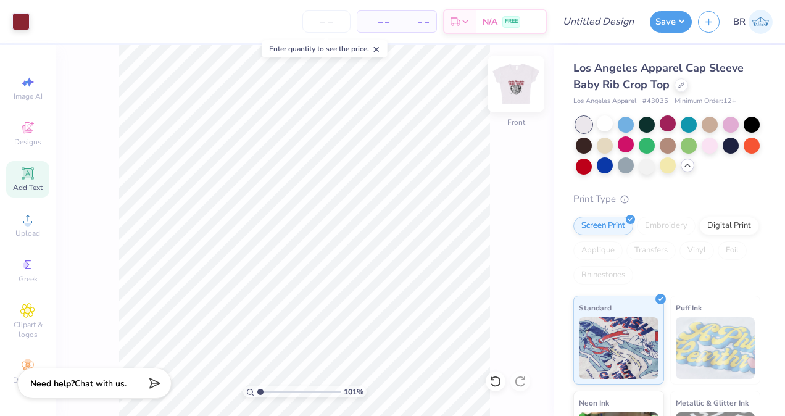
click at [519, 94] on img at bounding box center [515, 83] width 49 height 49
click at [664, 27] on button "Save" at bounding box center [671, 20] width 42 height 22
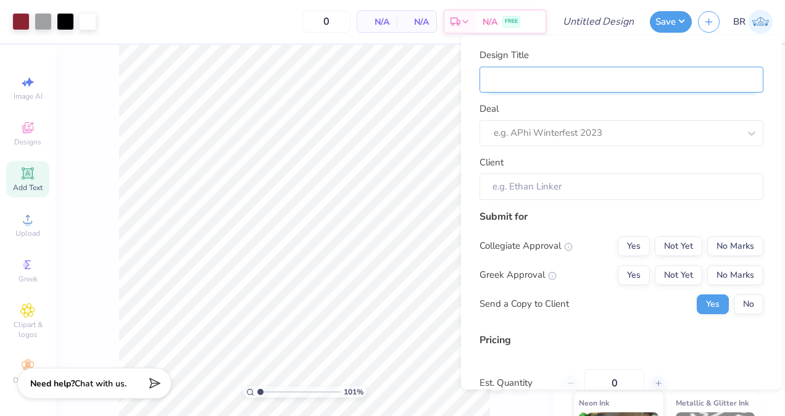
click at [585, 83] on input "Design Title" at bounding box center [621, 79] width 284 height 27
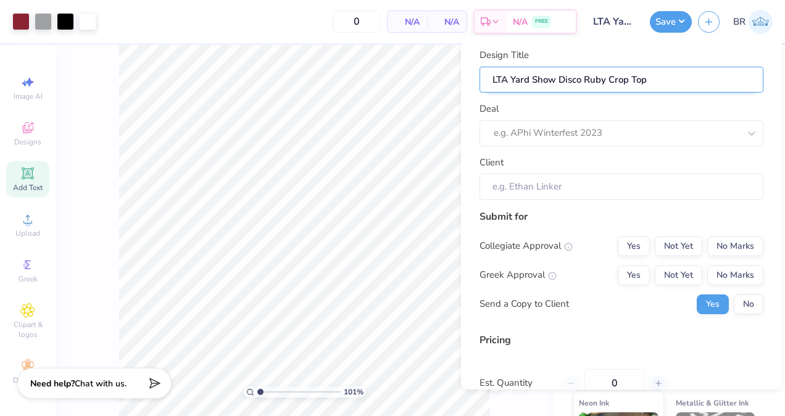
click at [606, 80] on input "LTA Yard Show Disco Ruby Crop Top" at bounding box center [621, 79] width 284 height 27
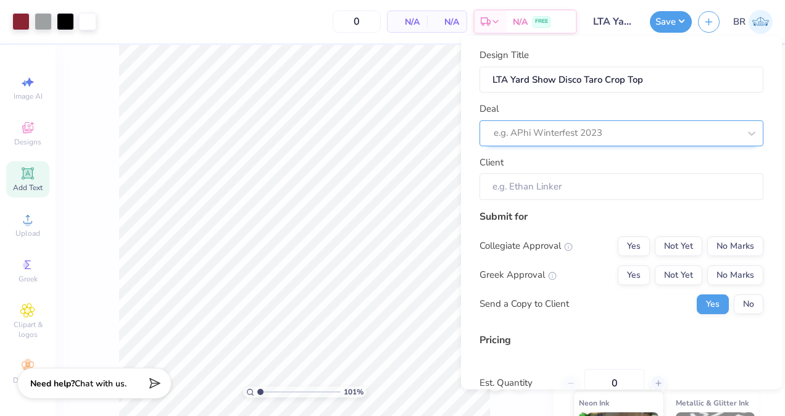
click at [590, 128] on div at bounding box center [615, 133] width 245 height 17
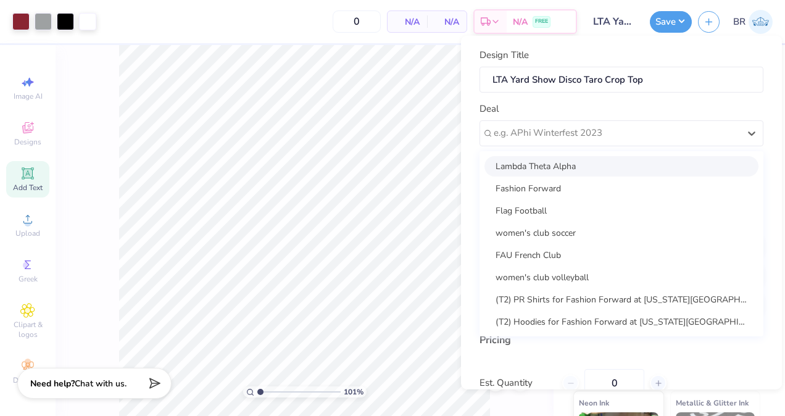
click at [584, 171] on div "Lambda Theta Alpha" at bounding box center [621, 165] width 274 height 20
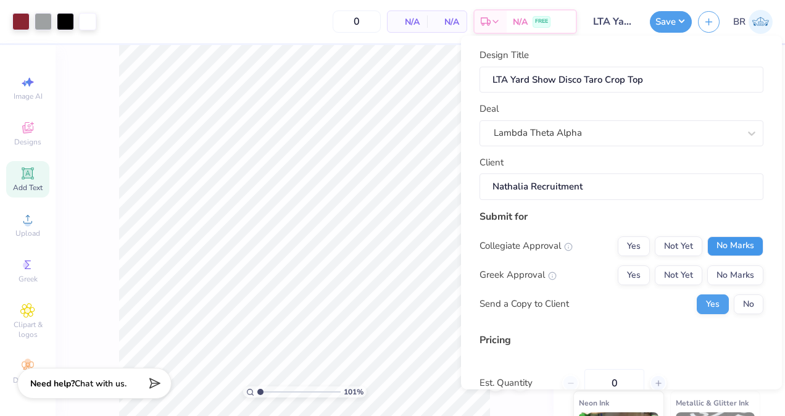
click at [714, 245] on button "No Marks" at bounding box center [735, 246] width 56 height 20
click at [685, 270] on button "Not Yet" at bounding box center [677, 275] width 47 height 20
click at [741, 297] on button "No" at bounding box center [748, 304] width 30 height 20
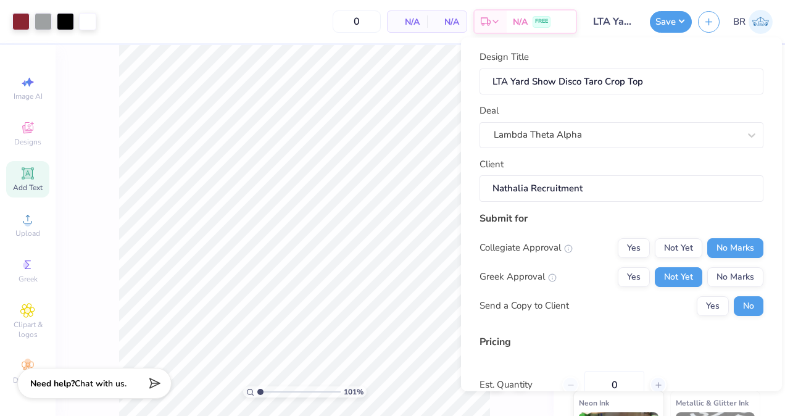
scroll to position [71, 0]
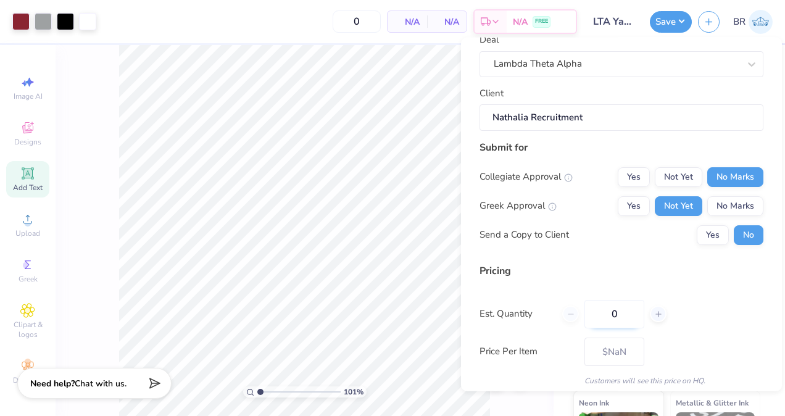
click at [624, 325] on input "0" at bounding box center [614, 313] width 60 height 28
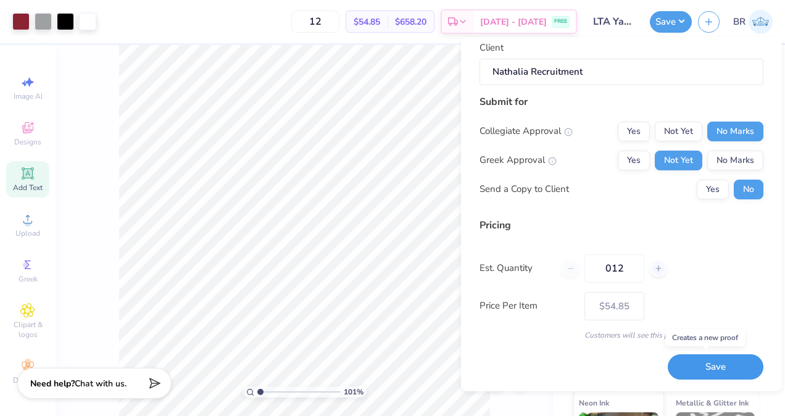
click at [687, 363] on button "Save" at bounding box center [715, 366] width 96 height 25
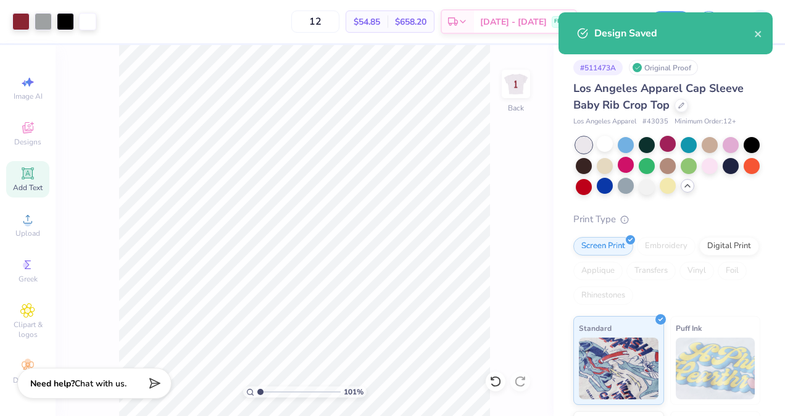
click at [753, 33] on div "Design Saved" at bounding box center [674, 33] width 160 height 15
click at [761, 35] on icon "close" at bounding box center [758, 34] width 9 height 10
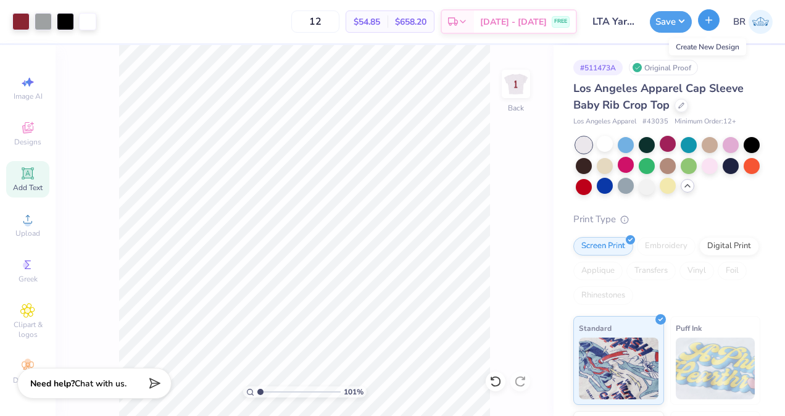
click at [705, 28] on button "button" at bounding box center [709, 20] width 22 height 22
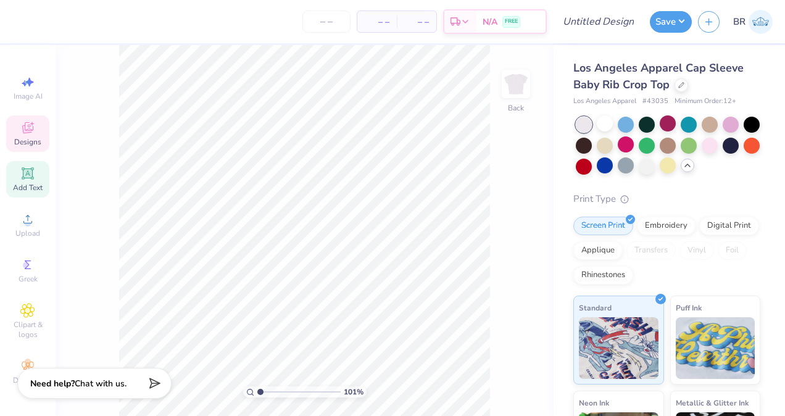
click at [28, 139] on span "Designs" at bounding box center [27, 142] width 27 height 10
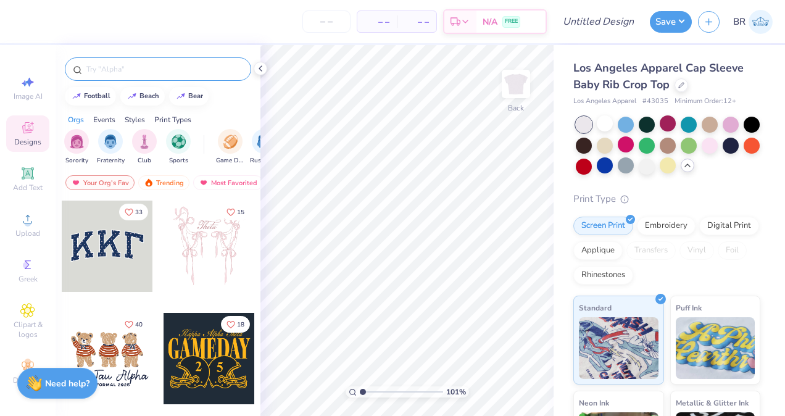
click at [128, 76] on div at bounding box center [158, 68] width 186 height 23
click at [82, 157] on span "Sorority" at bounding box center [76, 159] width 23 height 9
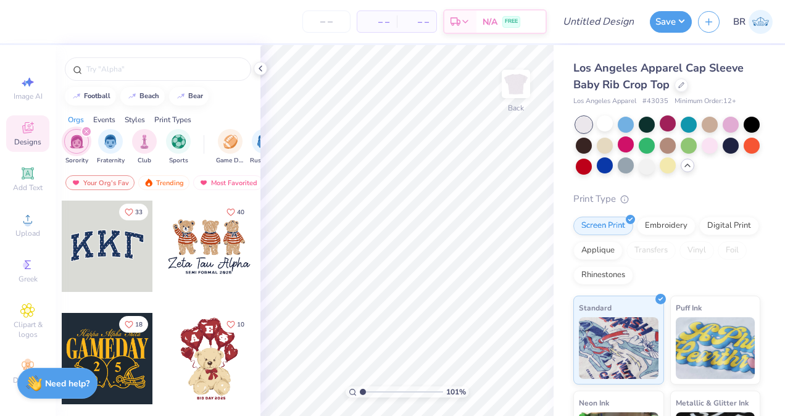
click at [87, 134] on div "filter for Sorority" at bounding box center [86, 131] width 11 height 11
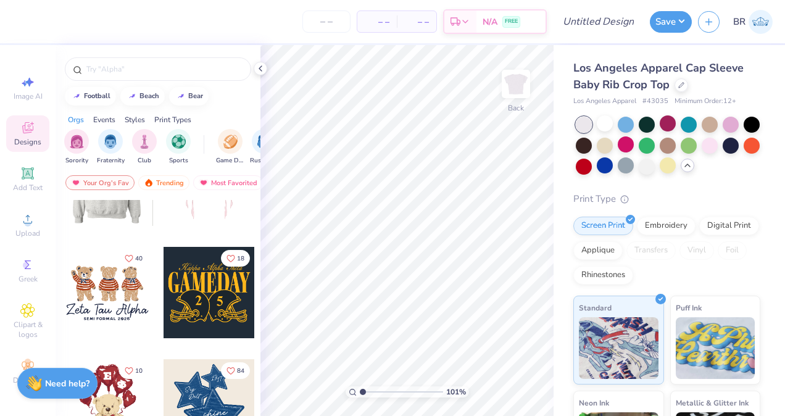
scroll to position [67, 0]
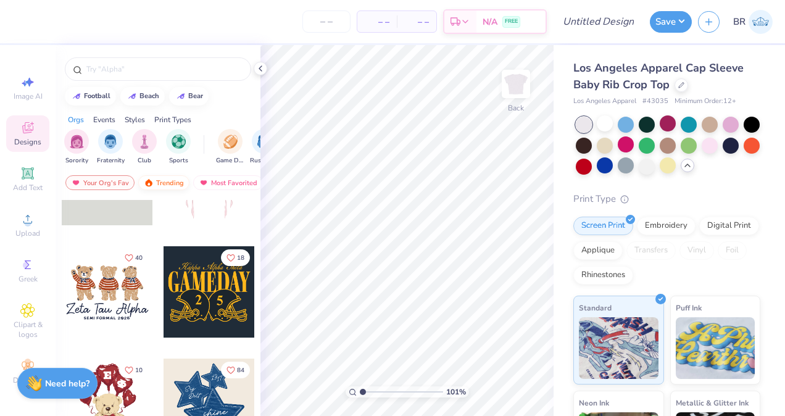
click at [160, 183] on div "Trending" at bounding box center [163, 182] width 51 height 15
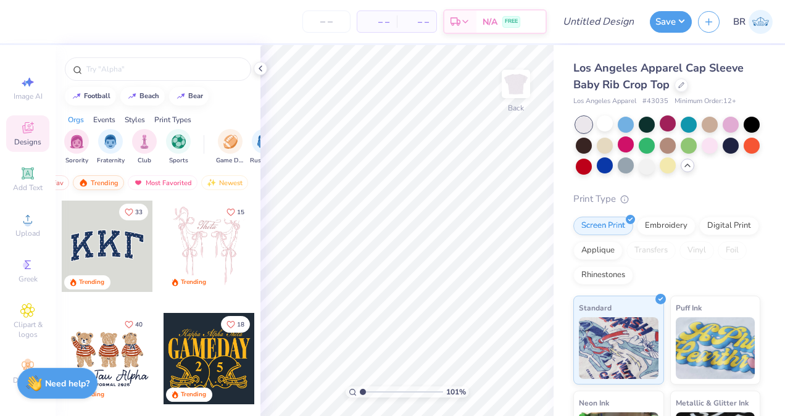
scroll to position [0, 72]
click at [160, 183] on div "Most Favorited" at bounding box center [157, 182] width 70 height 15
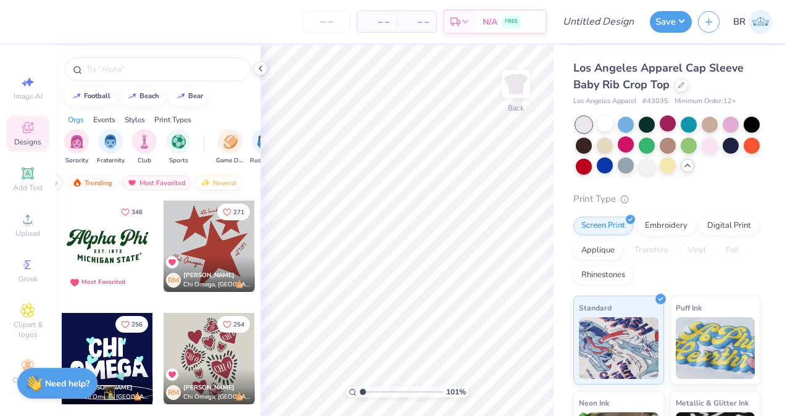
click at [196, 182] on div "Newest" at bounding box center [218, 182] width 47 height 15
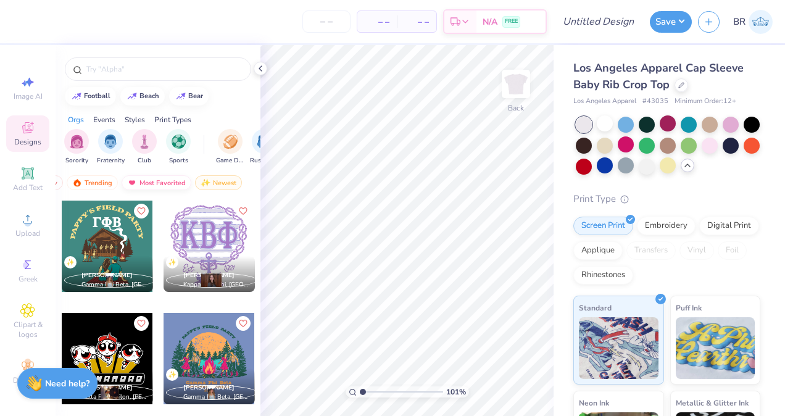
click at [176, 181] on div "Most Favorited" at bounding box center [157, 182] width 70 height 15
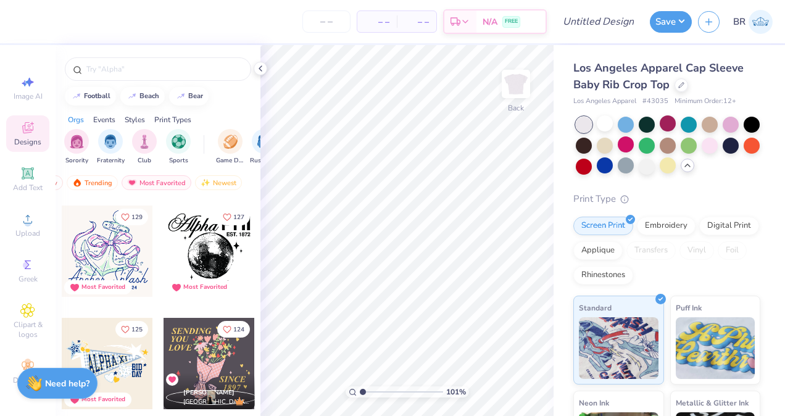
scroll to position [772, 0]
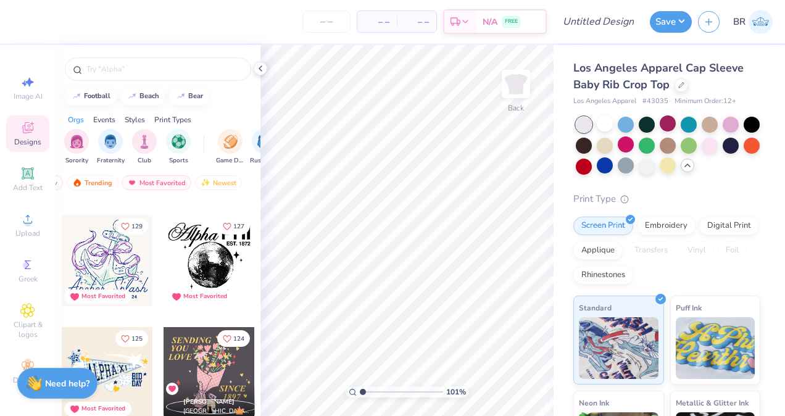
click at [197, 266] on div at bounding box center [208, 260] width 91 height 91
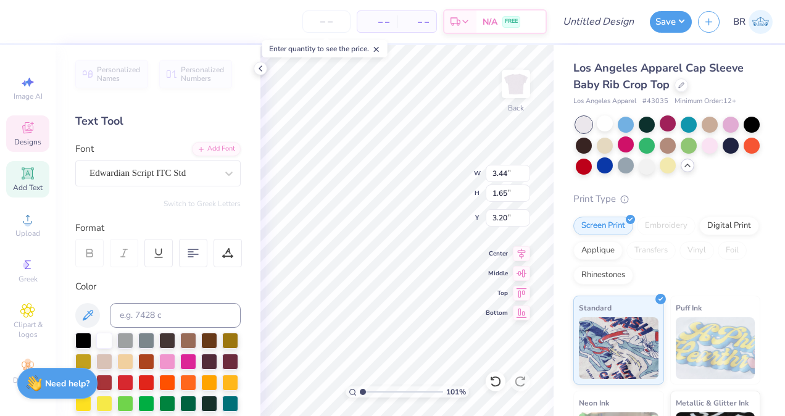
scroll to position [9, 2]
click at [489, 383] on div at bounding box center [495, 381] width 20 height 20
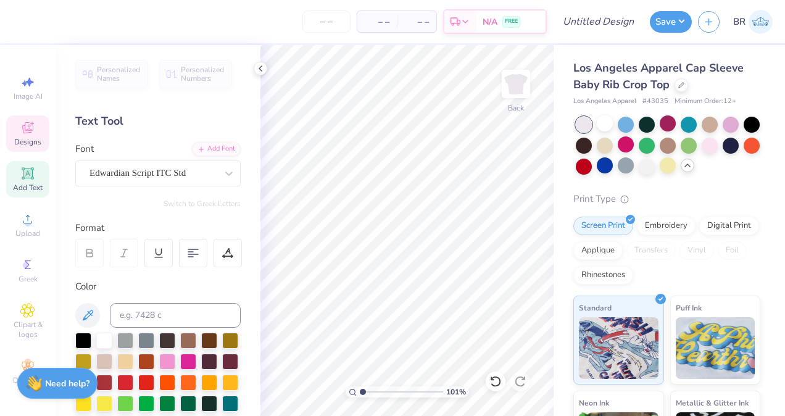
click at [27, 136] on div "Designs" at bounding box center [27, 133] width 43 height 36
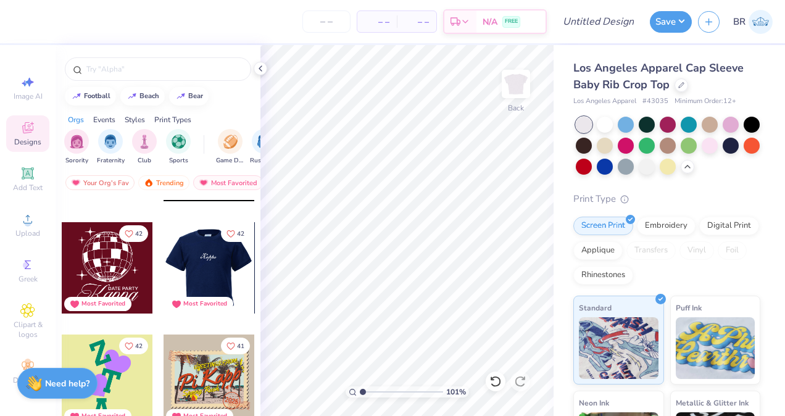
scroll to position [6601, 0]
click at [109, 263] on div at bounding box center [107, 268] width 91 height 91
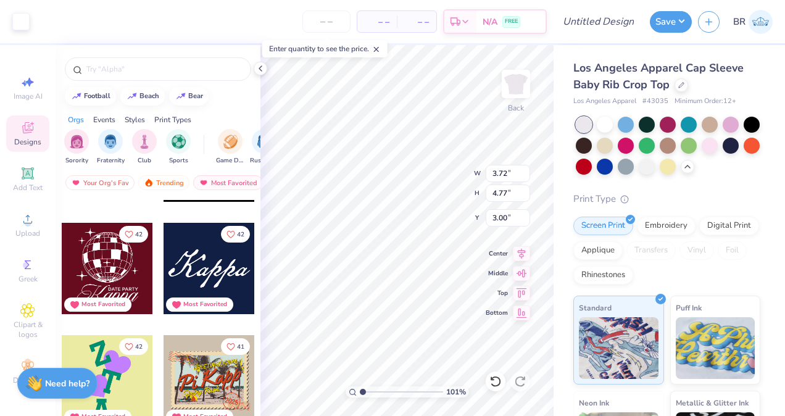
type input "1.01007421150908"
type input "6.01"
type input "1.01007421150908"
type input "4.67"
type input "5.98"
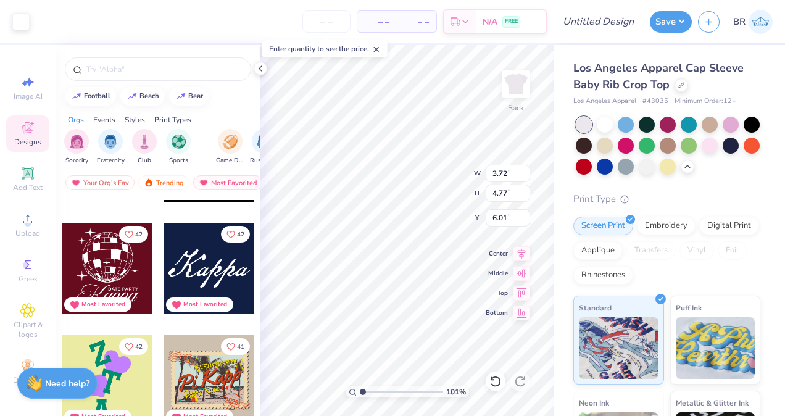
type input "4.80"
type input "1.01007421150908"
type input "3.00"
click at [28, 25] on div at bounding box center [20, 20] width 17 height 17
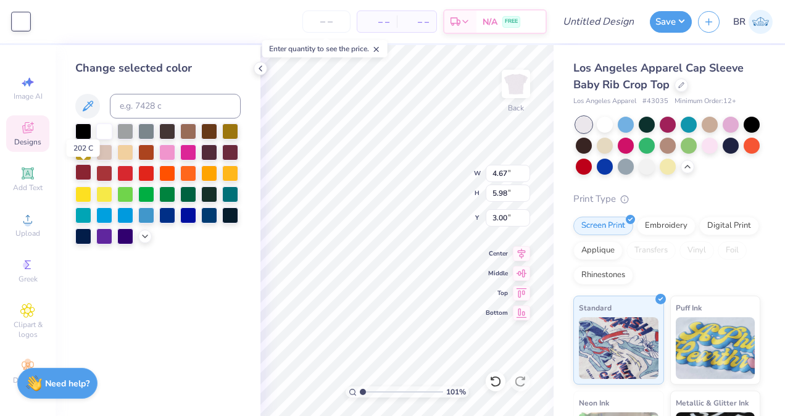
click at [88, 167] on div at bounding box center [83, 172] width 16 height 16
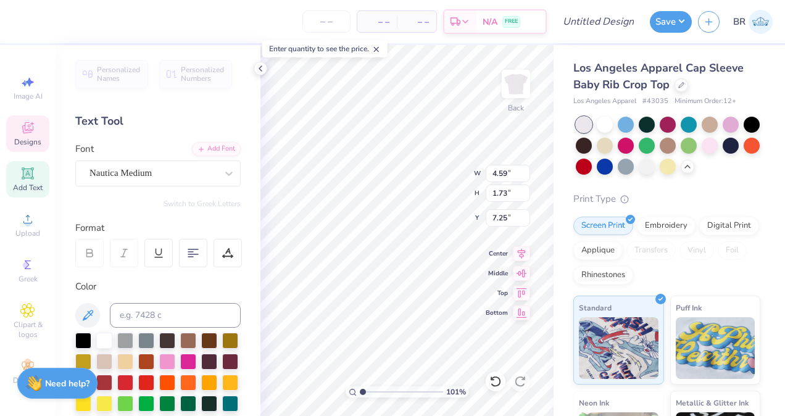
scroll to position [10, 2]
type input "1.01007421150908"
type textarea "Kapp"
type input "1.01007421150908"
type textarea "Kap"
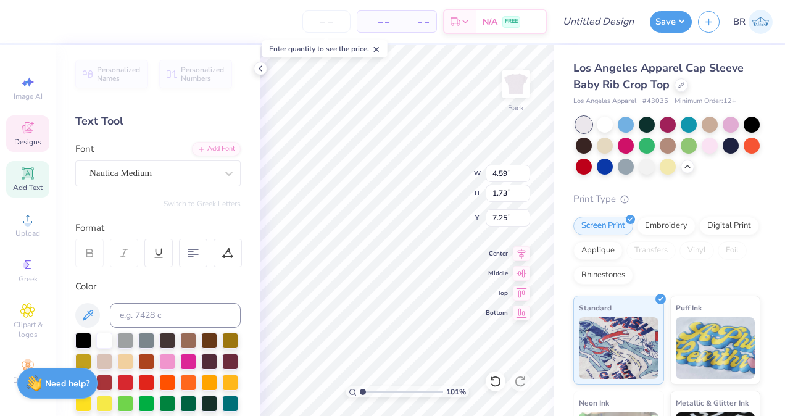
type input "1.01007421150908"
type textarea "Ka"
type input "1.01007421150908"
type textarea "K"
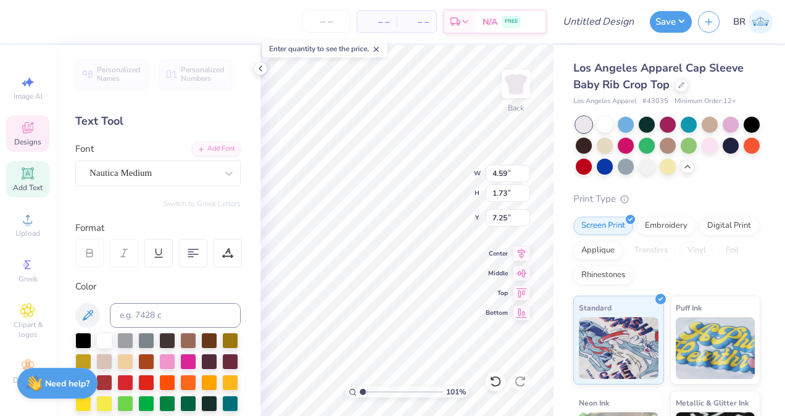
type input "1.01007421150908"
type textarea "l"
type input "1.01007421150908"
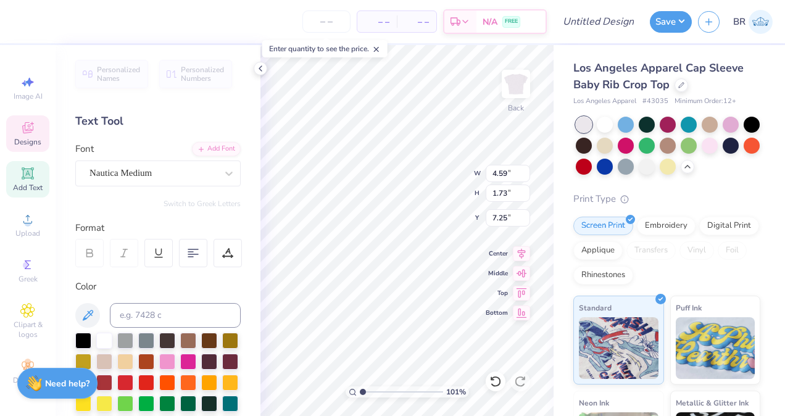
type input "1.01007421150908"
type textarea "L"
type input "1.01007421150908"
type textarea "[PERSON_NAME]"
type input "1.01007421150908"
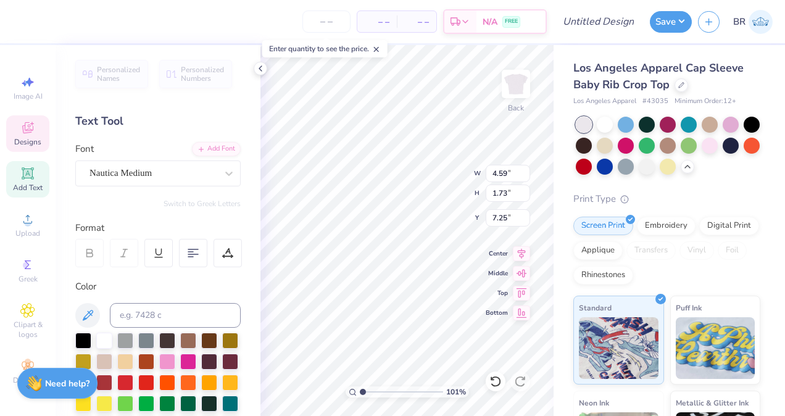
type textarea "Lamb"
type input "1.01007421150908"
type textarea "Lamba"
type input "1.01007421150908"
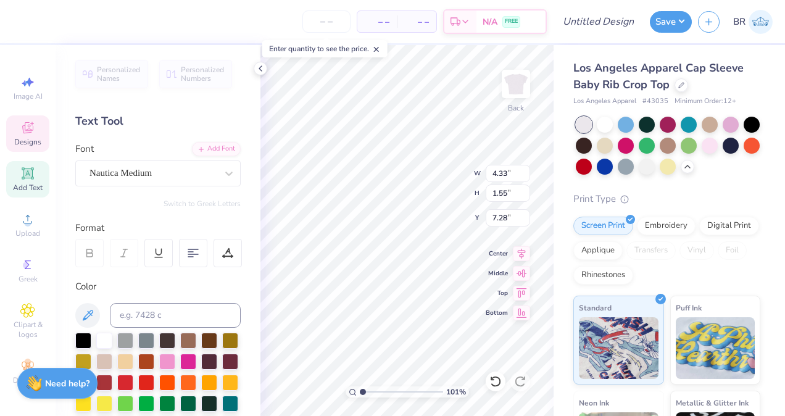
type textarea "Lamb"
type input "1.01007421150908"
type textarea "[PERSON_NAME]"
type input "1.01007421150908"
type textarea "La"
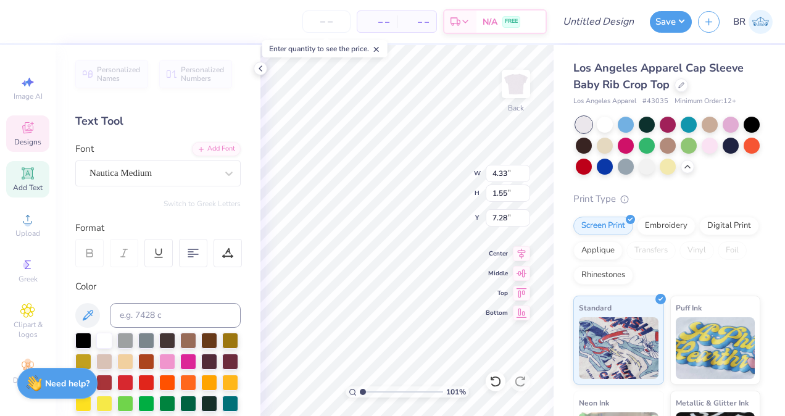
type input "1.01007421150908"
type textarea "L"
type input "1.01007421150908"
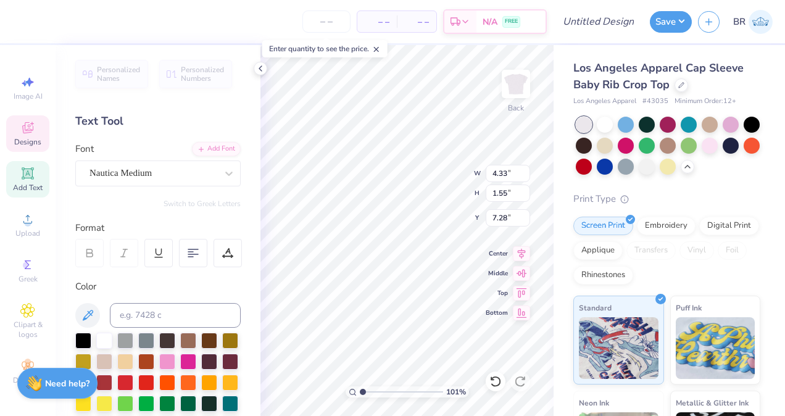
type textarea "Y"
type input "1.01007421150908"
type textarea "Yar"
type input "1.01007421150908"
type textarea "Yarr"
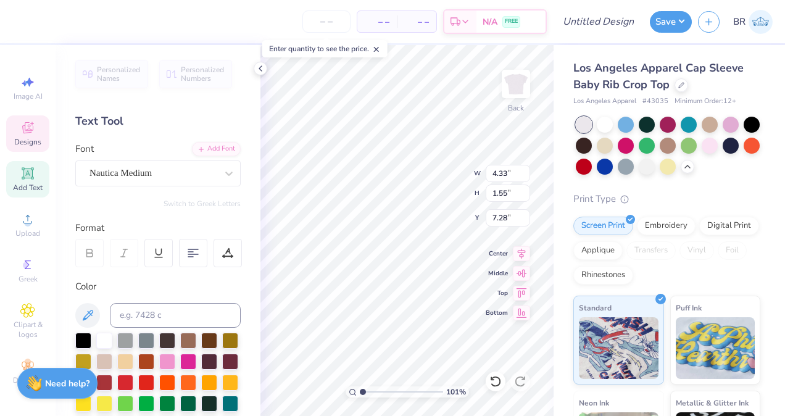
type input "1.01007421150908"
type textarea "Yarrd"
type input "1.01007421150908"
type textarea "Yarrd"
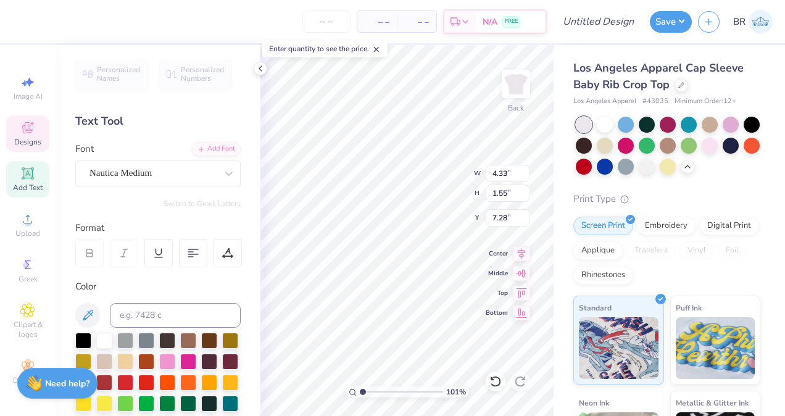
type input "1.01007421150908"
type textarea "Yarrd S"
type input "1.01007421150908"
type textarea "Yarrd Sh"
type input "1.01007421150908"
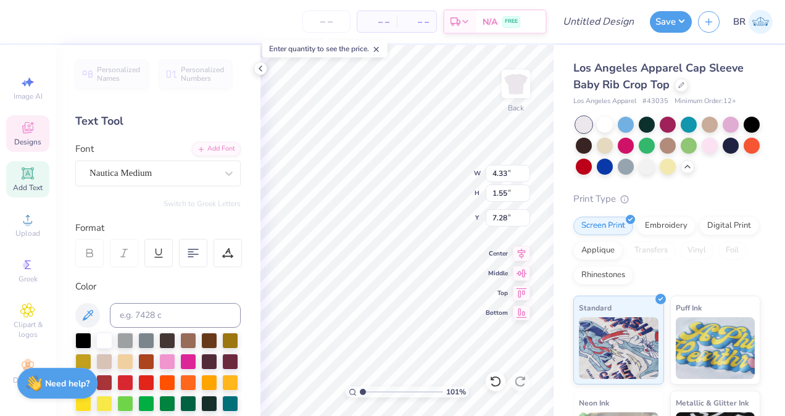
type textarea "Yarrd Sho"
type input "1.01007421150908"
type textarea "Yarrd Show"
type input "1.01007421150908"
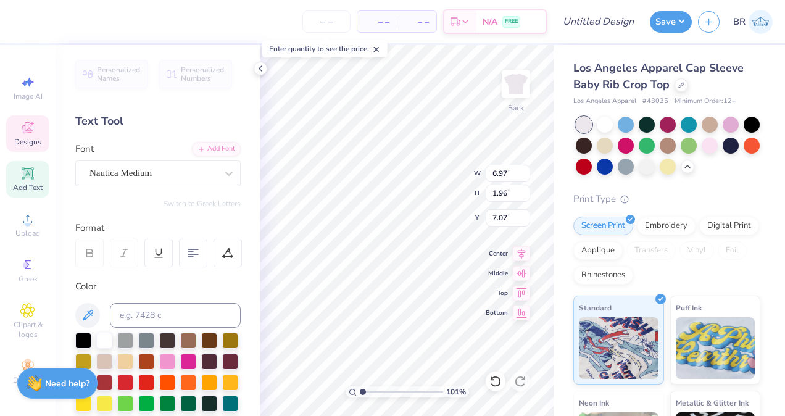
type input "7.76"
type input "1.01007421150908"
type input "2.23"
type input "0.26"
type input "7.50"
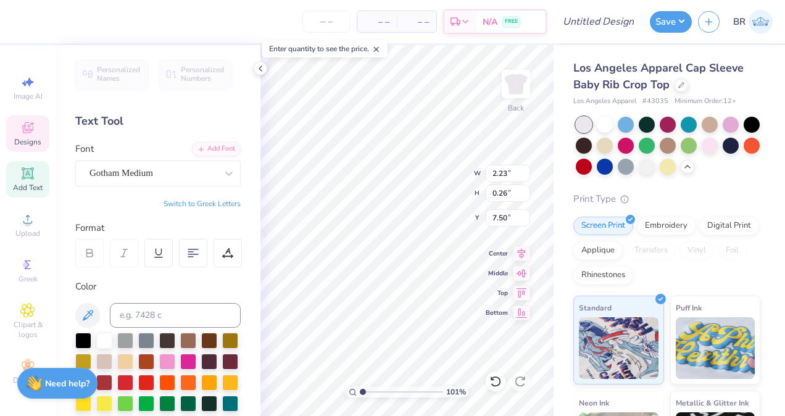
scroll to position [10, 4]
type input "1.01007421150908"
type textarea "Y"
type input "1.01007421150908"
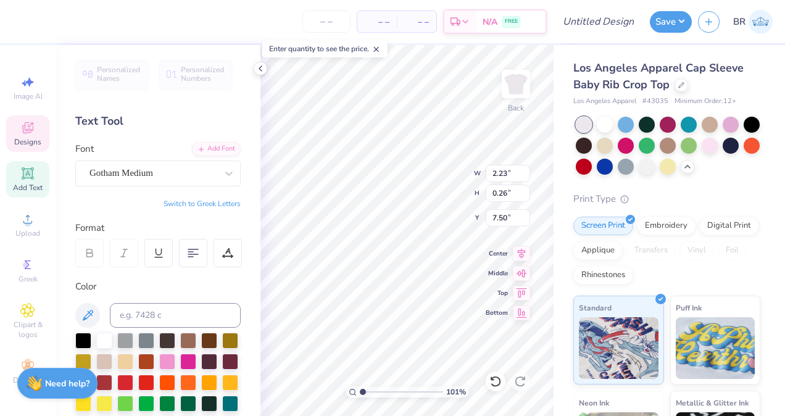
type input "1.01007421150908"
type textarea "L"
type input "1.01007421150908"
type textarea "LT"
type input "1.01007421150908"
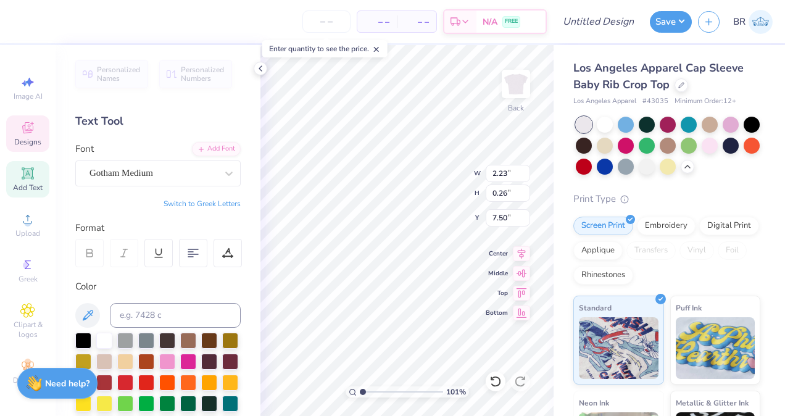
type textarea "LTA"
type input "1.01007421150908"
type input "6.97"
type input "1.96"
type input "7.76"
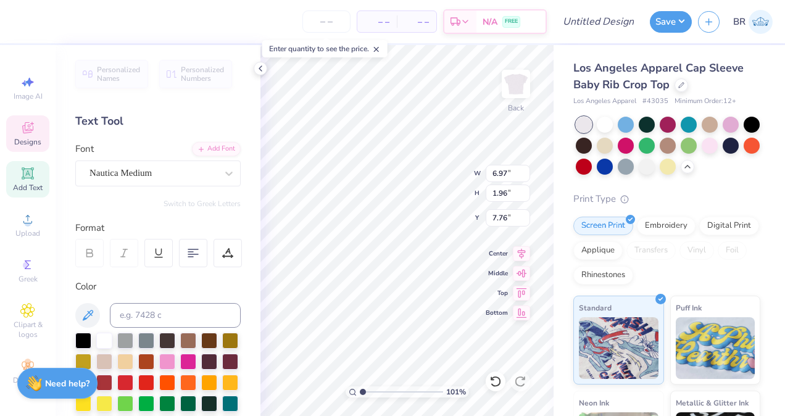
type input "1.01007421150908"
type input "0.61"
type input "0.24"
type input "7.53"
type input "1.01007421150908"
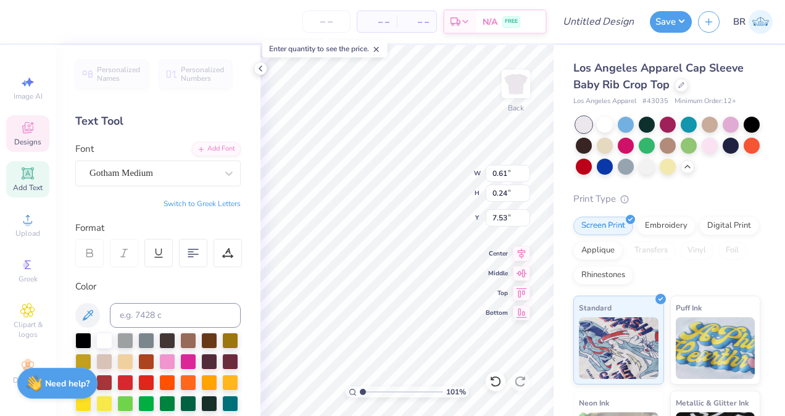
type input "1.90"
type input "0.77"
type input "7.00"
type input "1.01007421150908"
type input "6.99"
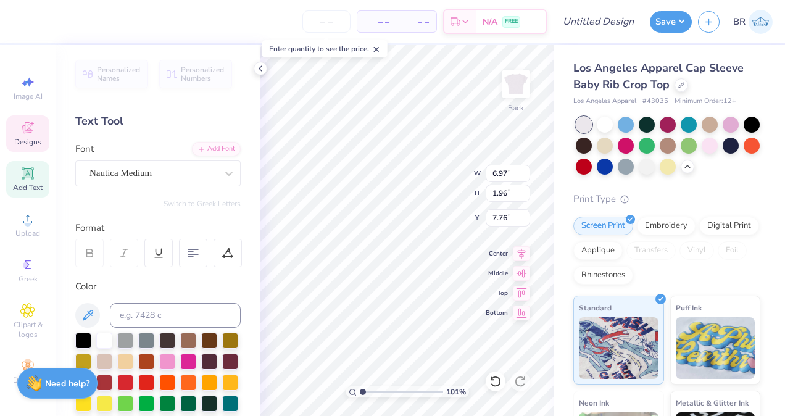
type input "1.01007421150908"
type input "5.69"
type input "1.60"
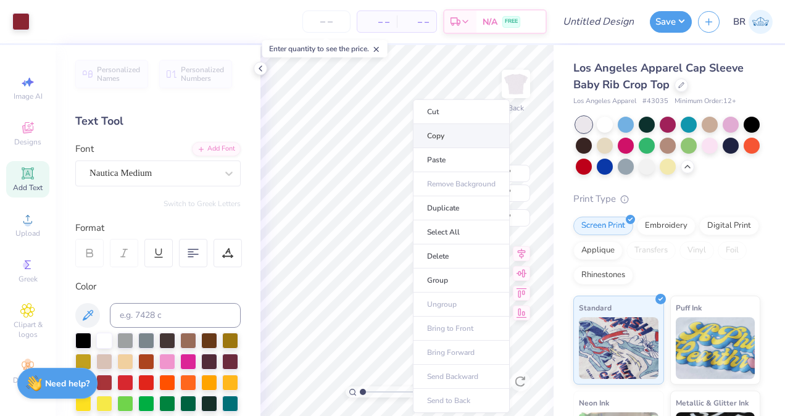
click at [445, 142] on li "Copy" at bounding box center [461, 136] width 97 height 24
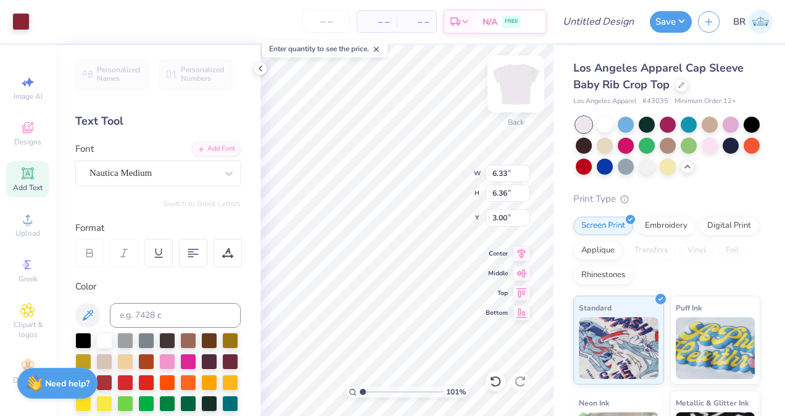
click at [511, 75] on img at bounding box center [515, 83] width 49 height 49
click at [32, 174] on div "Add Text" at bounding box center [27, 179] width 43 height 36
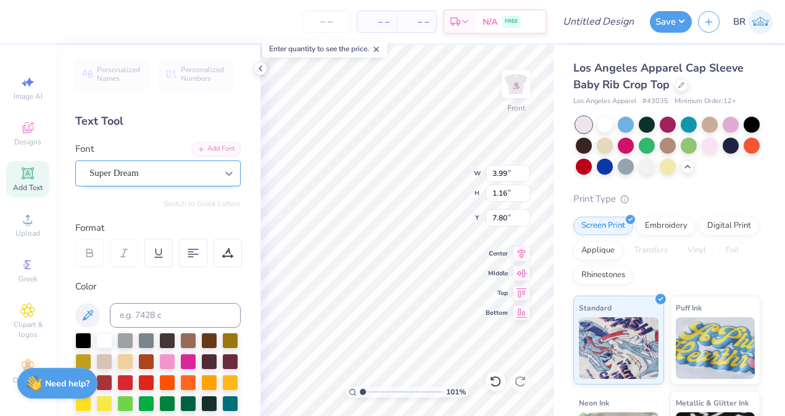
type input "1.01007421150908"
type textarea "T"
type input "1.01007421150908"
type textarea "1"
click at [204, 184] on div "Super Dream" at bounding box center [157, 173] width 165 height 26
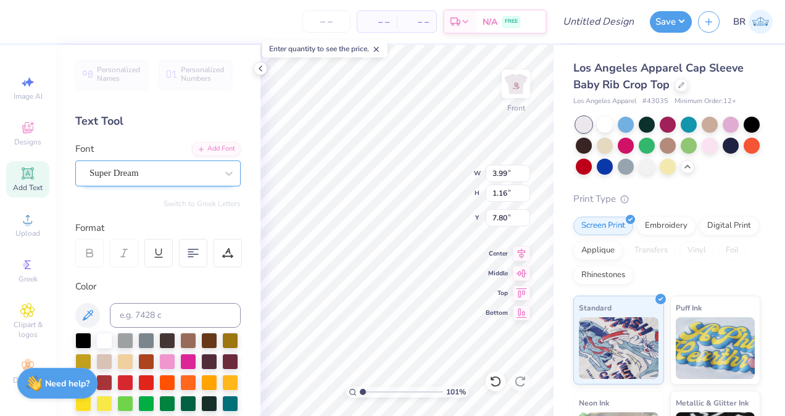
type input "1.01007421150908"
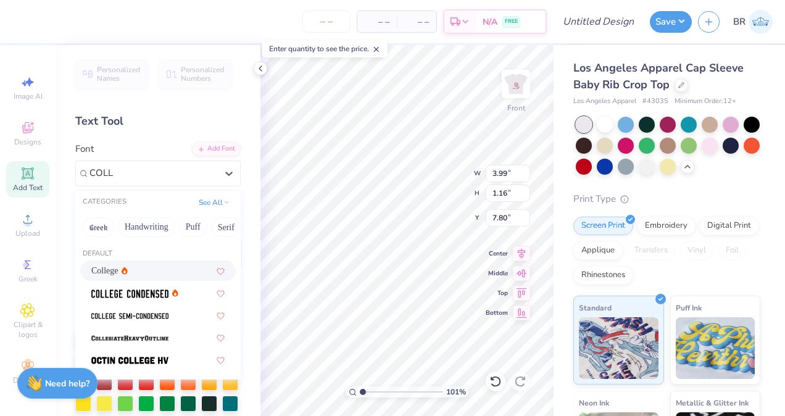
click at [155, 278] on div "College" at bounding box center [157, 270] width 155 height 20
type input "COLL"
type input "1.01007421150908"
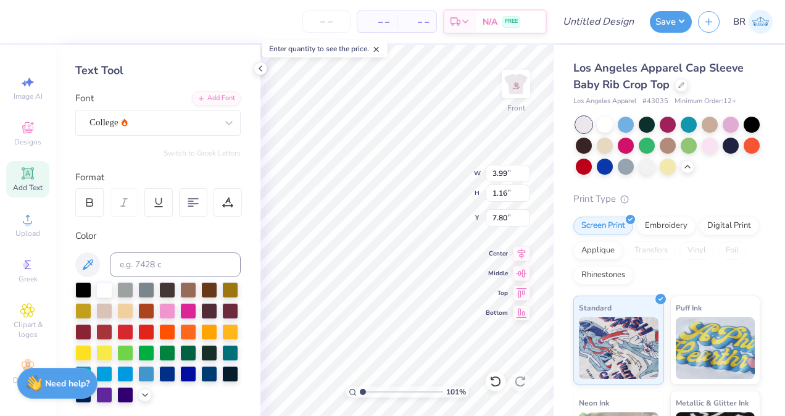
scroll to position [54, 0]
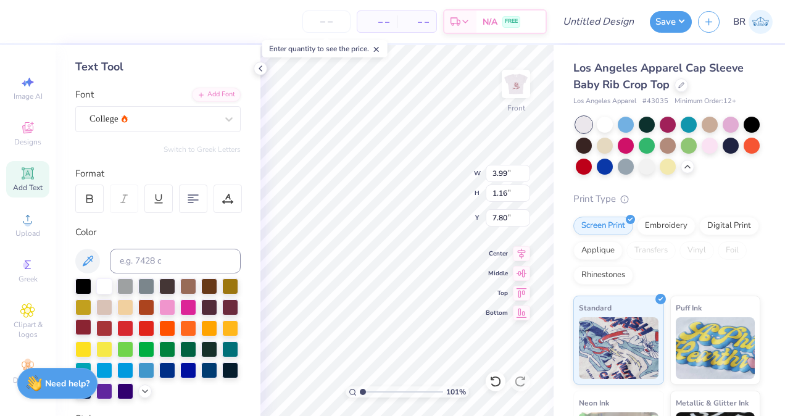
click at [91, 323] on div at bounding box center [83, 327] width 16 height 16
type input "1.01007421150908"
type input "2.24"
type input "5.22"
type input "3.72"
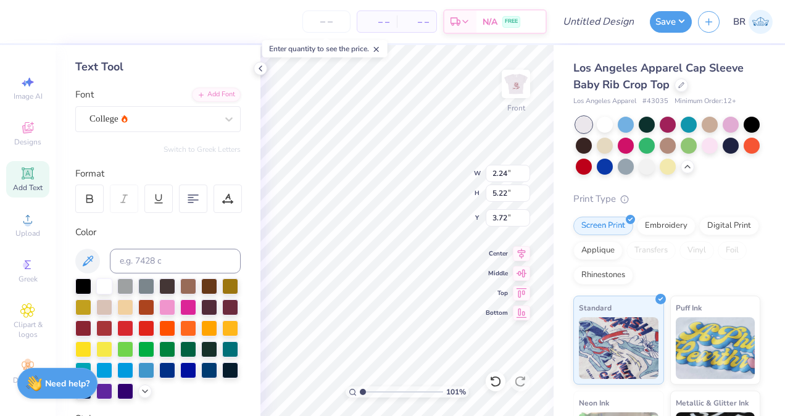
type input "1.01007421150908"
type input "5.35"
type input "1.01007421150908"
type input "2.57"
type input "5.99"
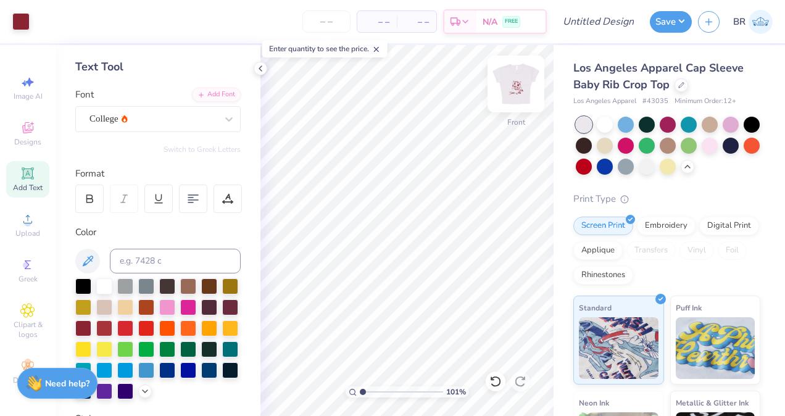
click at [508, 85] on img at bounding box center [515, 83] width 49 height 49
click at [262, 67] on icon at bounding box center [260, 69] width 10 height 10
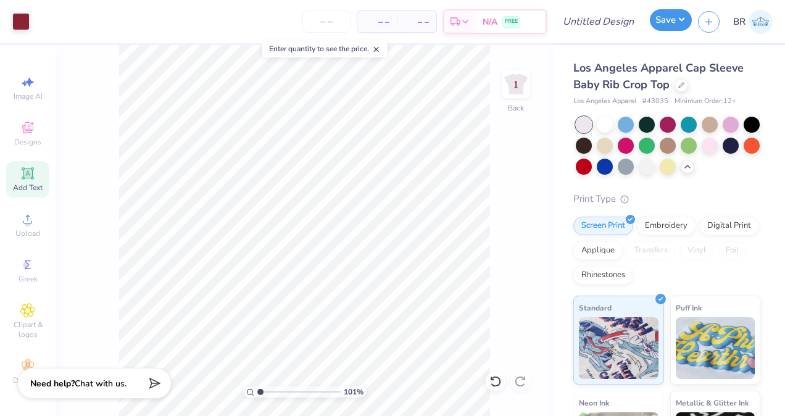
click at [672, 23] on button "Save" at bounding box center [671, 20] width 42 height 22
type input "1.01007421150908"
type input "0"
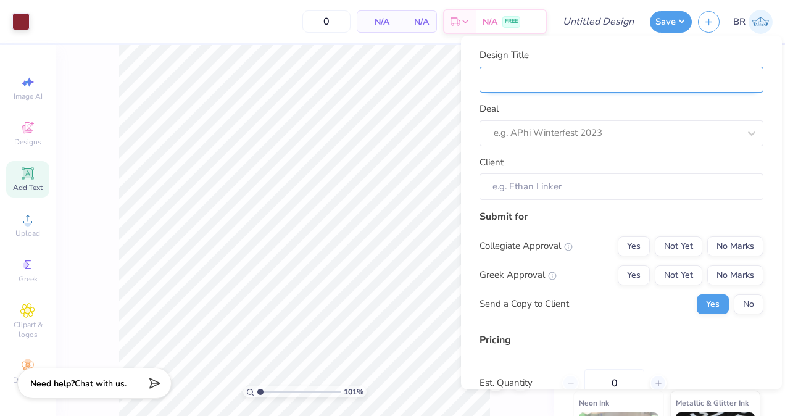
click at [627, 70] on input "Design Title" at bounding box center [621, 79] width 284 height 27
type input "LTA Yard Show Guitar Taro Crop Top"
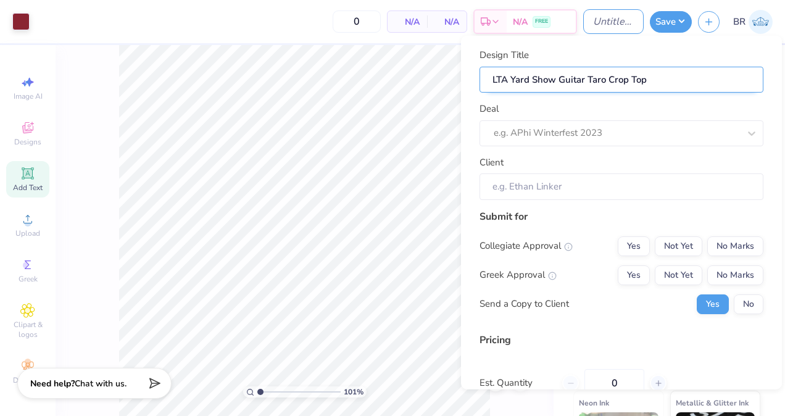
type input "LTA Yard Show Disco Taro Crop Top"
type input "1.01007421150908"
click at [559, 81] on input "LTA Yard Show Disco Taro Crop Top" at bounding box center [621, 79] width 284 height 27
type input "LTA Yard Show pDisco Taro Crop Top"
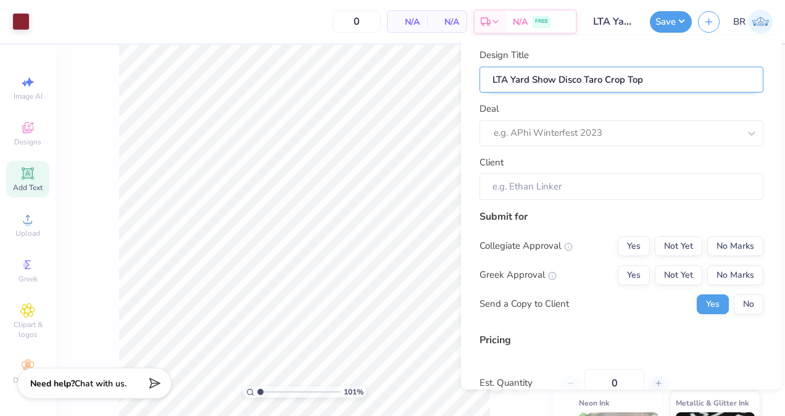
type input "1.01007421150908"
type input "LTA Yard Show pDisco Taro Crop Top"
type input "LTA Yard Show pLDisco Taro Crop Top"
type input "1.01007421150908"
type input "LTA Yard Show pLDisco Taro Crop Top"
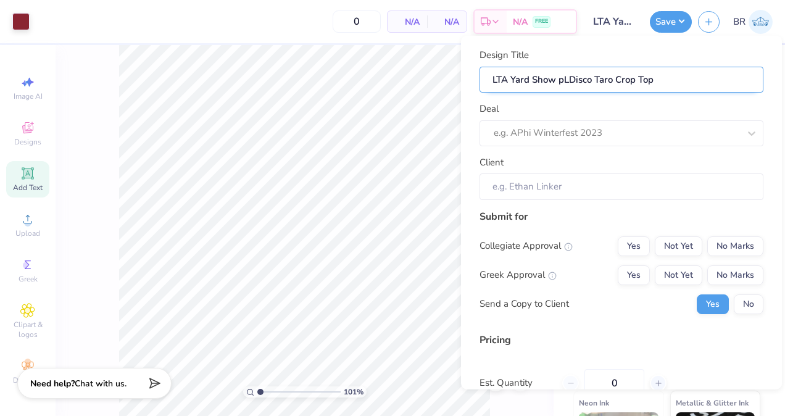
type input "LTA Yard Show pLADisco Taro Crop Top"
type input "1.01007421150908"
type input "LTA Yard Show pLADisco Taro Crop Top"
type input "LTA Yard Show pLAIDisco Taro Crop Top"
type input "1.01007421150908"
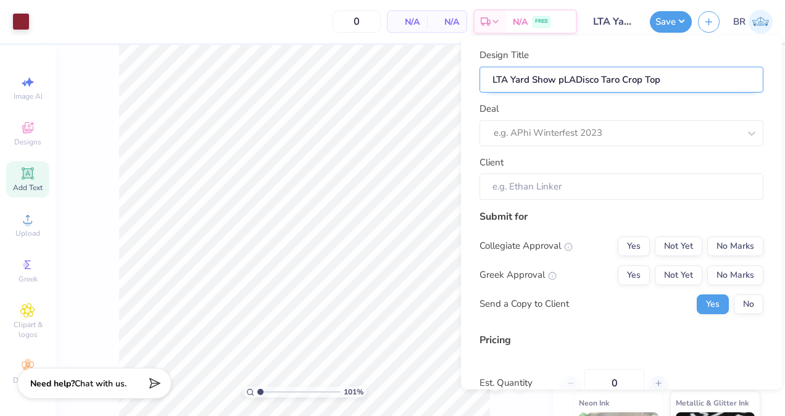
type input "LTA Yard Show pLAIDisco Taro Crop Top"
type input "LTA Yard Show pLAINDisco Taro Crop Top"
type input "1.01007421150908"
type input "LTA Yard Show pLAINDisco Taro Crop Top"
type input "LTA Yard Show pLAIDisco Taro Crop Top"
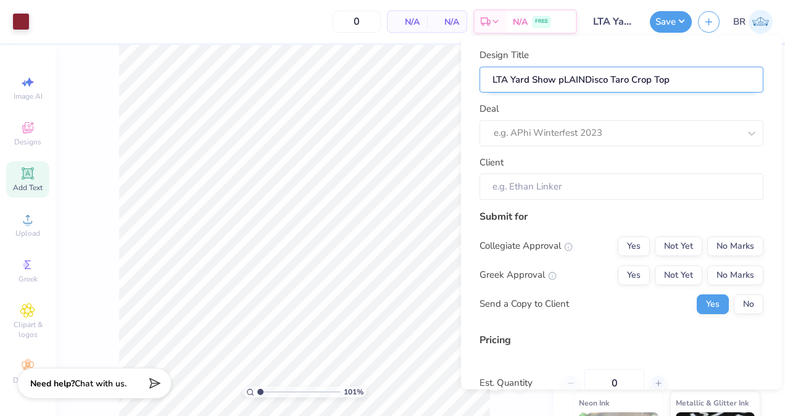
type input "1.01007421150908"
type input "LTA Yard Show pLAIDisco Taro Crop Top"
type input "LTA Yard Show pLADisco Taro Crop Top"
type input "1.01007421150908"
type input "LTA Yard Show pLADisco Taro Crop Top"
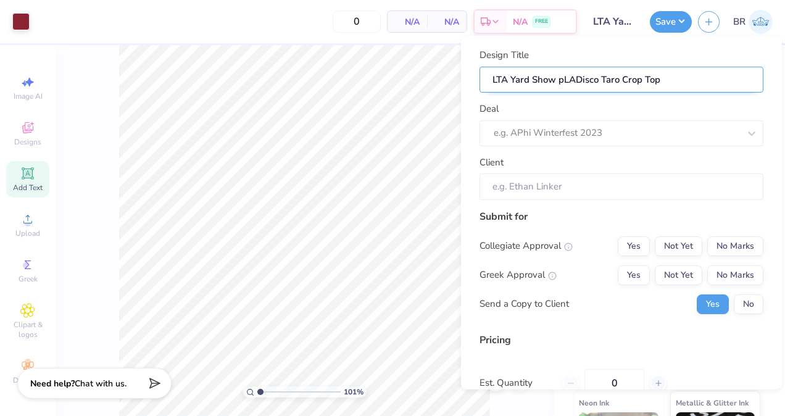
type input "LTA Yard Show pLDisco Taro Crop Top"
type input "1.01007421150908"
type input "LTA Yard Show pLDisco Taro Crop Top"
type input "LTA Yard Show pDisco Taro Crop Top"
type input "1.01007421150908"
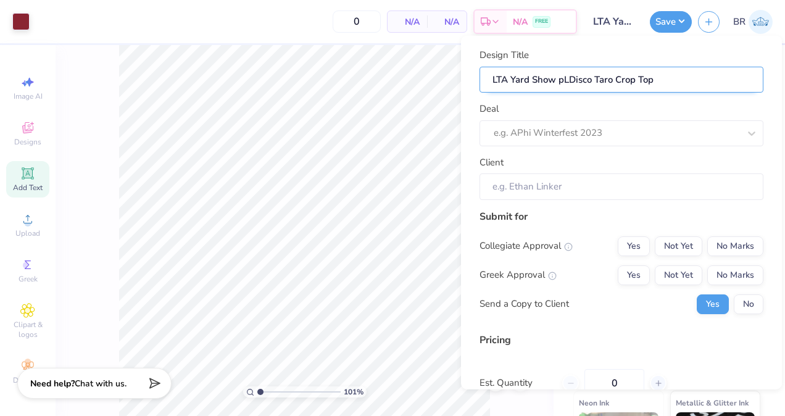
type input "LTA Yard Show pDisco Taro Crop Top"
type input "LTA Yard Show Disco Taro Crop Top"
type input "1.01007421150908"
type input "LTA Yard Show Disco Taro Crop Top"
type input "LTA Yard Show PDisco Taro Crop Top"
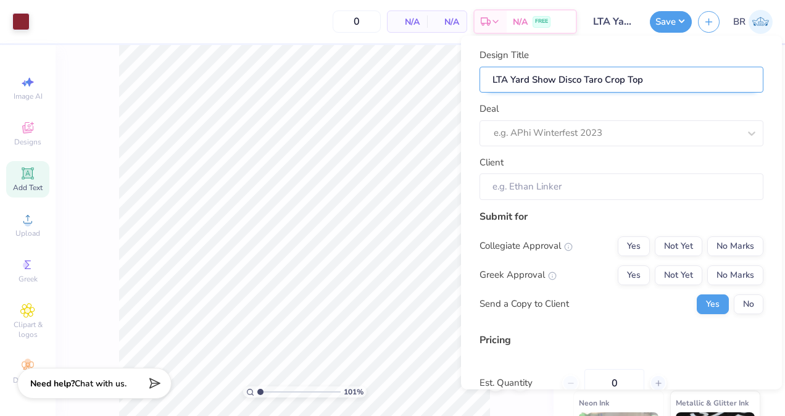
type input "1.01007421150908"
type input "LTA Yard Show PDisco Taro Crop Top"
type input "LTA Yard Show PLDisco Taro Crop Top"
type input "1.01007421150908"
type input "LTA Yard Show PLDisco Taro Crop Top"
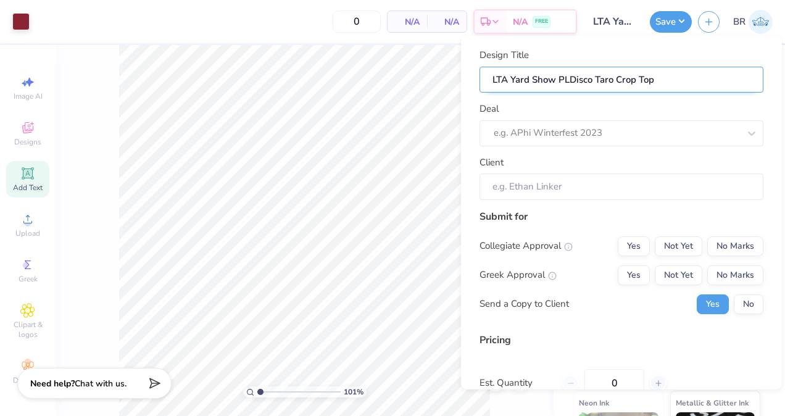
type input "LTA Yard Show PLaDisco Taro Crop Top"
type input "1.01007421150908"
type input "LTA Yard Show PLaDisco Taro Crop Top"
type input "LTA Yard Show PLaiDisco Taro Crop Top"
type input "1.01007421150908"
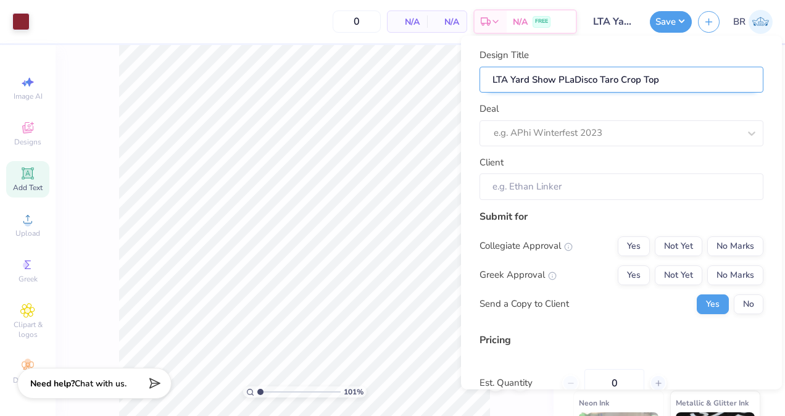
type input "LTA Yard Show PLaiDisco Taro Crop Top"
type input "LTA Yard Show PLainDisco Taro Crop Top"
type input "1.01007421150908"
type input "LTA Yard Show PLainDisco Taro Crop Top"
type input "LTA Yard Show PLaiDisco Taro Crop Top"
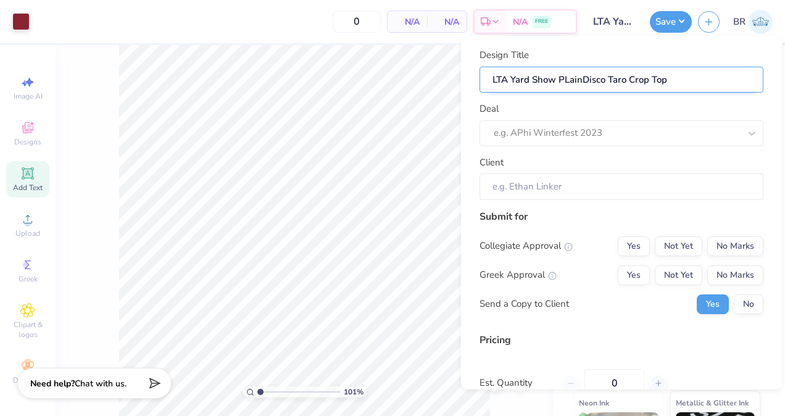
type input "1.01007421150908"
type input "LTA Yard Show PLaiDisco Taro Crop Top"
type input "LTA Yard Show PLaDisco Taro Crop Top"
type input "1.01007421150908"
type input "LTA Yard Show PLaDisco Taro Crop Top"
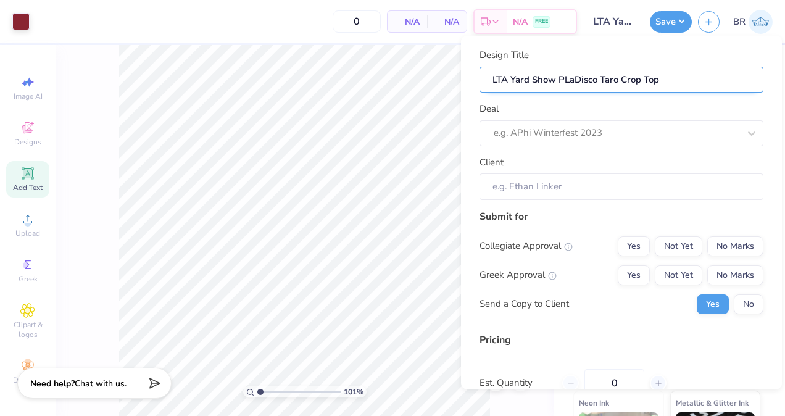
type input "LTA Yard Show PLDisco Taro Crop Top"
type input "1.01007421150908"
type input "LTA Yard Show PLDisco Taro Crop Top"
type input "LTA Yard Show PDisco Taro Crop Top"
type input "1.01007421150908"
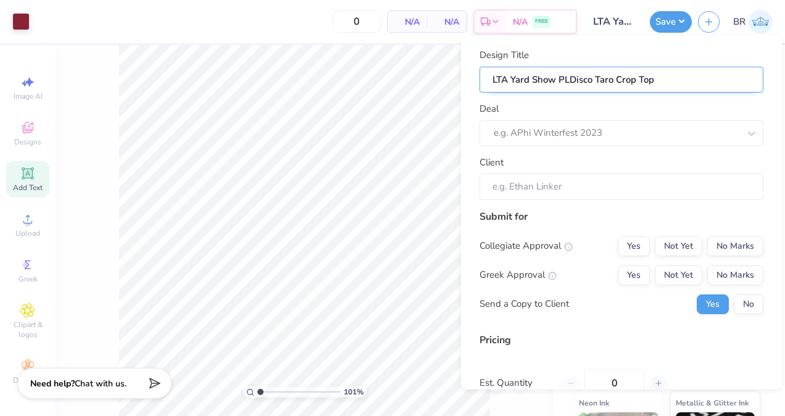
type input "LTA Yard Show PDisco Taro Crop Top"
type input "LTA Yard Show PlDisco Taro Crop Top"
type input "1.01007421150908"
type input "LTA Yard Show PlDisco Taro Crop Top"
type input "LTA Yard Show PlaDisco Taro Crop Top"
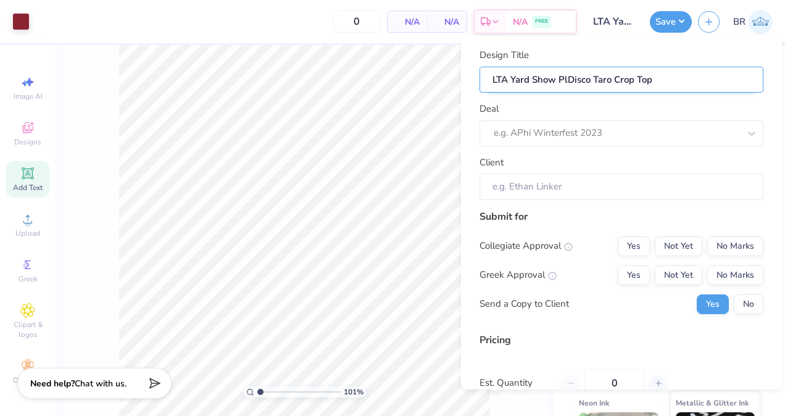
type input "1.01007421150908"
type input "LTA Yard Show PlaiDisco Taro Crop Top"
type input "1.01007421150908"
type input "LTA Yard Show PlainDisco Taro Crop Top"
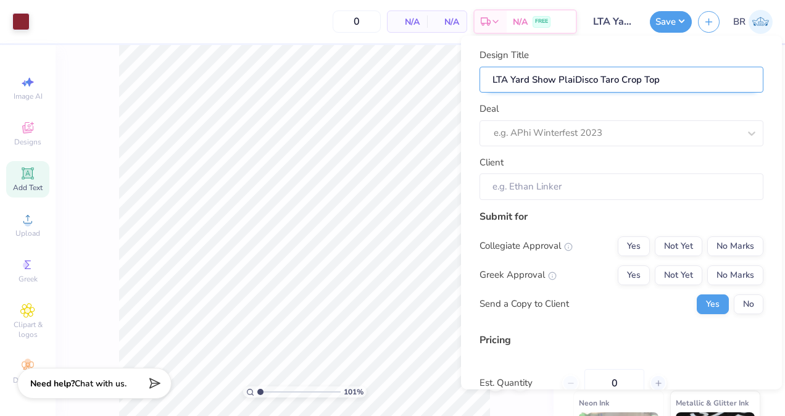
type input "1.01007421150908"
type input "LTA Yard Show PlainDisco Taro Crop Top"
type input "LTA Yard Show Plain Disco Taro Crop Top"
type input "1.01007421150908"
type input "LTA Yard Show Plain Disco Taro Crop Top"
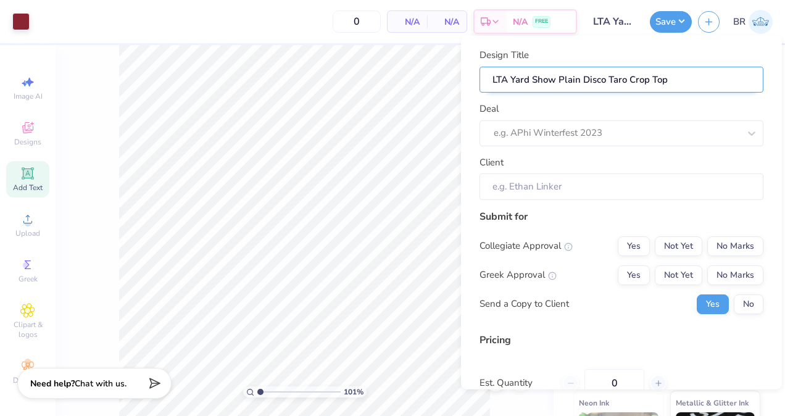
click at [628, 86] on input "LTA Yard Show Plain Disco Taro Crop Top" at bounding box center [621, 79] width 284 height 27
type input "LTA Yard Show Plain Disco TaroCrop Top"
type input "1.01007421150908"
type input "LTA Yard Show Plain Disco TaroCrop Top"
type input "LTA Yard Show Plain Disco TarCrop Top"
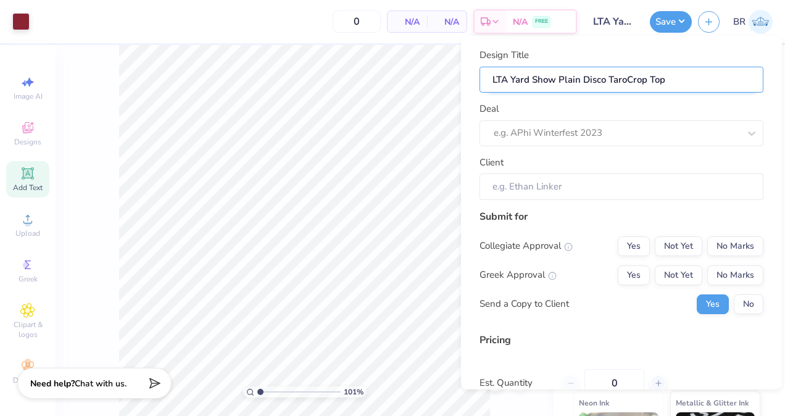
type input "1.01007421150908"
type input "LTA Yard Show Plain Disco TarCrop Top"
type input "LTA Yard Show Plain Disco TaCrop Top"
type input "1.01007421150908"
type input "LTA Yard Show Plain Disco TaCrop Top"
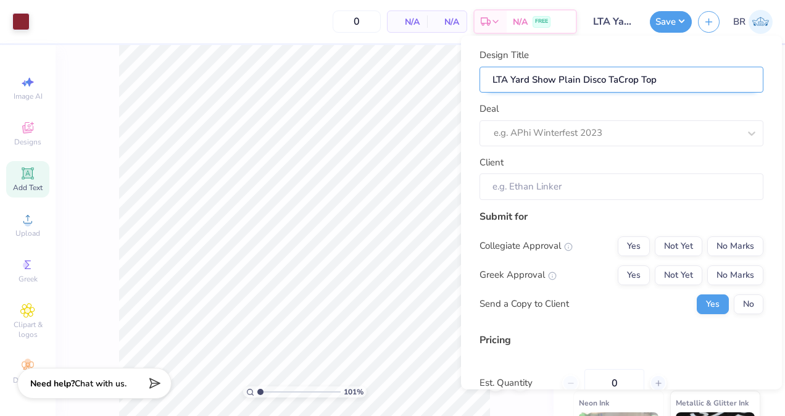
type input "LTA Yard Show Plain Disco TCrop Top"
type input "1.01007421150908"
type input "LTA Yard Show Plain Disco TCrop Top"
type input "LTA Yard Show Plain Disco Crop Top"
type input "1.01007421150908"
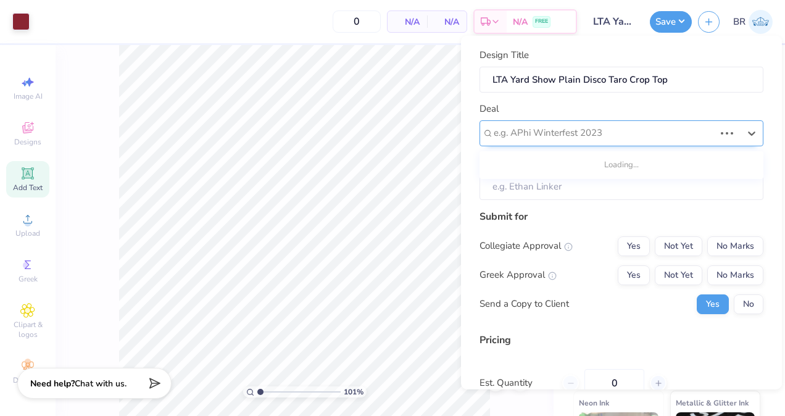
click at [596, 131] on div at bounding box center [603, 133] width 221 height 17
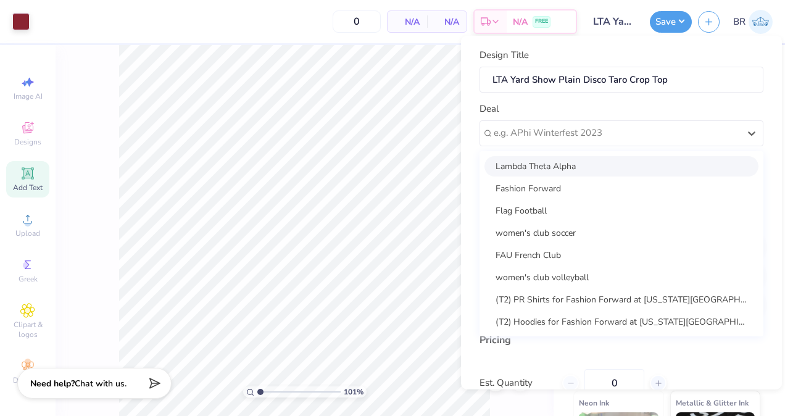
click at [595, 170] on div "Lambda Theta Alpha" at bounding box center [621, 165] width 274 height 20
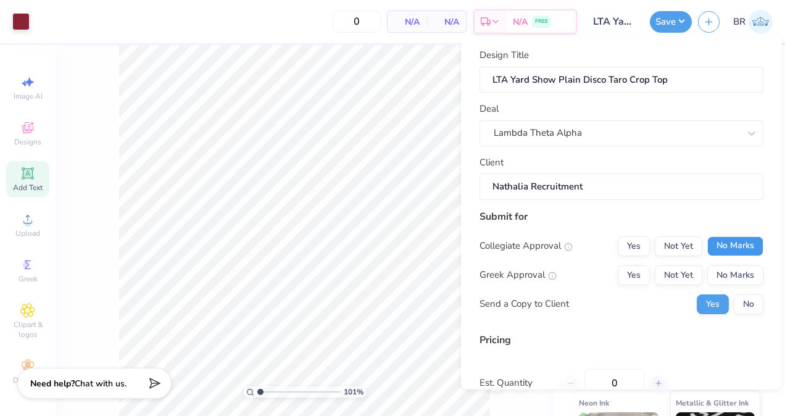
click at [708, 242] on button "No Marks" at bounding box center [735, 246] width 56 height 20
click at [680, 268] on button "Not Yet" at bounding box center [677, 275] width 47 height 20
click at [748, 320] on div "Submit for Collegiate Approval Yes Not Yet No Marks Greek Approval Yes Not Yet …" at bounding box center [621, 265] width 284 height 114
click at [738, 307] on button "No" at bounding box center [748, 304] width 30 height 20
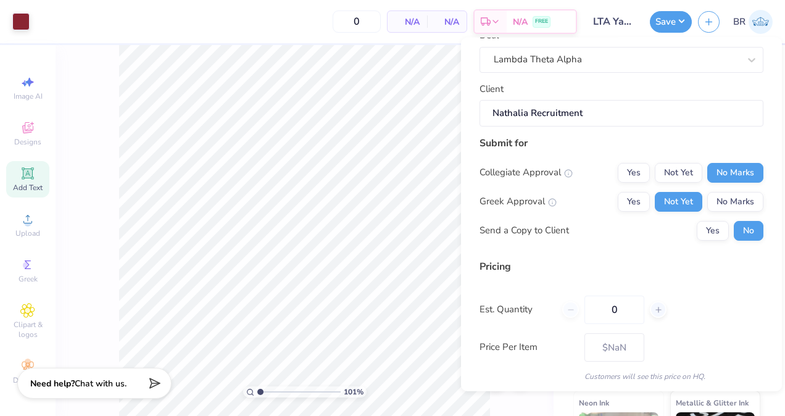
scroll to position [76, 0]
click at [628, 306] on input "0" at bounding box center [614, 308] width 60 height 28
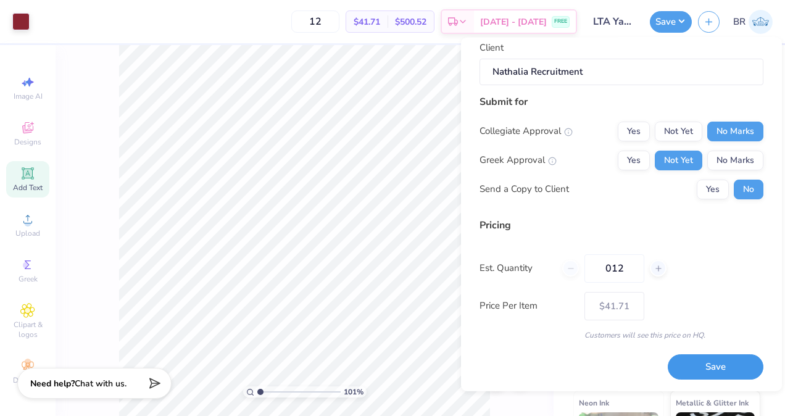
click at [684, 354] on button "Save" at bounding box center [715, 366] width 96 height 25
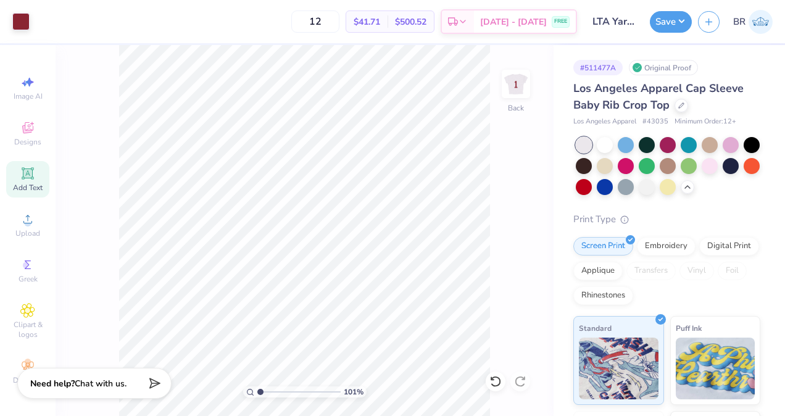
click at [759, 34] on div "Design Saved" at bounding box center [665, 38] width 219 height 56
click at [712, 28] on button "button" at bounding box center [709, 20] width 22 height 22
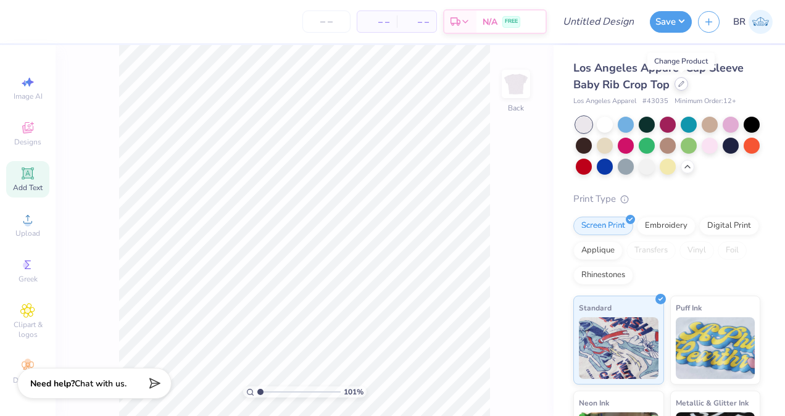
click at [683, 86] on icon at bounding box center [681, 84] width 6 height 6
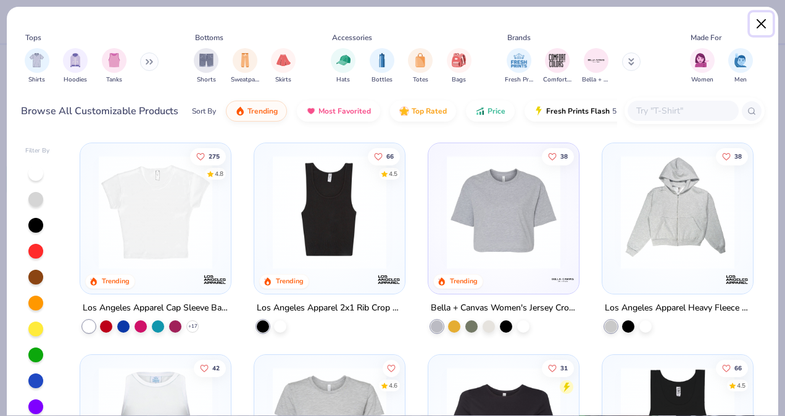
click at [765, 23] on button "Close" at bounding box center [760, 23] width 23 height 23
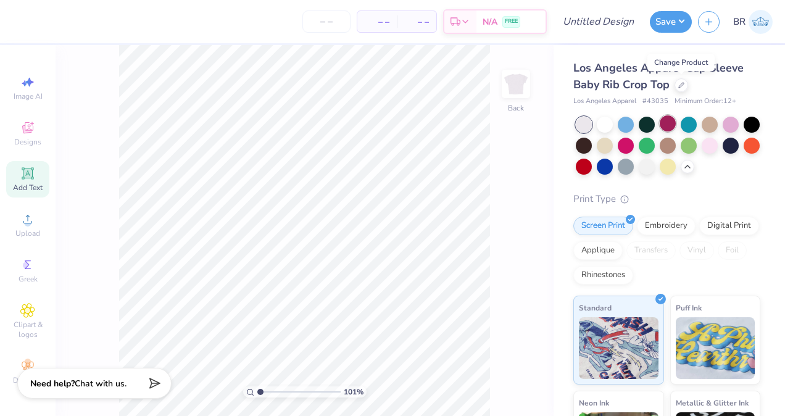
click at [675, 128] on div at bounding box center [667, 146] width 184 height 58
click at [669, 126] on div at bounding box center [667, 123] width 16 height 16
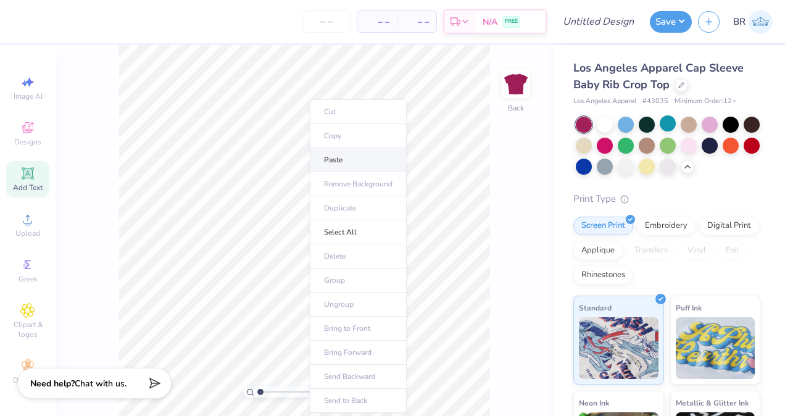
click at [355, 155] on li "Paste" at bounding box center [358, 160] width 97 height 24
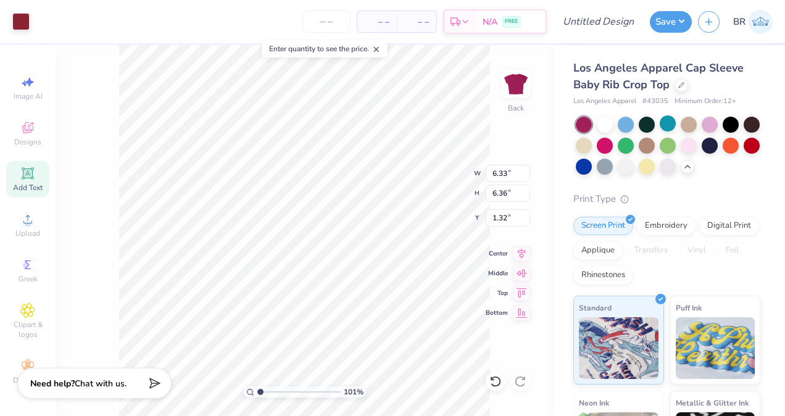
click at [9, 19] on div "Art colors" at bounding box center [15, 21] width 30 height 43
click at [20, 23] on div at bounding box center [20, 20] width 17 height 17
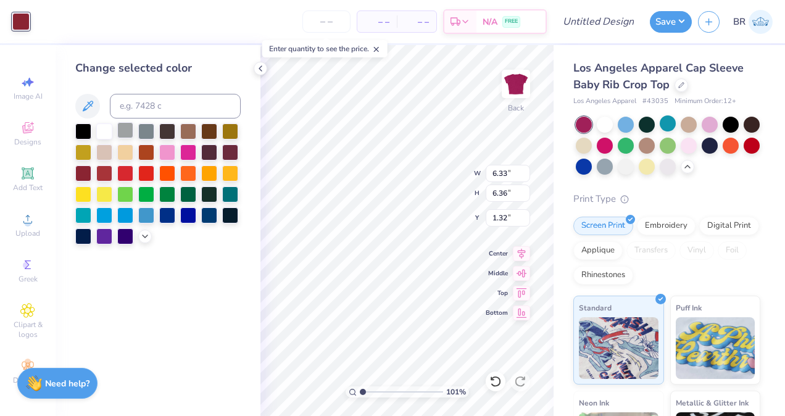
click at [129, 138] on div at bounding box center [125, 130] width 16 height 16
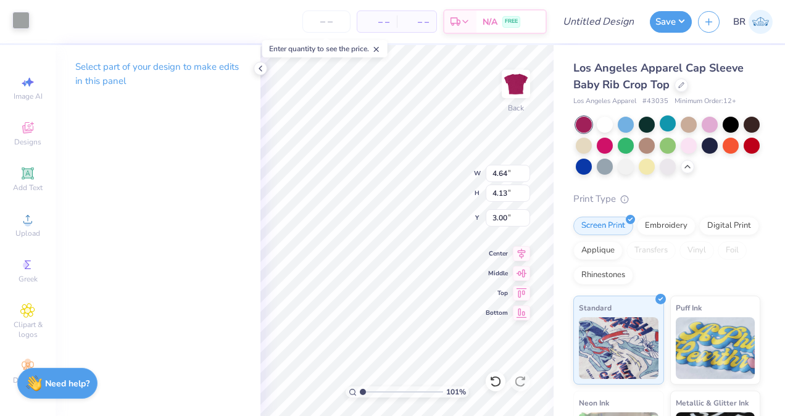
click at [29, 28] on div at bounding box center [20, 20] width 17 height 17
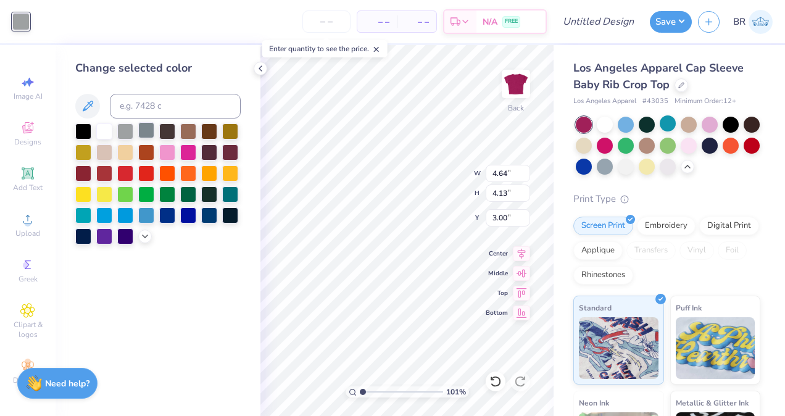
click at [145, 131] on div at bounding box center [146, 130] width 16 height 16
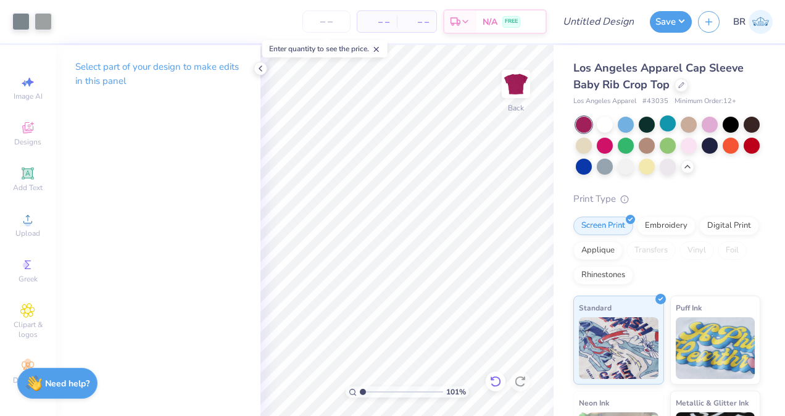
click at [498, 378] on icon at bounding box center [495, 381] width 10 height 11
click at [516, 94] on img at bounding box center [515, 83] width 49 height 49
click at [260, 72] on icon at bounding box center [260, 69] width 10 height 10
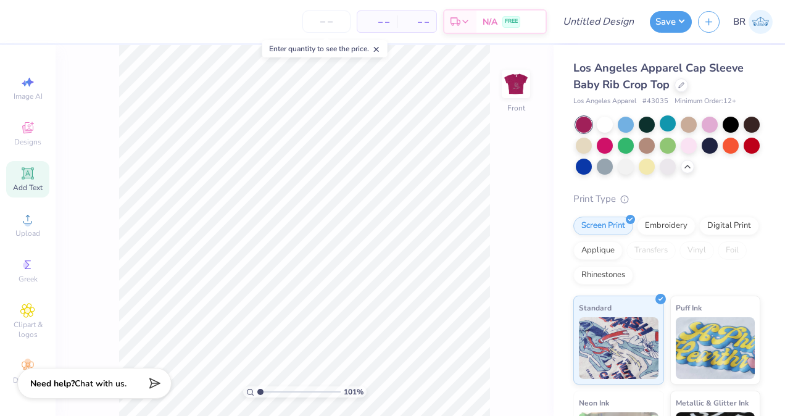
click at [23, 176] on icon at bounding box center [27, 172] width 9 height 9
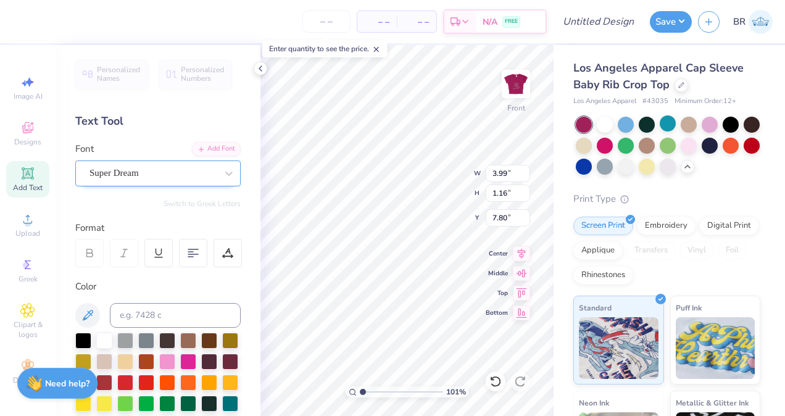
click at [160, 165] on div at bounding box center [152, 173] width 127 height 17
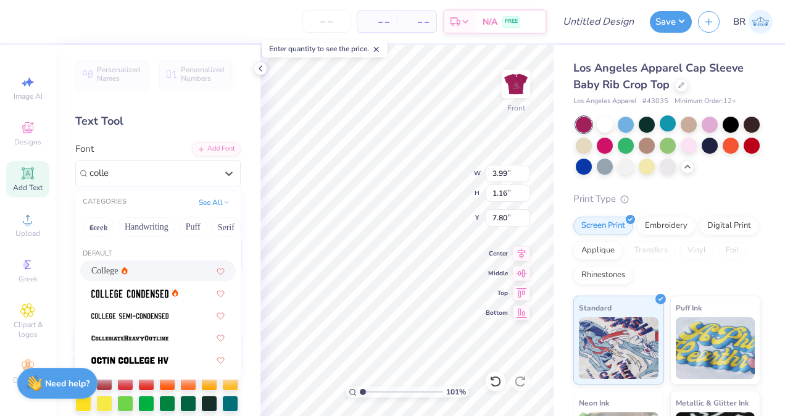
click at [160, 270] on div "College" at bounding box center [157, 270] width 133 height 13
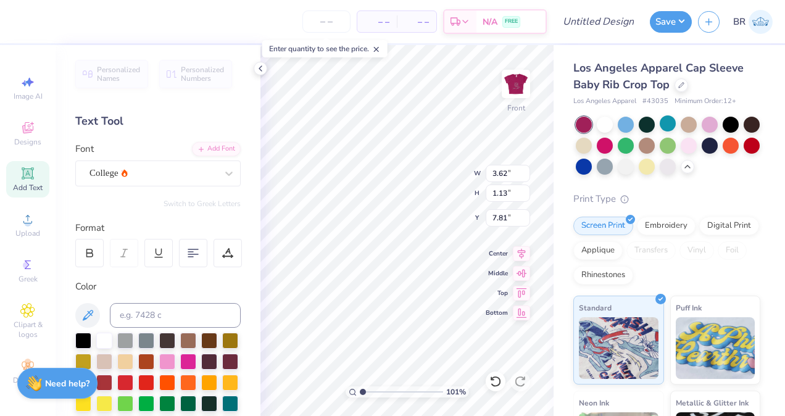
scroll to position [10, 1]
click at [131, 338] on div at bounding box center [125, 339] width 16 height 16
click at [260, 70] on icon at bounding box center [260, 69] width 10 height 10
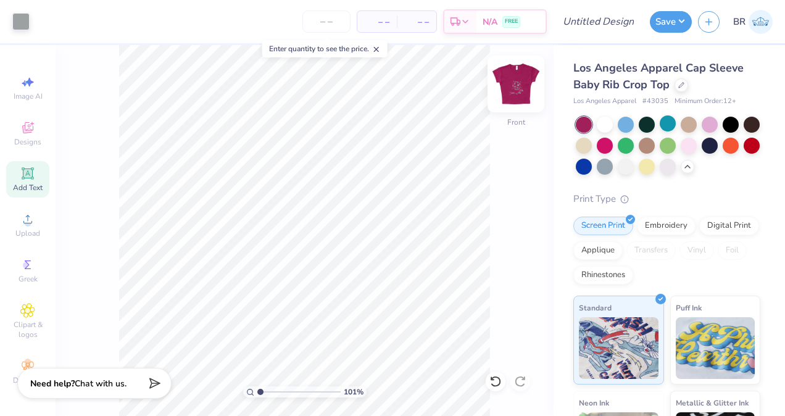
click at [509, 93] on img at bounding box center [515, 83] width 49 height 49
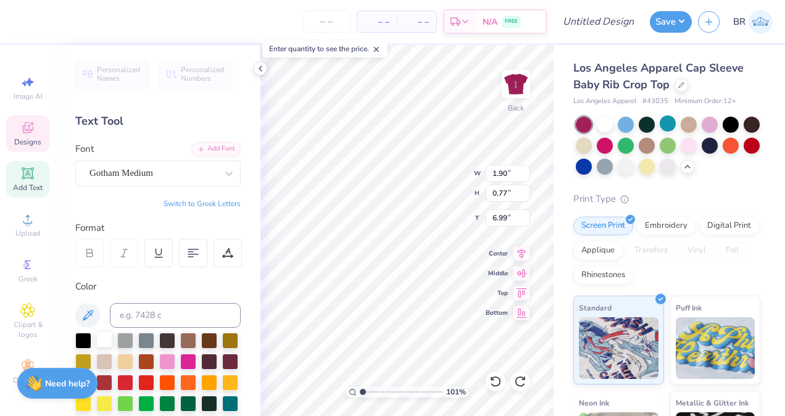
click at [101, 345] on div at bounding box center [104, 339] width 16 height 16
click at [103, 339] on div at bounding box center [104, 339] width 16 height 16
click at [112, 339] on div at bounding box center [104, 339] width 16 height 16
click at [27, 18] on div at bounding box center [20, 20] width 17 height 17
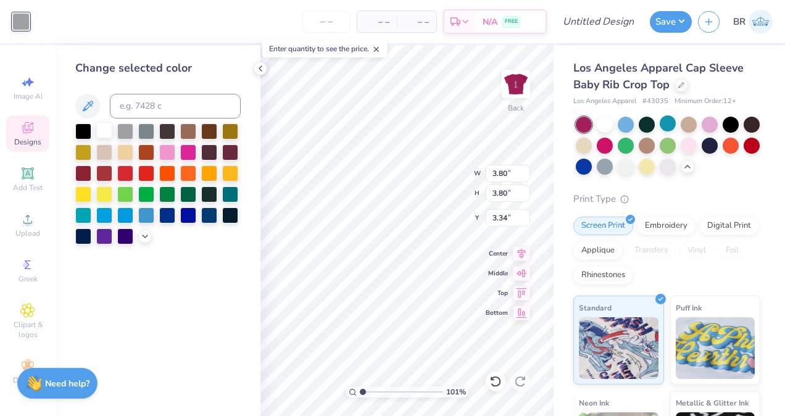
click at [104, 125] on div at bounding box center [104, 130] width 16 height 16
click at [257, 69] on icon at bounding box center [260, 69] width 10 height 10
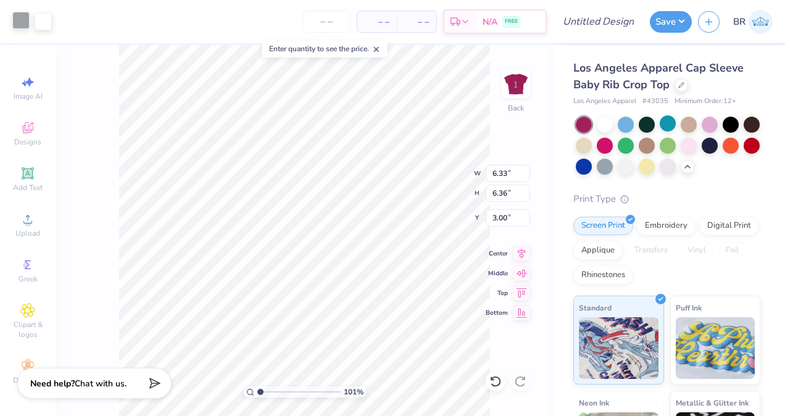
click at [23, 28] on div at bounding box center [20, 20] width 17 height 17
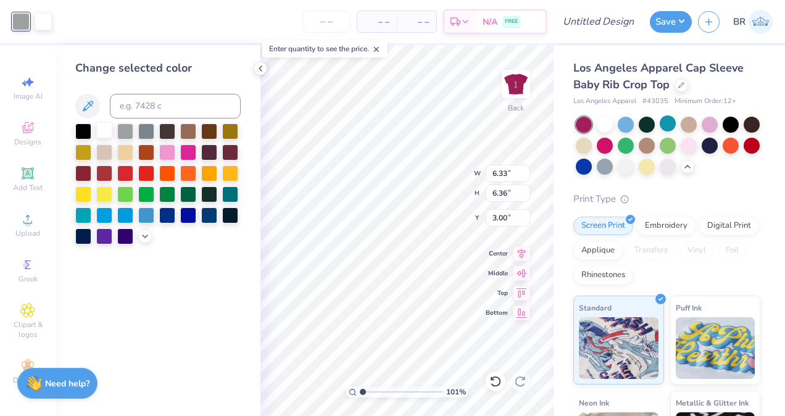
click at [105, 138] on div at bounding box center [104, 130] width 16 height 16
click at [258, 73] on icon at bounding box center [260, 69] width 10 height 10
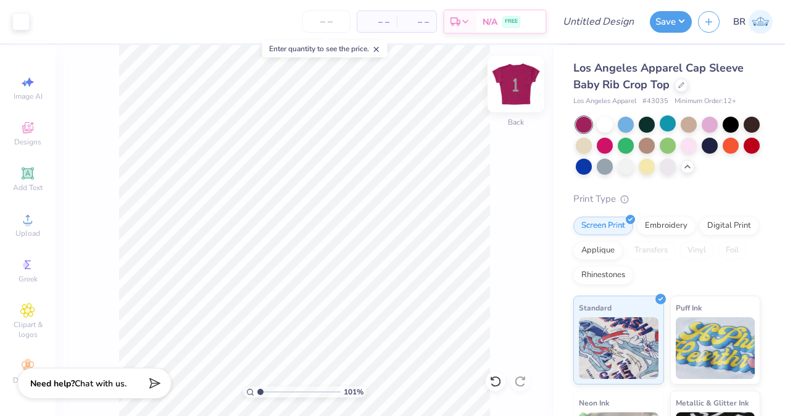
click at [506, 76] on img at bounding box center [515, 83] width 49 height 49
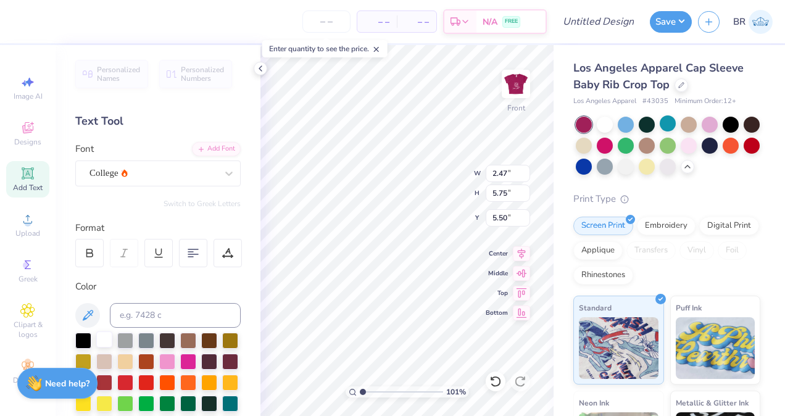
click at [106, 339] on div at bounding box center [104, 339] width 16 height 16
click at [260, 72] on icon at bounding box center [260, 69] width 10 height 10
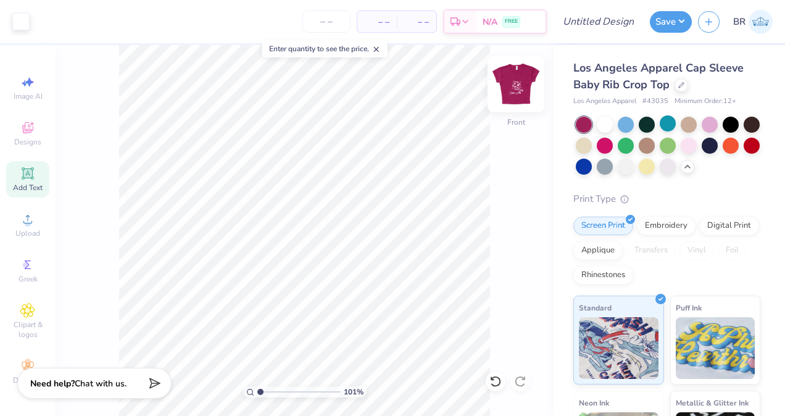
click at [507, 95] on img at bounding box center [515, 83] width 49 height 49
click at [670, 29] on button "Save" at bounding box center [671, 20] width 42 height 22
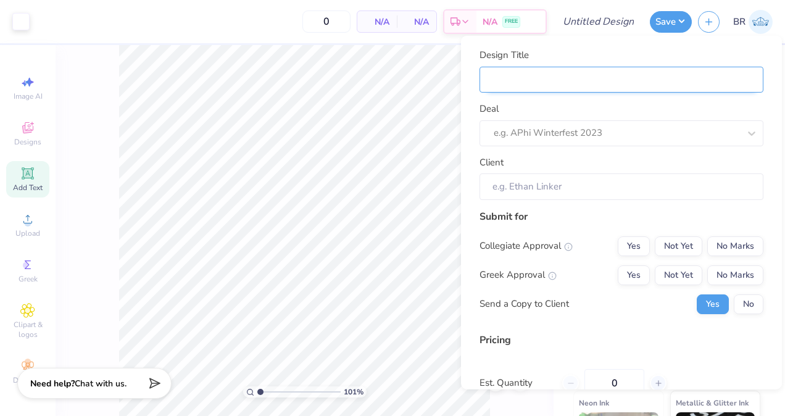
click at [616, 91] on input "Design Title" at bounding box center [621, 79] width 284 height 27
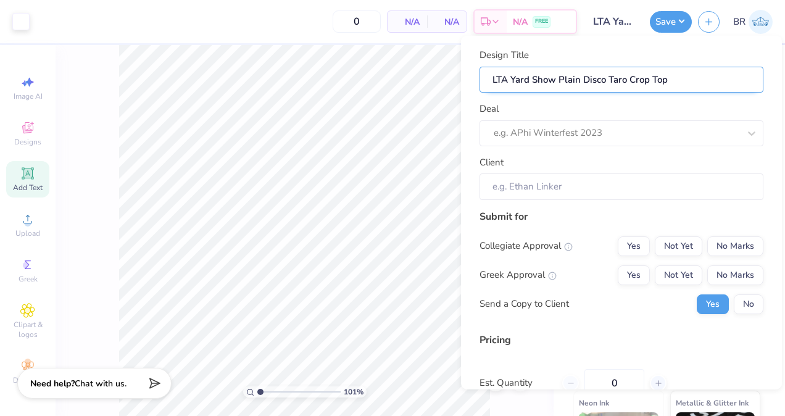
drag, startPoint x: 625, startPoint y: 80, endPoint x: 608, endPoint y: 79, distance: 17.9
click at [608, 79] on input "LTA Yard Show Plain Disco Taro Crop Top" at bounding box center [621, 79] width 284 height 27
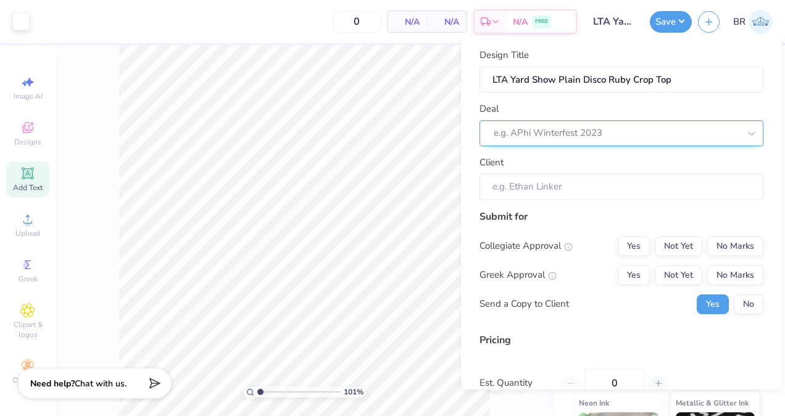
click at [607, 132] on div at bounding box center [615, 133] width 245 height 17
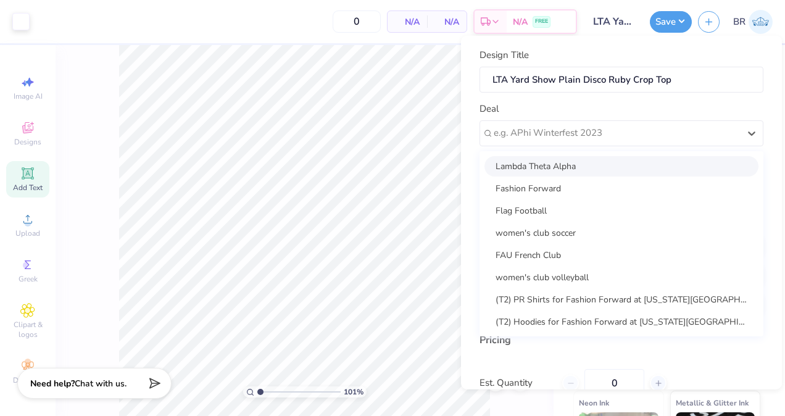
click at [604, 171] on div "Lambda Theta Alpha" at bounding box center [621, 165] width 274 height 20
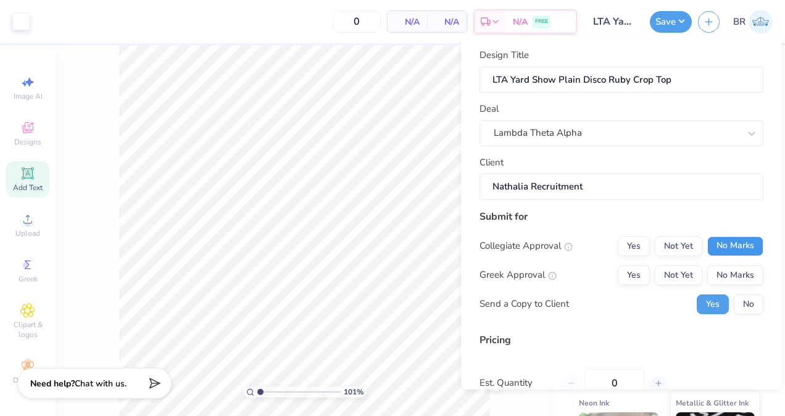
click at [707, 241] on button "No Marks" at bounding box center [735, 246] width 56 height 20
click at [672, 275] on button "Not Yet" at bounding box center [677, 275] width 47 height 20
click at [733, 310] on button "No" at bounding box center [748, 304] width 30 height 20
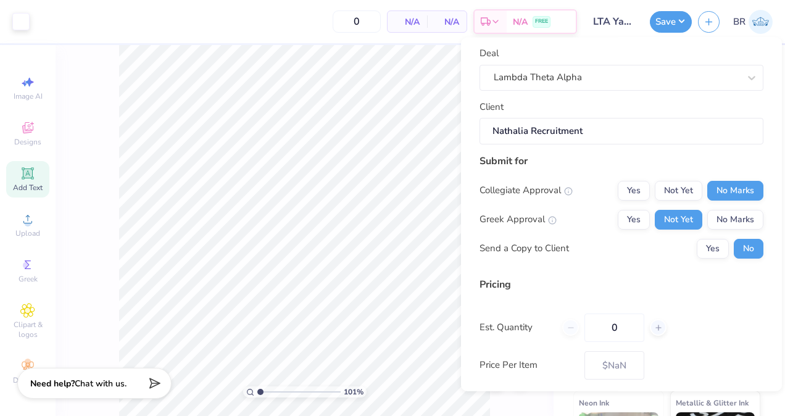
scroll to position [58, 0]
click at [630, 336] on input "0" at bounding box center [614, 326] width 60 height 28
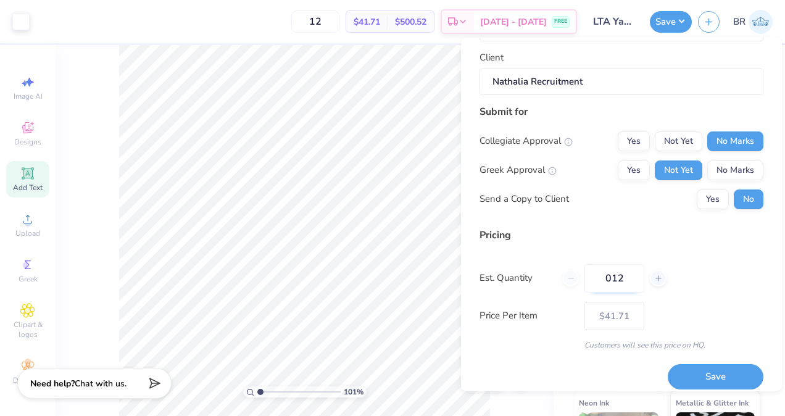
scroll to position [117, 0]
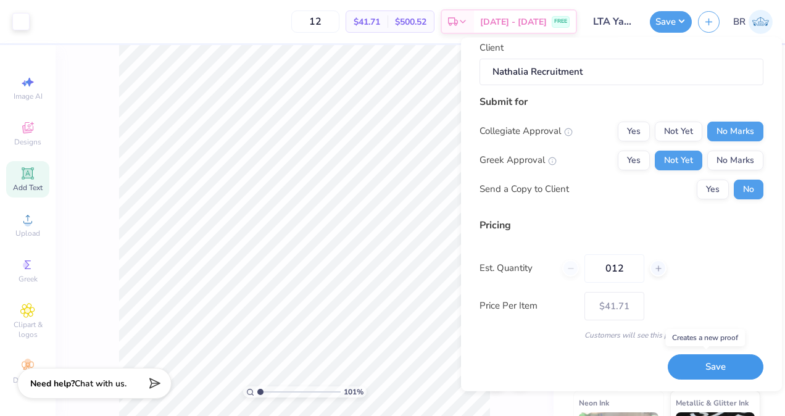
click at [677, 359] on button "Save" at bounding box center [715, 366] width 96 height 25
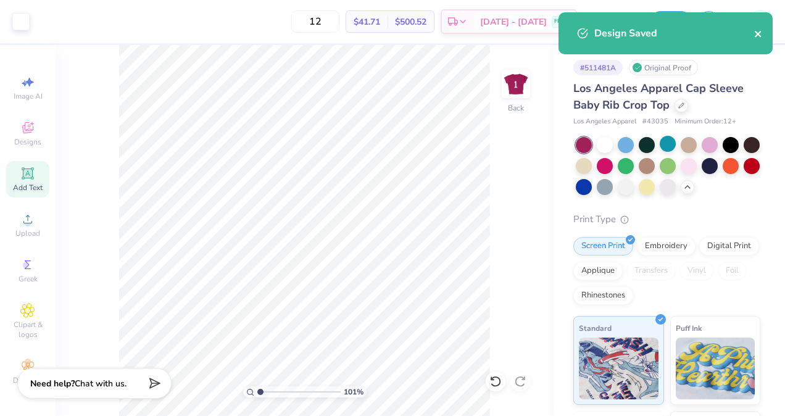
click at [754, 36] on icon "close" at bounding box center [757, 34] width 6 height 6
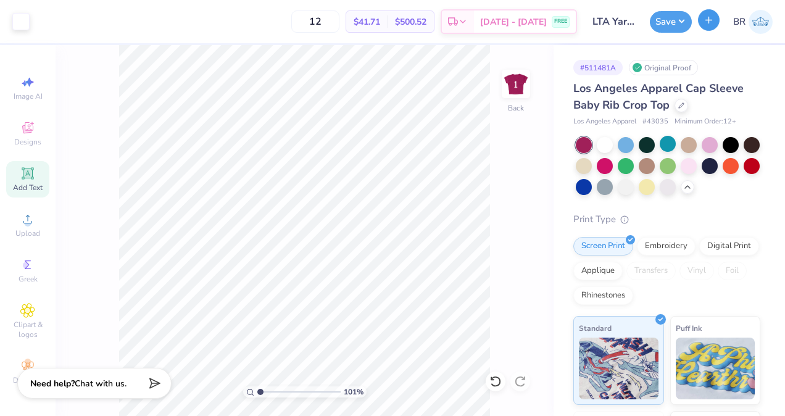
click at [716, 23] on button "button" at bounding box center [709, 20] width 22 height 22
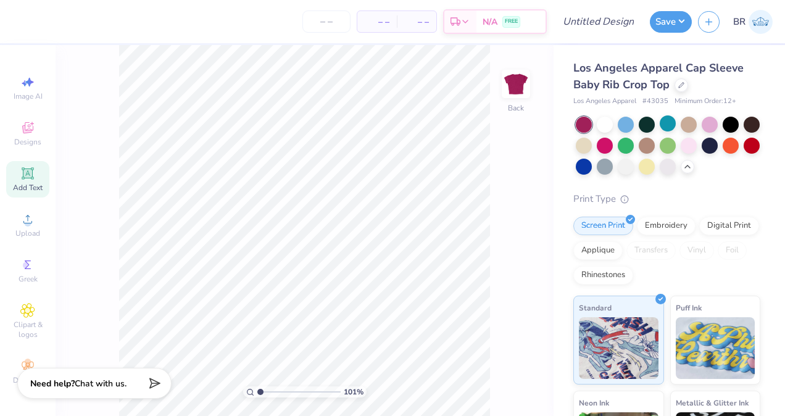
click at [32, 180] on div "Add Text" at bounding box center [27, 179] width 43 height 36
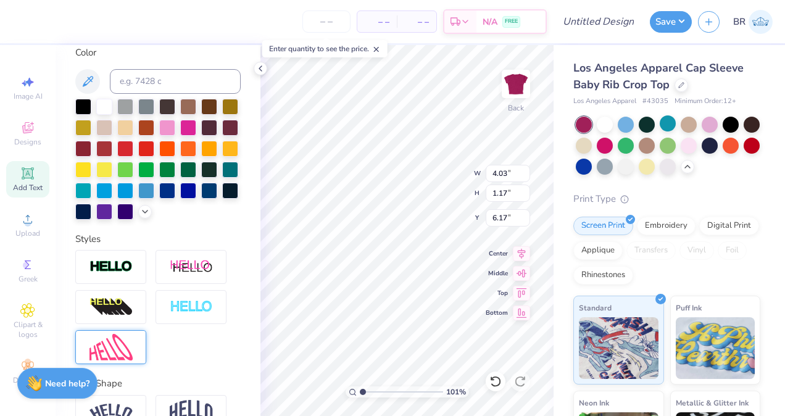
scroll to position [322, 0]
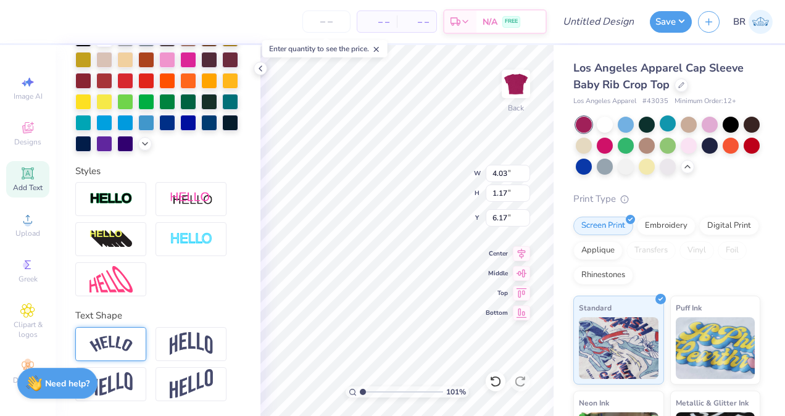
click at [126, 352] on img at bounding box center [110, 344] width 43 height 17
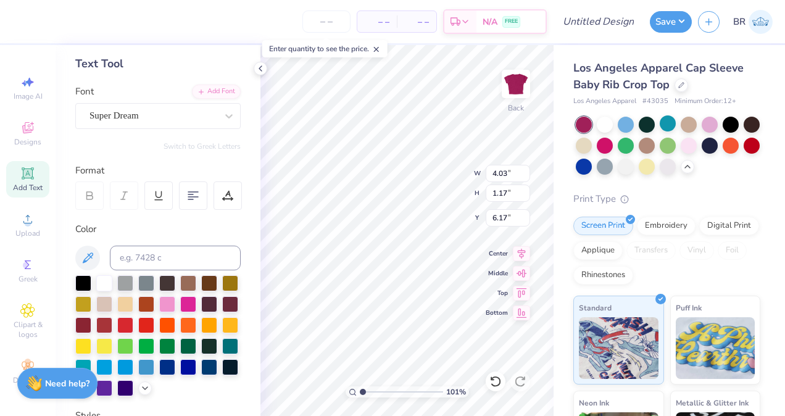
scroll to position [30, 0]
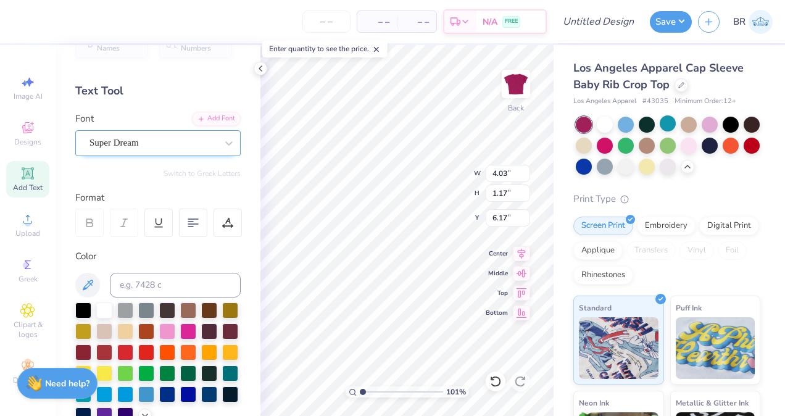
click at [152, 141] on div "Super Dream" at bounding box center [153, 142] width 130 height 19
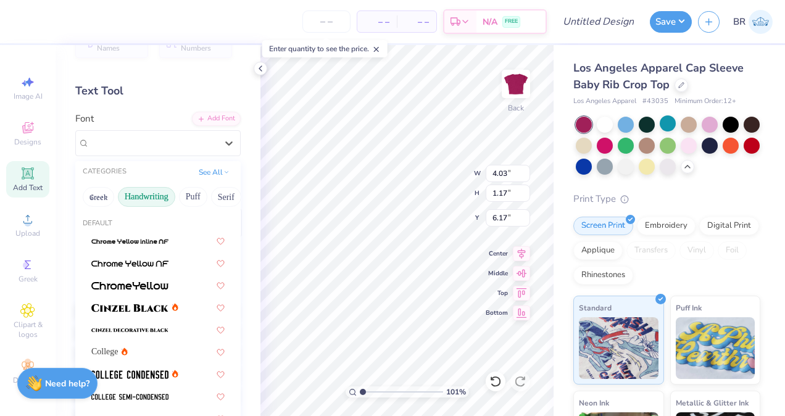
click at [153, 191] on button "Handwriting" at bounding box center [146, 197] width 57 height 20
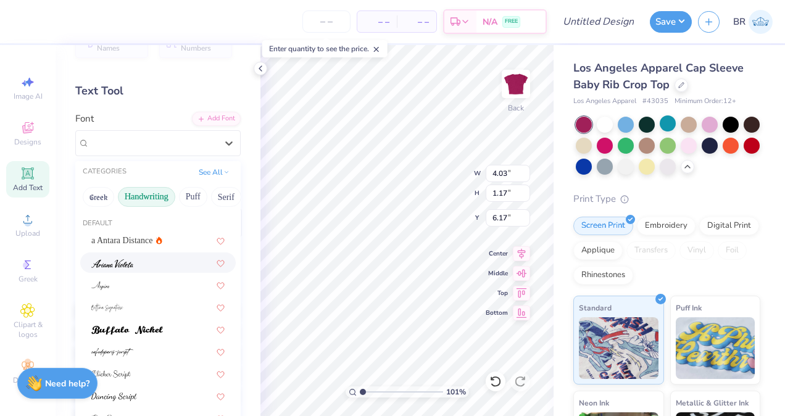
click at [136, 262] on div at bounding box center [157, 262] width 133 height 13
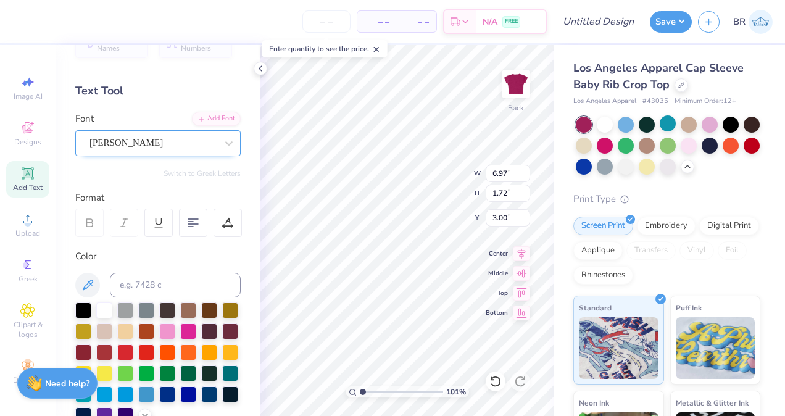
click at [205, 142] on div "Ariana Violeta" at bounding box center [153, 142] width 130 height 19
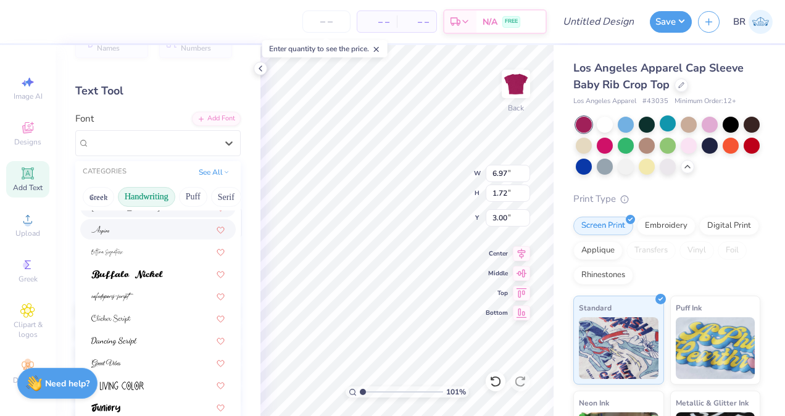
scroll to position [56, 0]
click at [162, 278] on span at bounding box center [127, 272] width 72 height 13
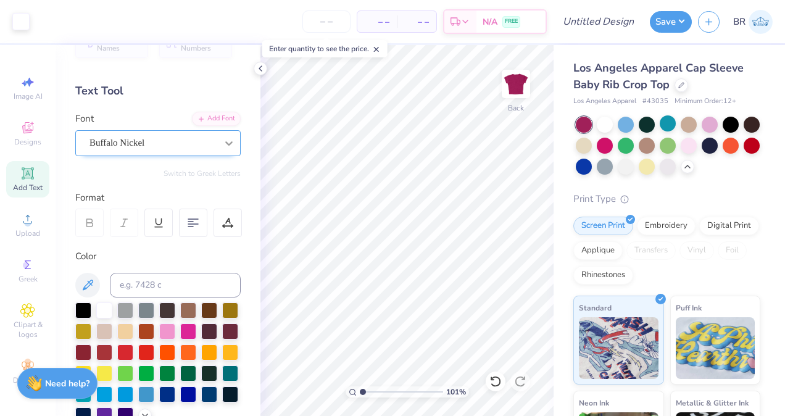
click at [218, 143] on div at bounding box center [229, 143] width 22 height 22
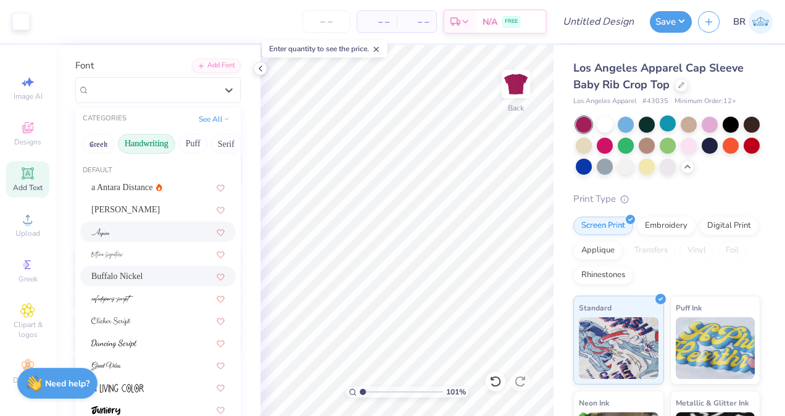
scroll to position [0, 0]
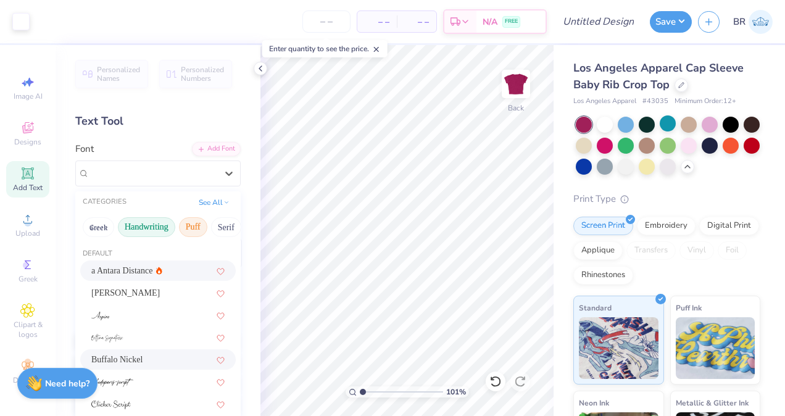
click at [198, 230] on button "Puff" at bounding box center [193, 227] width 28 height 20
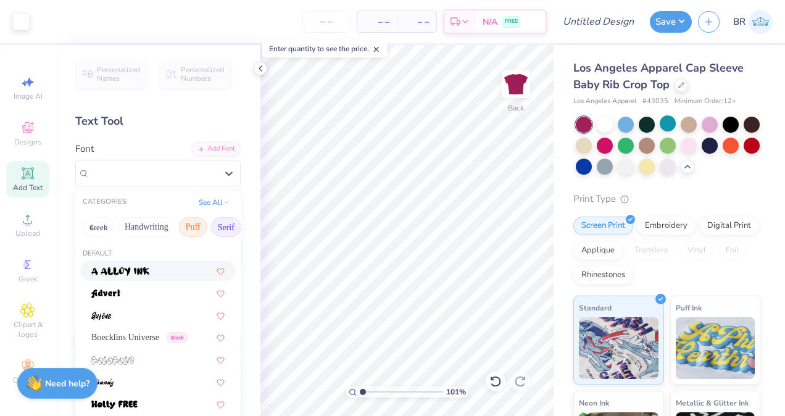
click at [220, 222] on button "Serif" at bounding box center [226, 227] width 30 height 20
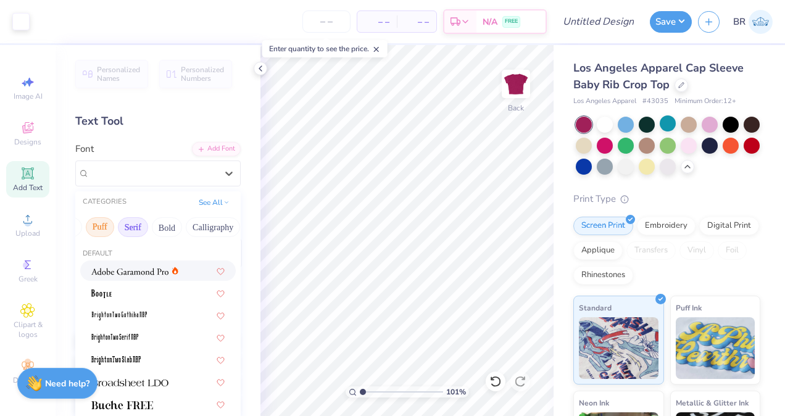
scroll to position [0, 115]
click at [139, 226] on button "Bold" at bounding box center [145, 227] width 30 height 20
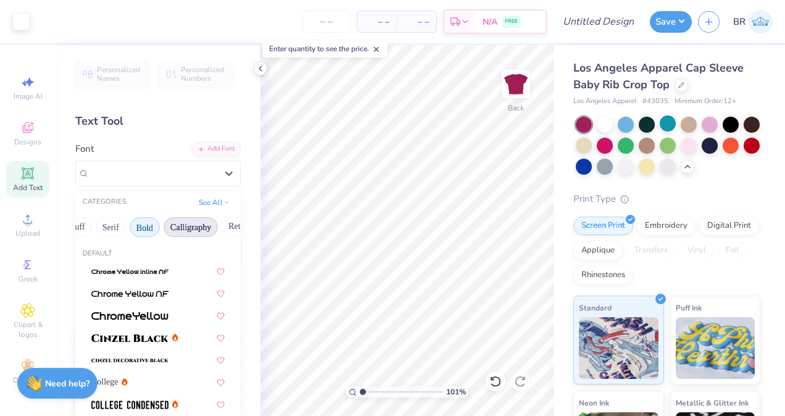
click at [169, 228] on button "Calligraphy" at bounding box center [190, 227] width 54 height 20
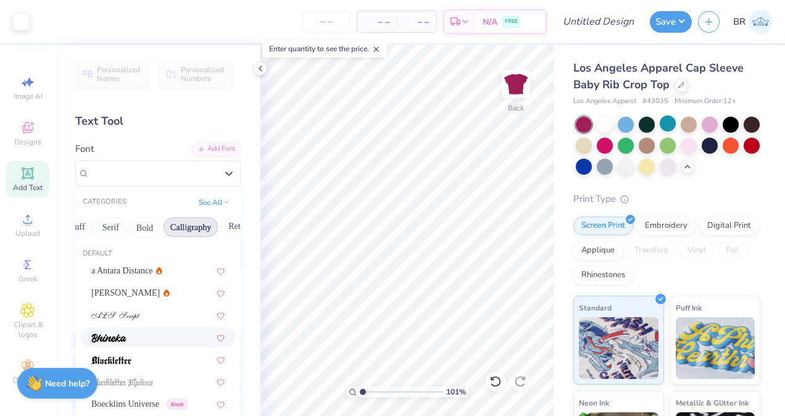
click at [139, 337] on div at bounding box center [157, 337] width 133 height 13
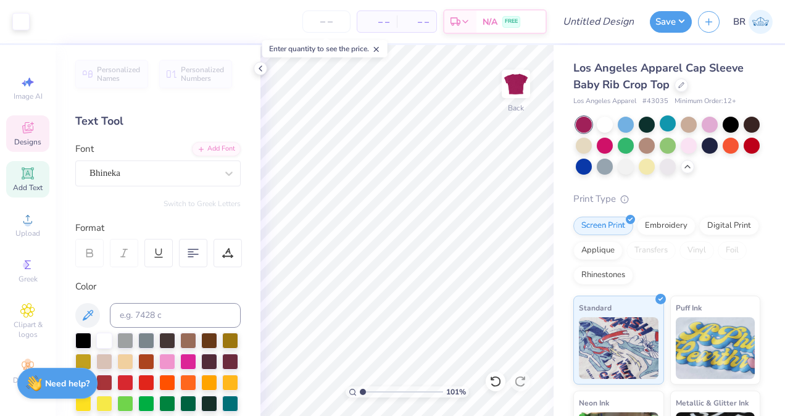
click at [31, 146] on span "Designs" at bounding box center [27, 142] width 27 height 10
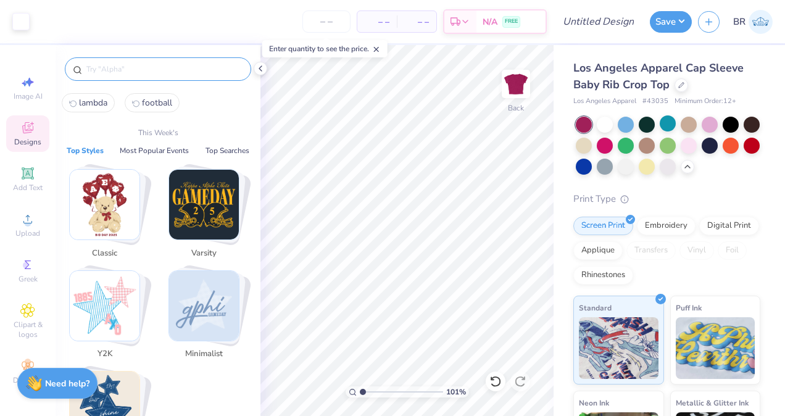
click at [117, 70] on input "text" at bounding box center [164, 69] width 158 height 12
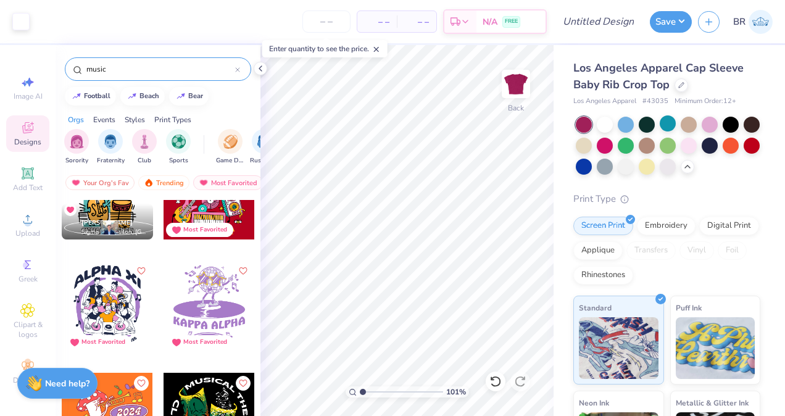
scroll to position [1512, 0]
drag, startPoint x: 130, startPoint y: 73, endPoint x: 75, endPoint y: 73, distance: 54.3
click at [75, 73] on div "music" at bounding box center [158, 68] width 186 height 23
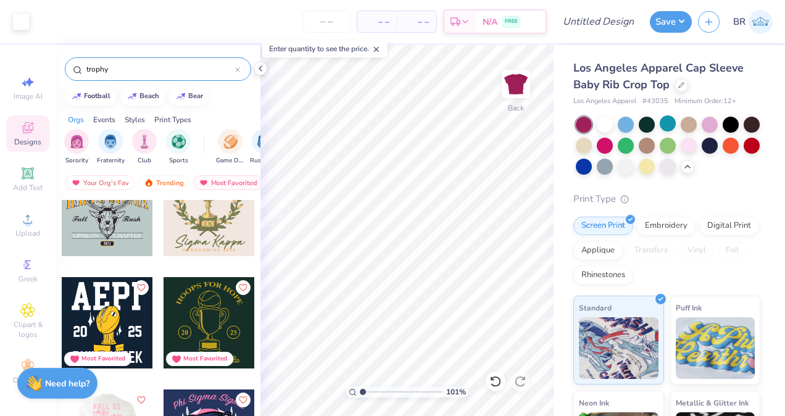
scroll to position [0, 0]
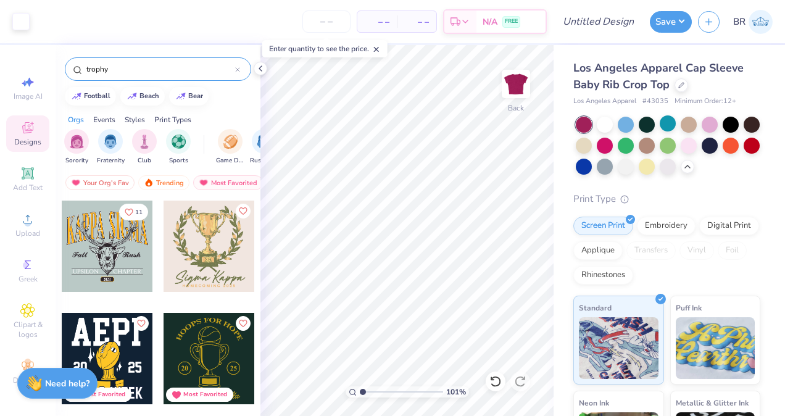
drag, startPoint x: 162, startPoint y: 67, endPoint x: 78, endPoint y: 65, distance: 84.5
click at [78, 65] on div "trophy" at bounding box center [158, 68] width 186 height 23
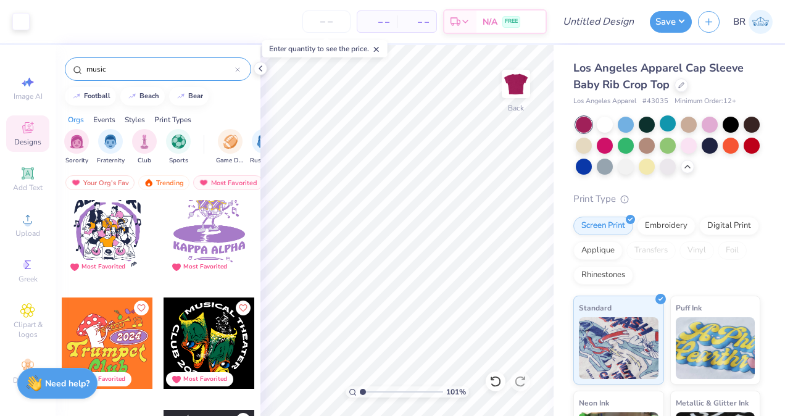
scroll to position [1730, 0]
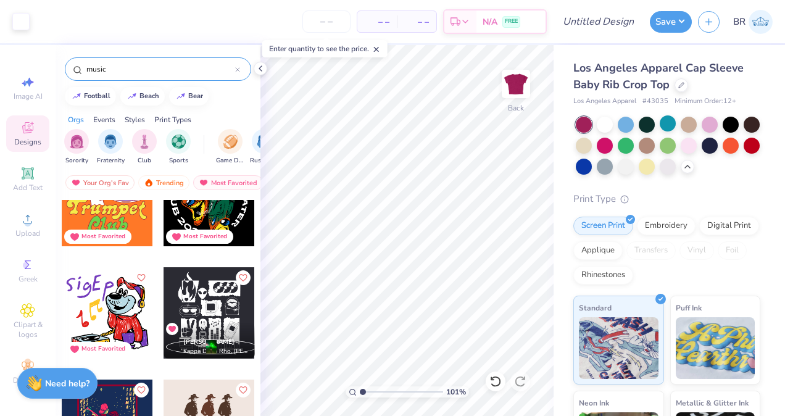
click at [122, 303] on div at bounding box center [107, 312] width 91 height 91
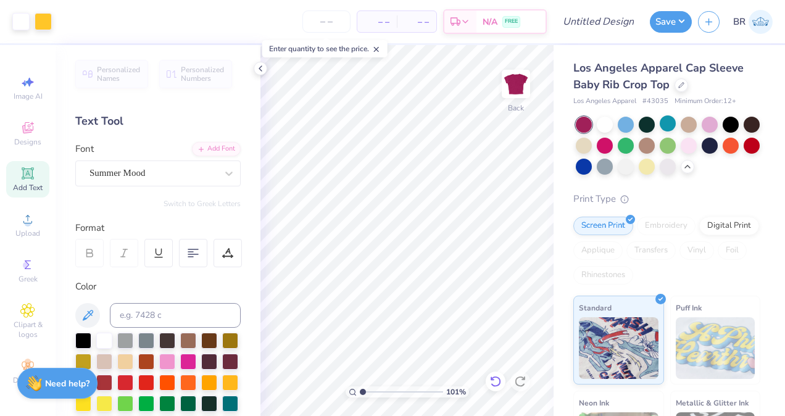
click at [493, 375] on icon at bounding box center [495, 381] width 12 height 12
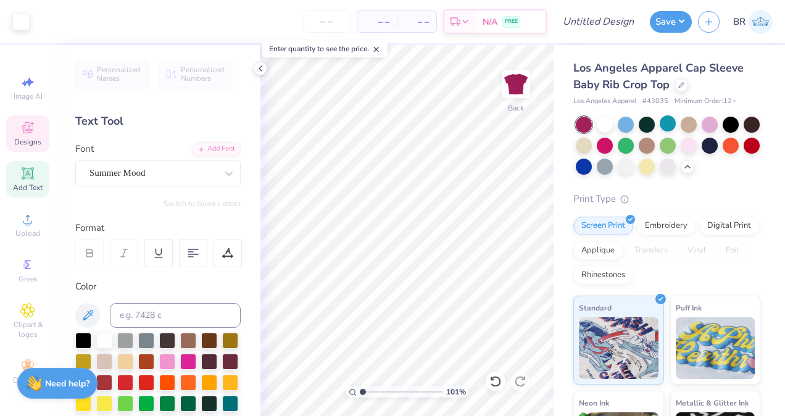
click at [31, 147] on span "Designs" at bounding box center [27, 142] width 27 height 10
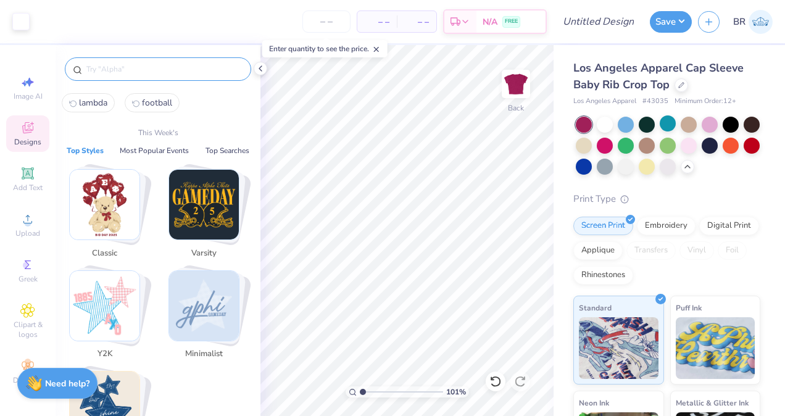
click at [112, 69] on input "text" at bounding box center [164, 69] width 158 height 12
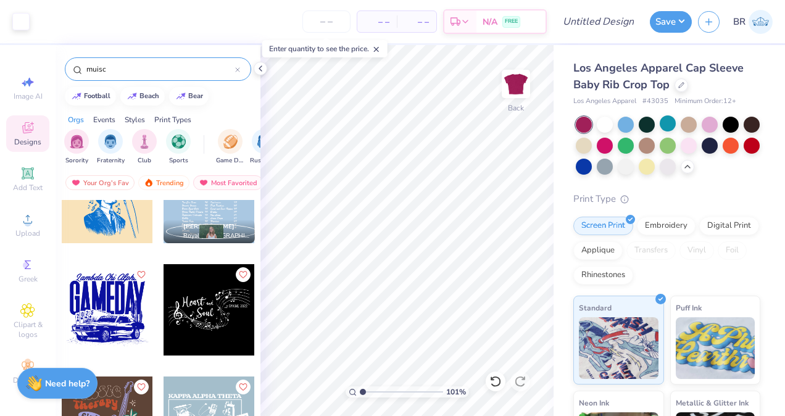
scroll to position [920, 0]
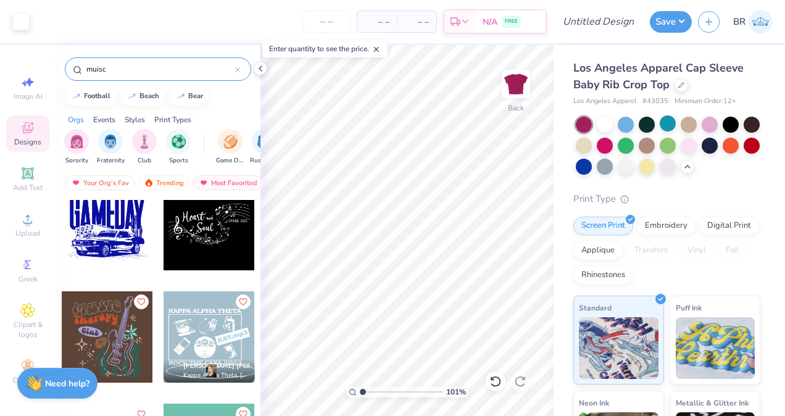
click at [186, 231] on div at bounding box center [208, 224] width 91 height 91
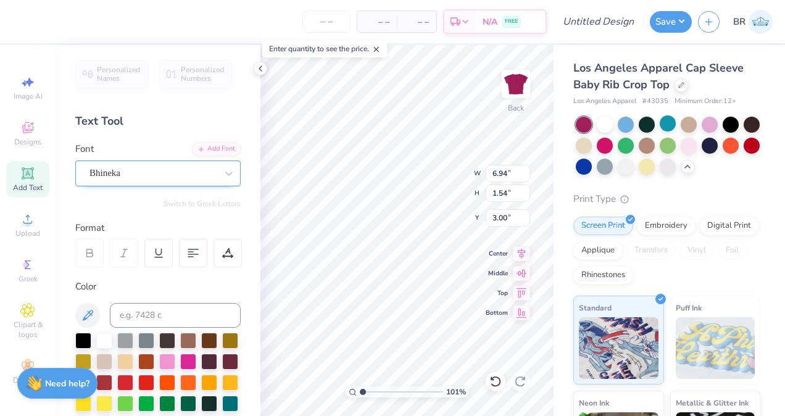
click at [184, 173] on div "Bhineka" at bounding box center [153, 172] width 130 height 19
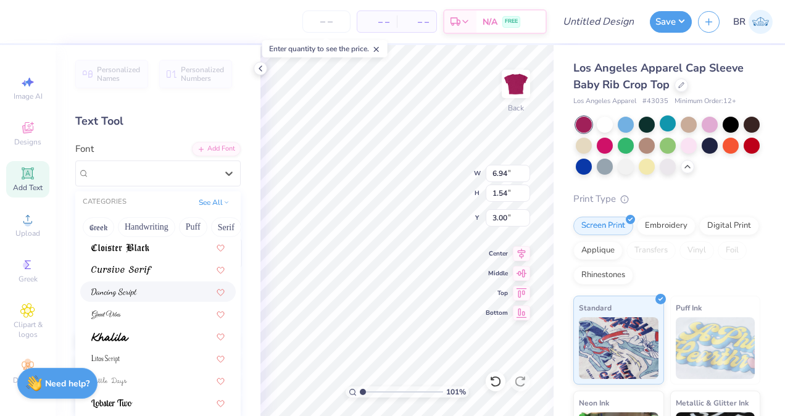
scroll to position [302, 0]
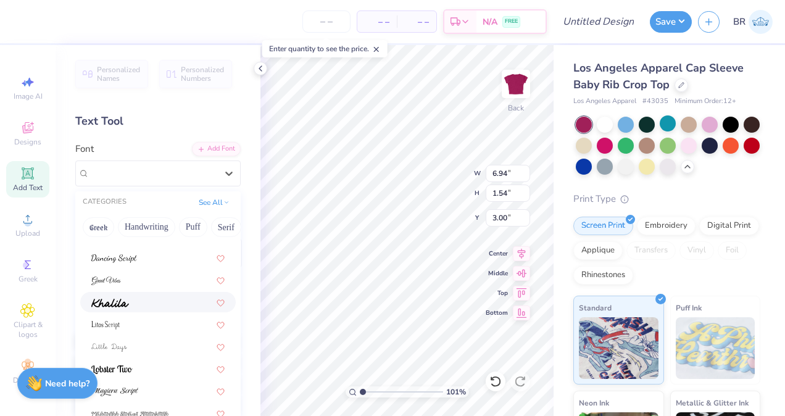
click at [159, 298] on div at bounding box center [157, 301] width 133 height 13
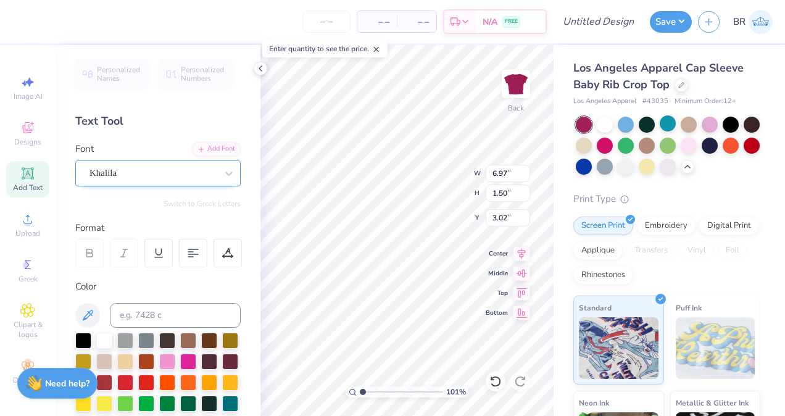
click at [180, 182] on div "Khalila" at bounding box center [153, 172] width 130 height 19
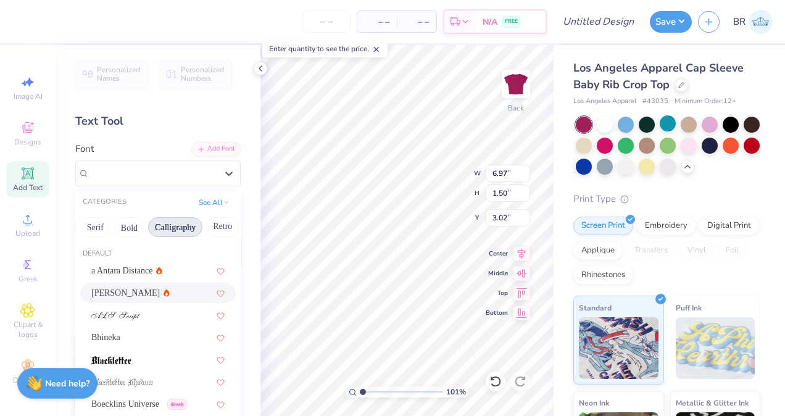
scroll to position [0, 132]
click at [207, 227] on button "Retro" at bounding box center [221, 227] width 33 height 20
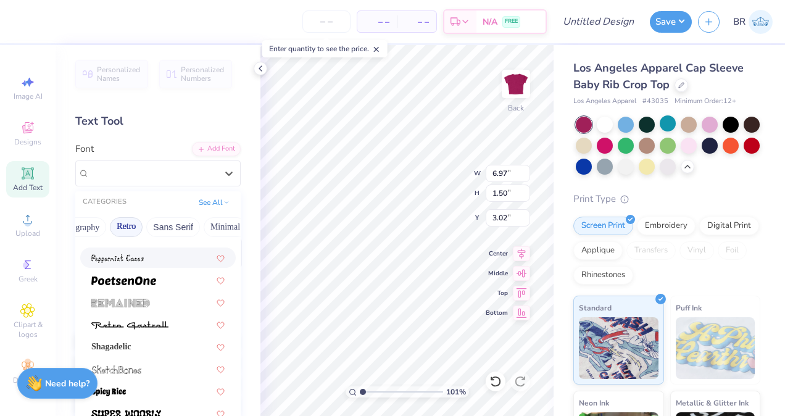
scroll to position [0, 242]
click at [197, 228] on button "Minimal" at bounding box center [210, 227] width 43 height 20
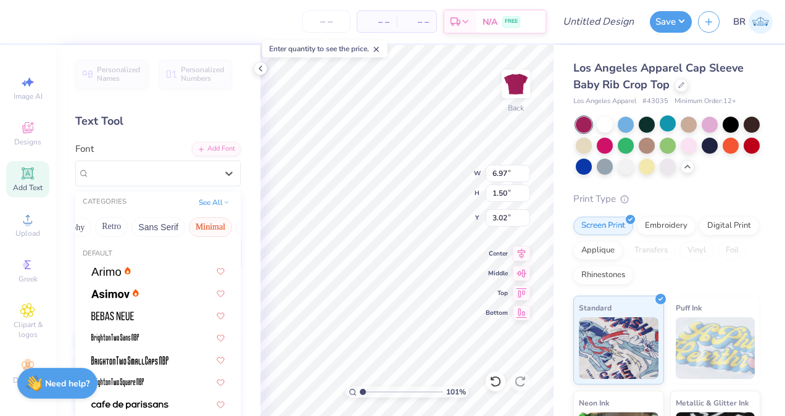
scroll to position [0, 343]
click at [197, 228] on button "Techno" at bounding box center [198, 227] width 39 height 20
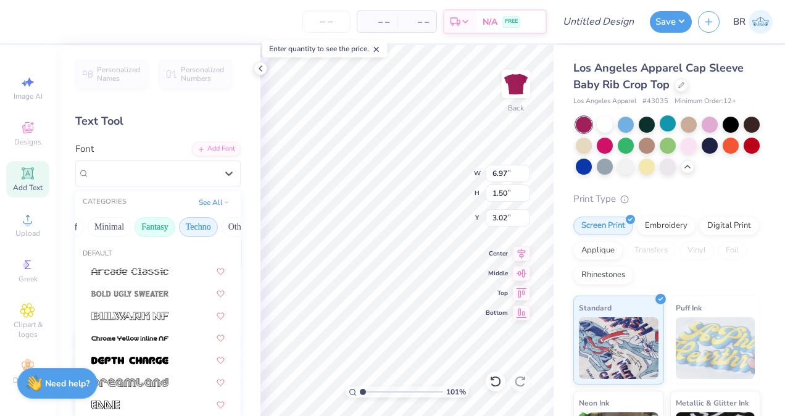
click at [159, 223] on button "Fantasy" at bounding box center [154, 227] width 41 height 20
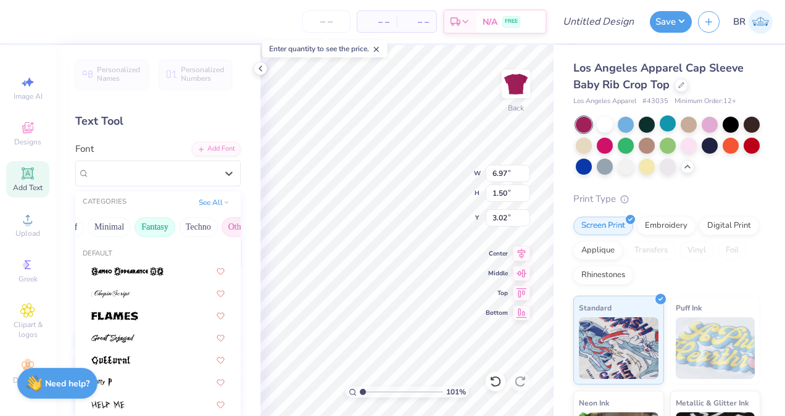
click at [221, 231] on button "Others" at bounding box center [239, 227] width 36 height 20
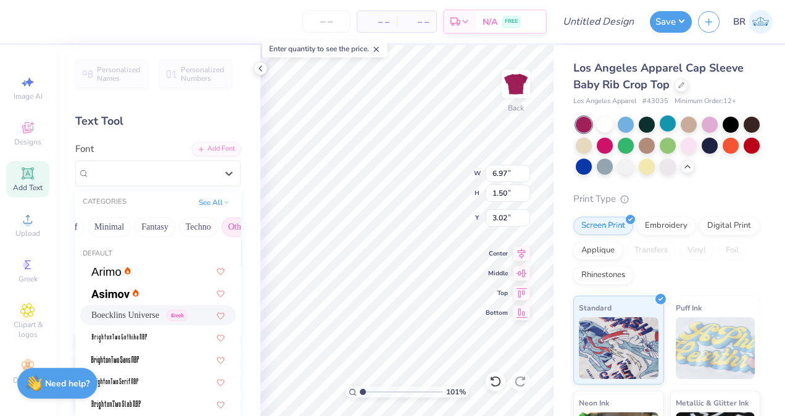
click at [147, 316] on span "Boecklins Universe" at bounding box center [125, 314] width 68 height 13
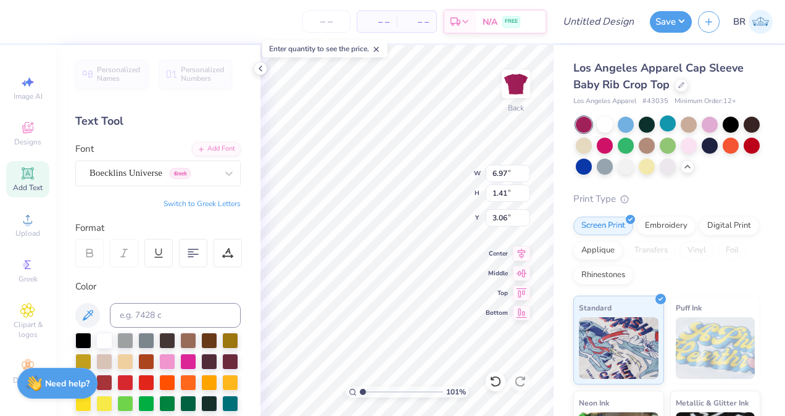
click at [36, 176] on div "Add Text" at bounding box center [27, 179] width 43 height 36
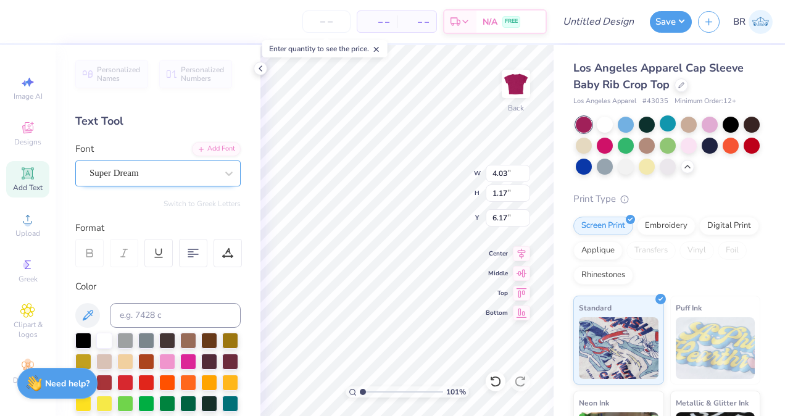
click at [201, 175] on div "Super Dream" at bounding box center [153, 172] width 130 height 19
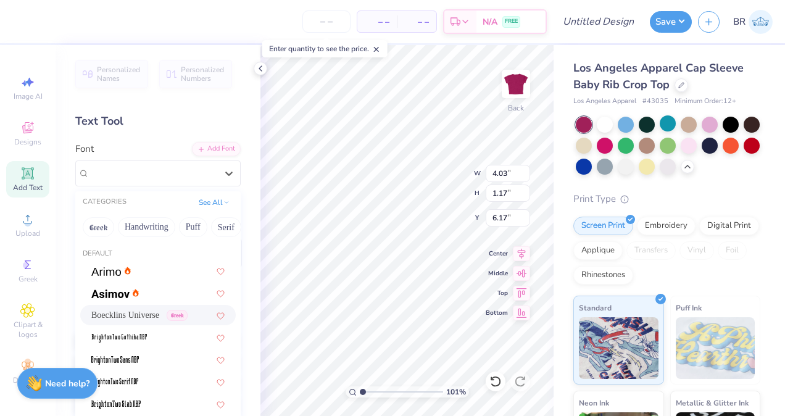
click at [151, 313] on span "Boecklins Universe" at bounding box center [125, 314] width 68 height 13
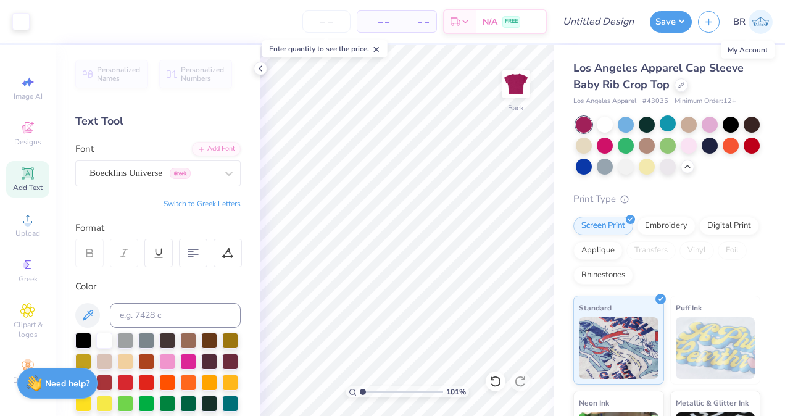
click at [749, 16] on img at bounding box center [760, 22] width 24 height 24
